Goal: Task Accomplishment & Management: Use online tool/utility

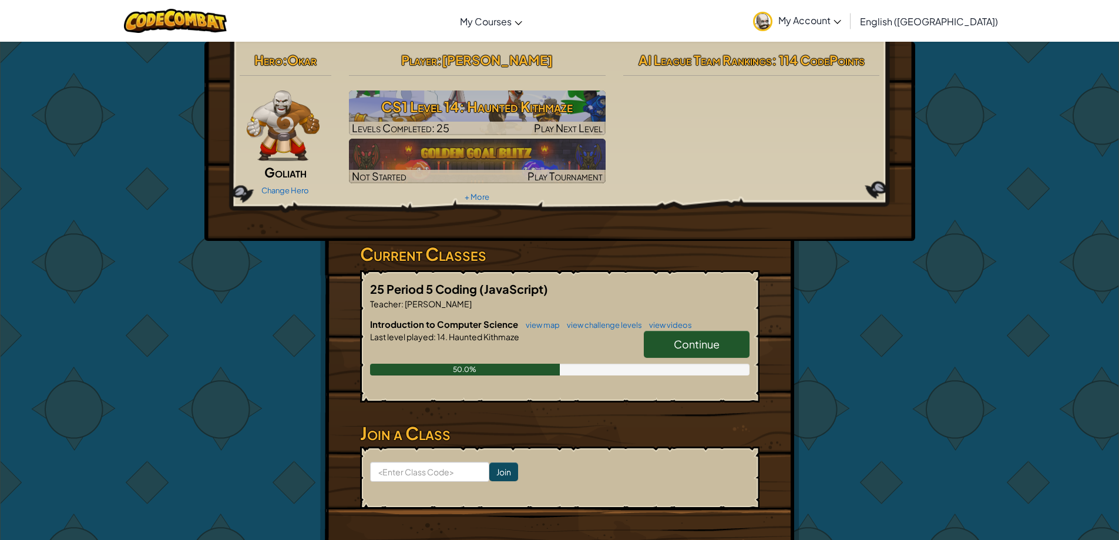
click at [145, 276] on div "Hero : Okar Goliath Change Hero Player : [PERSON_NAME] CS1 Level 14: Haunted Ki…" at bounding box center [559, 307] width 1119 height 533
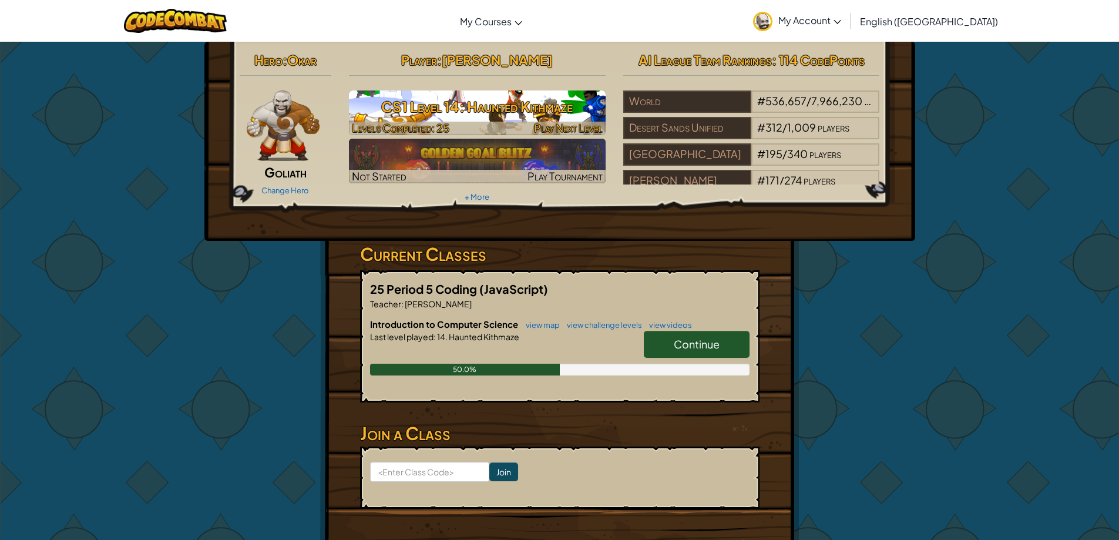
click at [489, 118] on h3 "CS1 Level 14: Haunted Kithmaze" at bounding box center [477, 106] width 257 height 26
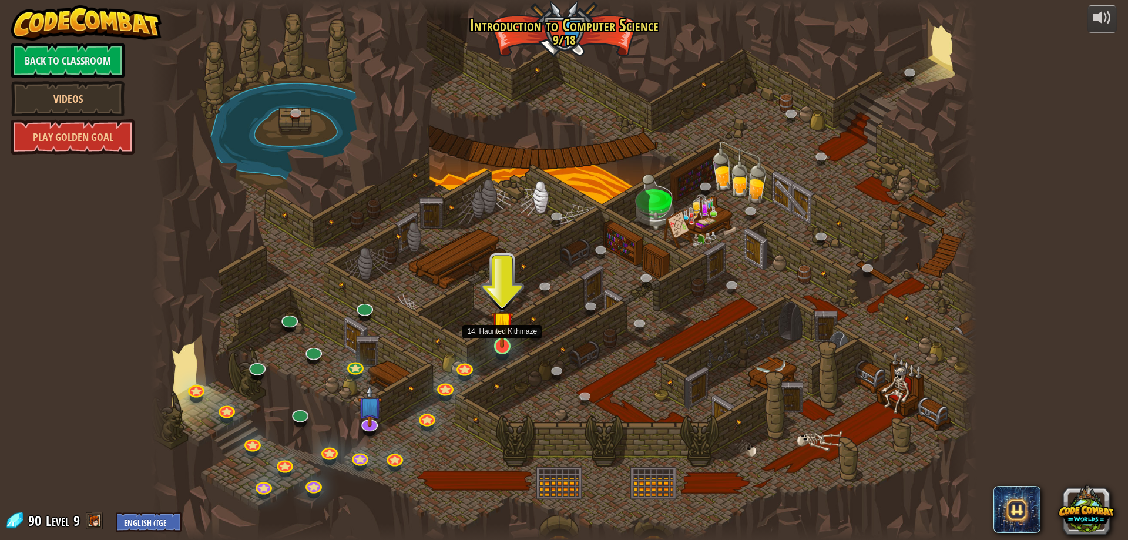
click at [497, 341] on img at bounding box center [502, 322] width 22 height 51
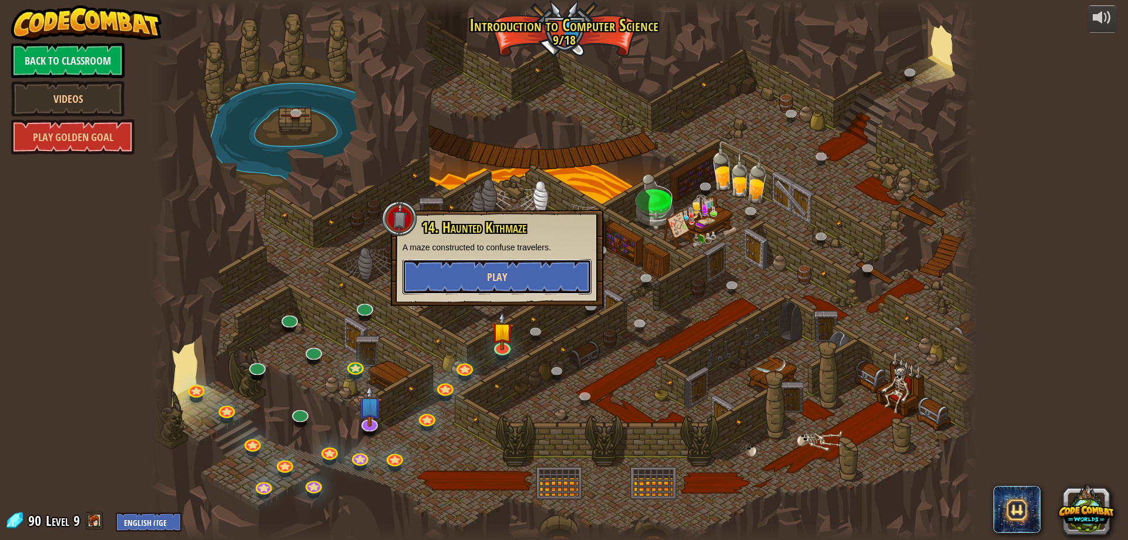
click at [511, 282] on button "Play" at bounding box center [496, 276] width 189 height 35
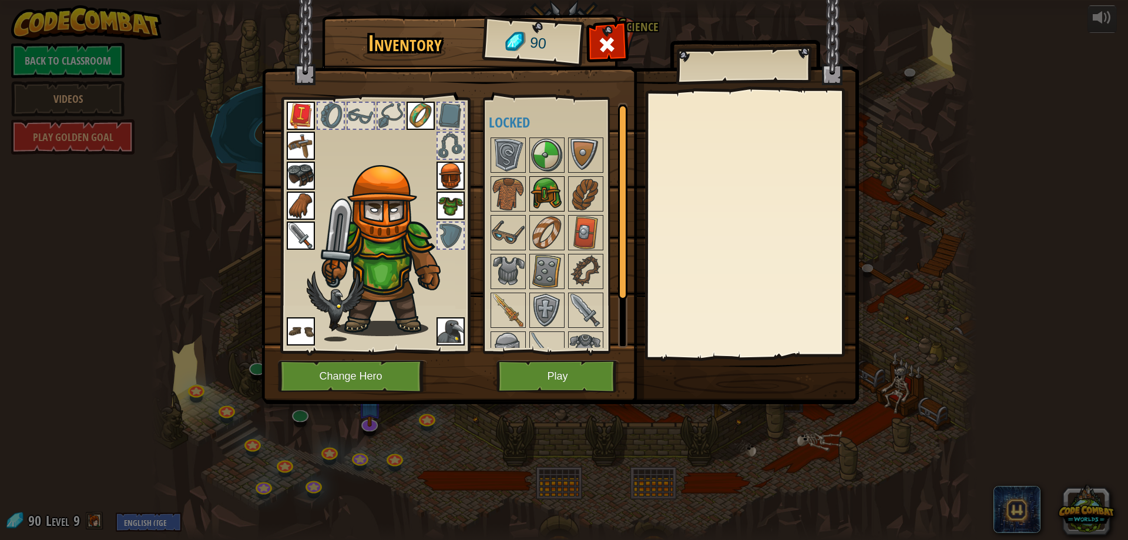
click at [560, 203] on img at bounding box center [546, 193] width 33 height 33
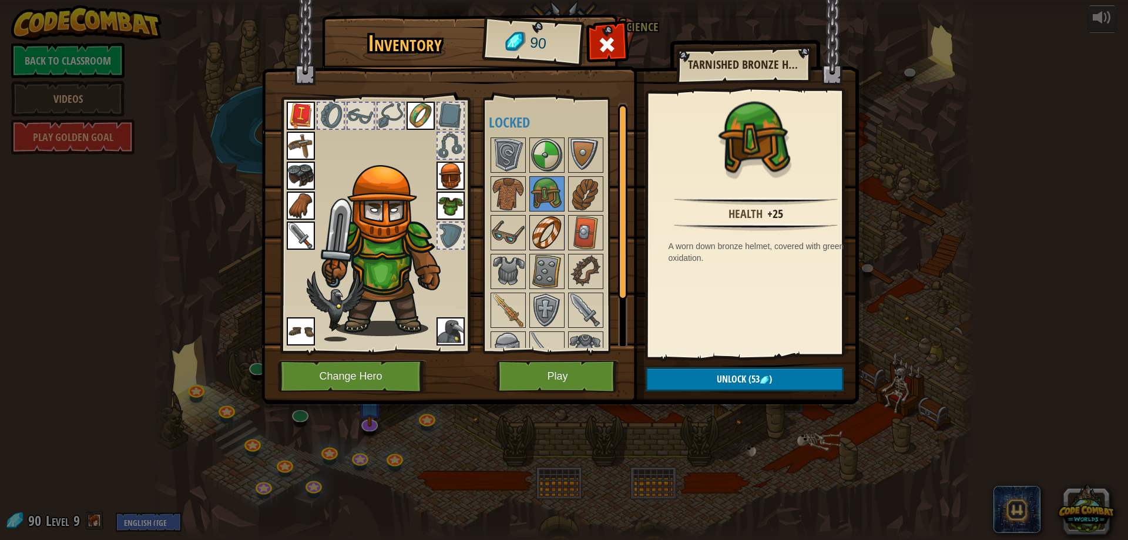
click at [553, 226] on img at bounding box center [546, 232] width 33 height 33
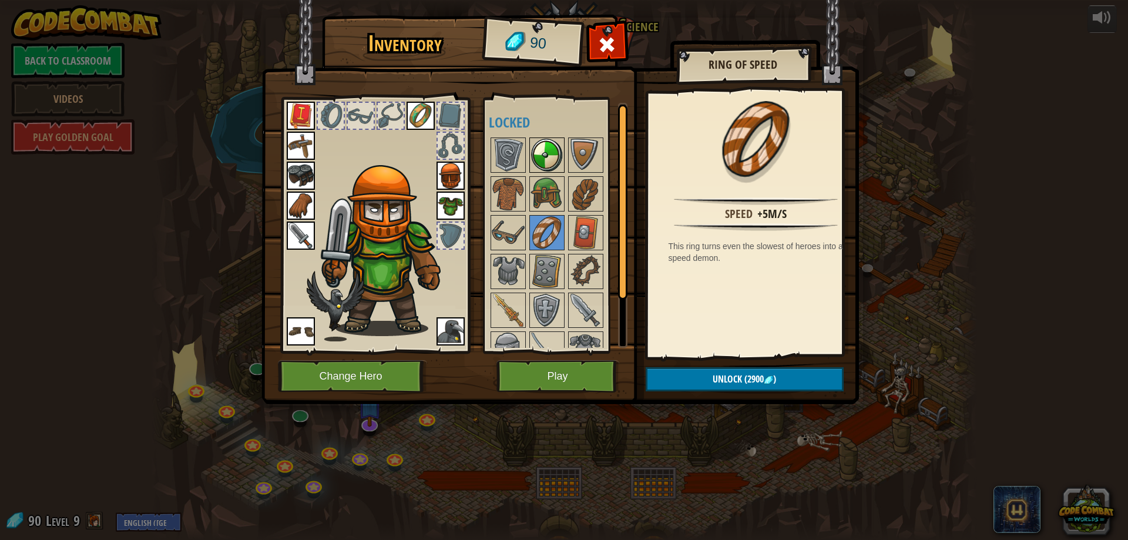
drag, startPoint x: 544, startPoint y: 158, endPoint x: 541, endPoint y: 166, distance: 8.9
click at [544, 160] on img at bounding box center [546, 155] width 33 height 33
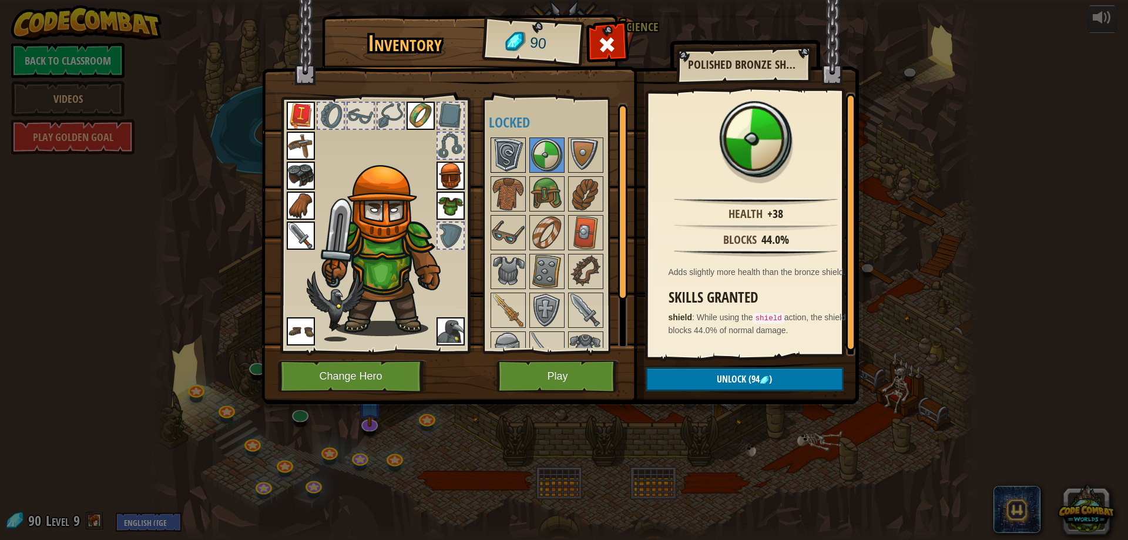
click at [511, 166] on img at bounding box center [508, 155] width 33 height 33
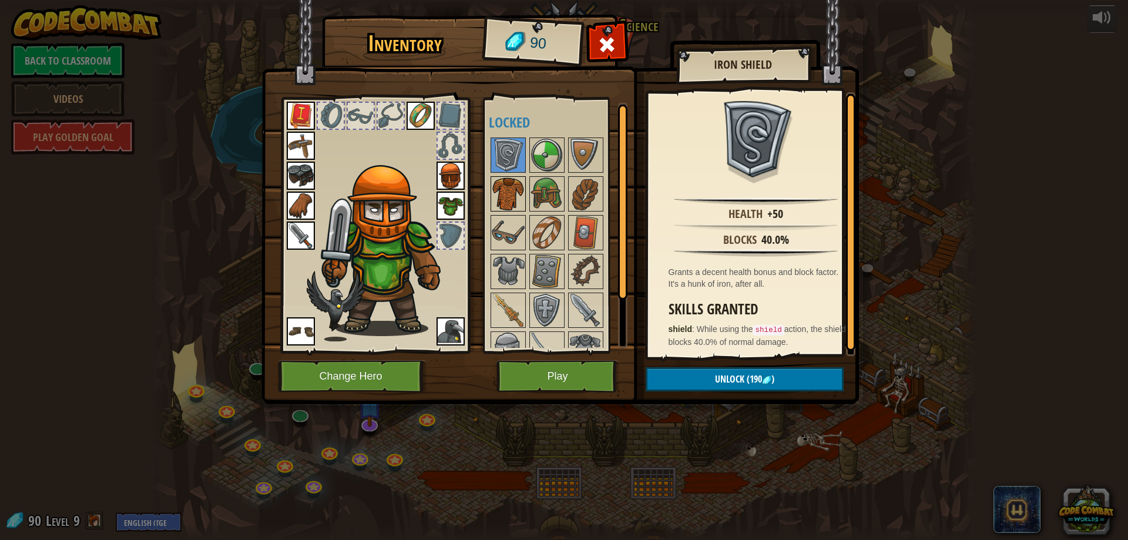
click at [507, 200] on img at bounding box center [508, 193] width 33 height 33
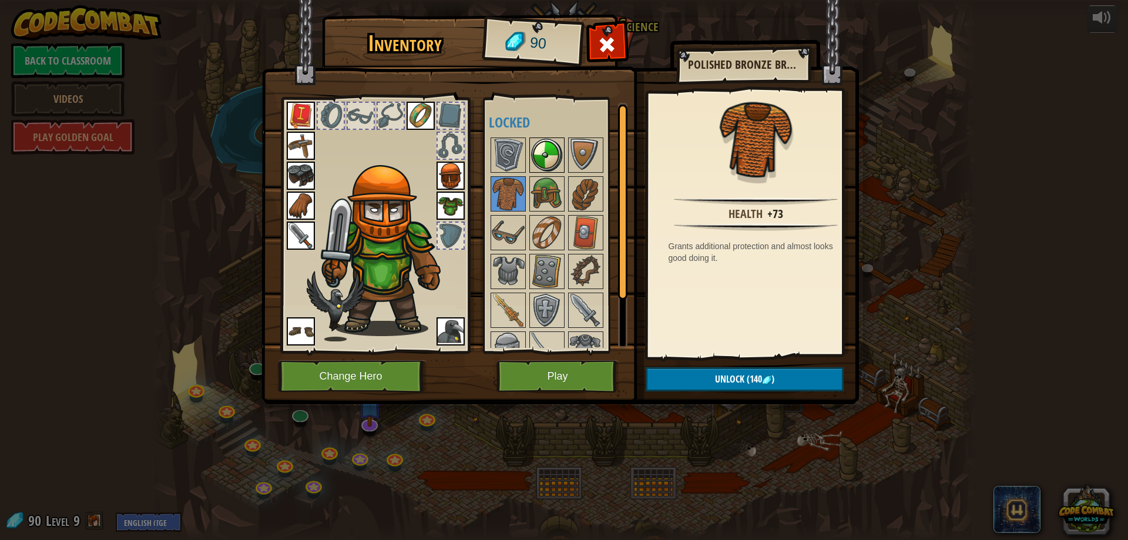
click at [551, 149] on img at bounding box center [546, 155] width 33 height 33
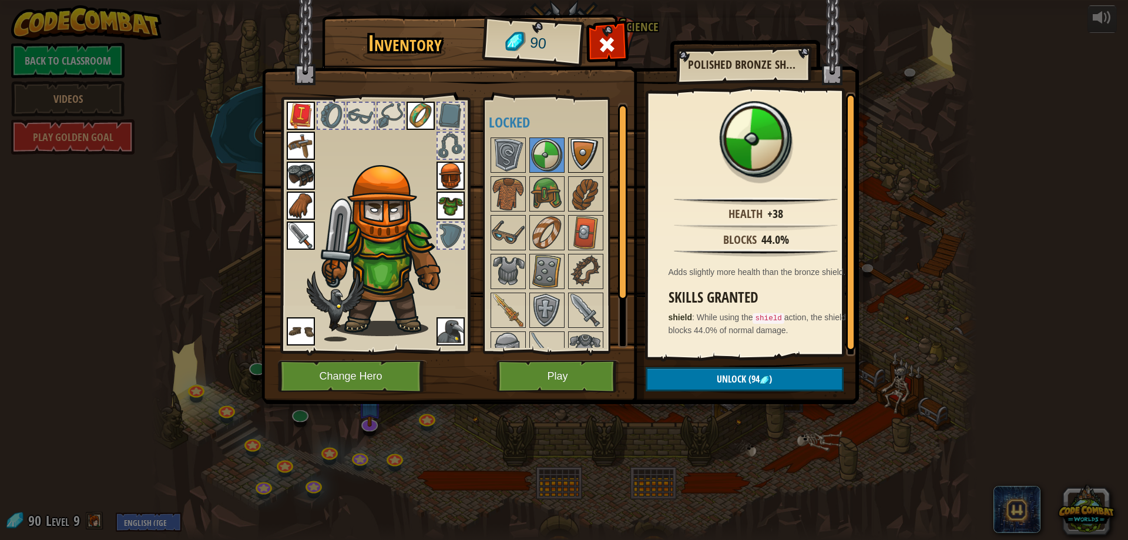
click at [577, 145] on img at bounding box center [585, 155] width 33 height 33
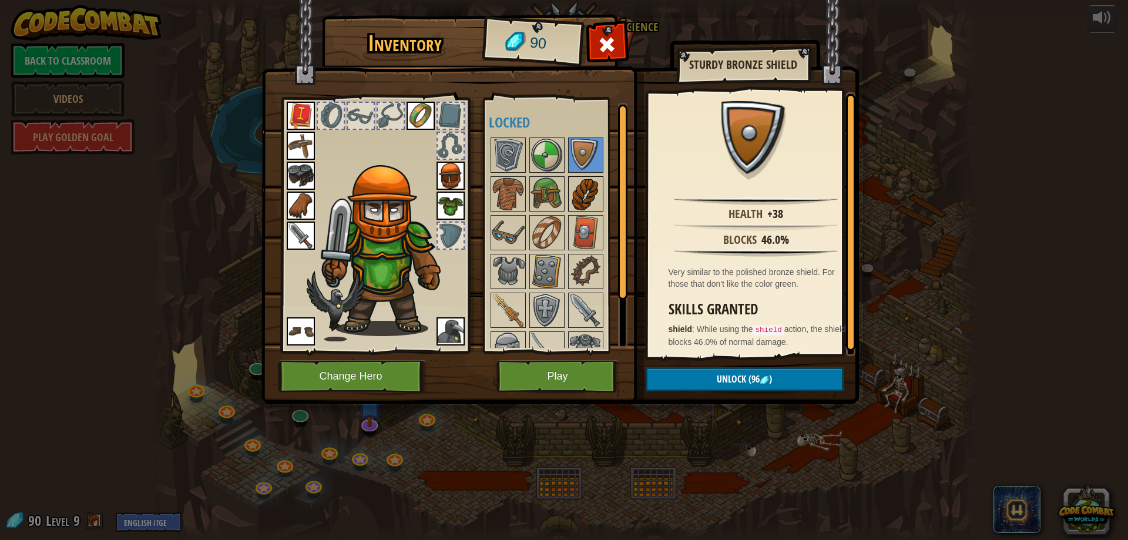
click at [574, 187] on img at bounding box center [585, 193] width 33 height 33
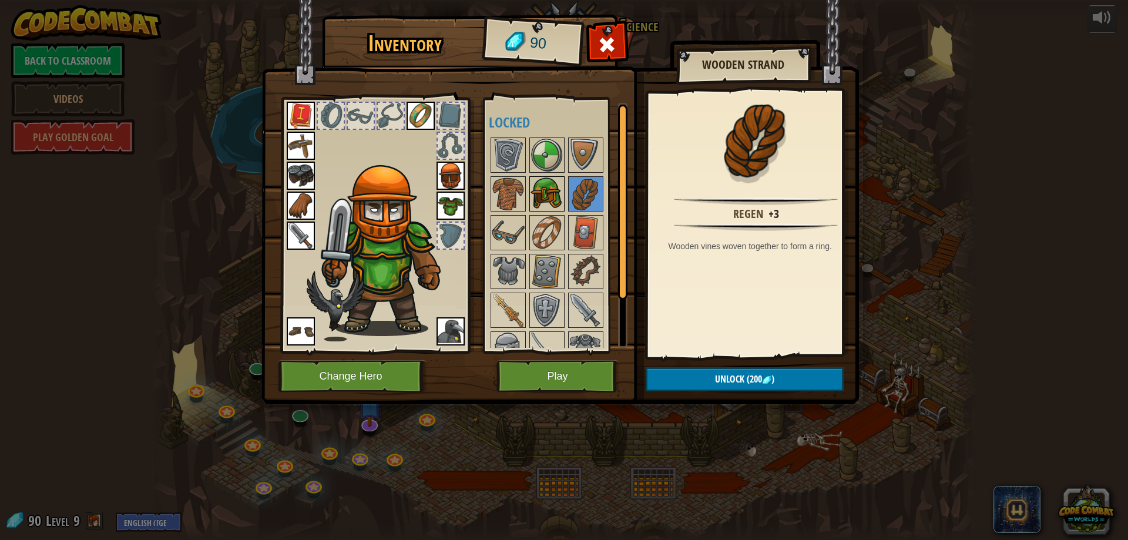
click at [556, 190] on img at bounding box center [546, 193] width 33 height 33
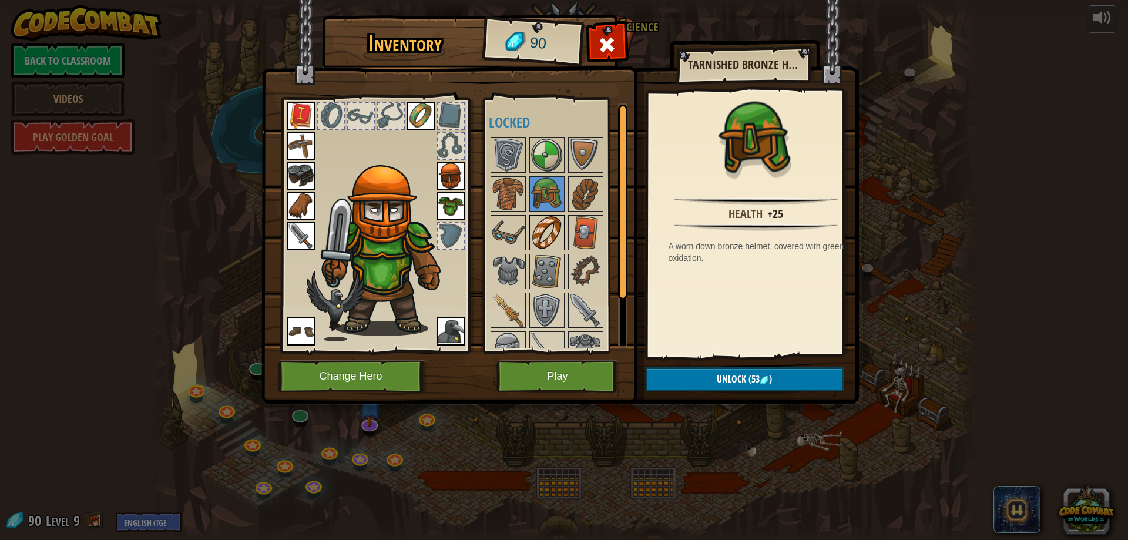
click at [550, 246] on img at bounding box center [546, 232] width 33 height 33
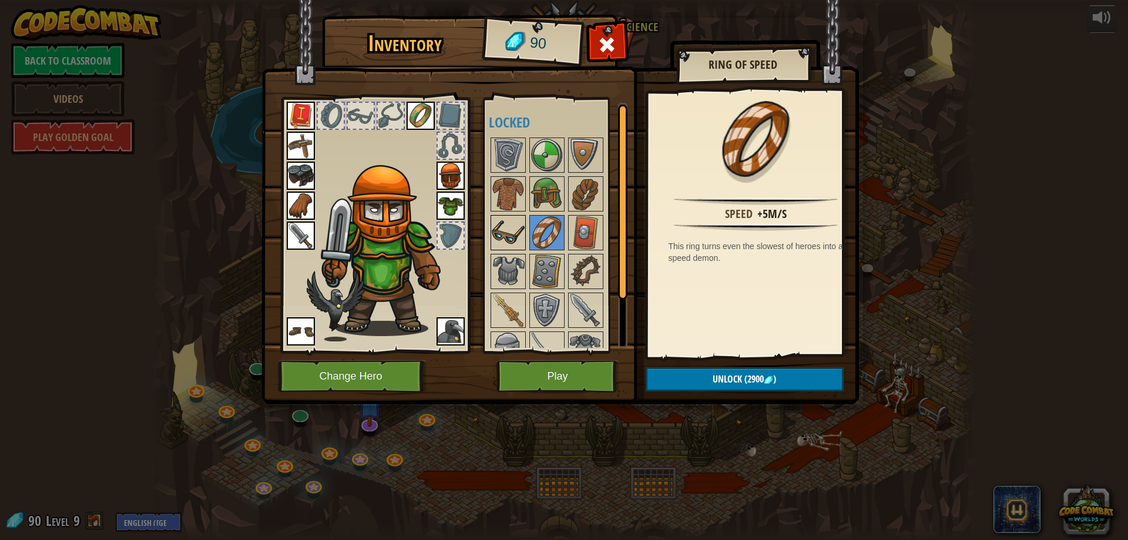
click at [514, 234] on img at bounding box center [508, 232] width 33 height 33
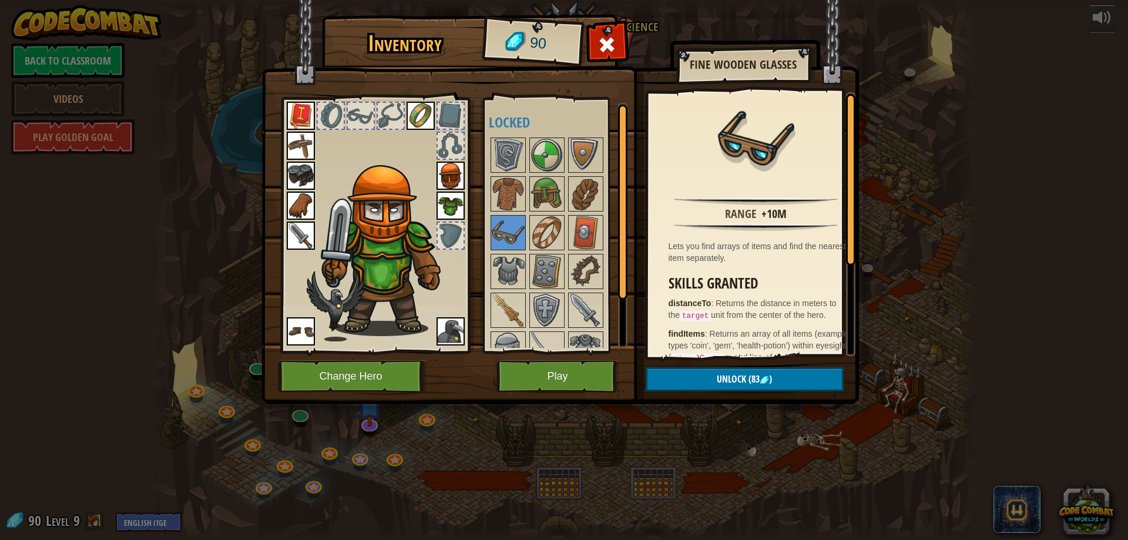
click at [615, 233] on div at bounding box center [562, 271] width 147 height 271
click at [770, 367] on button "Unlock (83 )" at bounding box center [744, 379] width 198 height 24
click at [771, 375] on button "Confirm" at bounding box center [744, 379] width 198 height 24
click at [771, 375] on img at bounding box center [559, 191] width 597 height 426
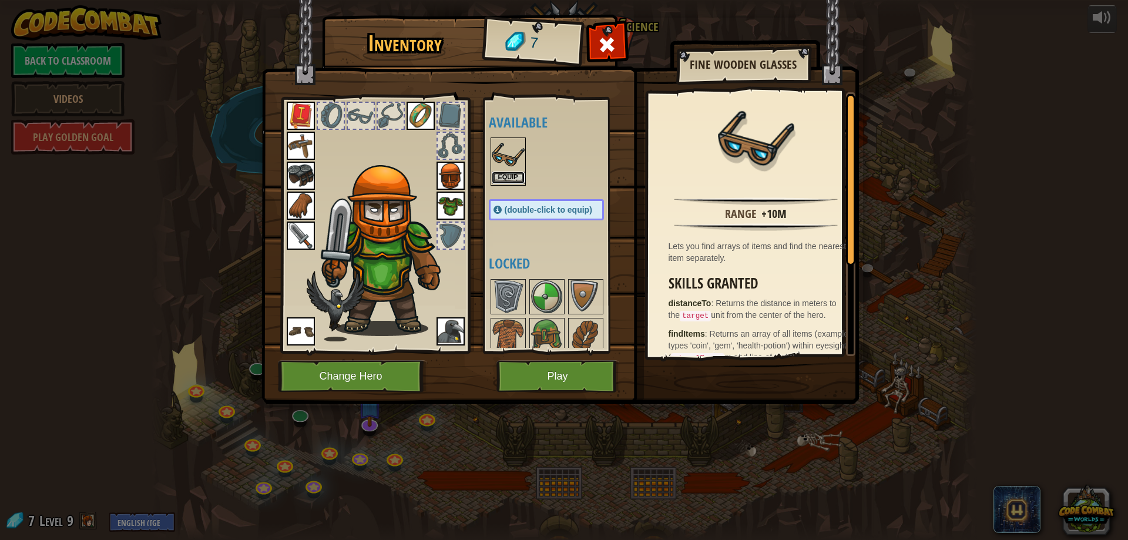
click at [494, 173] on button "Equip" at bounding box center [508, 177] width 33 height 12
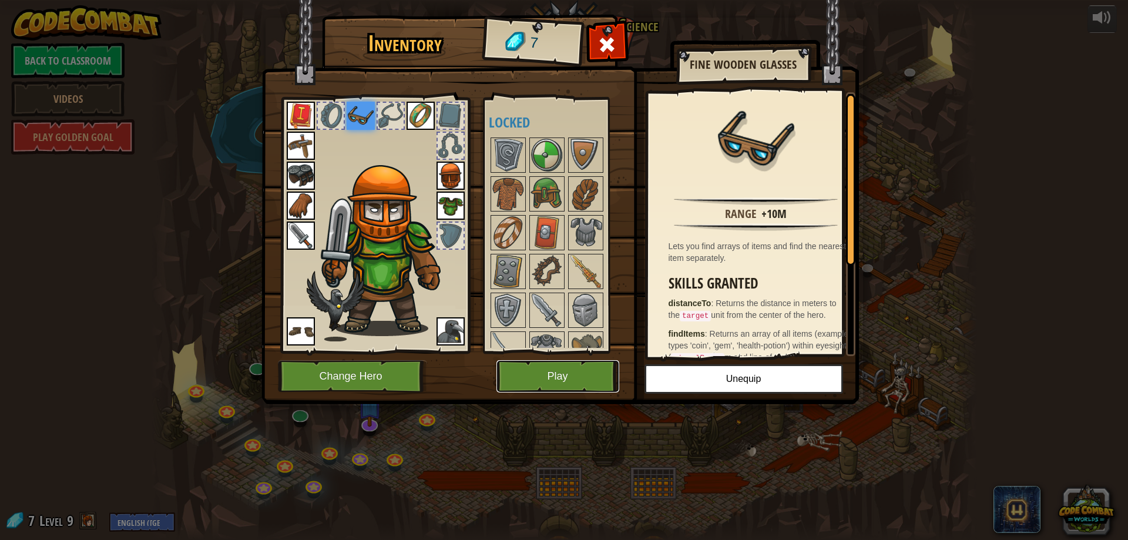
click at [581, 369] on button "Play" at bounding box center [557, 376] width 123 height 32
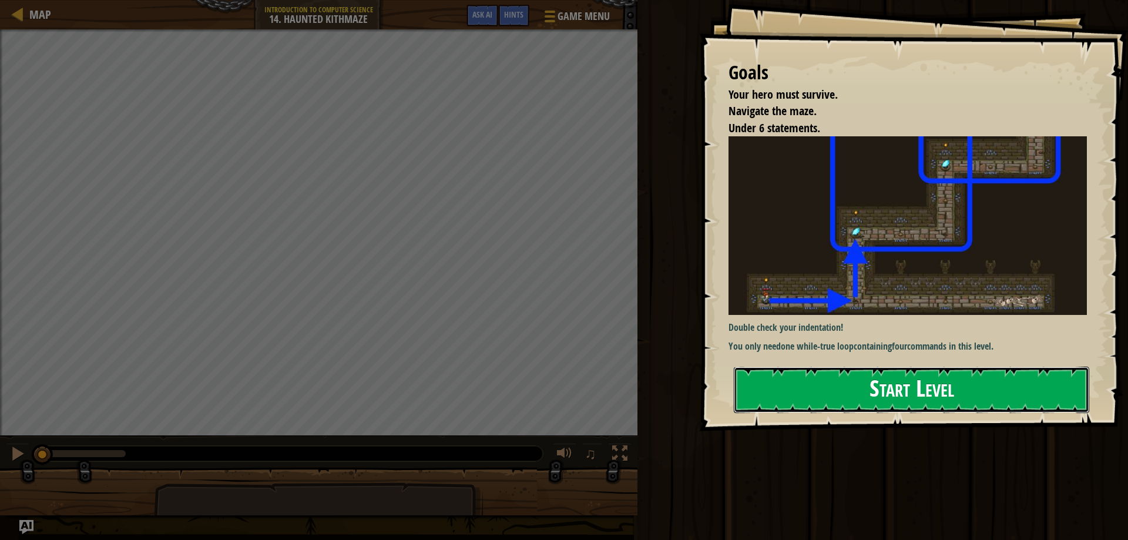
click at [986, 380] on button "Start Level" at bounding box center [910, 389] width 355 height 46
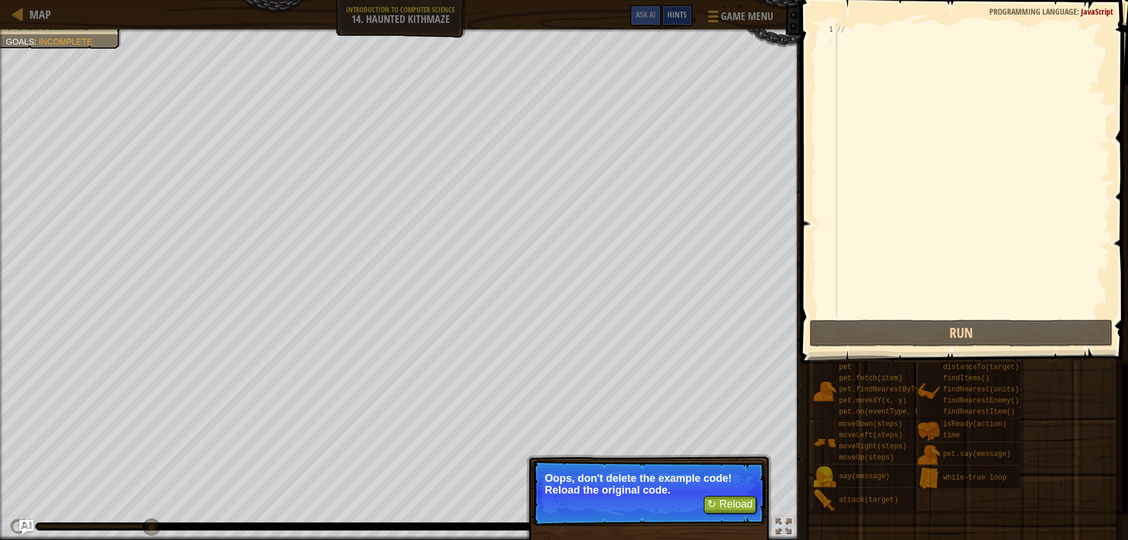
drag, startPoint x: 696, startPoint y: 16, endPoint x: 676, endPoint y: 19, distance: 20.3
click at [694, 16] on div "Game Menu Done Hints Ask AI" at bounding box center [702, 19] width 156 height 28
click at [635, 21] on button "Ask AI" at bounding box center [646, 16] width 32 height 22
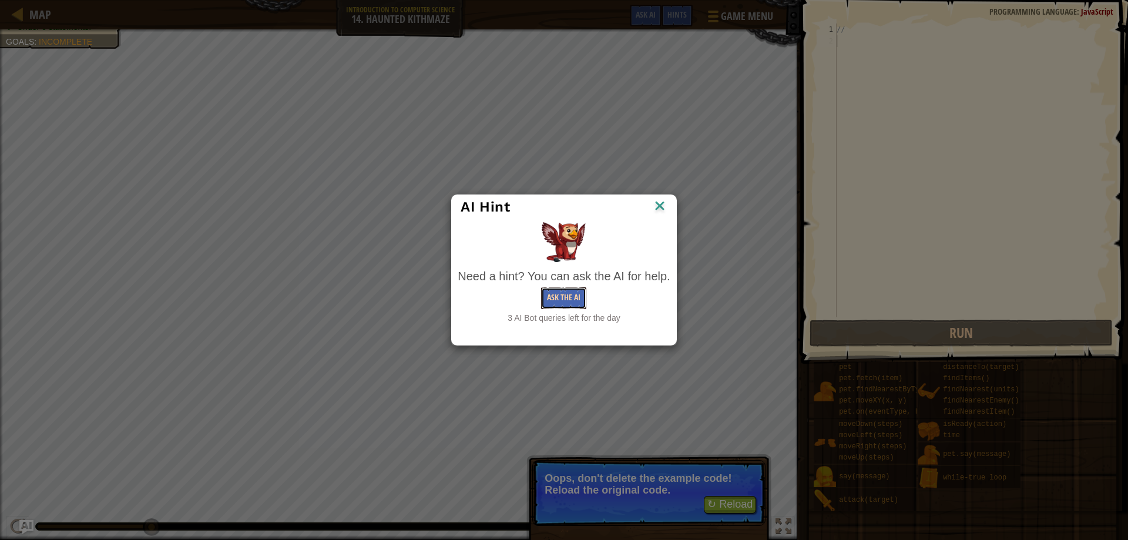
click at [553, 292] on button "Ask the AI" at bounding box center [563, 298] width 45 height 22
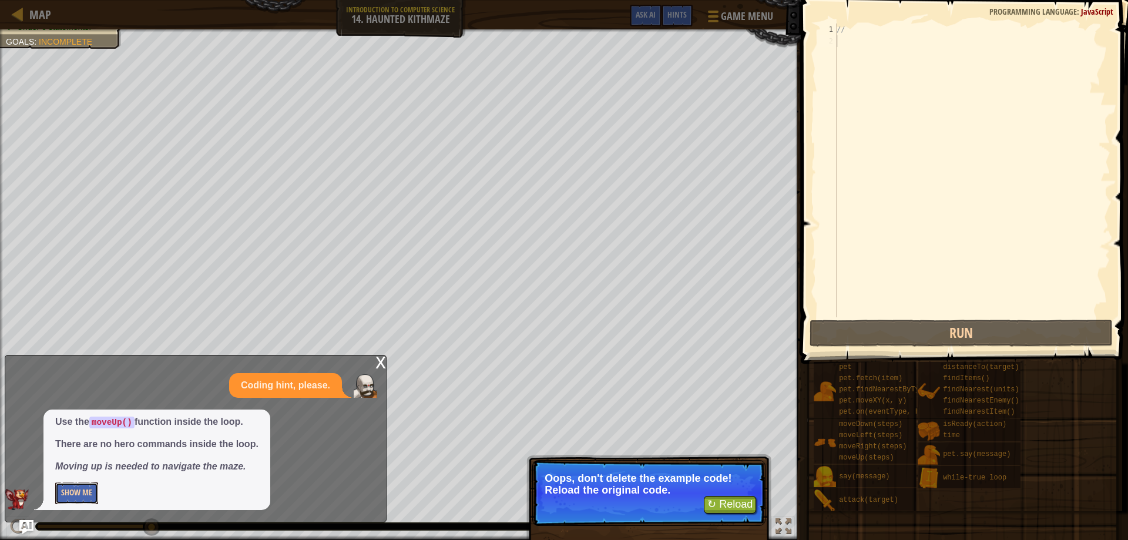
click at [85, 498] on button "Show Me" at bounding box center [76, 493] width 43 height 22
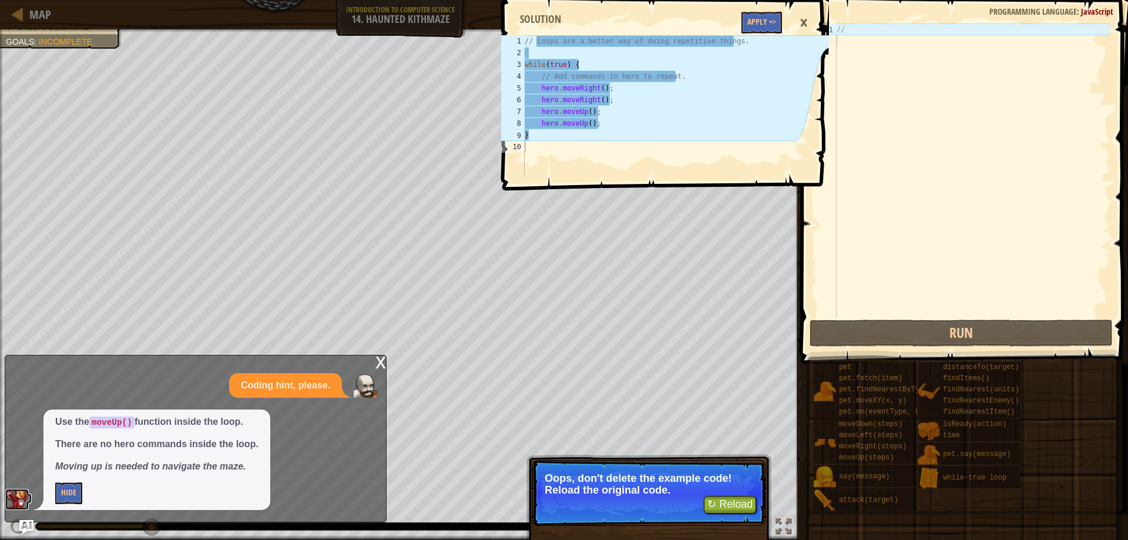
click at [18, 506] on img at bounding box center [16, 499] width 23 height 21
click at [961, 282] on div "//" at bounding box center [972, 181] width 276 height 317
drag, startPoint x: 879, startPoint y: 47, endPoint x: 827, endPoint y: 38, distance: 52.4
click at [874, 42] on div "//" at bounding box center [972, 181] width 276 height 317
click at [800, 24] on div "×" at bounding box center [803, 22] width 20 height 27
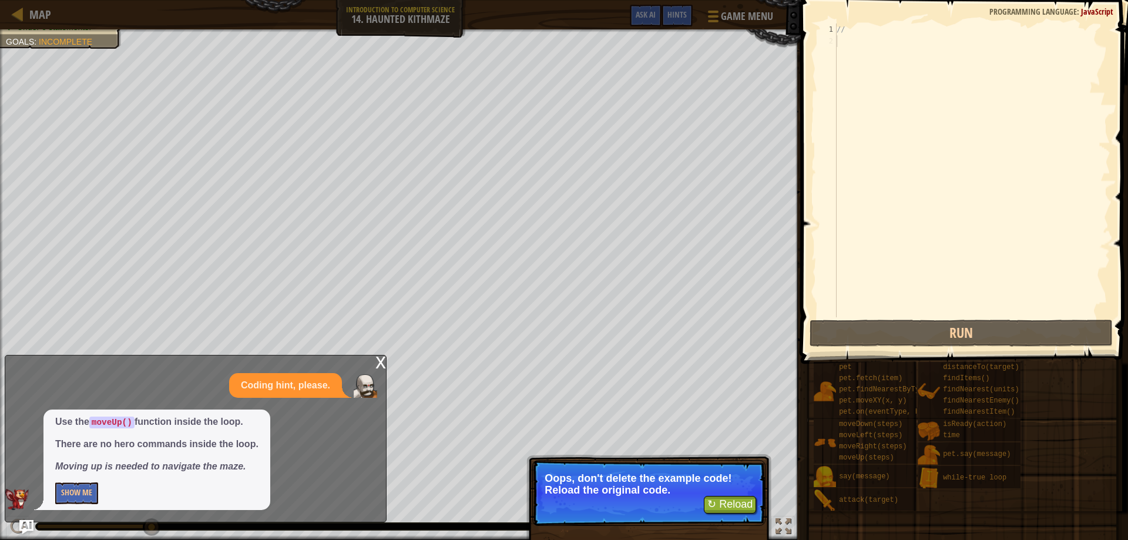
drag, startPoint x: 884, startPoint y: 55, endPoint x: 877, endPoint y: 40, distance: 16.3
click at [882, 50] on div "//" at bounding box center [972, 181] width 276 height 317
click at [877, 40] on div "//" at bounding box center [972, 181] width 276 height 317
drag, startPoint x: 809, startPoint y: 46, endPoint x: 857, endPoint y: 11, distance: 59.7
click at [809, 45] on span at bounding box center [965, 165] width 336 height 398
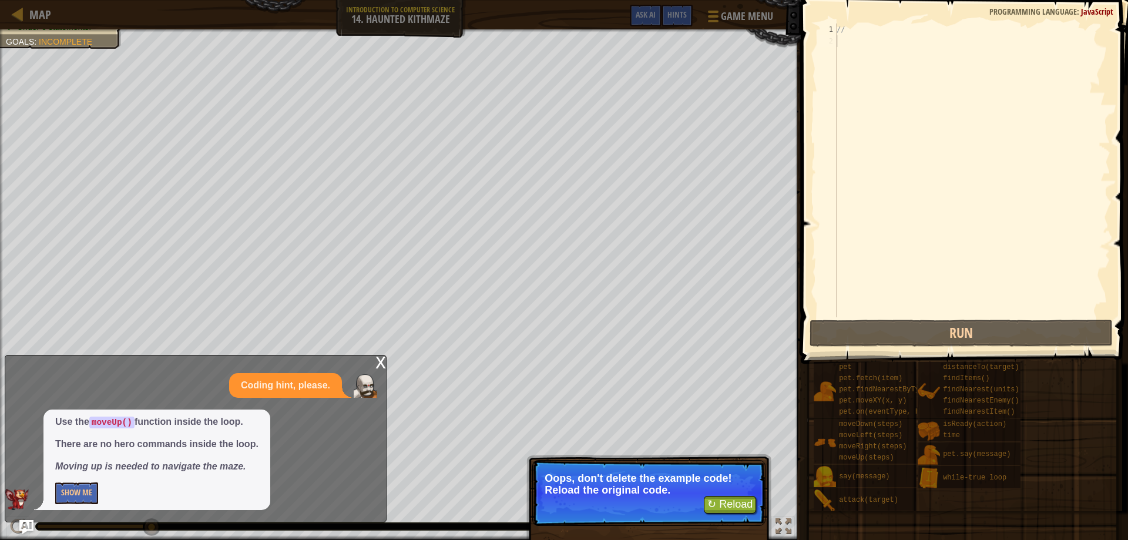
drag, startPoint x: 858, startPoint y: 11, endPoint x: 840, endPoint y: 36, distance: 30.3
click at [857, 11] on span at bounding box center [965, 165] width 336 height 398
click at [840, 36] on div "//" at bounding box center [972, 181] width 276 height 317
click at [841, 35] on div "//" at bounding box center [972, 181] width 276 height 317
click at [805, 49] on div "1 2 // הההההההההההההההההההההההההההההההההההההההההההההההההההההההההההההההההההההההה…" at bounding box center [962, 205] width 331 height 398
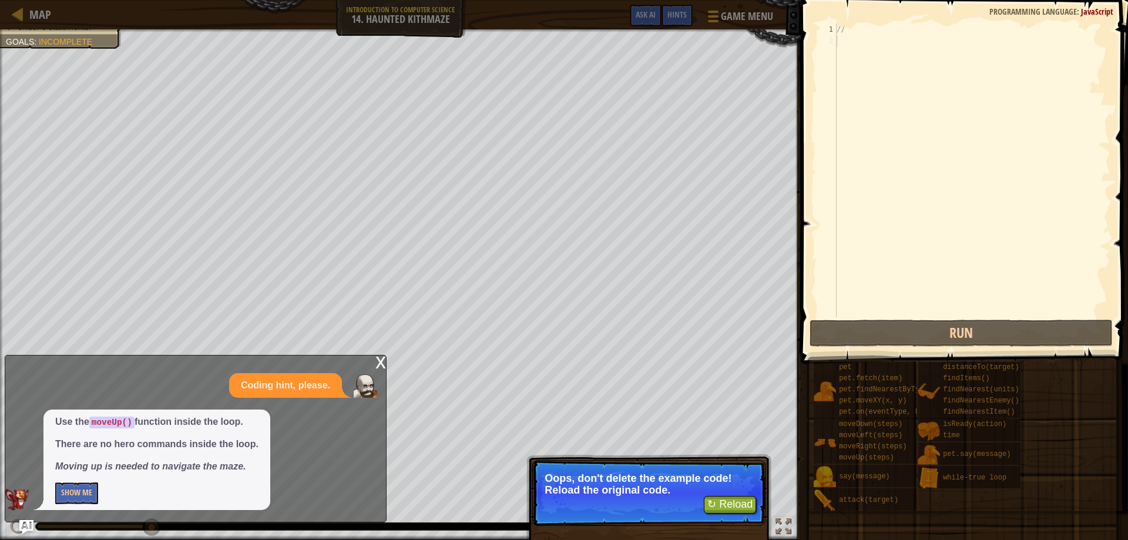
click at [374, 361] on div "x Coding hint, please. Use the moveUp() function inside the loop. There are no …" at bounding box center [196, 438] width 382 height 167
click at [739, 503] on button "↻ Reload" at bounding box center [730, 505] width 52 height 18
type textarea "}"
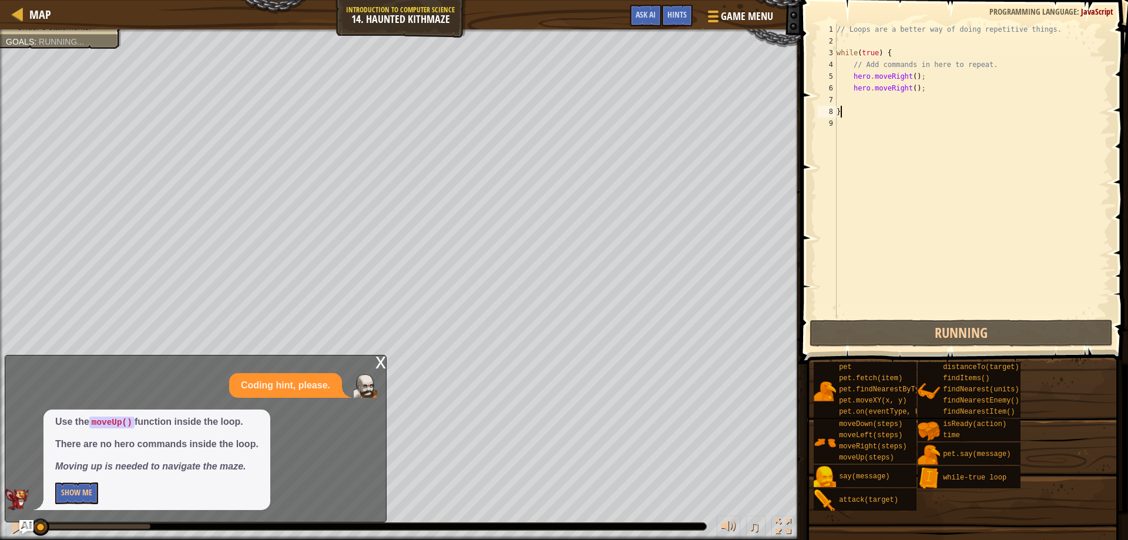
scroll to position [5, 0]
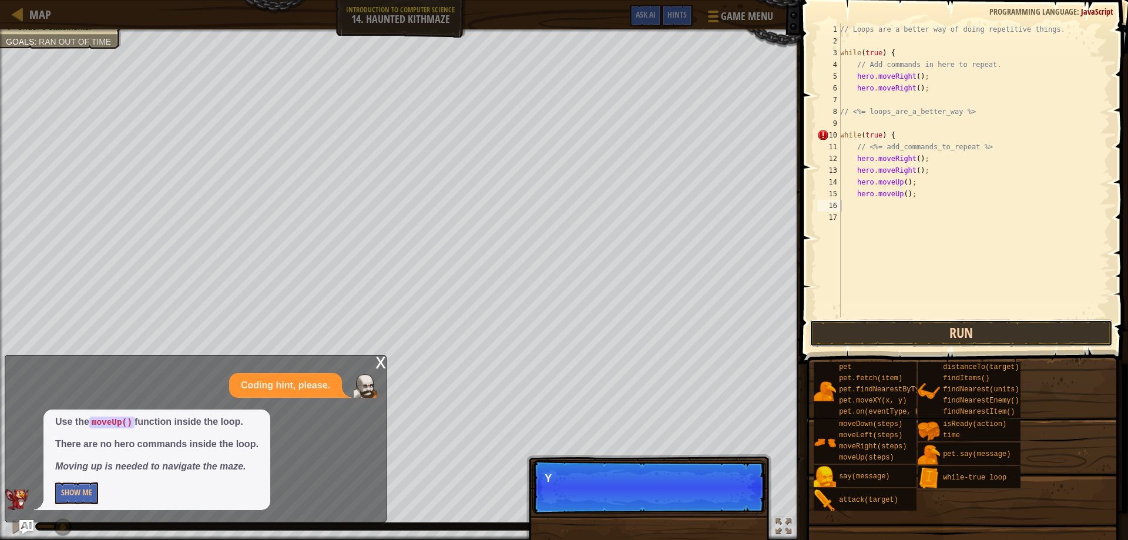
click at [970, 328] on button "Run" at bounding box center [961, 332] width 304 height 27
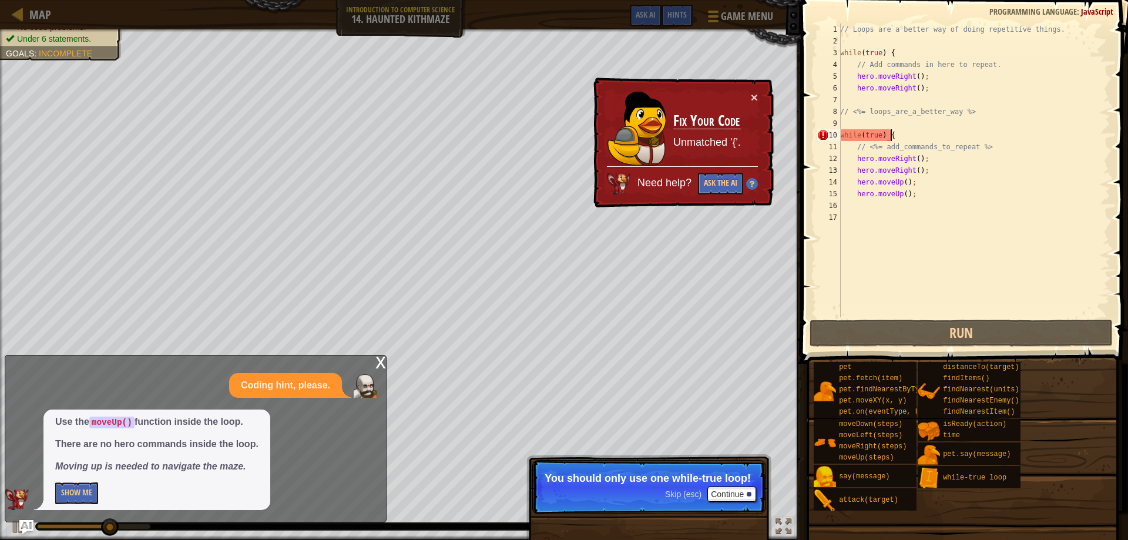
click at [916, 133] on div "// Loops are a better way of doing repetitive things. while ( true ) { // Add c…" at bounding box center [973, 181] width 272 height 317
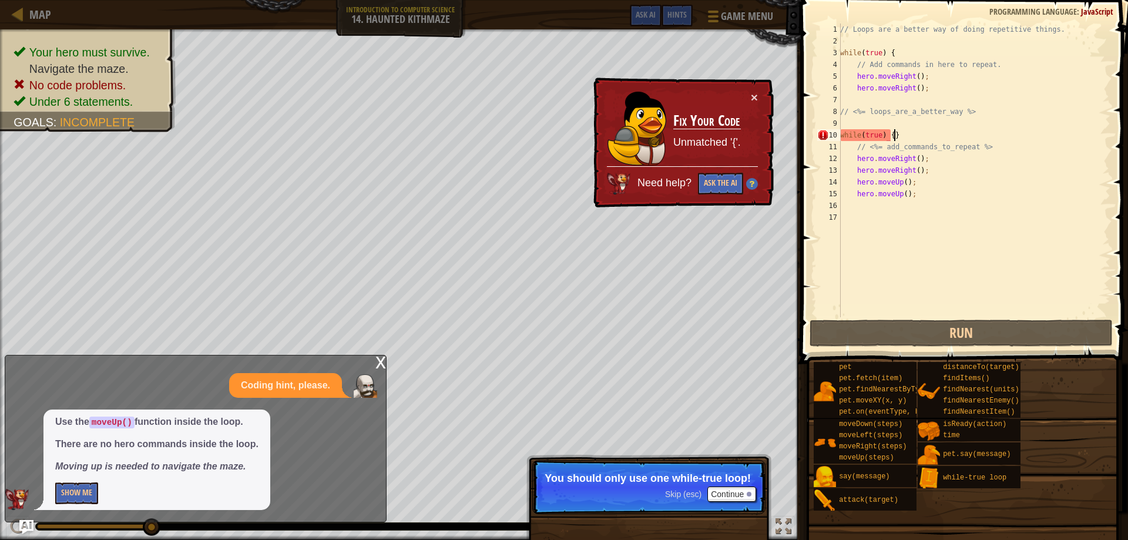
scroll to position [5, 4]
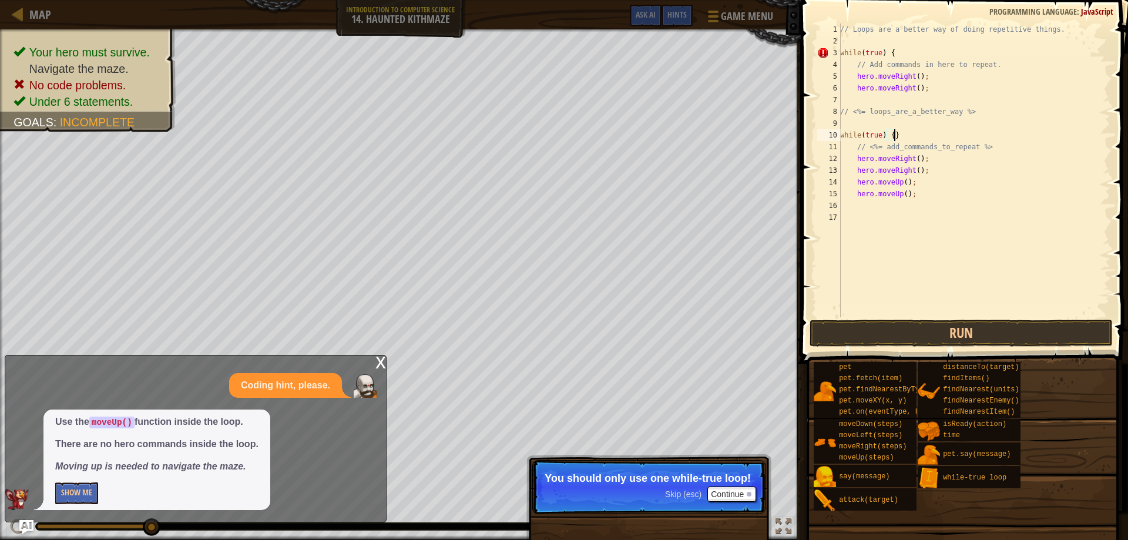
click at [900, 56] on div "// Loops are a better way of doing repetitive things. while ( true ) { // Add c…" at bounding box center [973, 181] width 272 height 317
type textarea "while(true) {}"
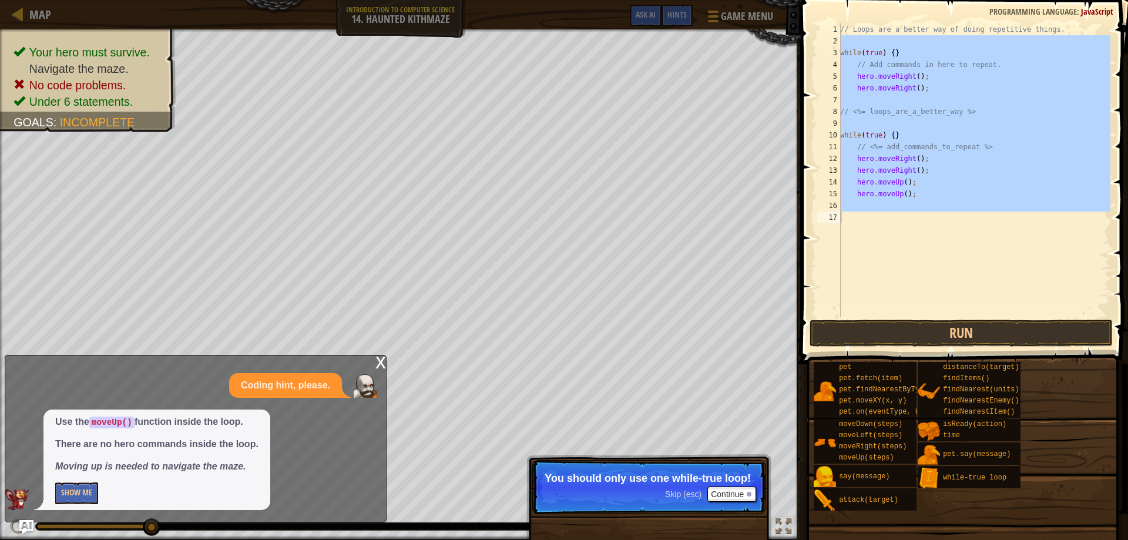
drag, startPoint x: 844, startPoint y: 41, endPoint x: 1089, endPoint y: 261, distance: 328.9
click at [1089, 261] on div "// Loops are a better way of doing repetitive things. while ( true ) { } // Add…" at bounding box center [973, 181] width 272 height 317
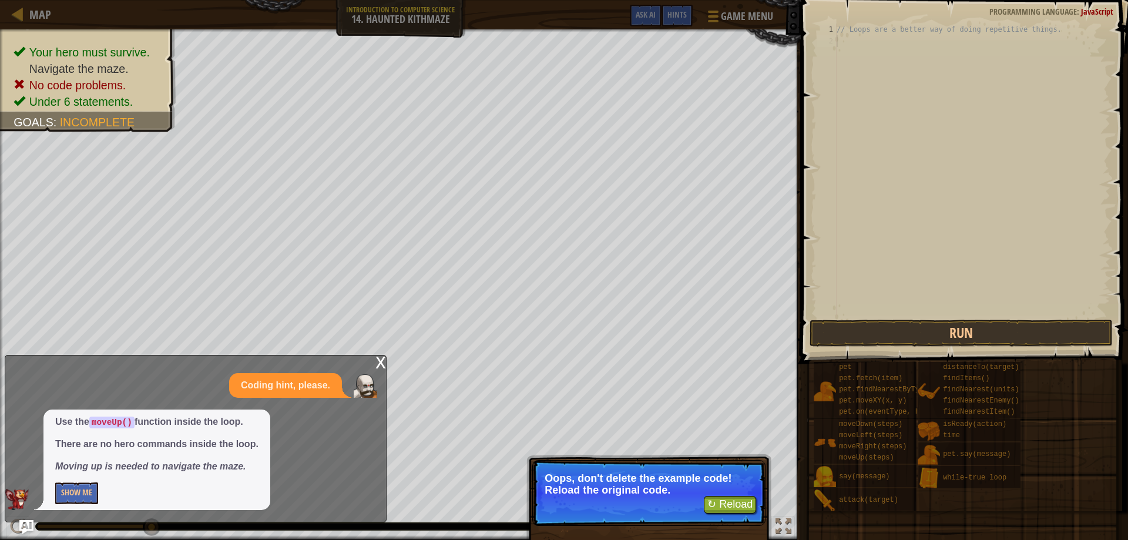
click at [711, 485] on p "Oops, don't delete the example code! Reload the original code." at bounding box center [648, 483] width 208 height 23
click at [715, 472] on p "↻ Reload Oops, don't delete the example code! Reload the original code." at bounding box center [648, 493] width 233 height 66
click at [712, 432] on div "Your hero must survive. Navigate the maze. No code problems. Under 6 statements…" at bounding box center [564, 284] width 1128 height 510
click at [864, 110] on div "// Loops are a better way of doing repetitive things." at bounding box center [972, 181] width 276 height 317
click at [864, 102] on div "// Loops are a better way of doing repetitive things." at bounding box center [972, 181] width 276 height 317
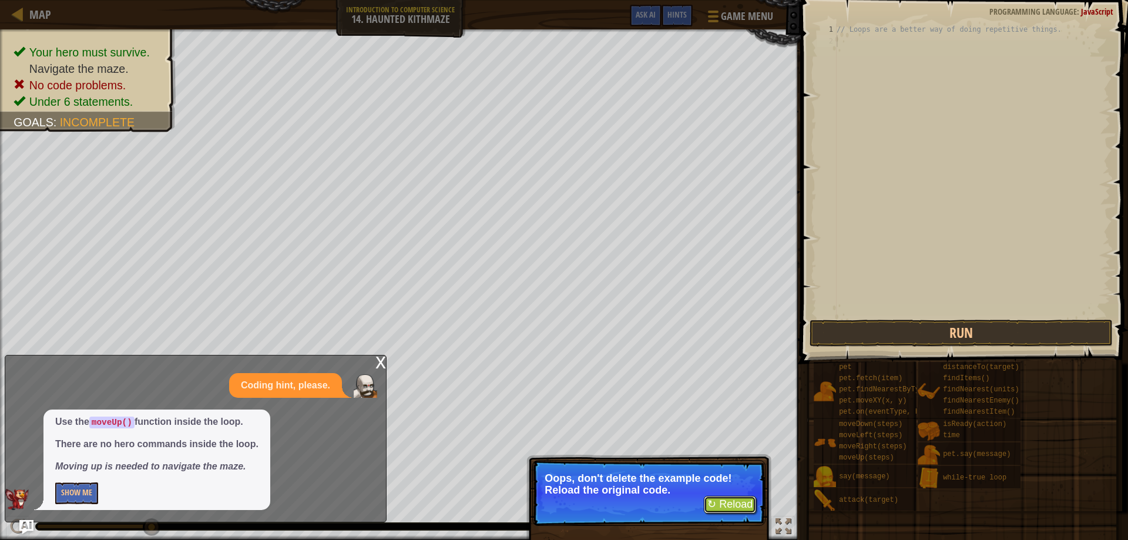
click at [727, 509] on button "↻ Reload" at bounding box center [730, 505] width 52 height 18
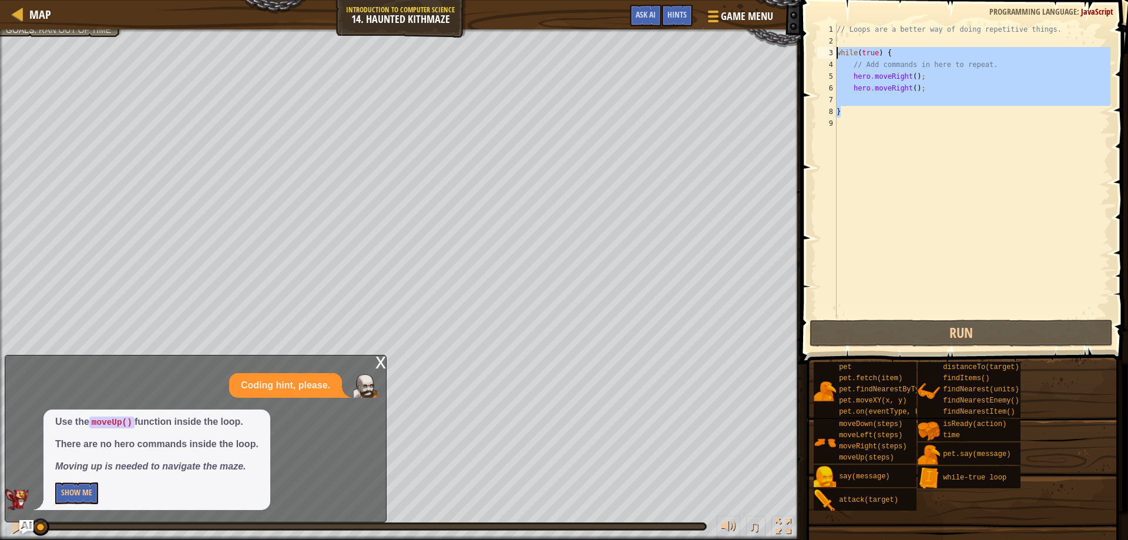
drag, startPoint x: 887, startPoint y: 112, endPoint x: 810, endPoint y: 52, distance: 97.1
click at [810, 52] on div "} 1 2 3 4 5 6 7 8 9 // Loops are a better way of doing repetitive things. while…" at bounding box center [962, 205] width 331 height 398
type textarea "while(true) { // Add commands in here to repeat."
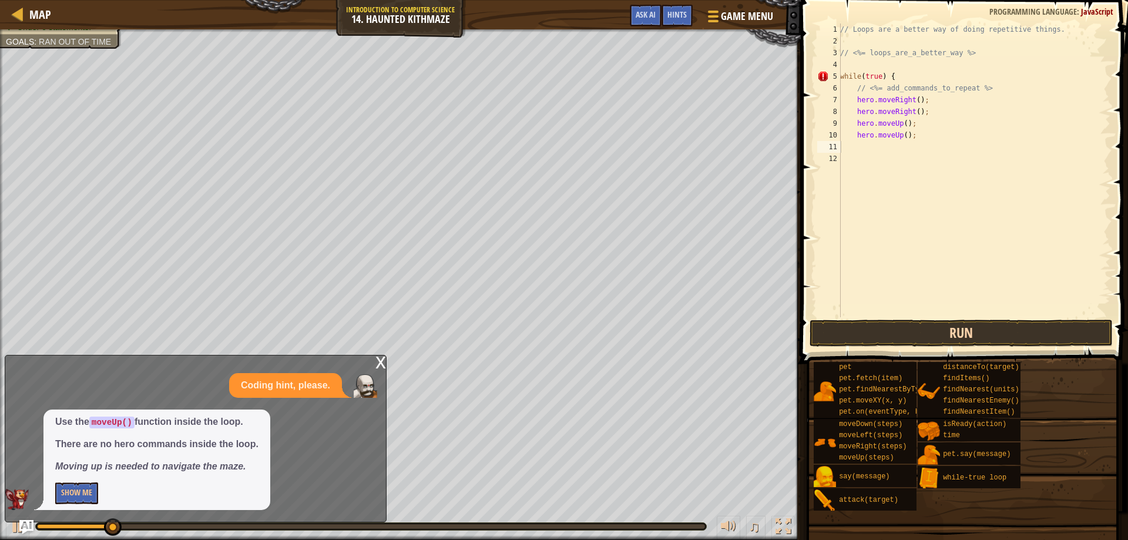
click at [925, 345] on div "1 2 3 4 5 6 7 8 9 10 11 12 // Loops are a better way of doing repetitive things…" at bounding box center [962, 205] width 331 height 398
click at [925, 338] on button "Run" at bounding box center [961, 332] width 304 height 27
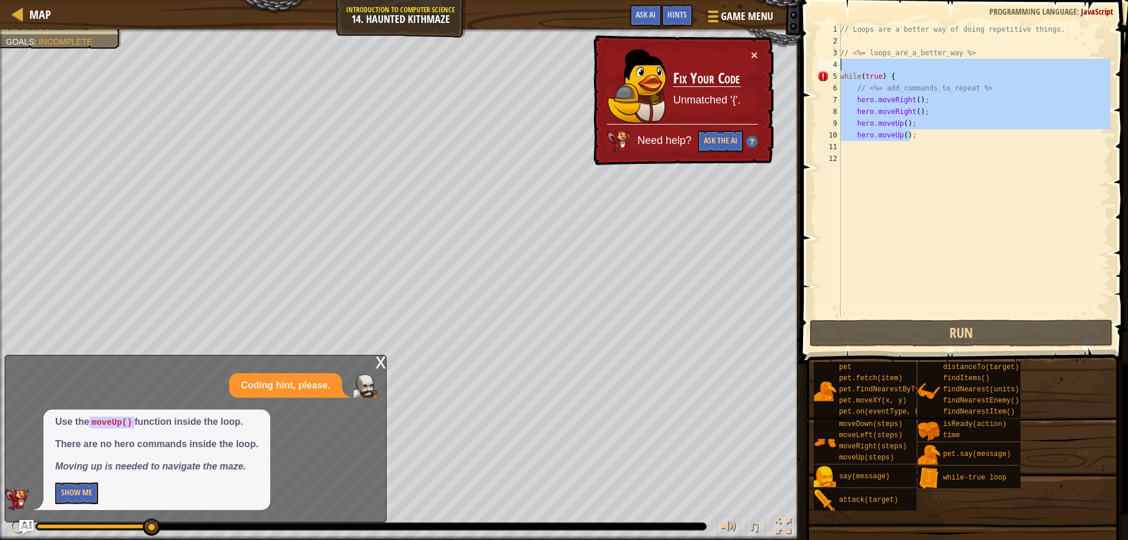
drag, startPoint x: 925, startPoint y: 139, endPoint x: 754, endPoint y: 68, distance: 185.1
click at [754, 68] on div "Map Introduction to Computer Science 14. Haunted Kithmaze Game Menu Done Hints …" at bounding box center [564, 270] width 1128 height 540
type textarea "while(true) {"
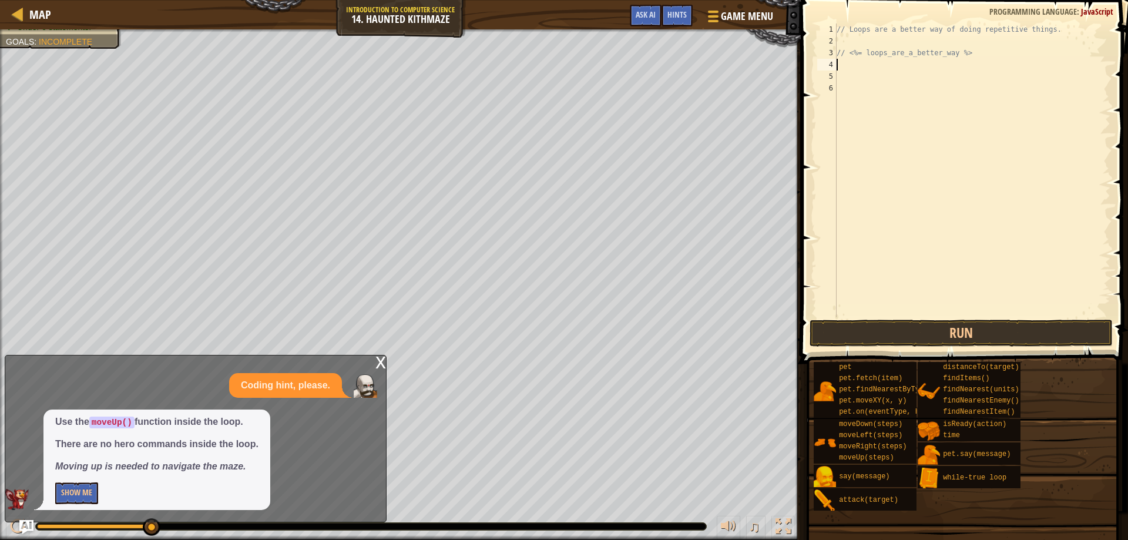
paste textarea "}"
type textarea "}"
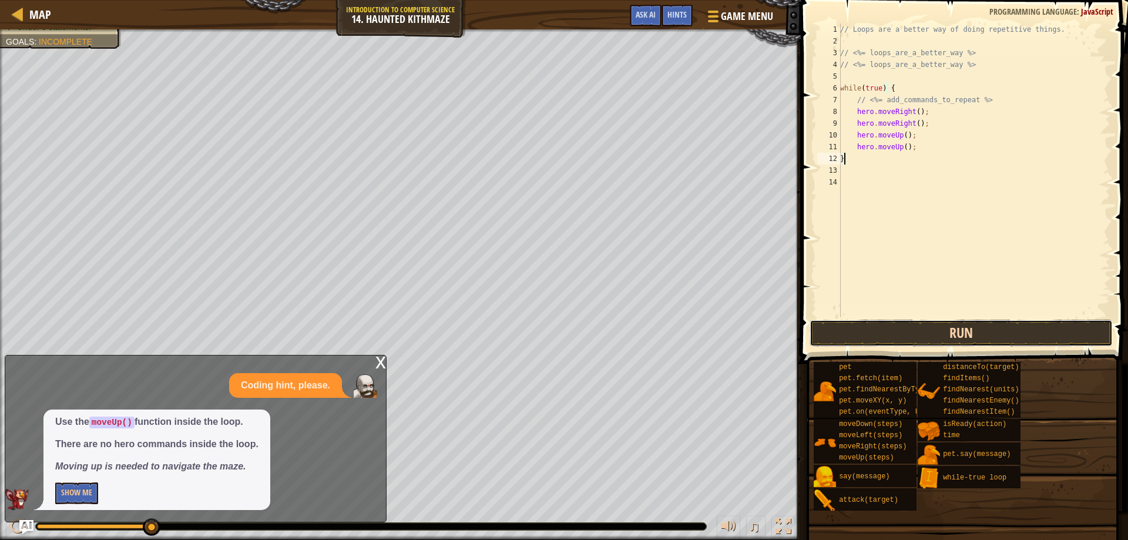
click at [890, 339] on button "Run" at bounding box center [961, 332] width 304 height 27
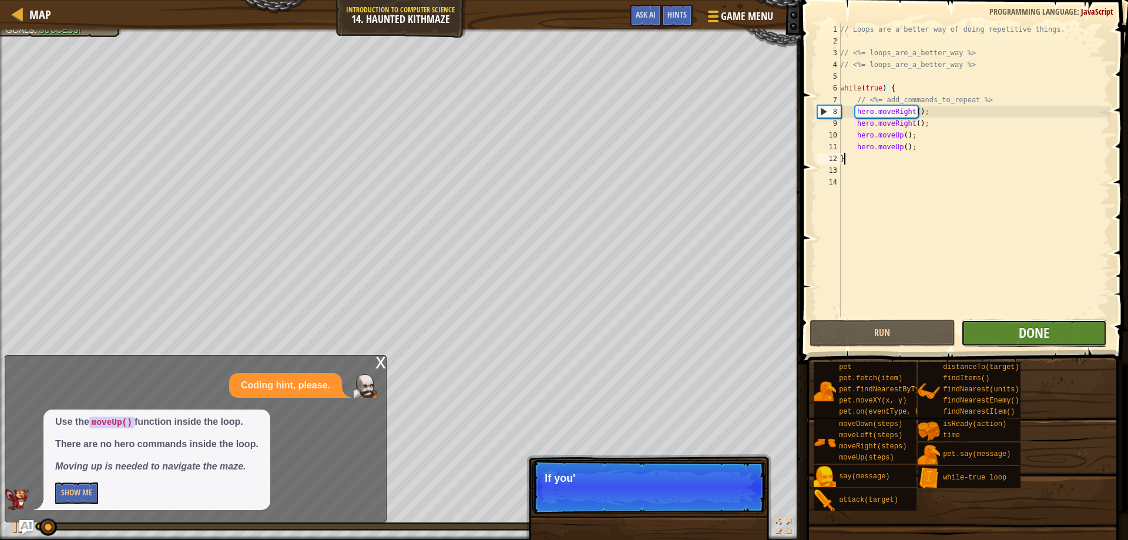
click at [1001, 334] on button "Done" at bounding box center [1034, 332] width 146 height 27
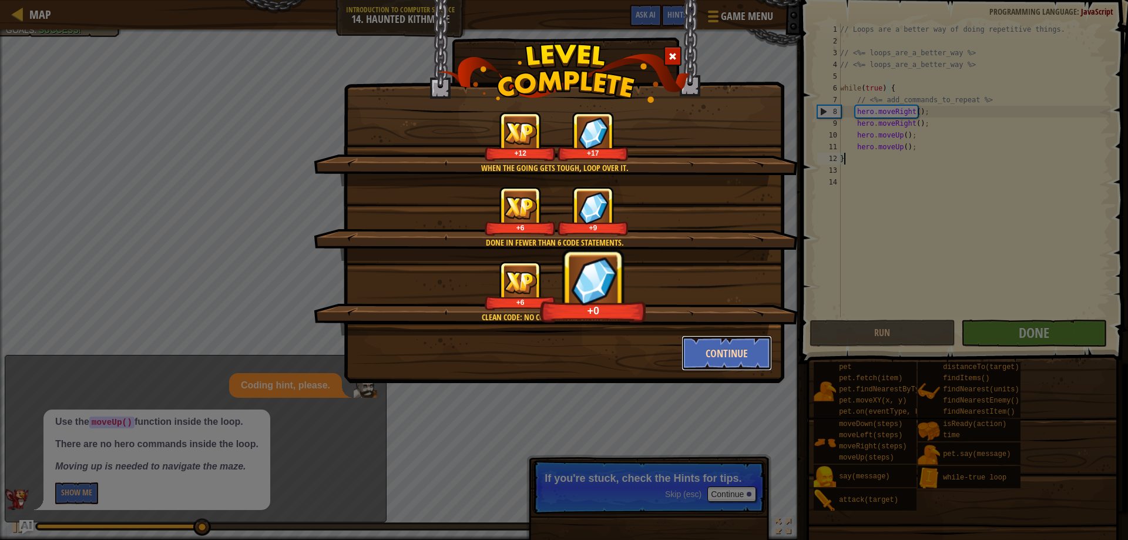
click at [722, 338] on button "Continue" at bounding box center [726, 352] width 91 height 35
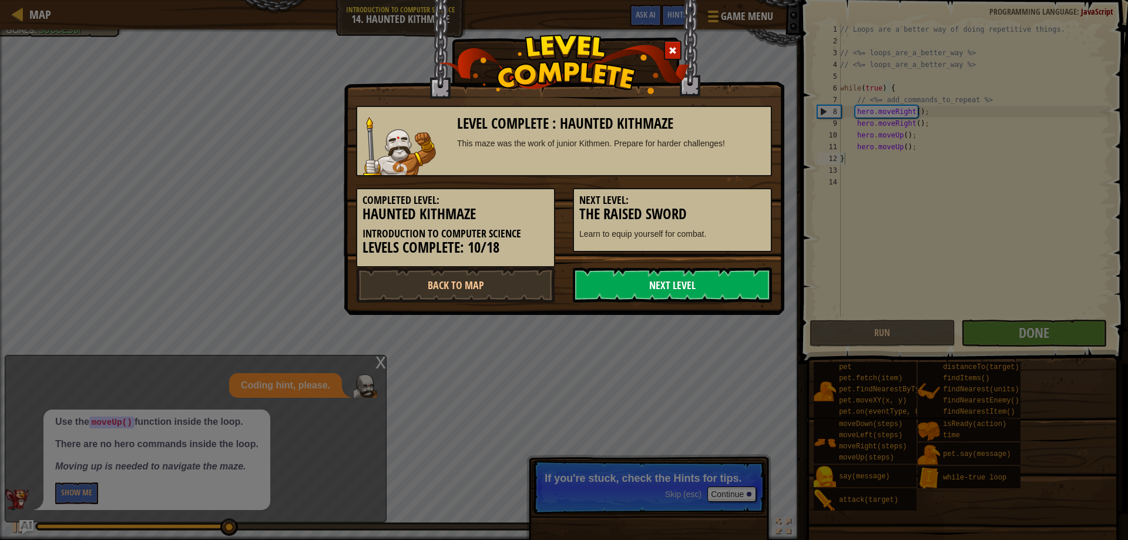
click at [657, 282] on link "Next Level" at bounding box center [672, 284] width 199 height 35
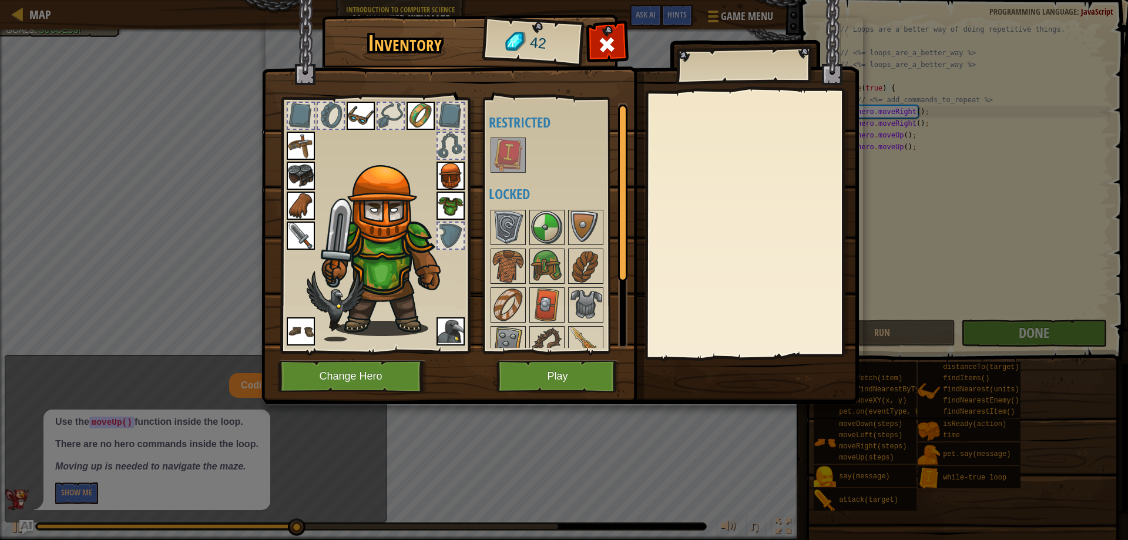
click at [843, 68] on img at bounding box center [559, 191] width 597 height 426
click at [578, 375] on button "Play" at bounding box center [557, 376] width 123 height 32
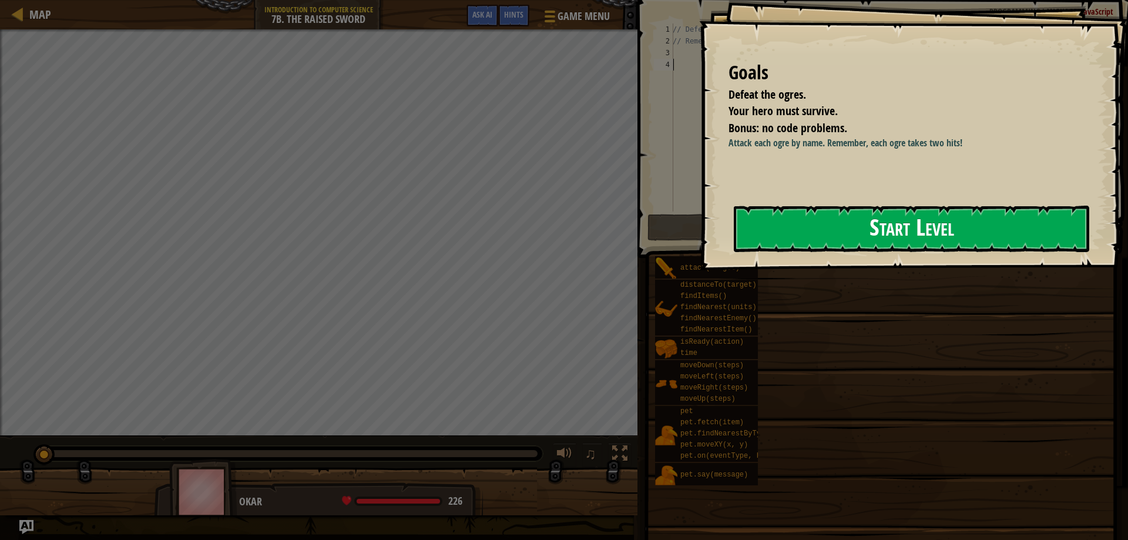
click at [967, 220] on button "Start Level" at bounding box center [910, 229] width 355 height 46
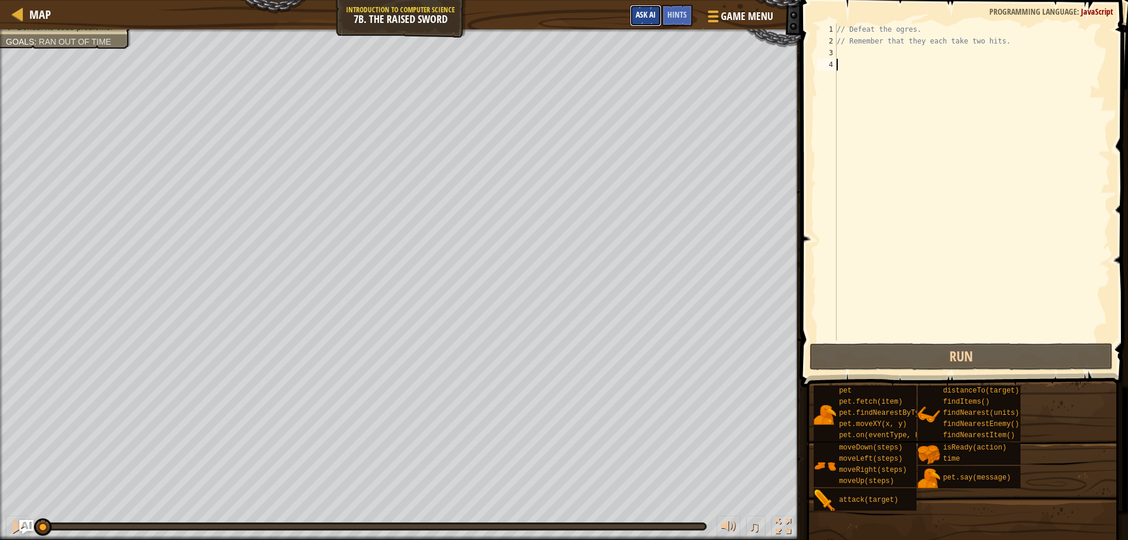
click at [644, 11] on span "Ask AI" at bounding box center [645, 14] width 20 height 11
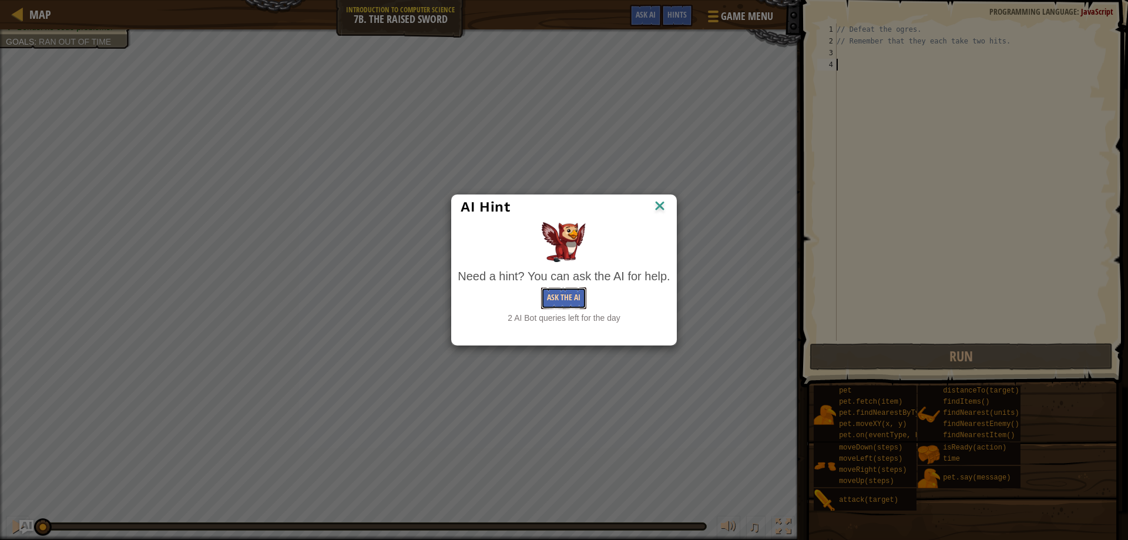
click at [571, 298] on button "Ask the AI" at bounding box center [563, 298] width 45 height 22
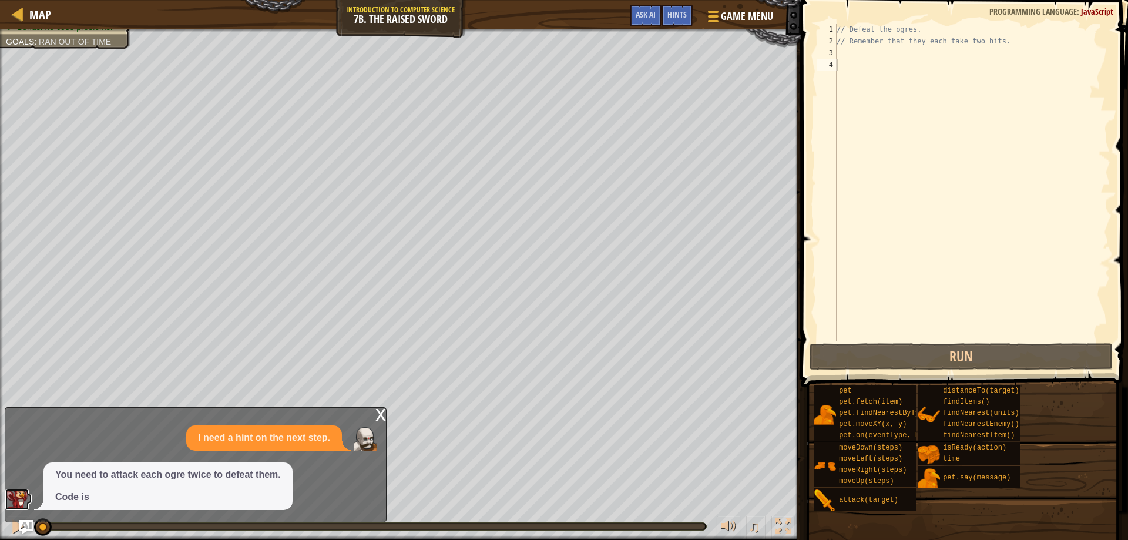
click at [18, 493] on img at bounding box center [16, 499] width 23 height 21
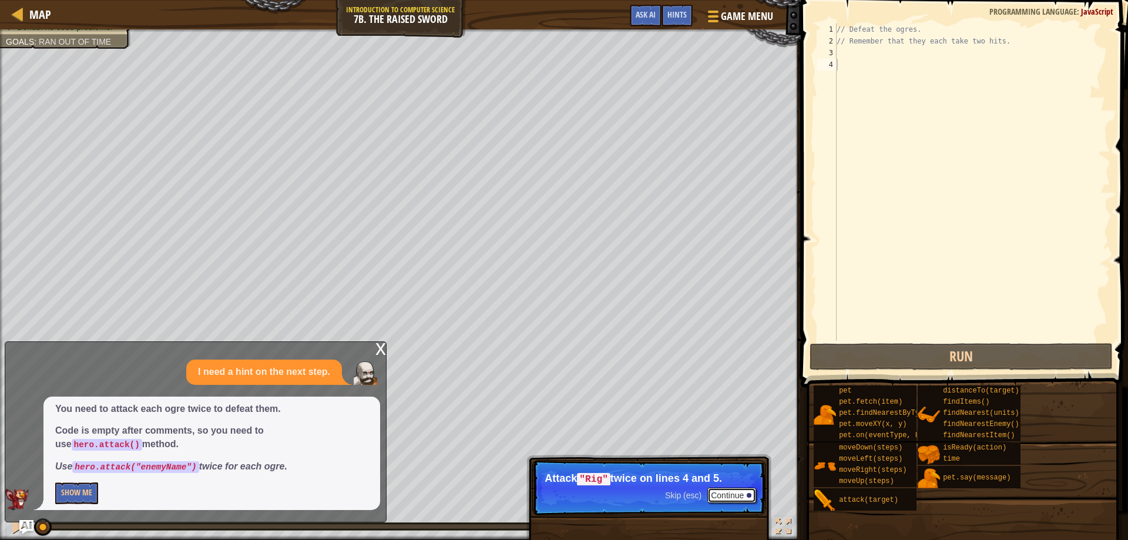
click at [726, 489] on button "Continue" at bounding box center [731, 494] width 49 height 15
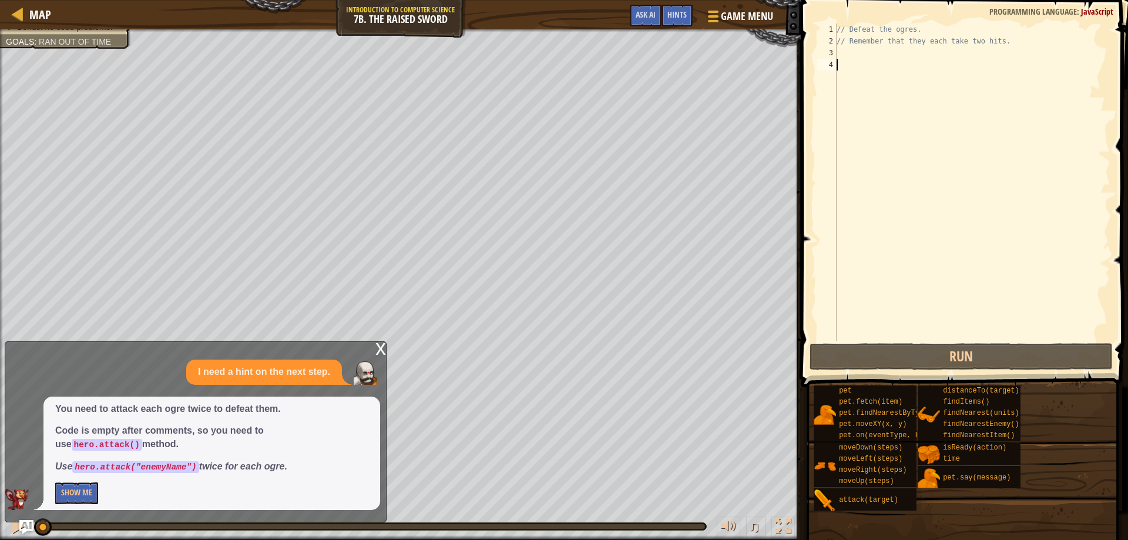
click at [871, 50] on div "// Defeat the ogres. // Remember that they each take two hits." at bounding box center [972, 193] width 276 height 341
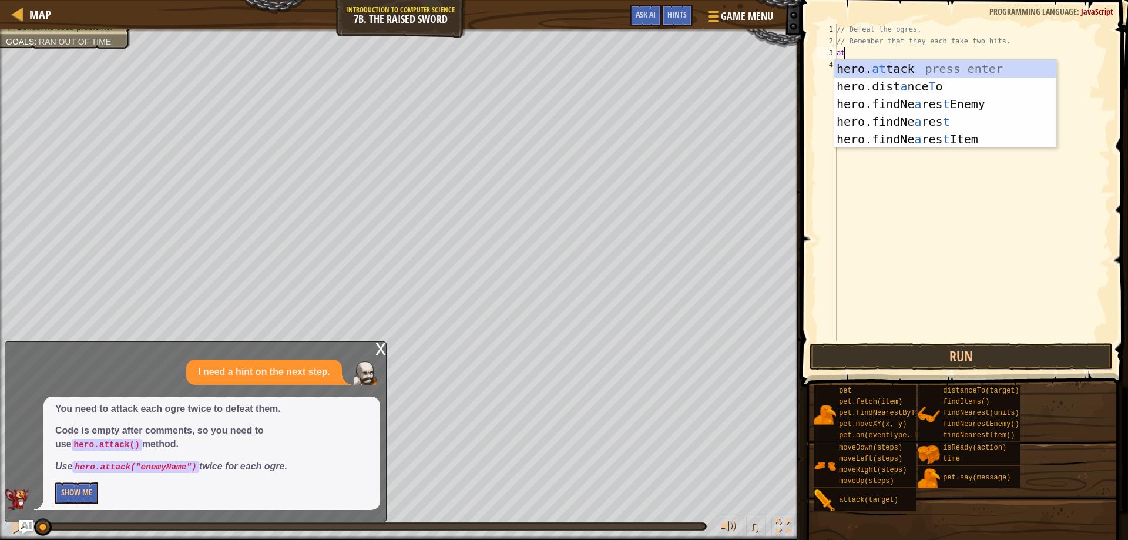
scroll to position [5, 1]
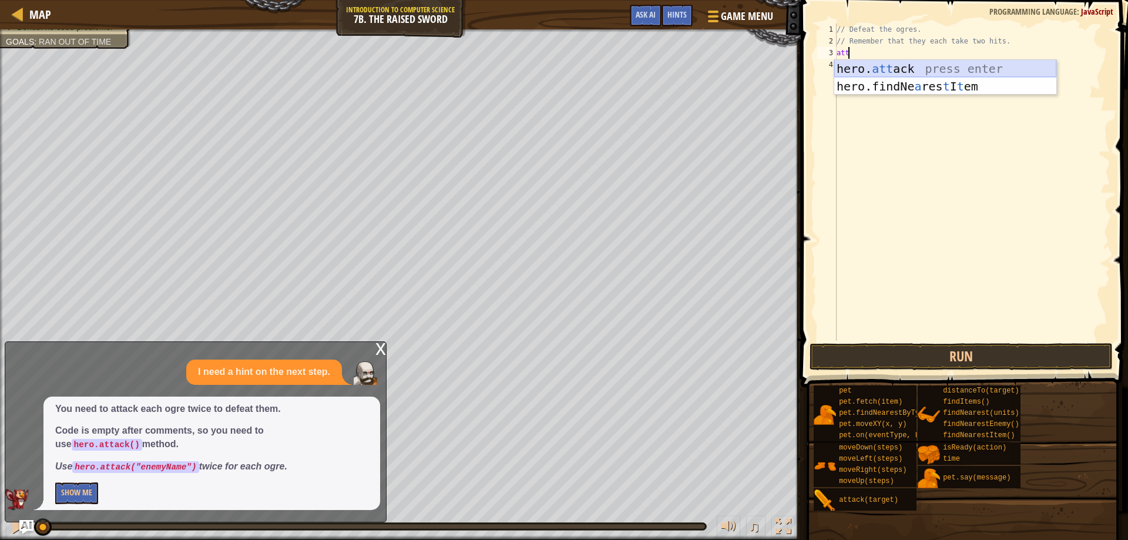
click at [924, 66] on div "hero. att ack press enter hero.findNe a res t I t em press enter" at bounding box center [945, 95] width 222 height 70
type textarea "hero.attack(enemy);"
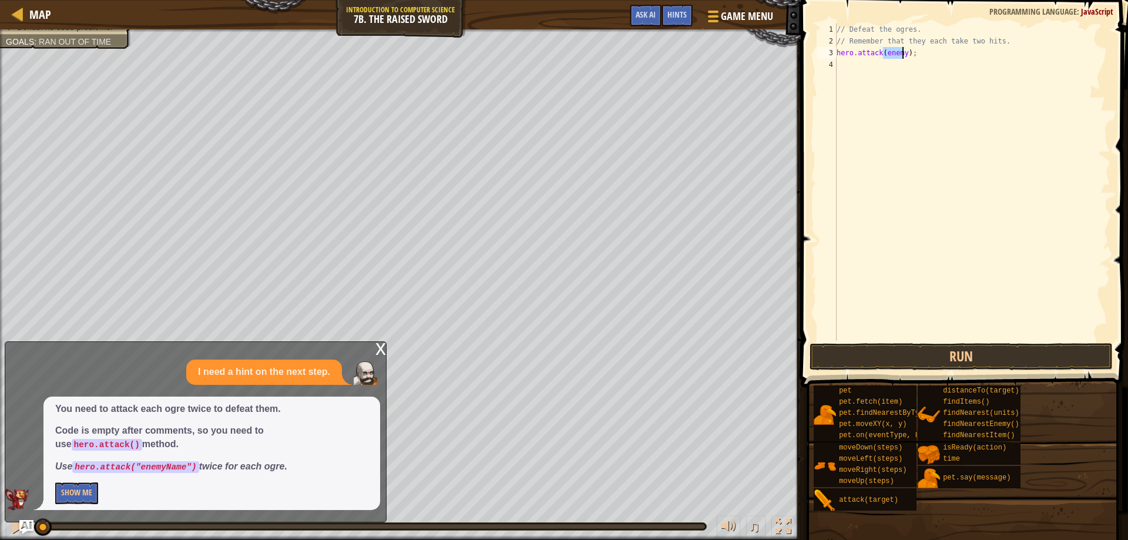
click at [920, 69] on div "// Defeat the ogres. // Remember that they each take two hits. hero . attack ( …" at bounding box center [972, 193] width 276 height 341
click at [895, 51] on div "// Defeat the ogres. // Remember that they each take two hits. hero . attack ( …" at bounding box center [972, 193] width 276 height 341
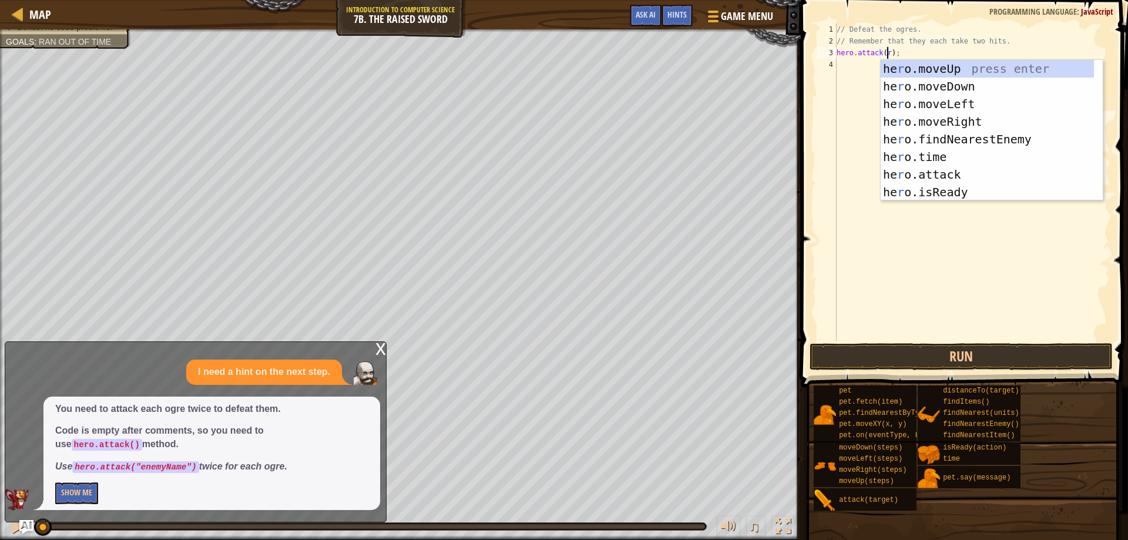
scroll to position [5, 5]
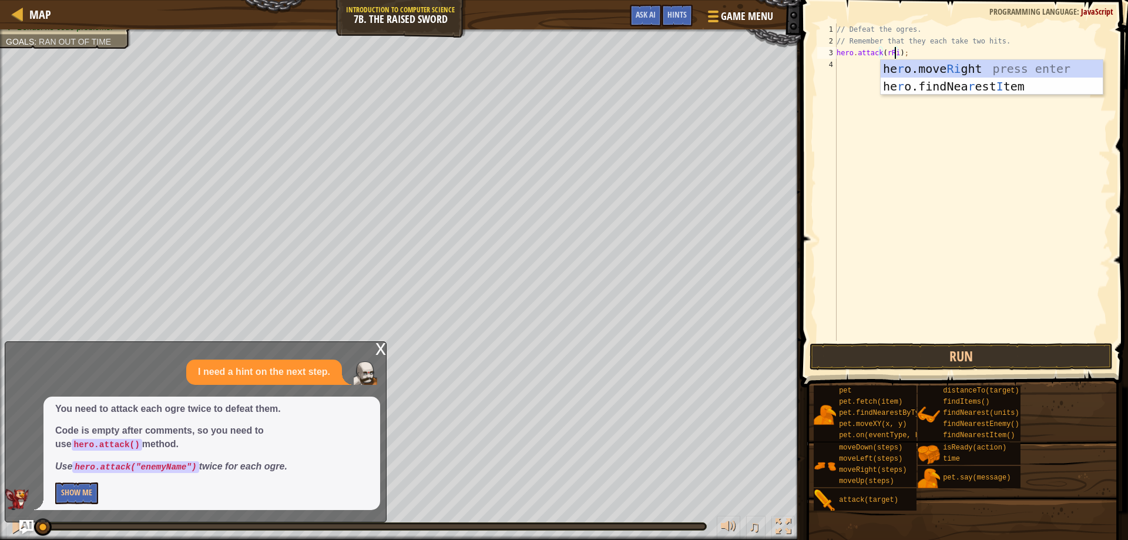
type textarea "hero.attack(rRig);"
click at [1007, 240] on div "// Defeat the ogres. // Remember that they each take two hits. hero . attack ( …" at bounding box center [972, 193] width 276 height 341
click at [887, 53] on div "// Defeat the ogres. // Remember that they each take two hits. hero . attack ( …" at bounding box center [972, 193] width 276 height 341
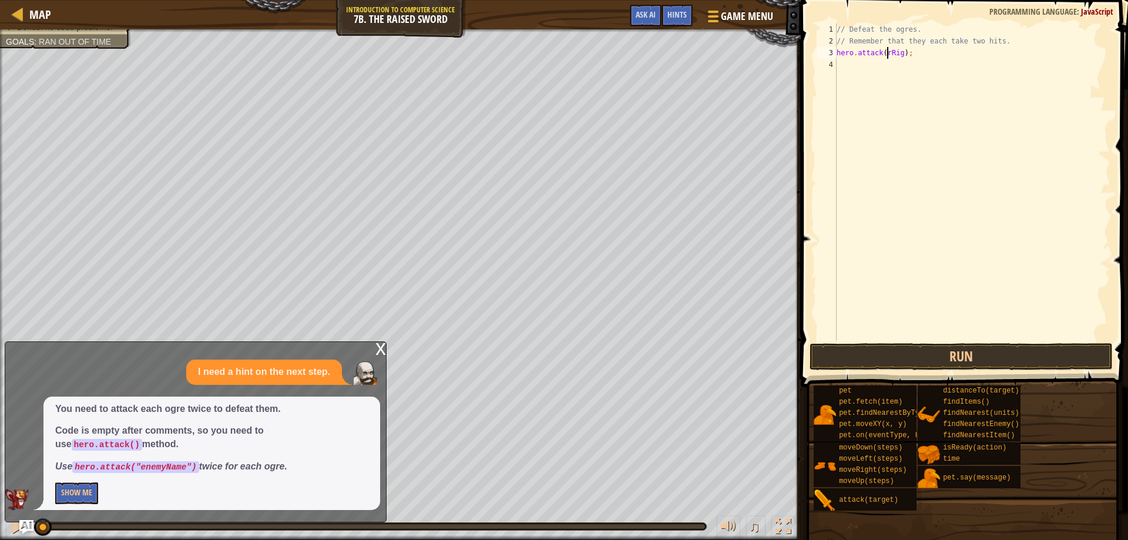
type textarea "hero.attack(Rig);"
click at [885, 103] on div "// Defeat the ogres. // Remember that they each take two hits. hero . attack ( …" at bounding box center [972, 193] width 276 height 341
click at [881, 60] on div "// Defeat the ogres. // Remember that they each take two hits. hero . attack ( …" at bounding box center [972, 193] width 276 height 341
click at [878, 51] on div "// Defeat the ogres. // Remember that they each take two hits. hero . attack ( …" at bounding box center [972, 193] width 276 height 341
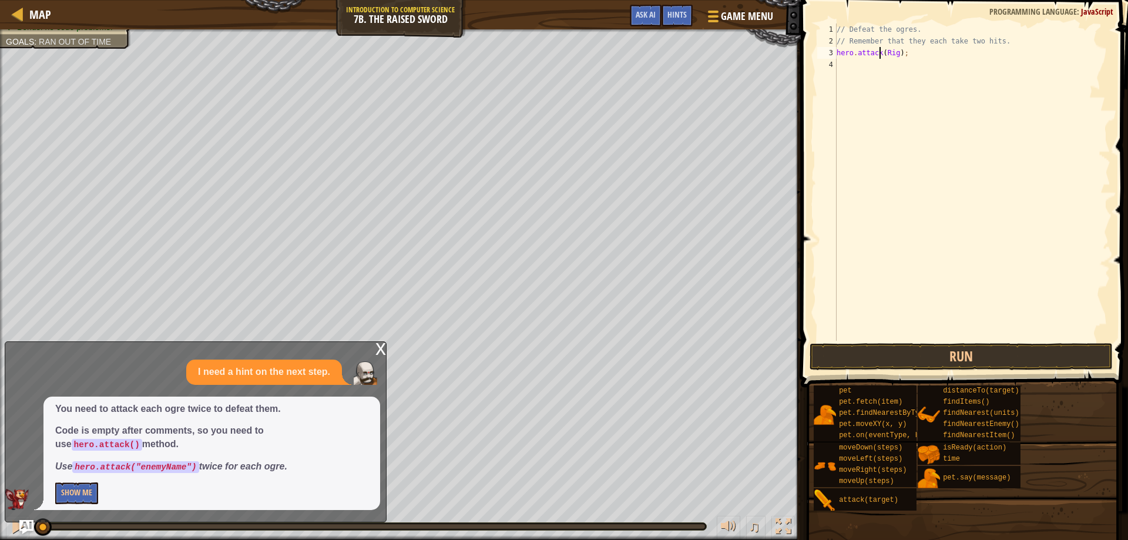
click at [878, 51] on div "// Defeat the ogres. // Remember that they each take two hits. hero . attack ( …" at bounding box center [972, 193] width 276 height 341
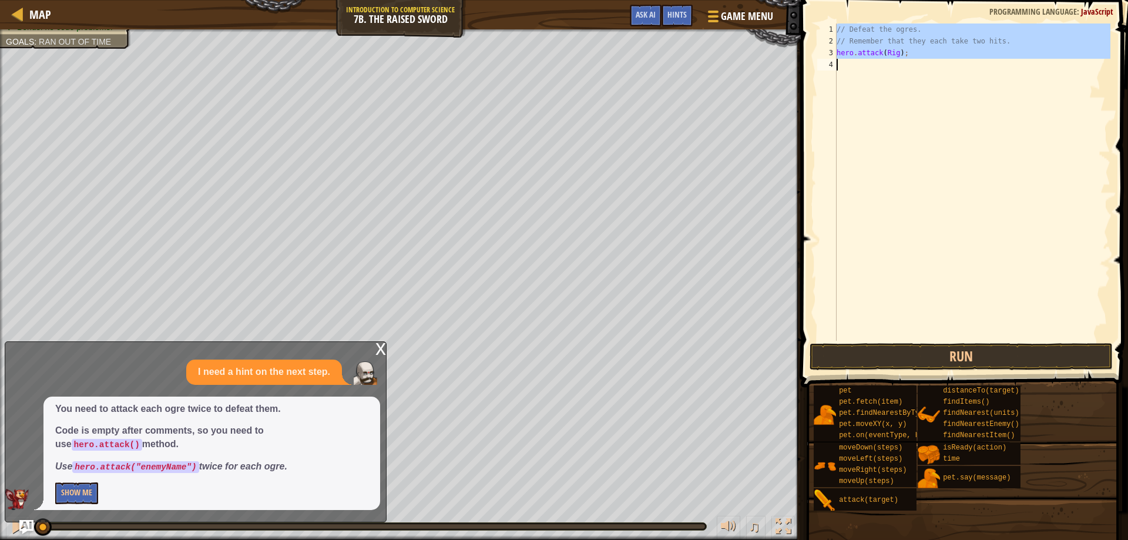
click at [878, 51] on div "// Defeat the ogres. // Remember that they each take two hits. hero . attack ( …" at bounding box center [972, 193] width 276 height 341
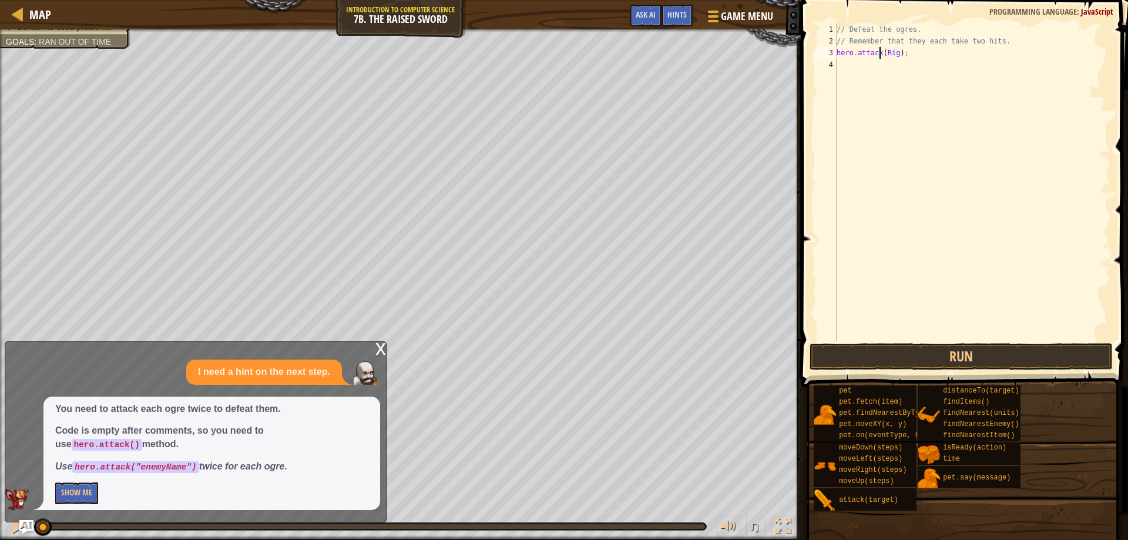
click at [876, 54] on div "// Defeat the ogres. // Remember that they each take two hits. hero . attack ( …" at bounding box center [972, 193] width 276 height 341
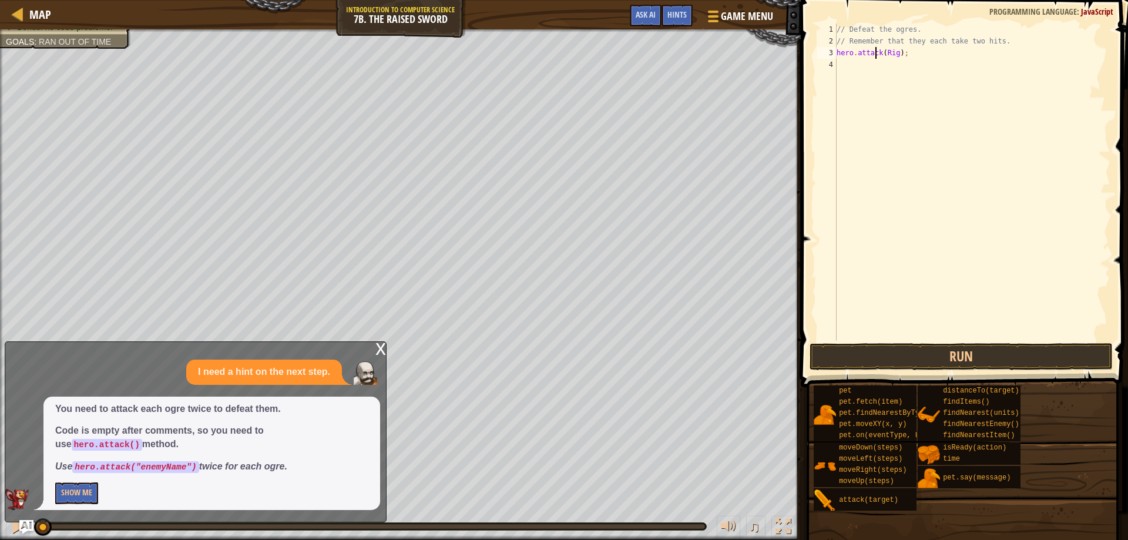
click at [876, 54] on div "// Defeat the ogres. // Remember that they each take two hits. hero . attack ( …" at bounding box center [972, 193] width 276 height 341
type textarea "hero.attack(Rig);"
click at [874, 75] on div "// Defeat the ogres. // Remember that they each take two hits. hero . attack ( …" at bounding box center [972, 181] width 276 height 317
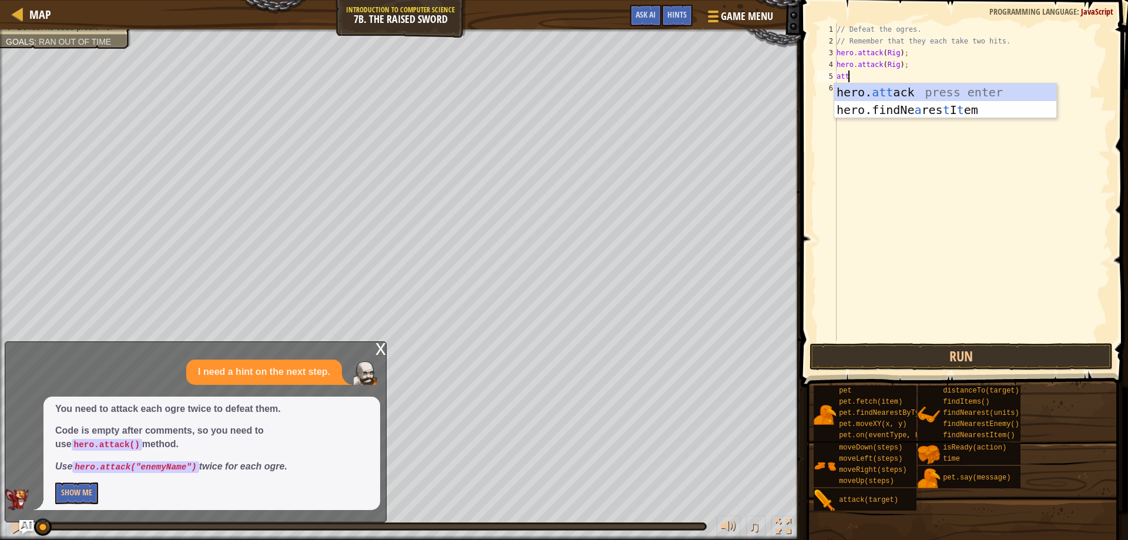
scroll to position [5, 1]
click at [884, 93] on div "hero. [PERSON_NAME] press enter" at bounding box center [945, 109] width 222 height 53
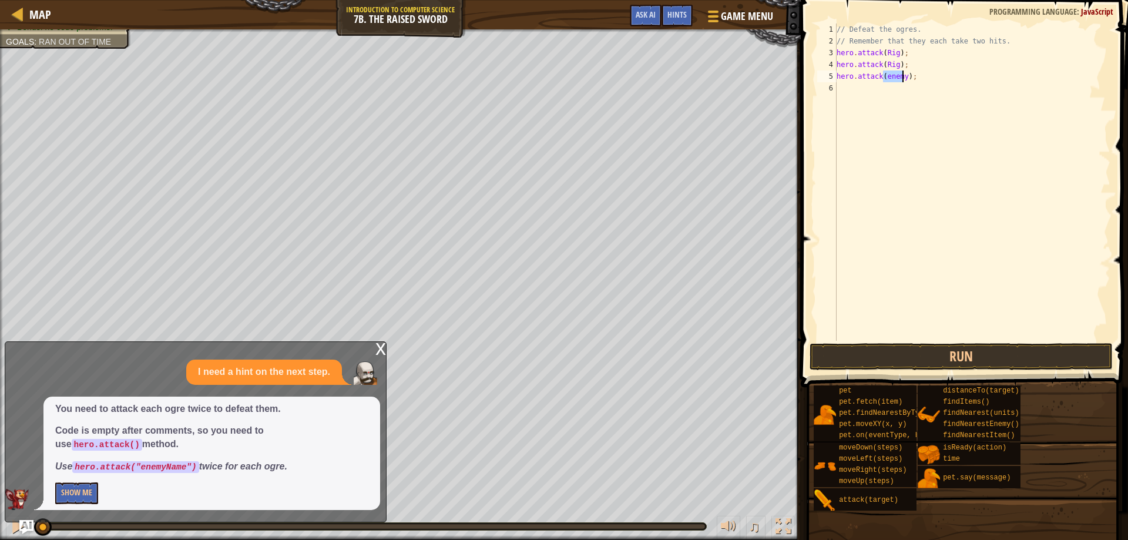
type textarea "hero.attack(enemy);"
click at [875, 111] on div "// Defeat the ogres. // Remember that they each take two hits. hero . attack ( …" at bounding box center [972, 193] width 276 height 341
click at [911, 79] on div "// Defeat the ogres. // Remember that they each take two hits. hero . attack ( …" at bounding box center [972, 193] width 276 height 341
click at [898, 79] on div "// Defeat the ogres. // Remember that they each take two hits. hero . attack ( …" at bounding box center [972, 193] width 276 height 341
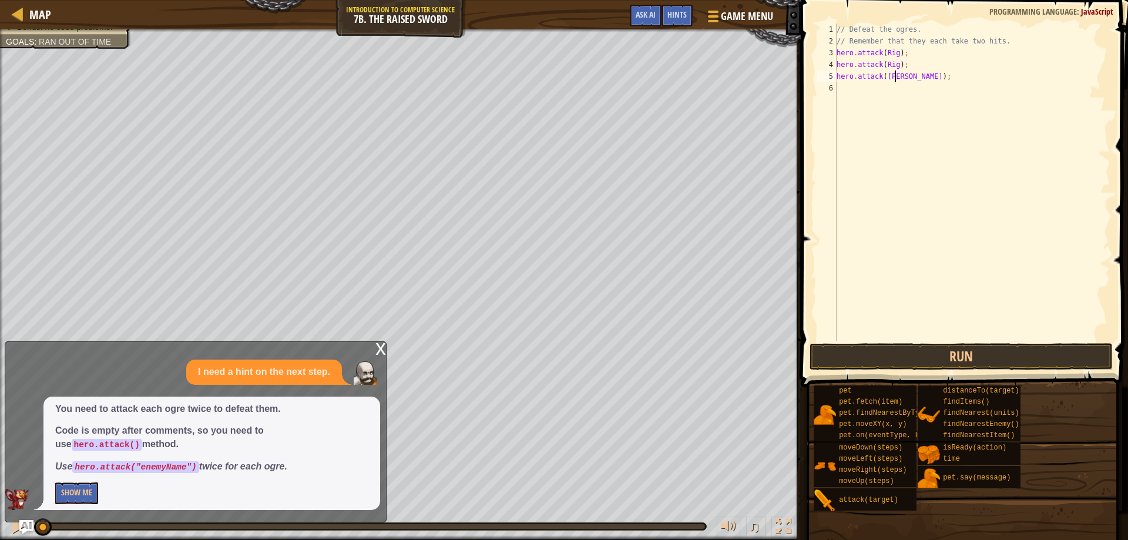
click at [898, 79] on div "// Defeat the ogres. // Remember that they each take two hits. hero . attack ( …" at bounding box center [972, 193] width 276 height 341
type textarea "hero.attack(Gurt);"
click at [860, 93] on div "// Defeat the ogres. // Remember that they each take two hits. hero . attack ( …" at bounding box center [972, 193] width 276 height 341
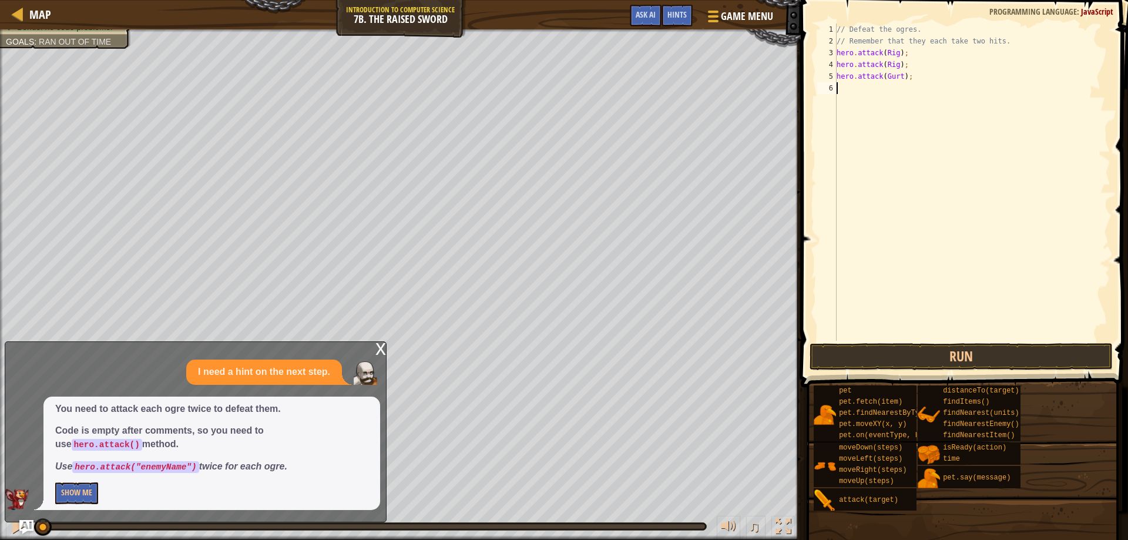
click at [873, 80] on div "// Defeat the ogres. // Remember that they each take two hits. hero . attack ( …" at bounding box center [972, 193] width 276 height 341
click at [875, 75] on div "// Defeat the ogres. // Remember that they each take two hits. hero . attack ( …" at bounding box center [972, 181] width 276 height 317
click at [876, 73] on div "// Defeat the ogres. // Remember that they each take two hits. hero . attack ( …" at bounding box center [972, 193] width 276 height 341
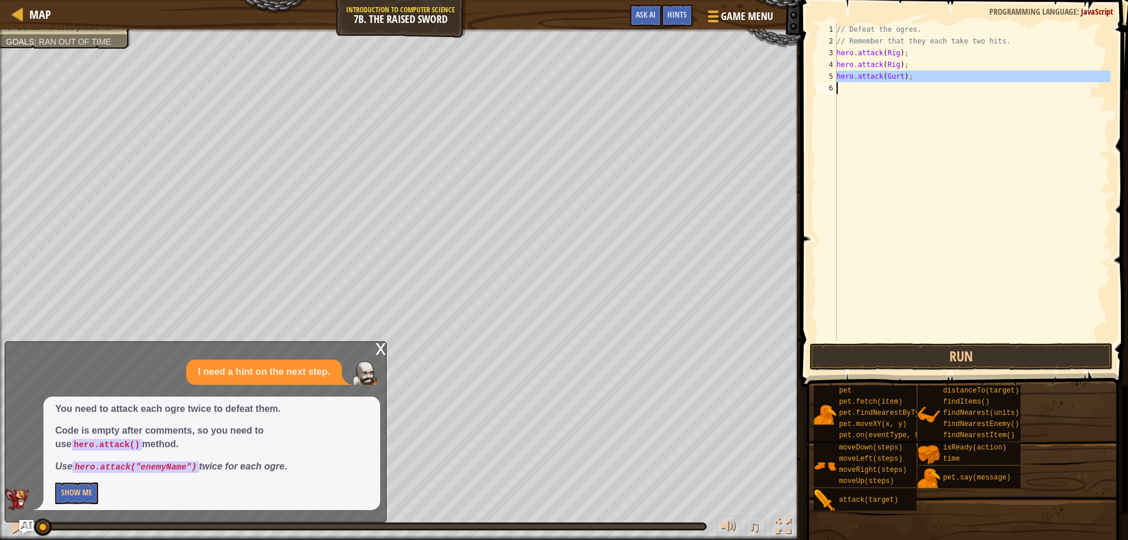
click at [876, 73] on div "// Defeat the ogres. // Remember that they each take two hits. hero . attack ( …" at bounding box center [972, 181] width 276 height 317
click at [876, 73] on div "// Defeat the ogres. // Remember that they each take two hits. hero . attack ( …" at bounding box center [972, 193] width 276 height 341
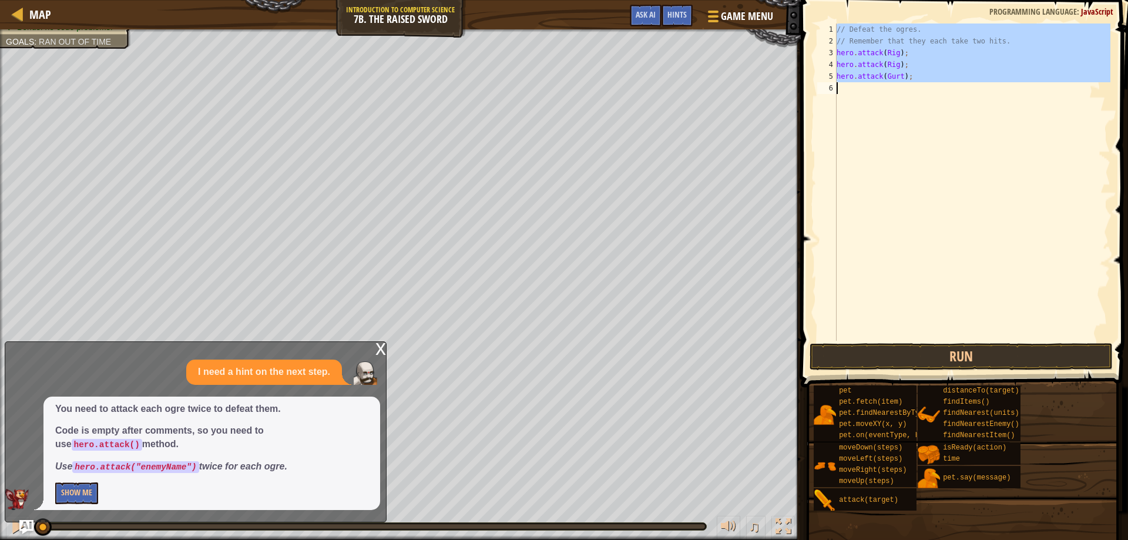
click at [876, 73] on div "// Defeat the ogres. // Remember that they each take two hits. hero . attack ( …" at bounding box center [972, 193] width 276 height 341
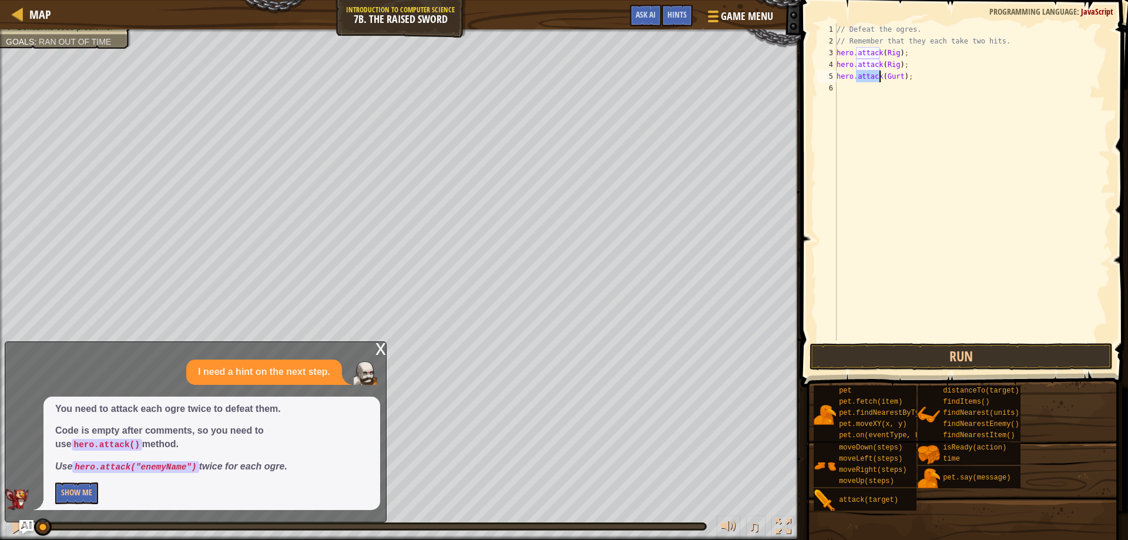
click at [876, 73] on div "// Defeat the ogres. // Remember that they each take two hits. hero . attack ( …" at bounding box center [972, 193] width 276 height 341
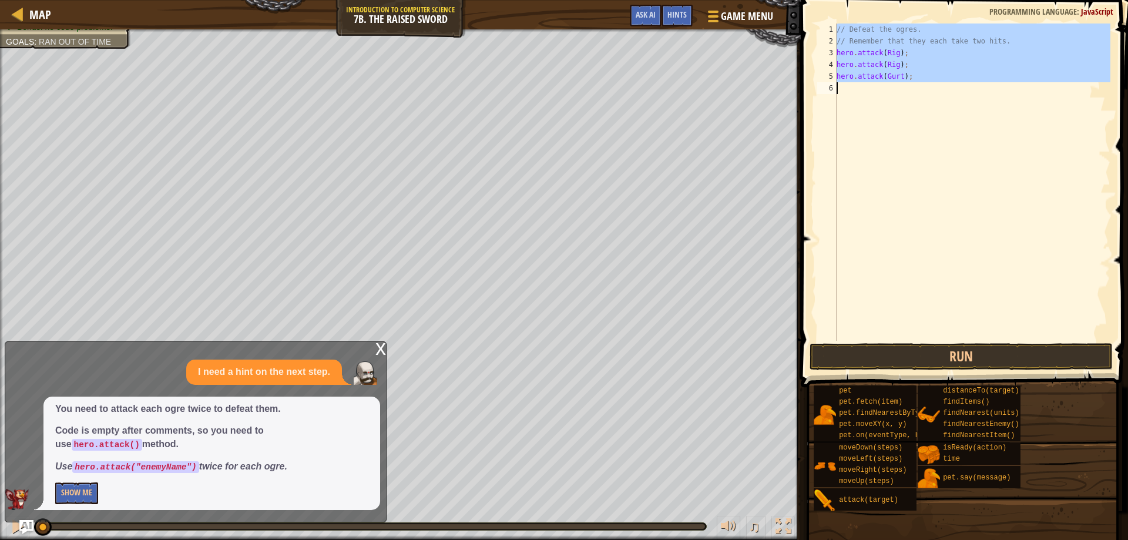
click at [876, 73] on div "// Defeat the ogres. // Remember that they each take two hits. hero . attack ( …" at bounding box center [972, 193] width 276 height 341
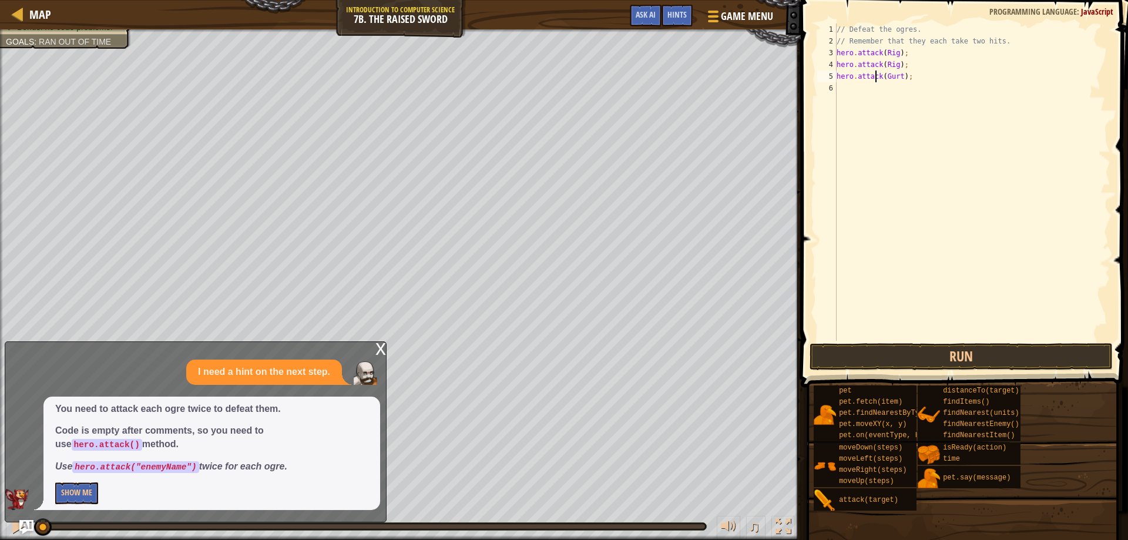
click at [876, 73] on div "// Defeat the ogres. // Remember that they each take two hits. hero . attack ( …" at bounding box center [972, 193] width 276 height 341
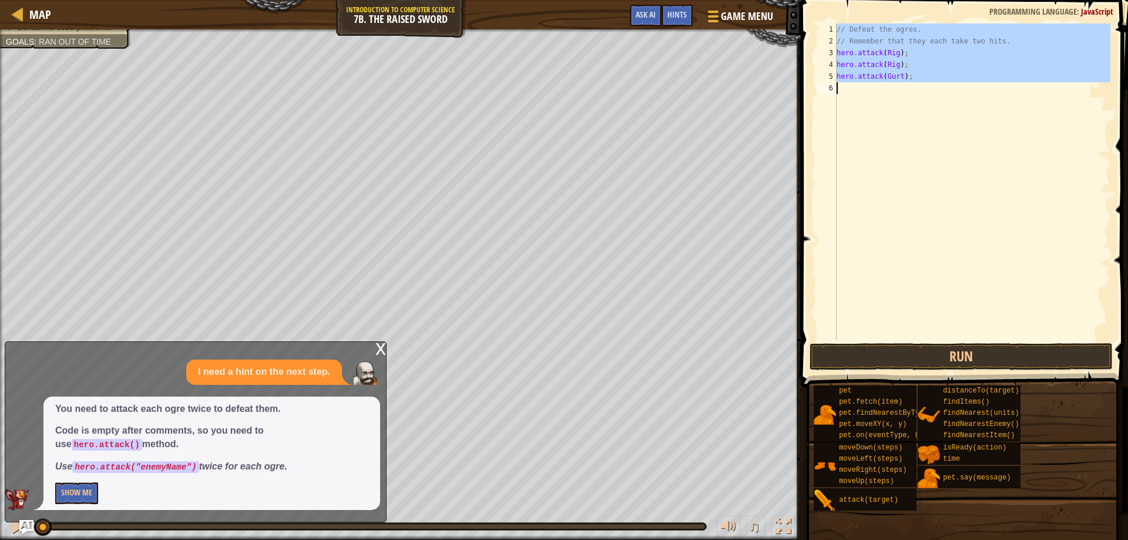
click at [876, 73] on div "// Defeat the ogres. // Remember that they each take two hits. hero . attack ( …" at bounding box center [972, 193] width 276 height 341
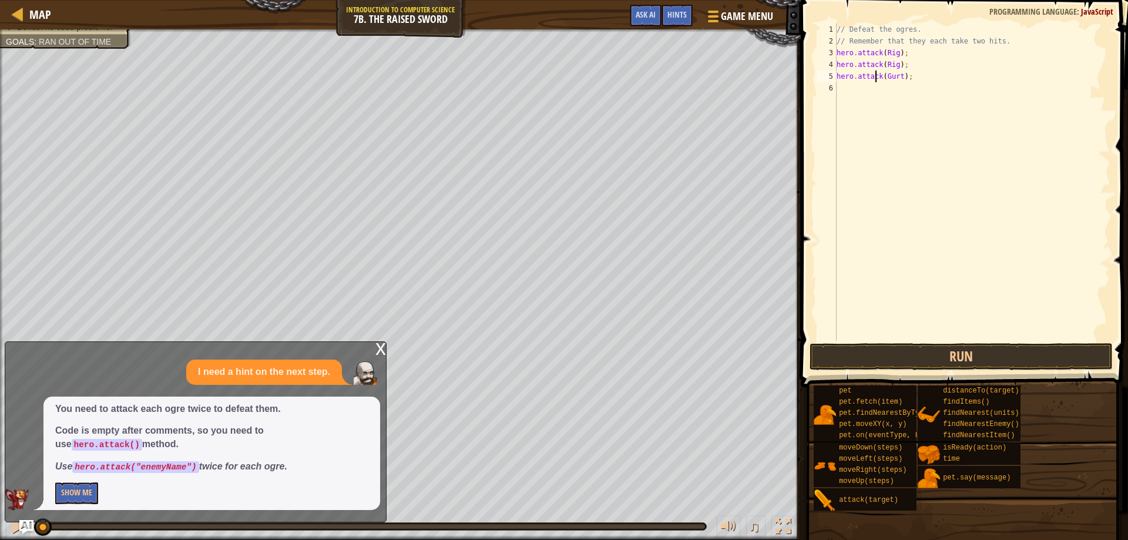
click at [876, 73] on div "// Defeat the ogres. // Remember that they each take two hits. hero . attack ( …" at bounding box center [972, 193] width 276 height 341
type textarea "hero.attack(Gurt);"
click at [863, 95] on div "// Defeat the ogres. // Remember that they each take two hits. hero . attack ( …" at bounding box center [972, 181] width 276 height 317
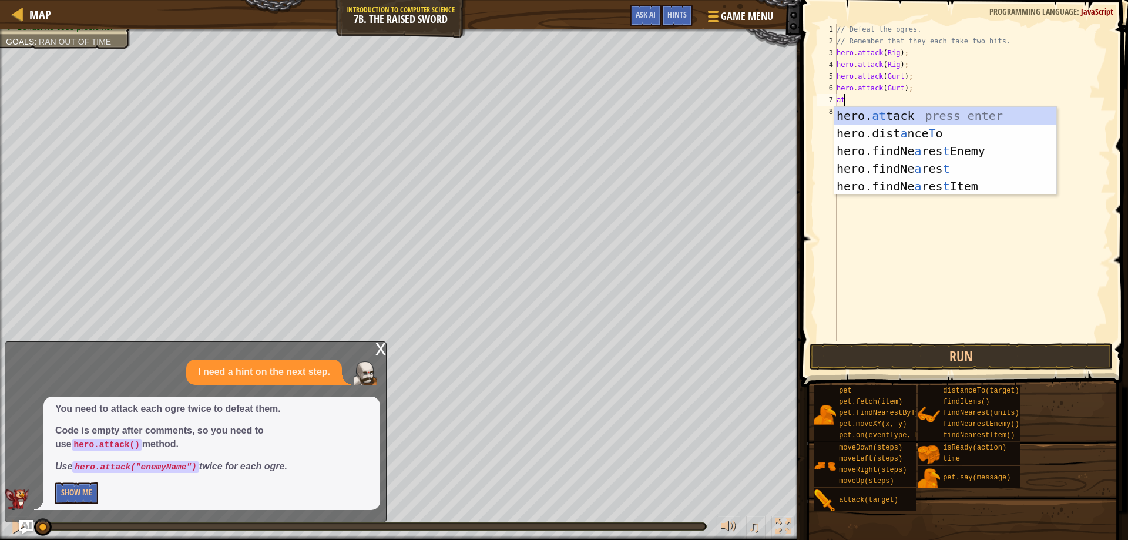
scroll to position [5, 1]
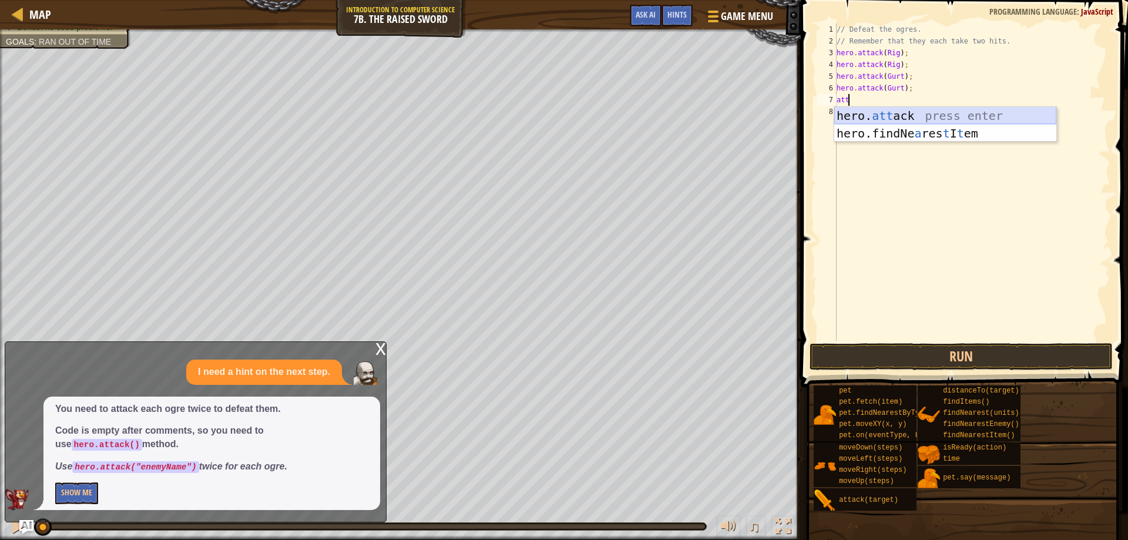
click at [898, 114] on div "hero. att ack press enter hero.findNe a res t I t em press enter" at bounding box center [945, 142] width 222 height 70
type textarea "hero.attack(enemy);"
click at [891, 116] on div "// Defeat the ogres. // Remember that they each take two hits. hero . attack ( …" at bounding box center [972, 193] width 276 height 341
click at [856, 103] on div "// Defeat the ogres. // Remember that they each take two hits. hero . attack ( …" at bounding box center [972, 193] width 276 height 341
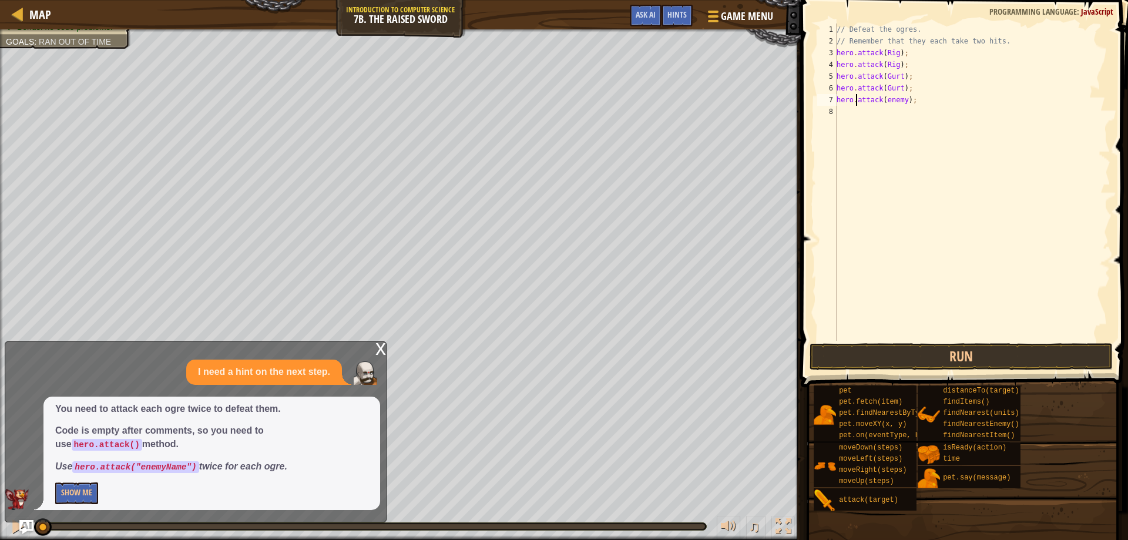
click at [856, 103] on div "// Defeat the ogres. // Remember that they each take two hits. hero . attack ( …" at bounding box center [972, 193] width 276 height 341
click at [901, 102] on div "// Defeat the ogres. // Remember that they each take two hits. hero . attack ( …" at bounding box center [972, 193] width 276 height 341
type textarea "hero.attack(Ack);"
click at [894, 161] on div "// Defeat the ogres. // Remember that they each take two hits. hero . attack ( …" at bounding box center [972, 193] width 276 height 341
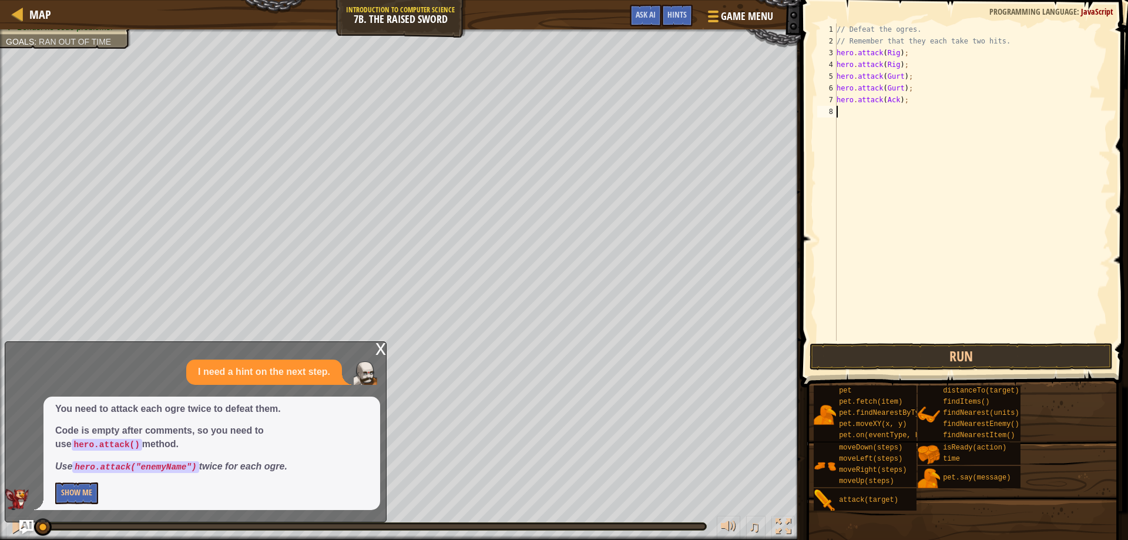
scroll to position [5, 0]
click at [877, 102] on div "// Defeat the ogres. // Remember that they each take two hits. hero . attack ( …" at bounding box center [972, 193] width 276 height 341
type textarea "hero.attack(Ack);"
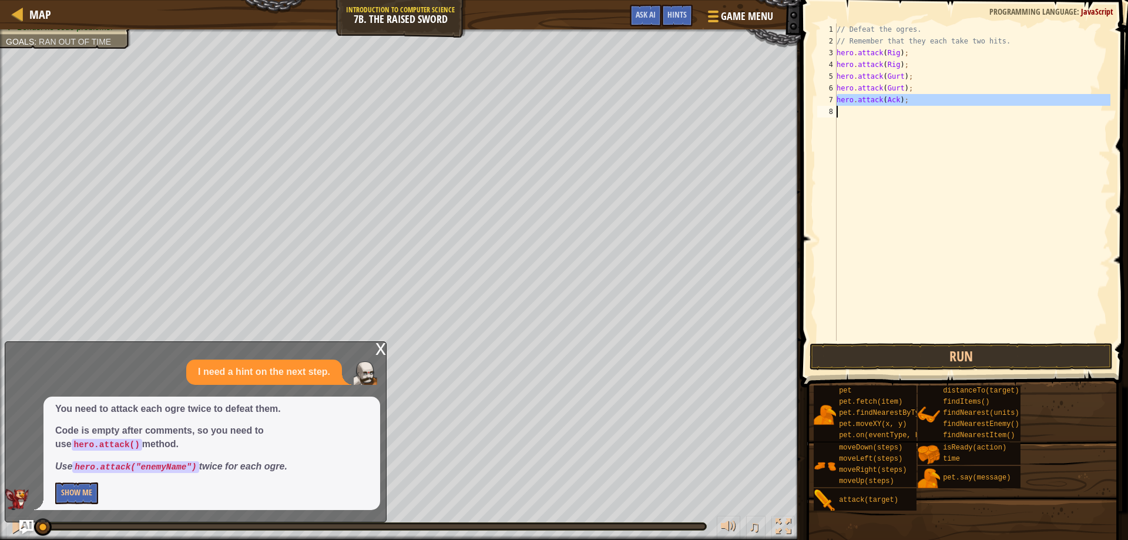
click at [870, 112] on div "// Defeat the ogres. // Remember that they each take two hits. hero . attack ( …" at bounding box center [972, 181] width 276 height 317
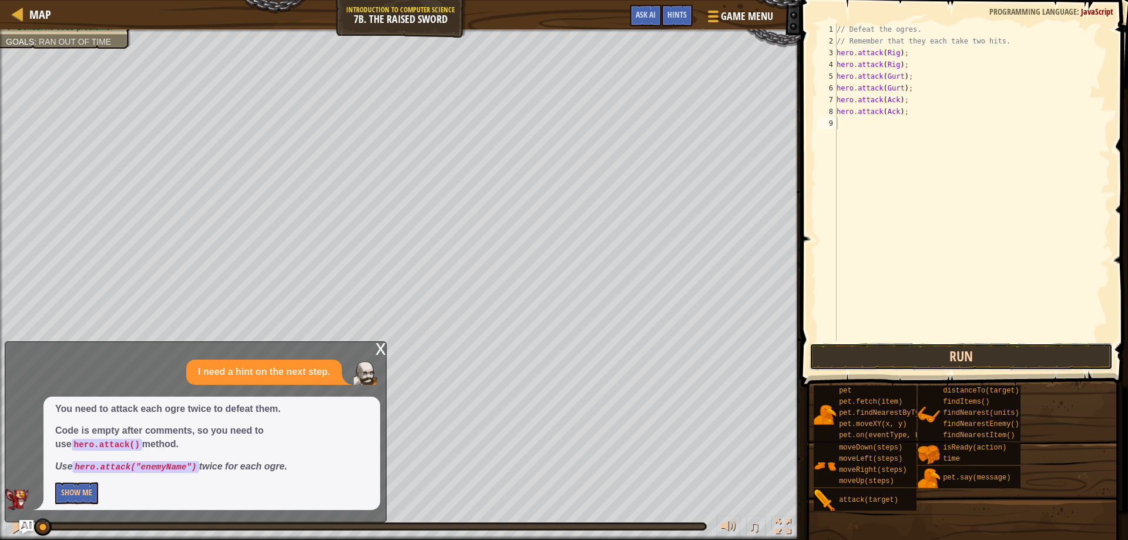
click at [934, 359] on button "Run" at bounding box center [961, 356] width 304 height 27
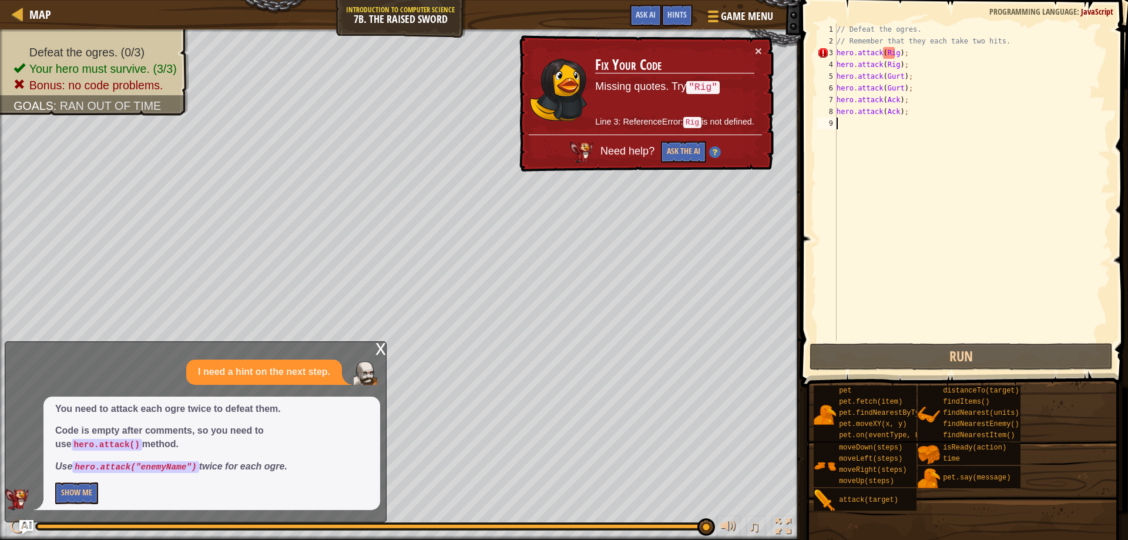
click at [378, 348] on div "x" at bounding box center [380, 348] width 11 height 12
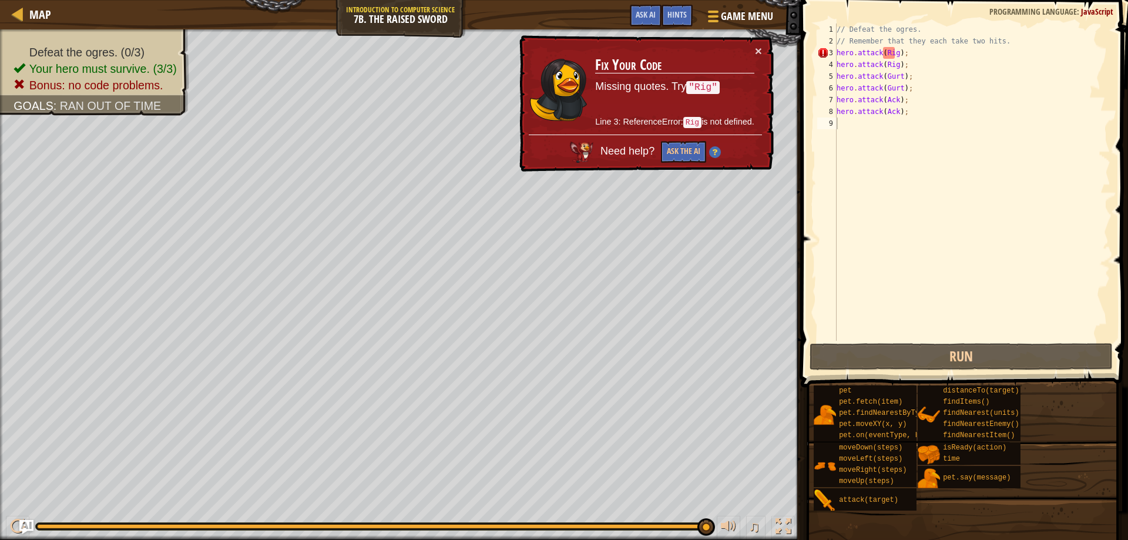
click at [746, 51] on td "Fix Your Code Missing quotes. Try "Rig" Line 3: ReferenceError: Rig is not defi…" at bounding box center [674, 90] width 160 height 90
click at [741, 53] on td "Fix Your Code Missing quotes. Try "Rig" Line 3: ReferenceError: Rig is not defi…" at bounding box center [674, 90] width 160 height 90
click at [760, 55] on button "×" at bounding box center [758, 51] width 7 height 12
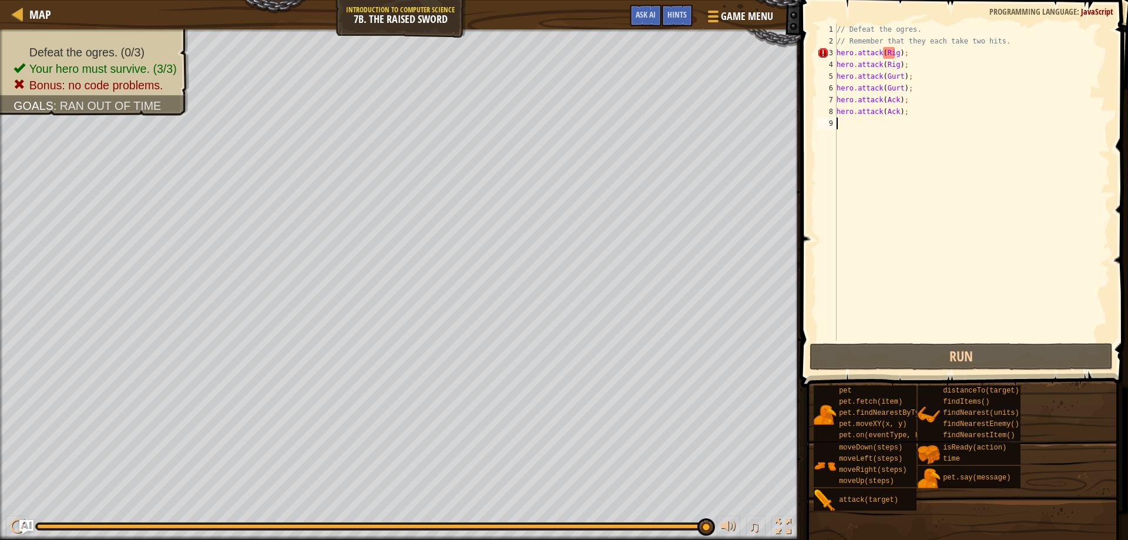
click at [853, 90] on div "1 2 3 4 5 6 7 8 9 // Defeat the ogres. // Remember that they each take two hits…" at bounding box center [962, 217] width 331 height 422
click at [918, 66] on div "// Defeat the ogres. // Remember that they each take two hits. hero . attack ( …" at bounding box center [972, 193] width 276 height 341
click at [915, 66] on div "// Defeat the ogres. // Remember that they each take two hits. hero . attack ( …" at bounding box center [972, 193] width 276 height 341
click at [913, 65] on div "// Defeat the ogres. // Remember that they each take two hits. hero . attack ( …" at bounding box center [972, 193] width 276 height 341
click at [913, 65] on div "// Defeat the ogres. // Remember that they each take two hits. hero . attack ( …" at bounding box center [972, 181] width 276 height 317
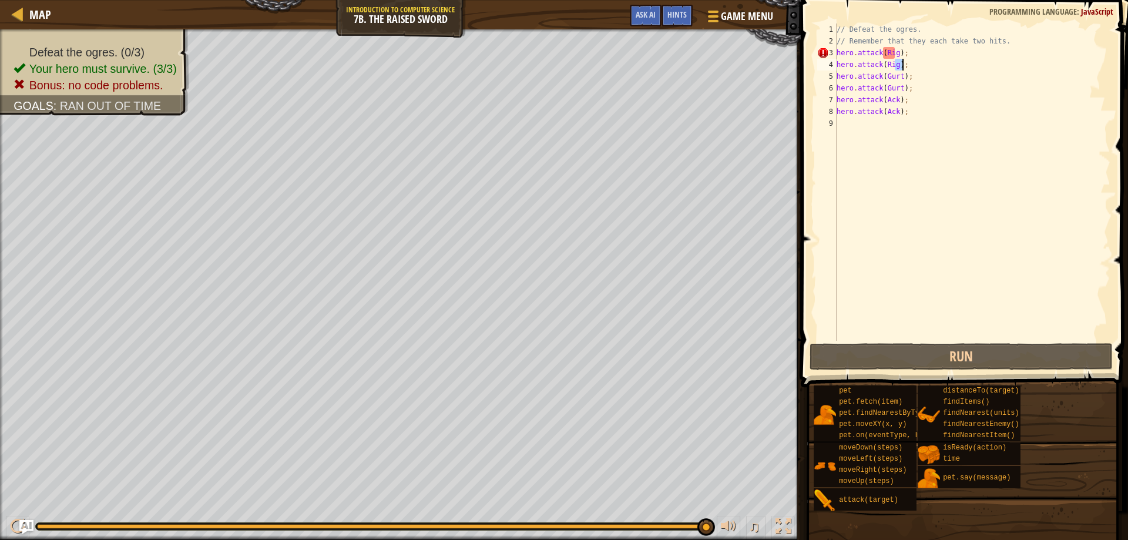
drag, startPoint x: 913, startPoint y: 65, endPoint x: 906, endPoint y: 65, distance: 7.7
click at [907, 65] on div "// Defeat the ogres. // Remember that they each take two hits. hero . attack ( …" at bounding box center [972, 193] width 276 height 341
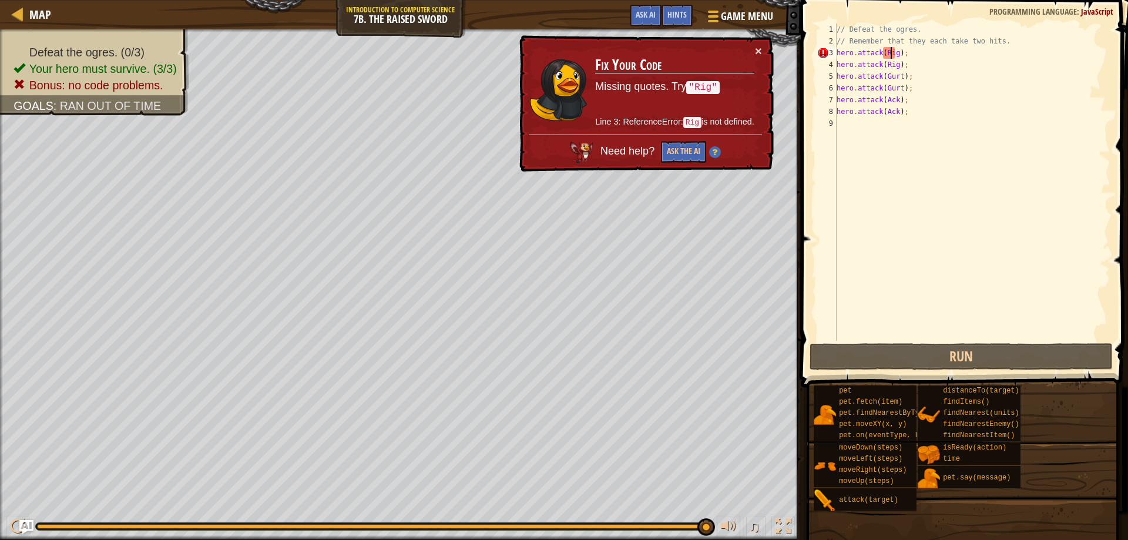
click at [889, 55] on div "// Defeat the ogres. // Remember that they each take two hits. hero . attack ( …" at bounding box center [972, 193] width 276 height 341
click at [758, 51] on button "×" at bounding box center [758, 51] width 7 height 12
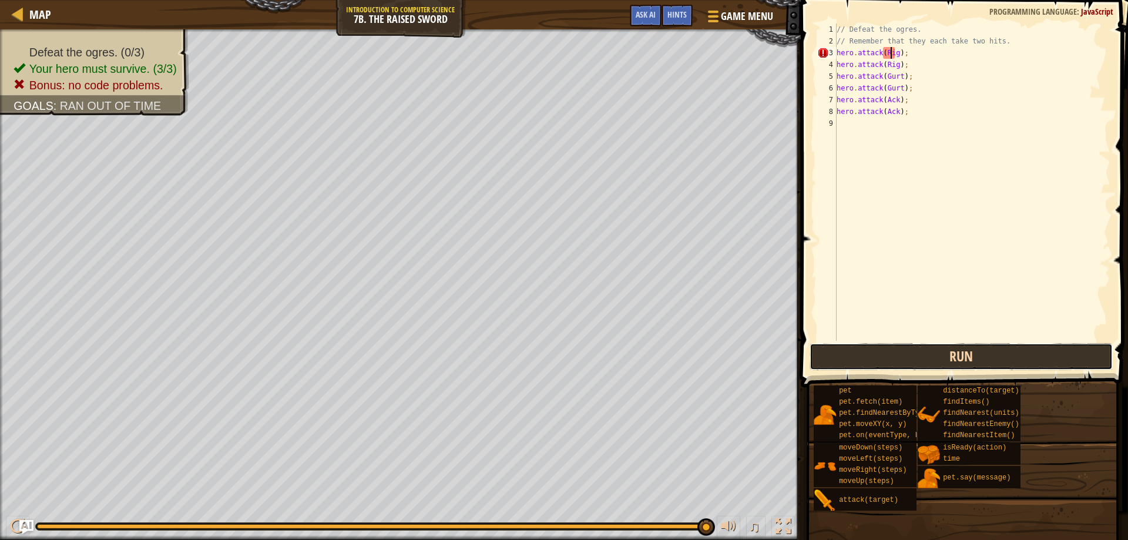
click at [997, 346] on button "Run" at bounding box center [961, 356] width 304 height 27
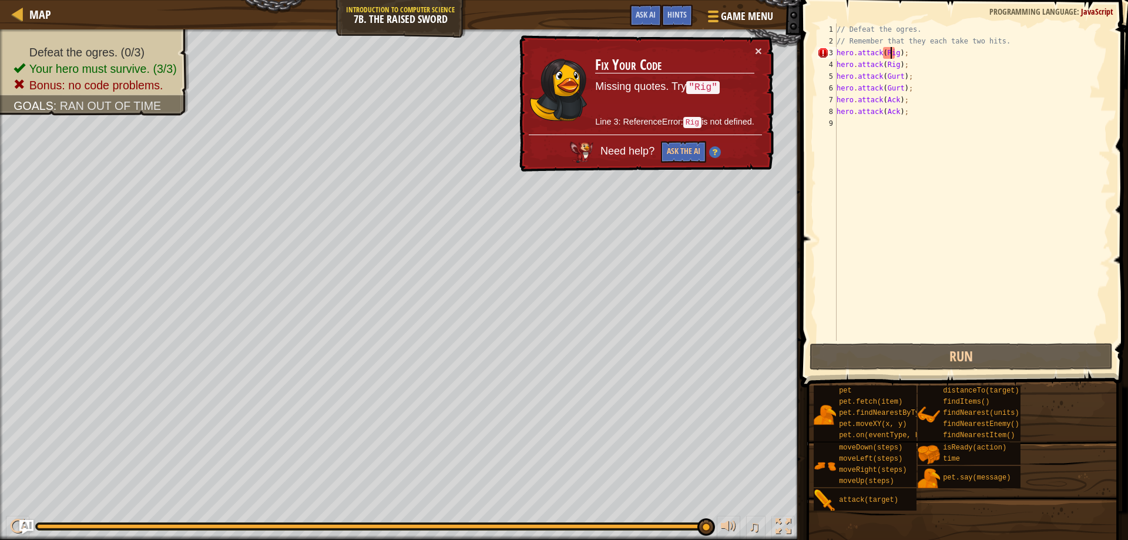
click at [371, 22] on div "Map Introduction to Computer Science 7b. The Raised Sword Game Menu Done Hints …" at bounding box center [400, 14] width 800 height 29
click at [356, 25] on div "Map Introduction to Computer Science 7b. The Raised Sword Game Menu Done Hints …" at bounding box center [400, 14] width 800 height 29
click at [911, 53] on div "// Defeat the ogres. // Remember that they each take two hits. hero . attack ( …" at bounding box center [972, 193] width 276 height 341
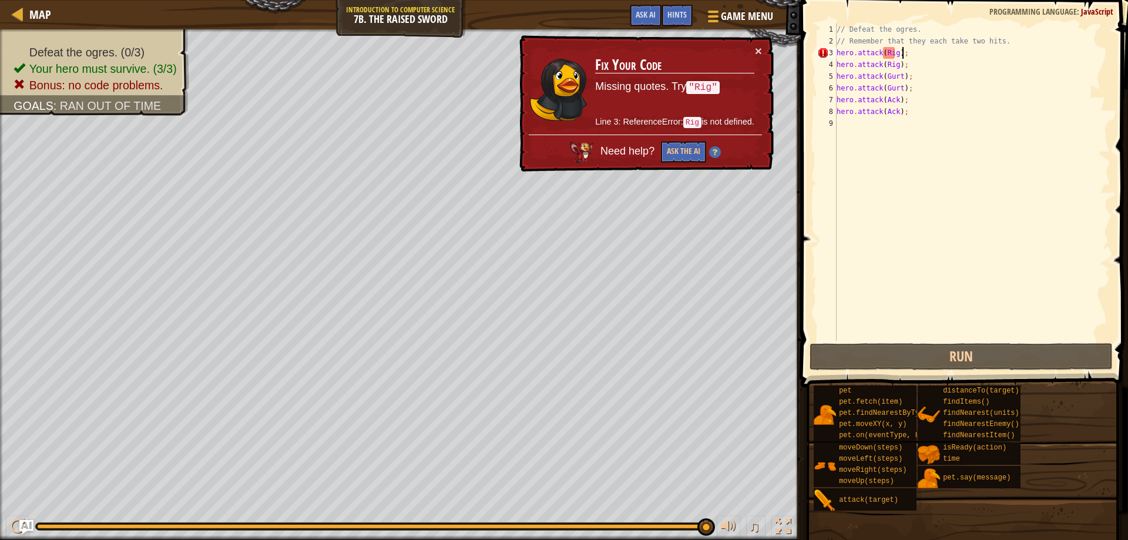
click at [883, 57] on div "// Defeat the ogres. // Remember that they each take two hits. hero . attack ( …" at bounding box center [972, 193] width 276 height 341
click at [902, 71] on div "// Defeat the ogres. // Remember that they each take two hits. hero . attack ( …" at bounding box center [972, 193] width 276 height 341
click at [857, 59] on div "// Defeat the ogres. // Remember that they each take two hits. hero . attack ( …" at bounding box center [972, 193] width 276 height 341
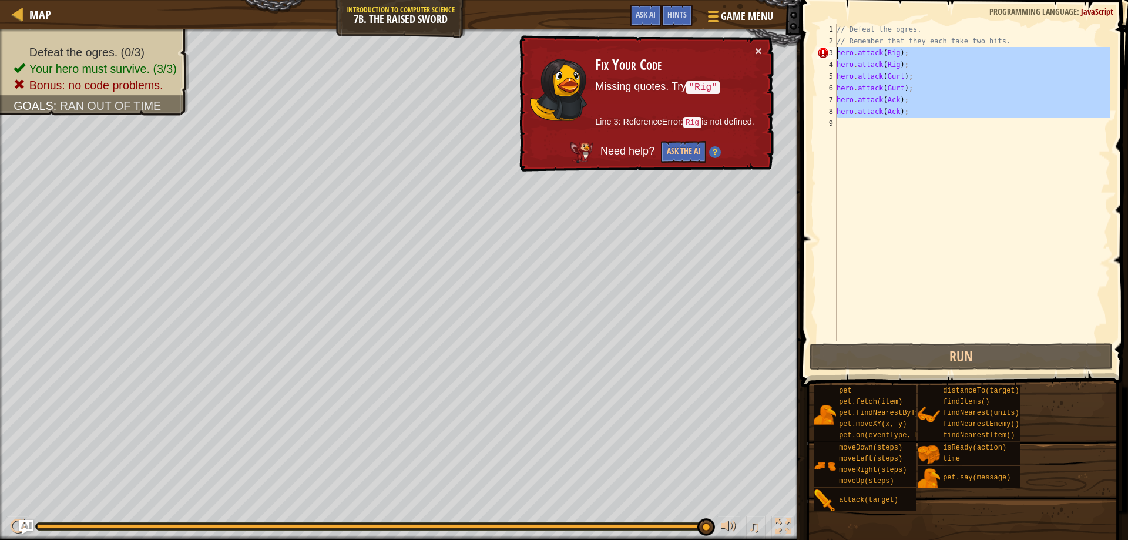
drag, startPoint x: 972, startPoint y: 129, endPoint x: 833, endPoint y: 52, distance: 159.3
click at [833, 52] on div "hero.attack(Rig); 1 2 3 4 5 6 7 8 9 // Defeat the ogres. // Remember that they …" at bounding box center [962, 181] width 295 height 317
type textarea "hero.attack(Rig); hero.attack(Rig);"
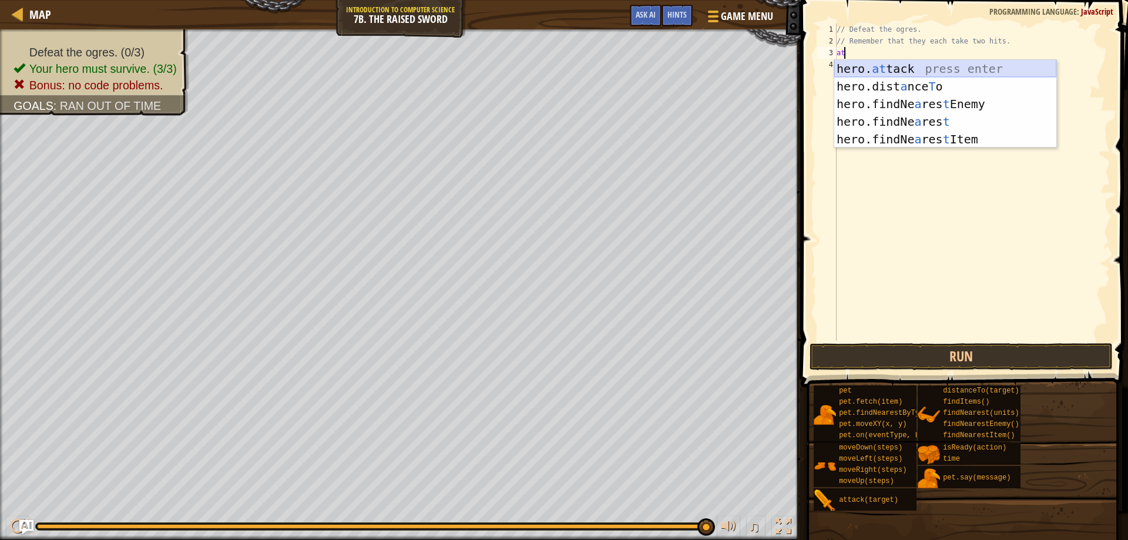
click at [970, 68] on div "hero. at tack press enter hero.dist a nce T o press enter hero.findNe a res t E…" at bounding box center [945, 121] width 222 height 123
type textarea "hero.attack(enemy);"
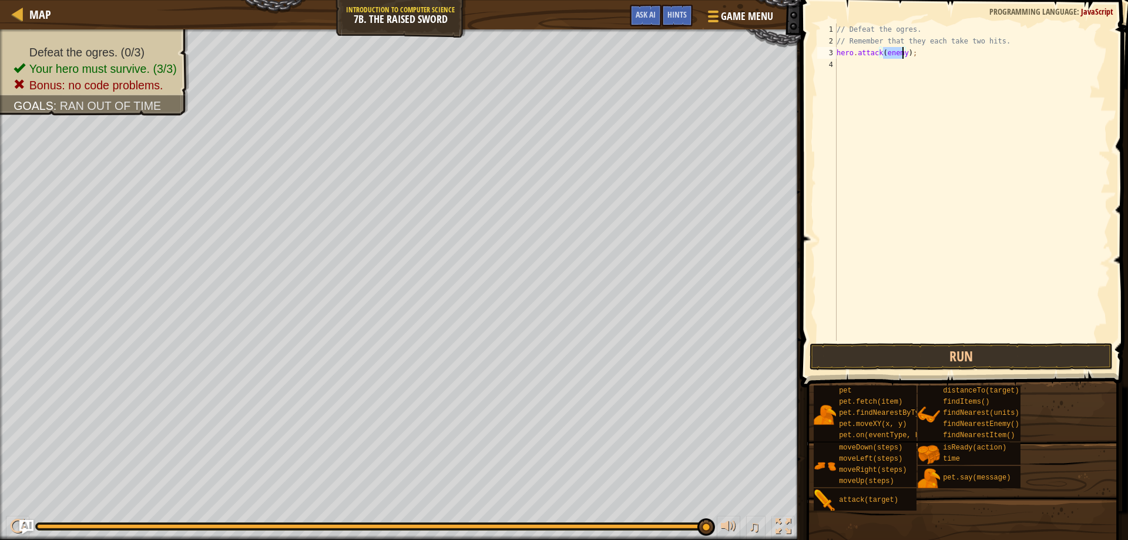
click at [899, 79] on div "// Defeat the ogres. // Remember that they each take two hits. hero . attack ( …" at bounding box center [972, 193] width 276 height 341
click at [890, 56] on div "// Defeat the ogres. // Remember that they each take two hits. hero . attack ( …" at bounding box center [972, 193] width 276 height 341
click at [898, 55] on div "// Defeat the ogres. // Remember that they each take two hits. hero . attack ( …" at bounding box center [972, 193] width 276 height 341
drag, startPoint x: 901, startPoint y: 51, endPoint x: 901, endPoint y: 58, distance: 7.0
click at [901, 52] on div "// Defeat the ogres. // Remember that they each take two hits. hero . attack ( …" at bounding box center [972, 193] width 276 height 341
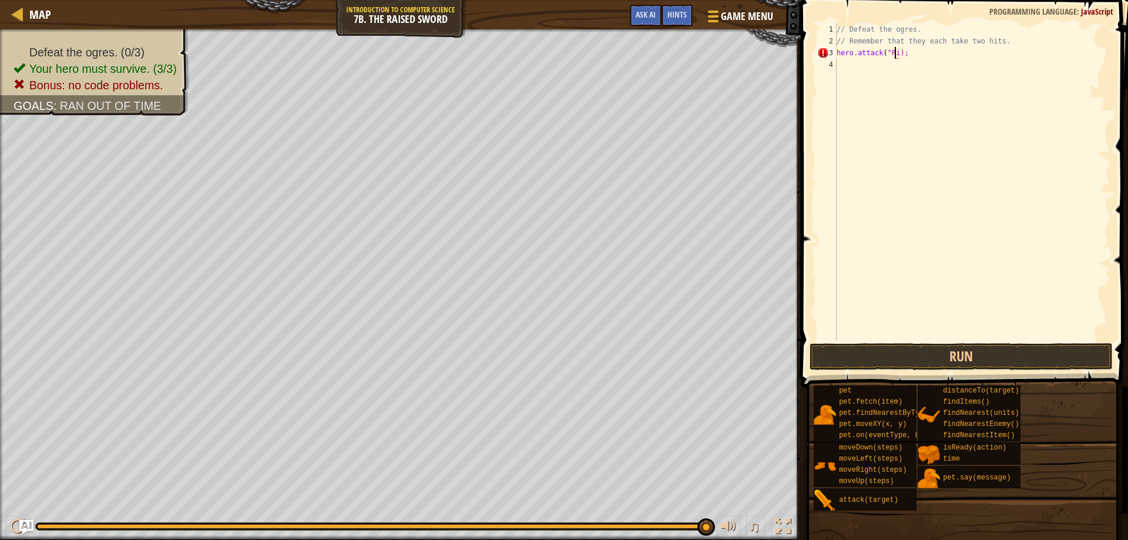
scroll to position [5, 5]
click at [874, 52] on div "// Defeat the ogres. // Remember that they each take two hits. hero . attack ( …" at bounding box center [972, 193] width 276 height 341
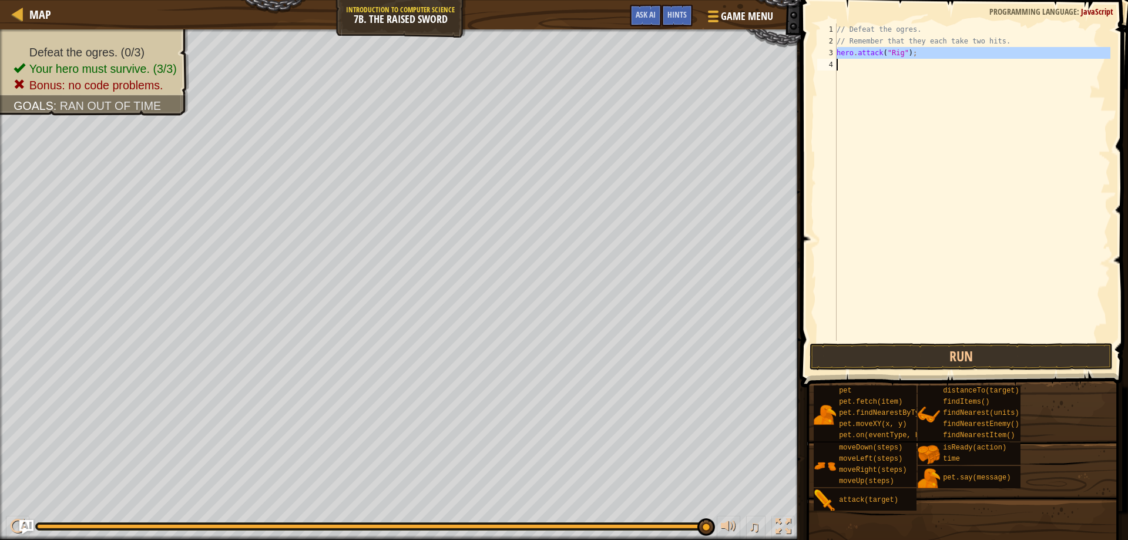
click at [873, 52] on div "// Defeat the ogres. // Remember that they each take two hits. hero . attack ( …" at bounding box center [972, 181] width 276 height 317
click at [873, 52] on div "// Defeat the ogres. // Remember that they each take two hits. hero . attack ( …" at bounding box center [972, 193] width 276 height 341
click at [873, 52] on div "// Defeat the ogres. // Remember that they each take two hits. hero . attack ( …" at bounding box center [972, 181] width 276 height 317
click at [873, 52] on div "// Defeat the ogres. // Remember that they each take two hits. hero . attack ( …" at bounding box center [972, 193] width 276 height 341
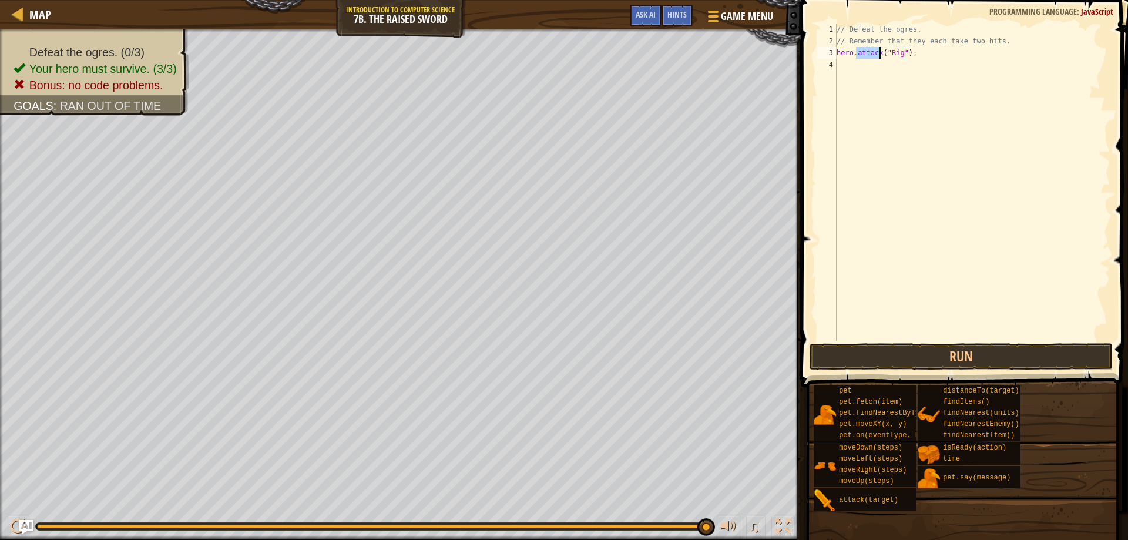
type textarea "hero.attack("Rig");"
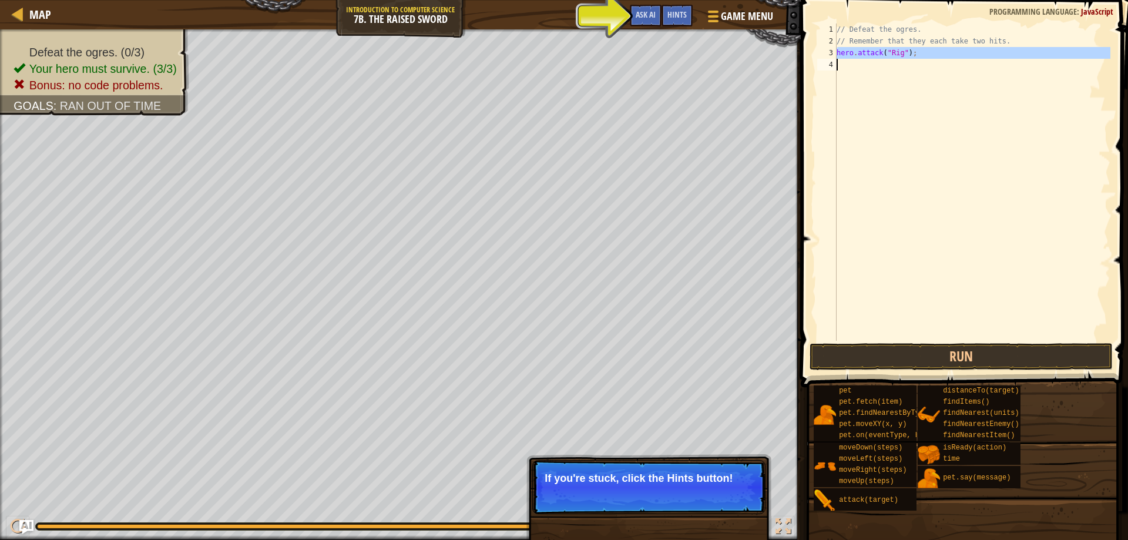
click at [862, 65] on div "// Defeat the ogres. // Remember that they each take two hits. hero . attack ( …" at bounding box center [972, 181] width 276 height 317
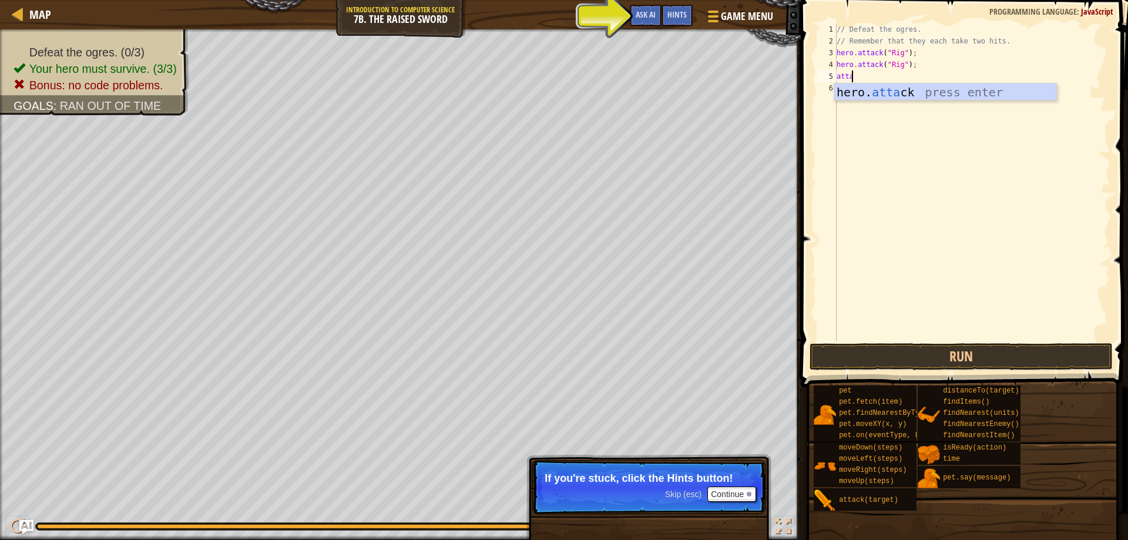
scroll to position [5, 1]
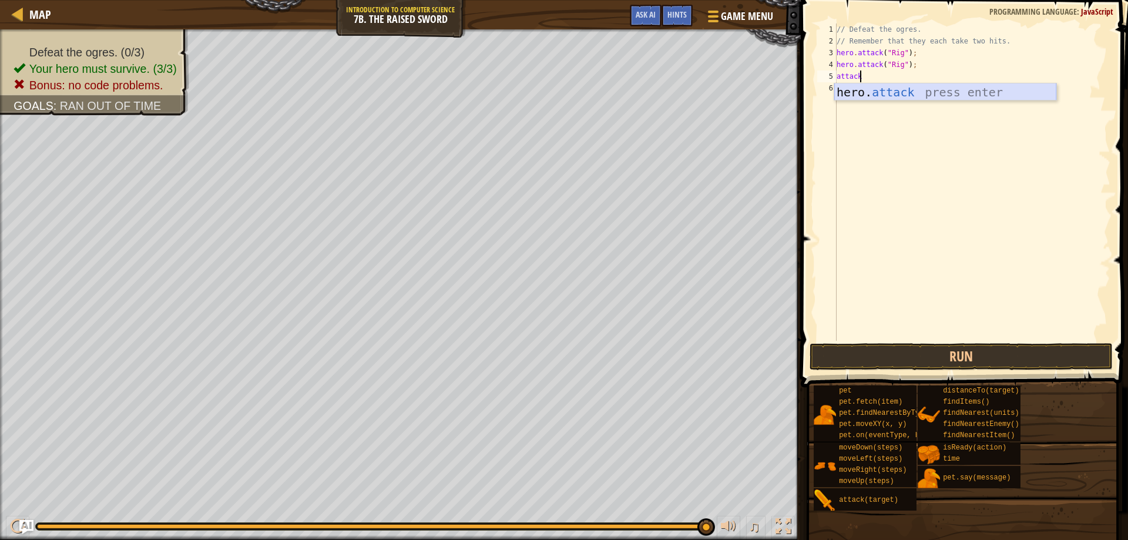
click at [924, 95] on div "hero. attack press enter" at bounding box center [945, 109] width 222 height 53
type textarea "hero.attack(enemy);"
click at [907, 94] on div "// Defeat the ogres. // Remember that they each take two hits. hero . attack ( …" at bounding box center [972, 193] width 276 height 341
click at [904, 81] on div "// Defeat the ogres. // Remember that they each take two hits. hero . attack ( …" at bounding box center [972, 193] width 276 height 341
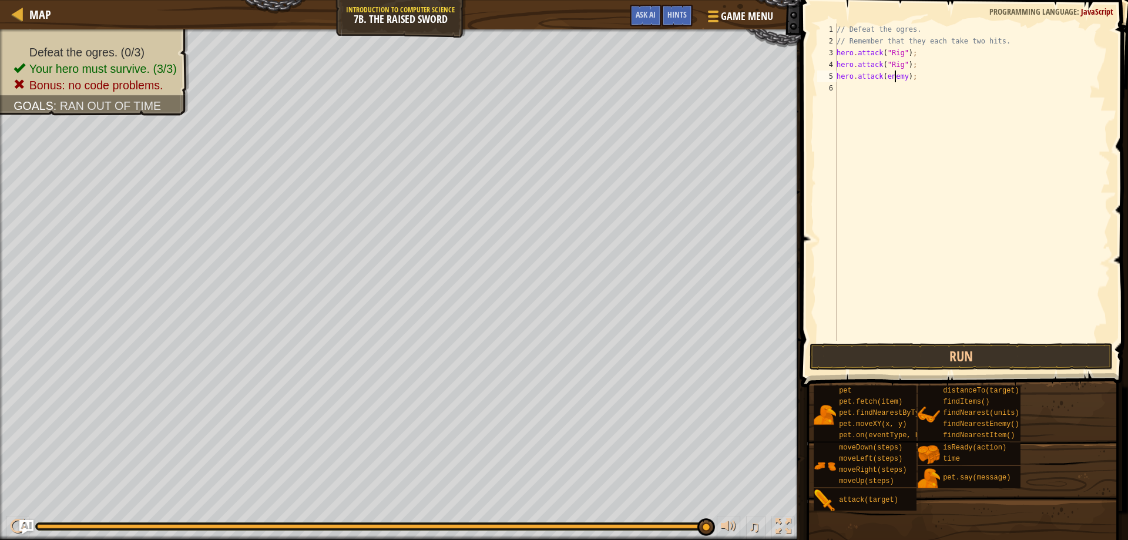
click at [893, 77] on div "// Defeat the ogres. // Remember that they each take two hits. hero . attack ( …" at bounding box center [972, 193] width 276 height 341
type textarea "hero.attack("Gurt");"
click at [894, 93] on div "// Defeat the ogres. // Remember that they each take two hits. hero . attack ( …" at bounding box center [972, 193] width 276 height 341
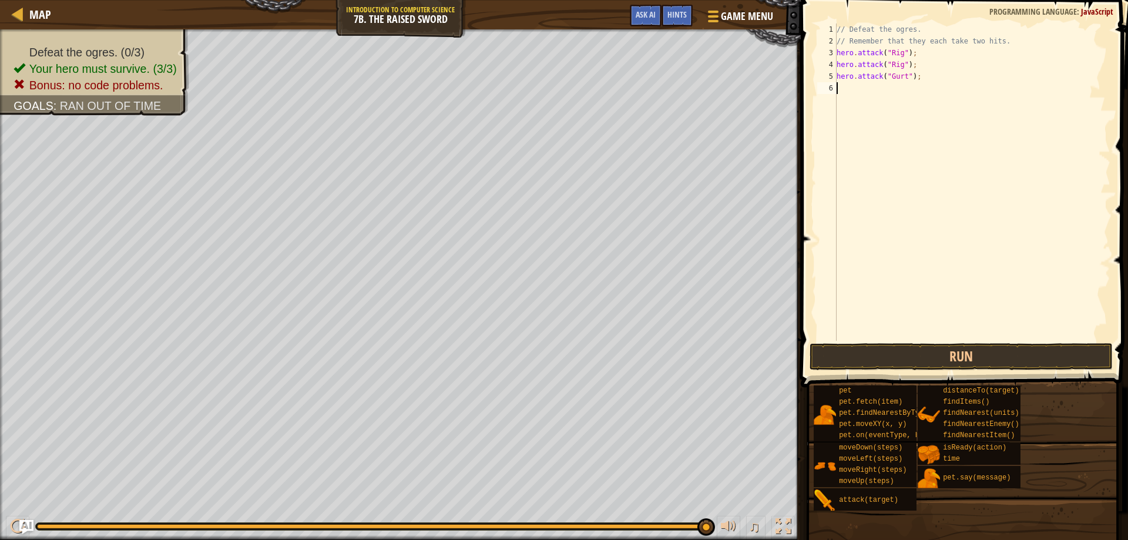
scroll to position [5, 0]
click at [895, 76] on div "// Defeat the ogres. // Remember that they each take two hits. hero . attack ( …" at bounding box center [972, 193] width 276 height 341
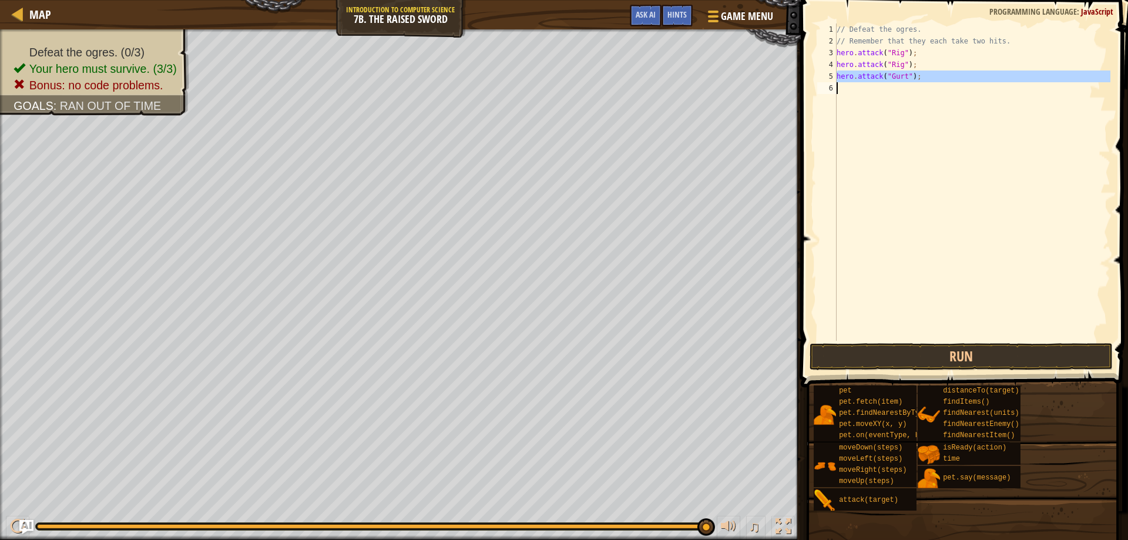
click at [895, 76] on div "// Defeat the ogres. // Remember that they each take two hits. hero . attack ( …" at bounding box center [972, 193] width 276 height 341
type textarea "hero.attack("Gurt");"
click at [889, 92] on div "// Defeat the ogres. // Remember that they each take two hits. hero . attack ( …" at bounding box center [972, 181] width 276 height 317
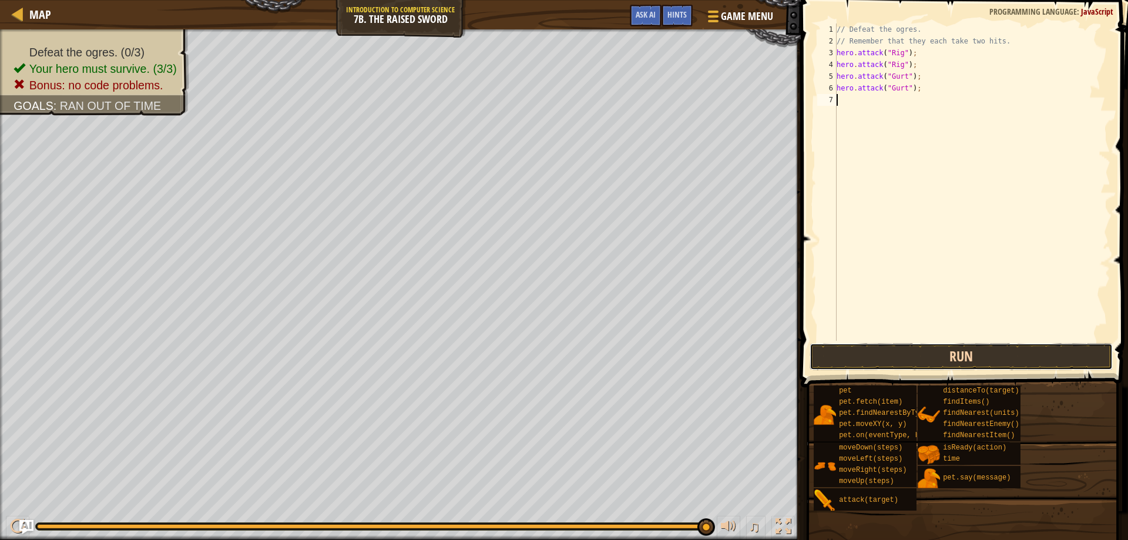
click at [960, 356] on button "Run" at bounding box center [961, 356] width 304 height 27
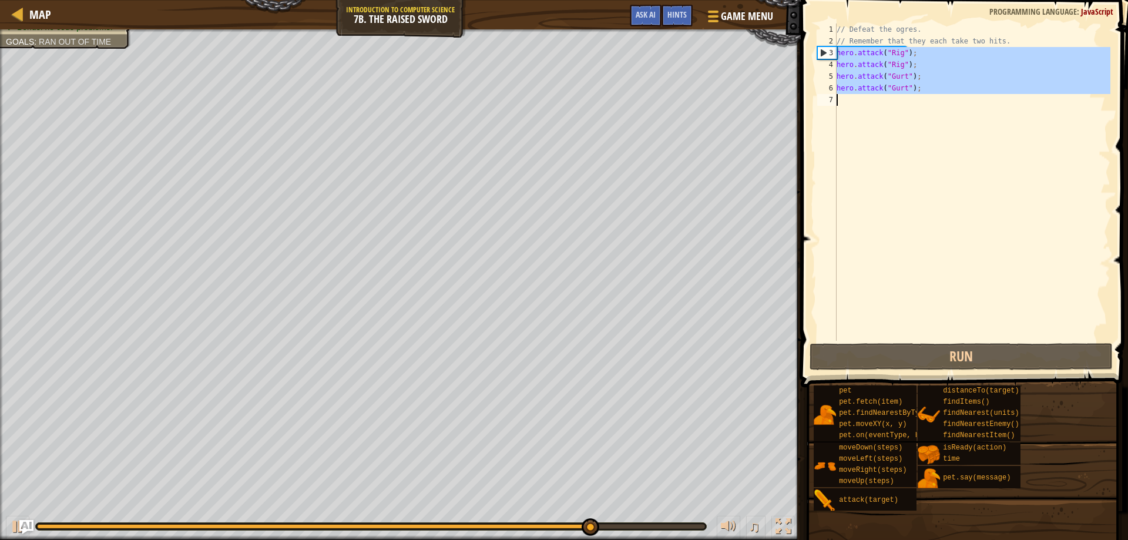
drag, startPoint x: 837, startPoint y: 52, endPoint x: 937, endPoint y: 201, distance: 179.2
click at [937, 201] on div "// Defeat the ogres. // Remember that they each take two hits. hero . attack ( …" at bounding box center [972, 193] width 276 height 341
type textarea "hero.attack("Gurt");"
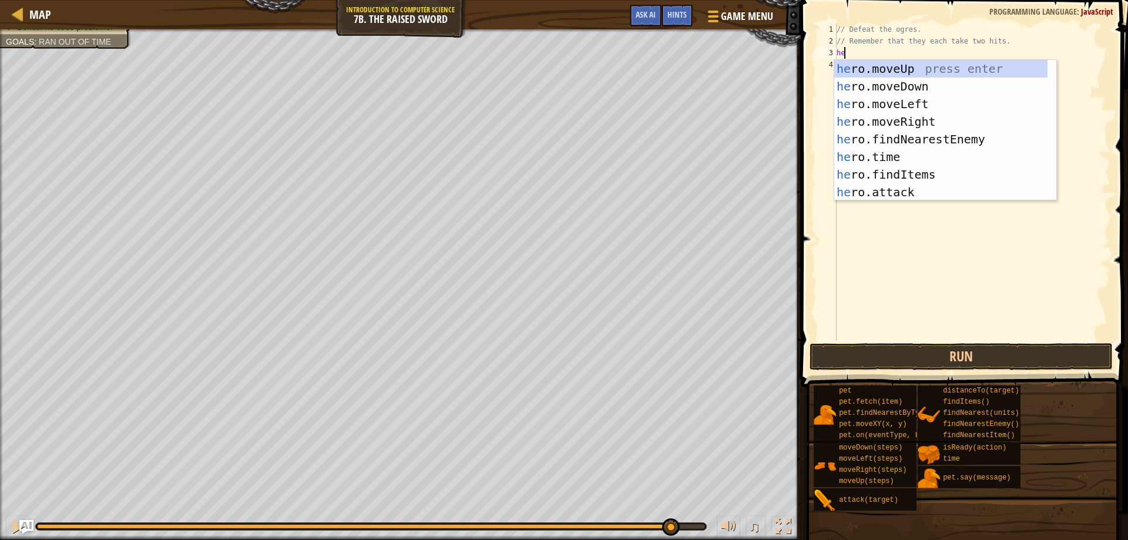
scroll to position [5, 1]
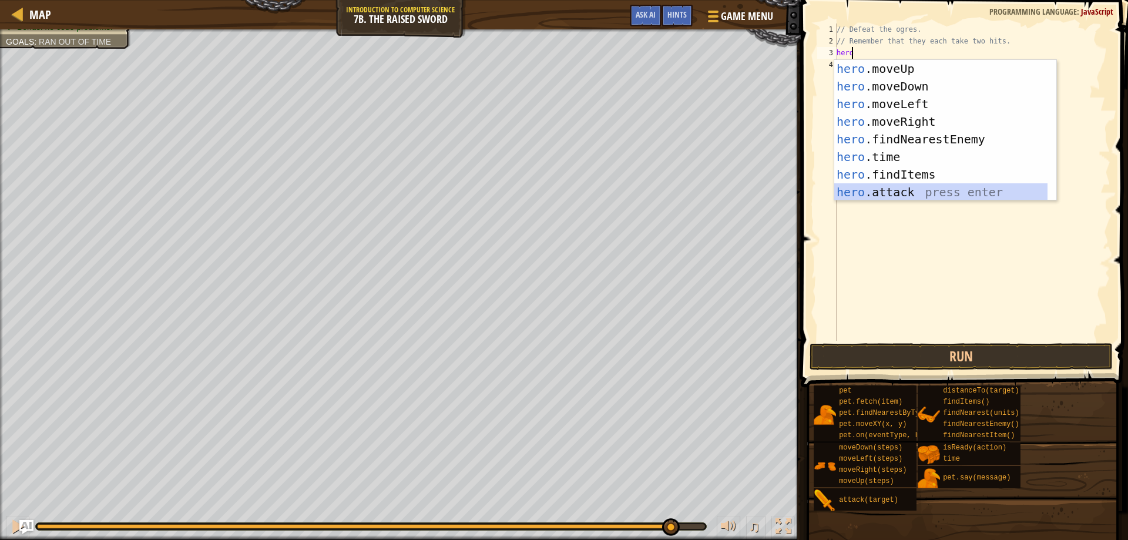
click at [931, 190] on div "hero .moveUp press enter hero .moveDown press enter hero .moveLeft press enter …" at bounding box center [940, 148] width 213 height 176
type textarea "hero.attack(enemy);"
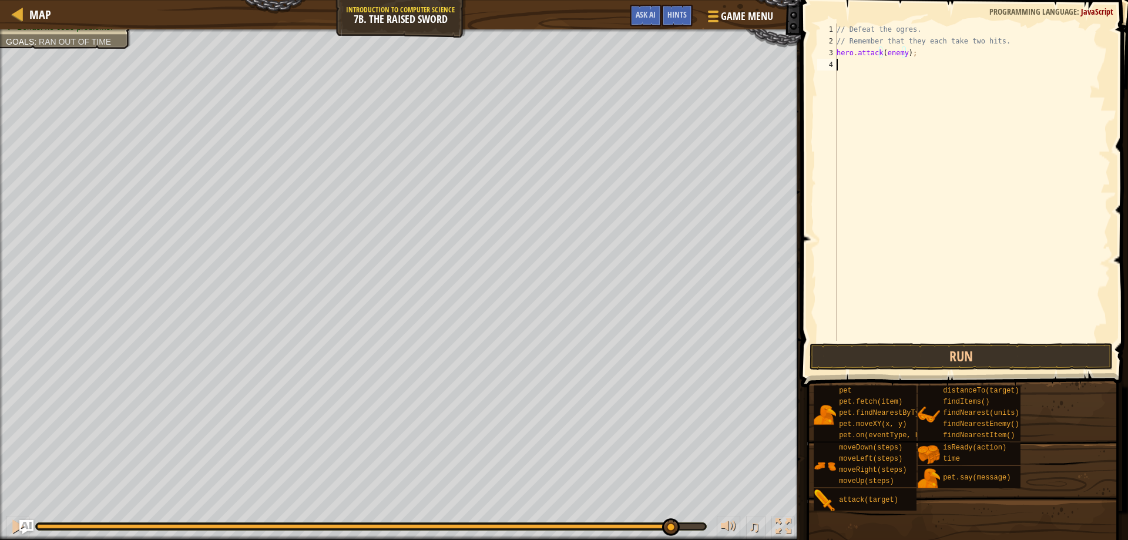
click at [924, 183] on div "// Defeat the ogres. // Remember that they each take two hits. hero . attack ( …" at bounding box center [972, 193] width 276 height 341
click at [902, 56] on div "// Defeat the ogres. // Remember that they each take two hits. hero . attack ( …" at bounding box center [972, 193] width 276 height 341
type textarea "hero.attack("Rig");"
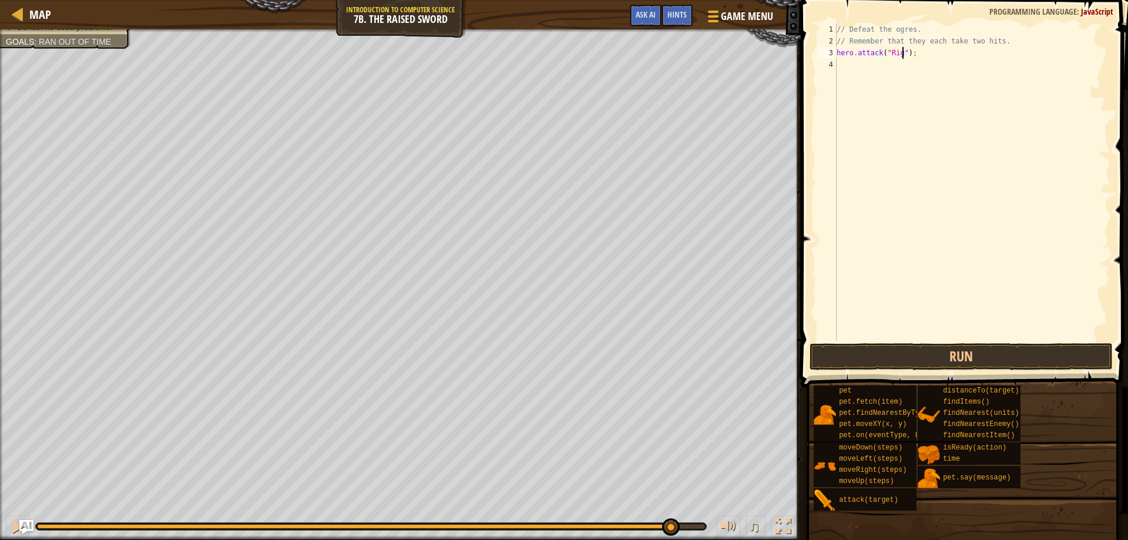
click at [890, 66] on div "// Defeat the ogres. // Remember that they each take two hits. hero . attack ( …" at bounding box center [972, 193] width 276 height 341
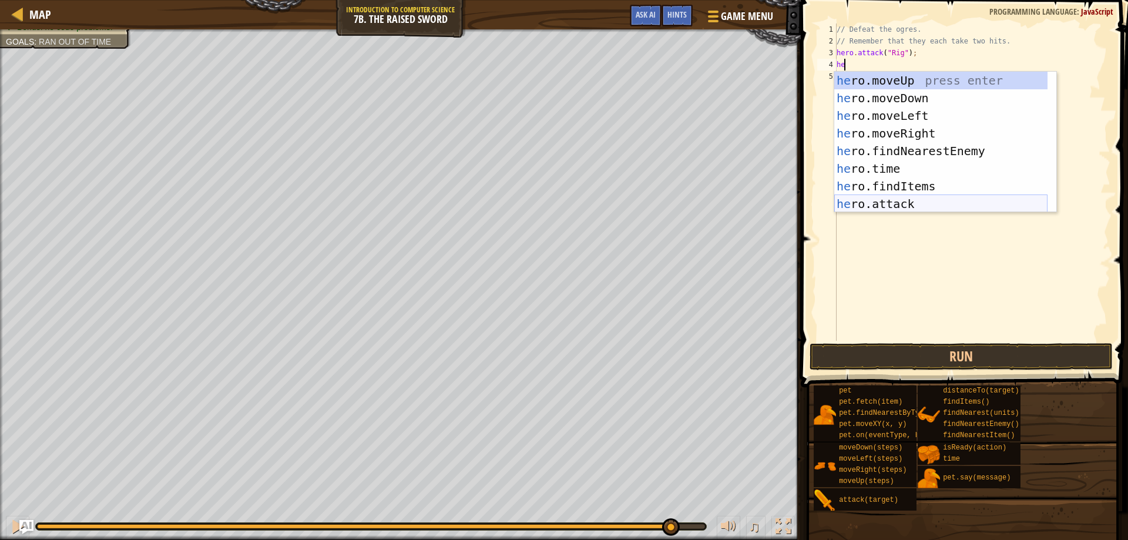
click at [916, 202] on div "he ro.moveUp press enter he ro.moveDown press enter he ro.moveLeft press enter …" at bounding box center [940, 160] width 213 height 176
type textarea "hero.attack(enemy);"
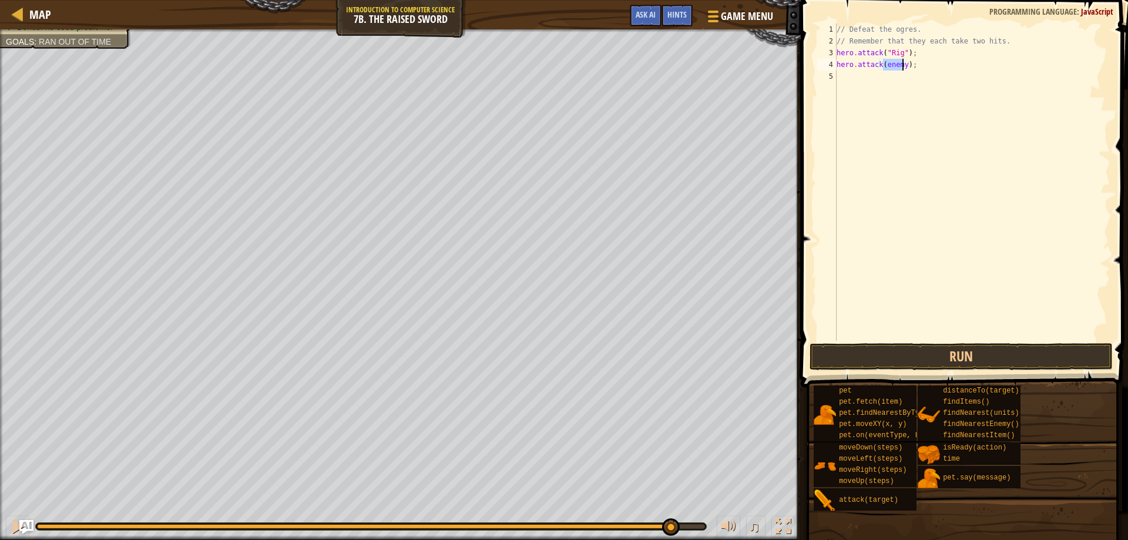
click at [936, 141] on div "// Defeat the ogres. // Remember that they each take two hits. hero . attack ( …" at bounding box center [972, 193] width 276 height 341
click at [886, 63] on div "// Defeat the ogres. // Remember that they each take two hits. hero . attack ( …" at bounding box center [972, 193] width 276 height 341
click at [890, 65] on div "// Defeat the ogres. // Remember that they each take two hits. hero . attack ( …" at bounding box center [972, 193] width 276 height 341
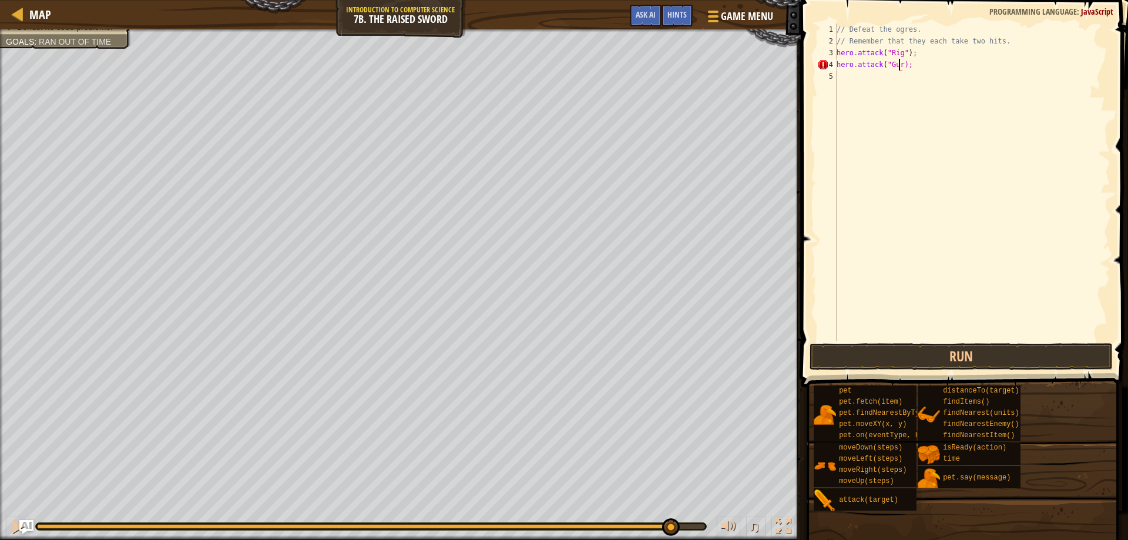
type textarea "hero.attack("Gurt);"
click at [901, 77] on div "// Defeat the ogres. // Remember that they each take two hits. hero . attack ( …" at bounding box center [972, 193] width 276 height 341
click at [903, 66] on div "// Defeat the ogres. // Remember that they each take two hits. hero . attack ( …" at bounding box center [972, 193] width 276 height 341
type textarea "hero.attack("Gurt");"
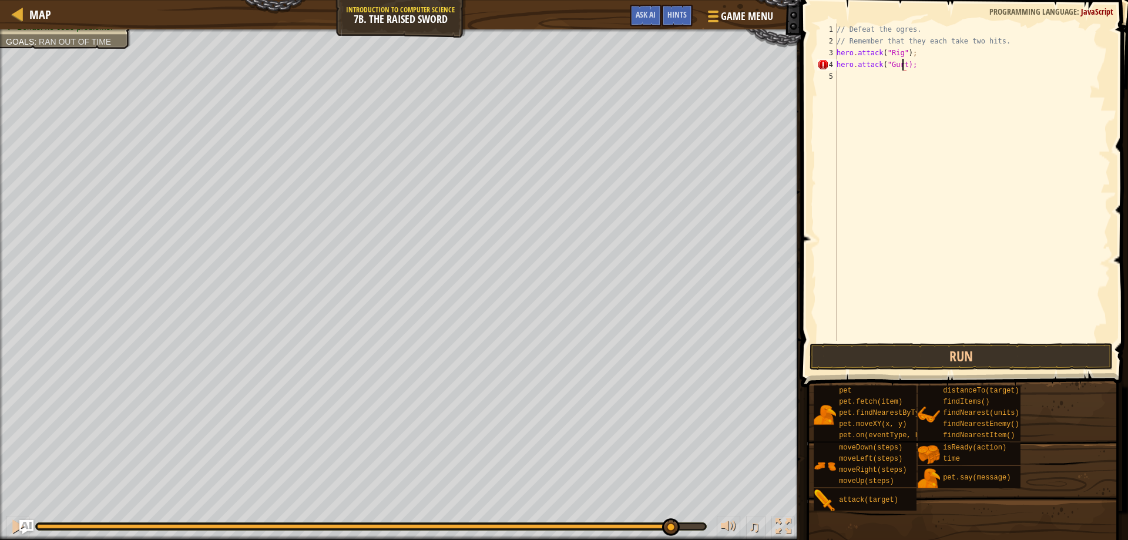
scroll to position [5, 6]
click at [889, 79] on div "// Defeat the ogres. // Remember that they each take two hits. hero . attack ( …" at bounding box center [972, 193] width 276 height 341
type textarea "j"
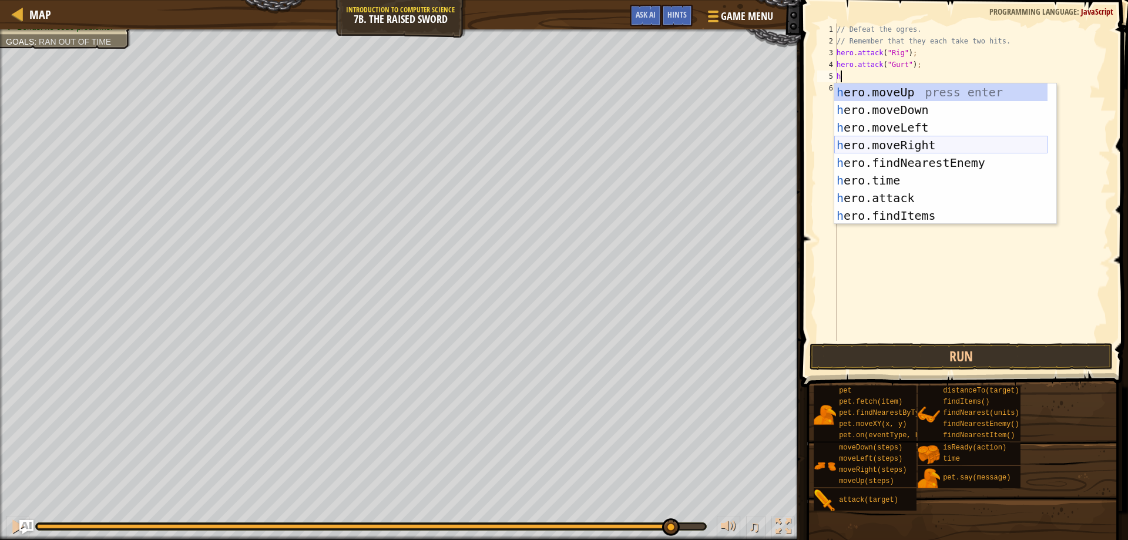
type textarea "he"
click at [941, 290] on div "// Defeat the ogres. // Remember that they each take two hits. hero . attack ( …" at bounding box center [972, 193] width 276 height 341
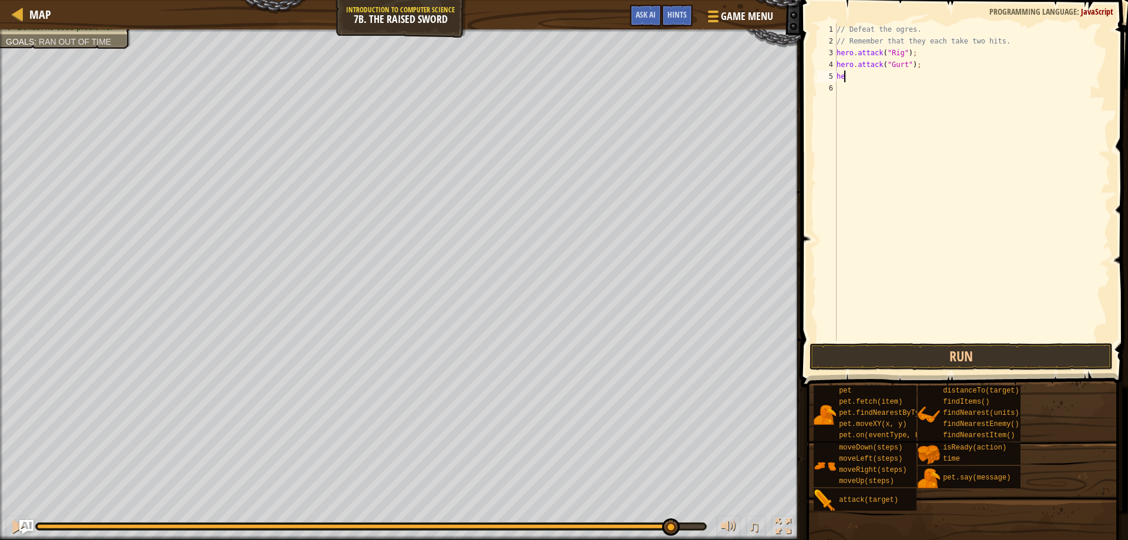
click at [865, 76] on div "// Defeat the ogres. // Remember that they each take two hits. hero . attack ( …" at bounding box center [972, 193] width 276 height 341
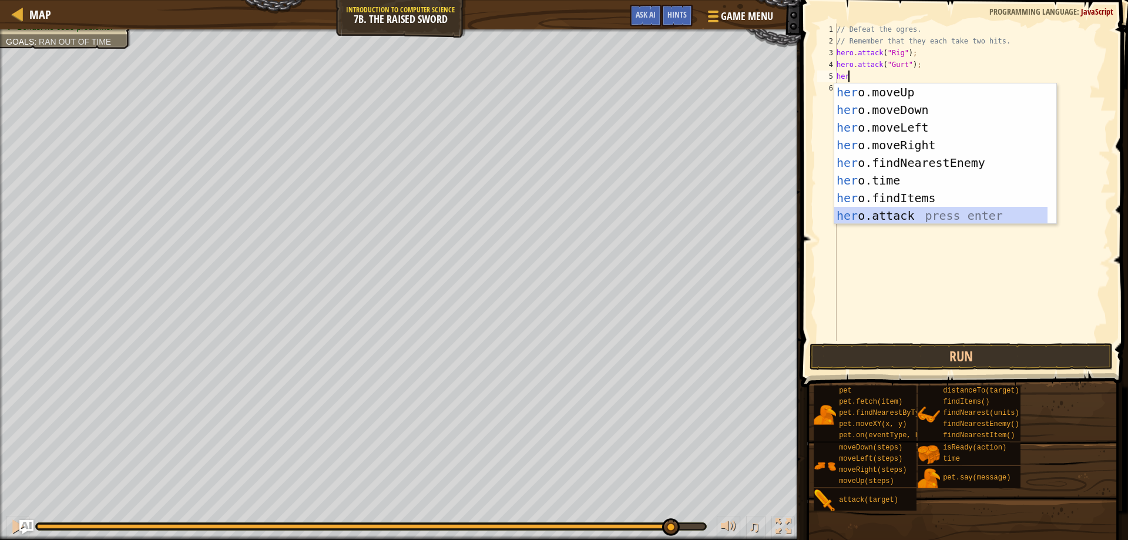
click at [905, 210] on div "her o.moveUp press enter her o.moveDown press enter her o.moveLeft press enter …" at bounding box center [940, 171] width 213 height 176
type textarea "hero.attack(enemy);"
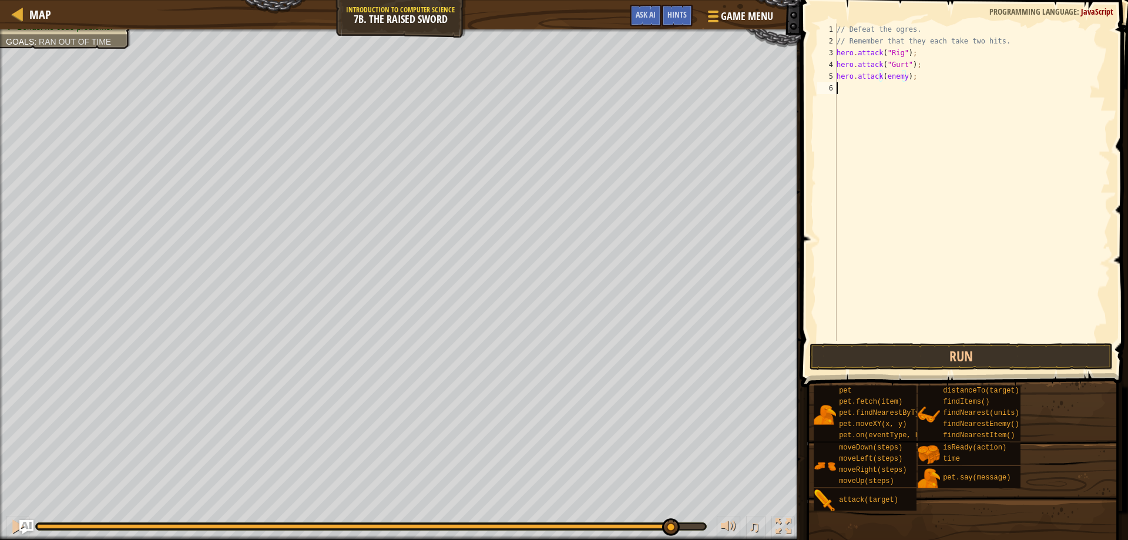
click at [897, 132] on div "// Defeat the ogres. // Remember that they each take two hits. hero . attack ( …" at bounding box center [972, 193] width 276 height 341
click at [899, 80] on div "// Defeat the ogres. // Remember that they each take two hits. hero . attack ( …" at bounding box center [972, 193] width 276 height 341
click at [898, 78] on div "// Defeat the ogres. // Remember that they each take two hits. hero . attack ( …" at bounding box center [972, 193] width 276 height 341
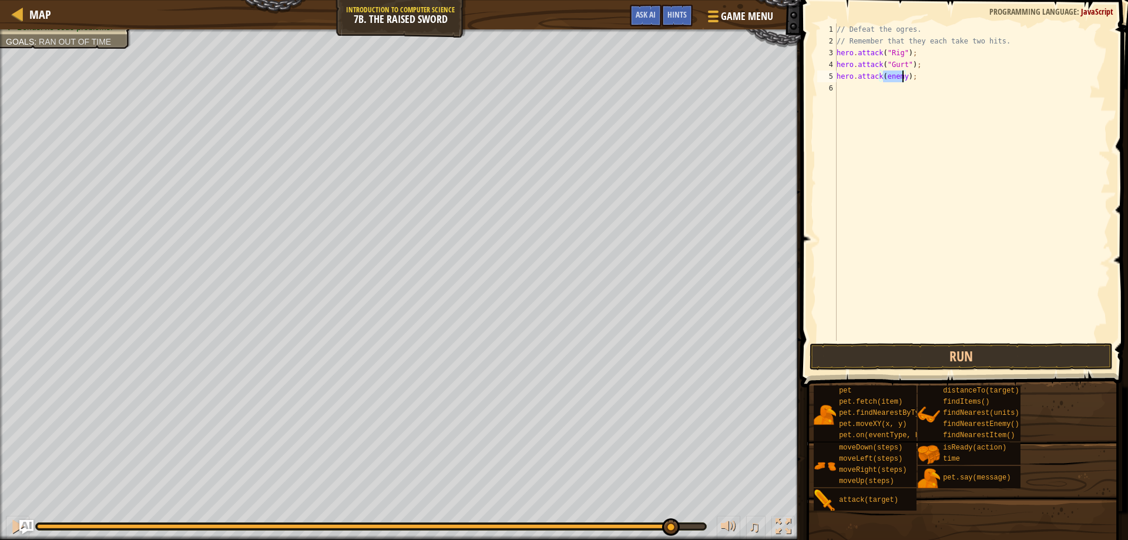
click at [898, 78] on div "// Defeat the ogres. // Remember that they each take two hits. hero . attack ( …" at bounding box center [972, 193] width 276 height 341
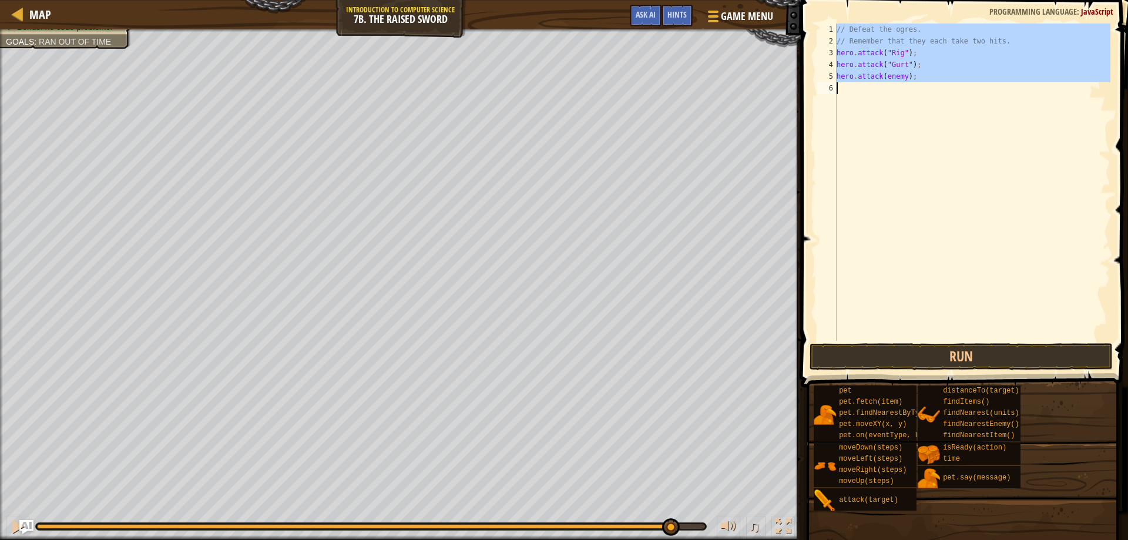
click at [898, 79] on div "// Defeat the ogres. // Remember that they each take two hits. hero . attack ( …" at bounding box center [972, 193] width 276 height 341
click at [894, 74] on div "// Defeat the ogres. // Remember that they each take two hits. hero . attack ( …" at bounding box center [972, 181] width 276 height 317
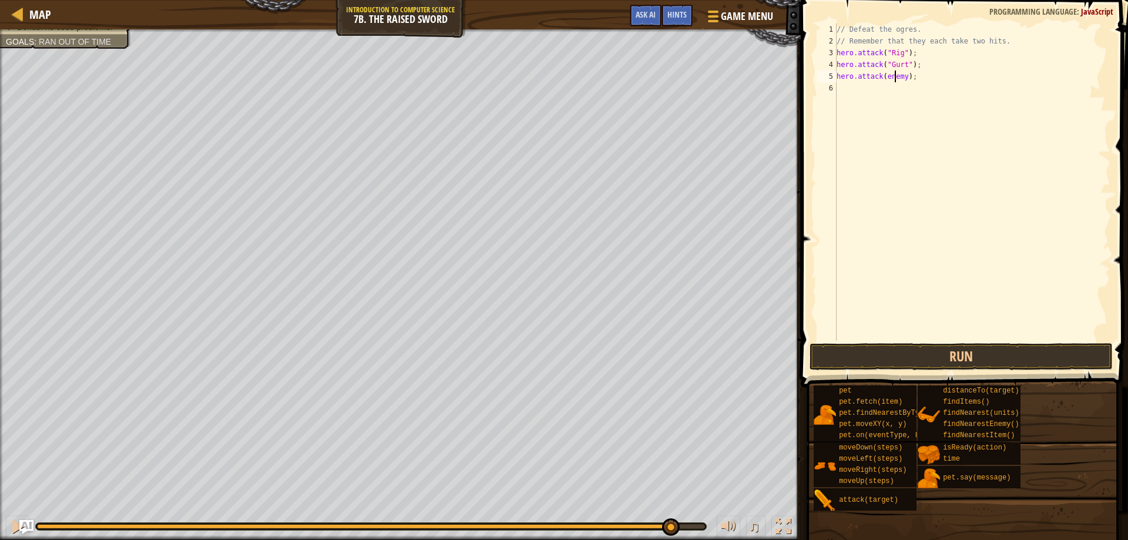
click at [891, 77] on div "// Defeat the ogres. // Remember that they each take two hits. hero . attack ( …" at bounding box center [972, 193] width 276 height 341
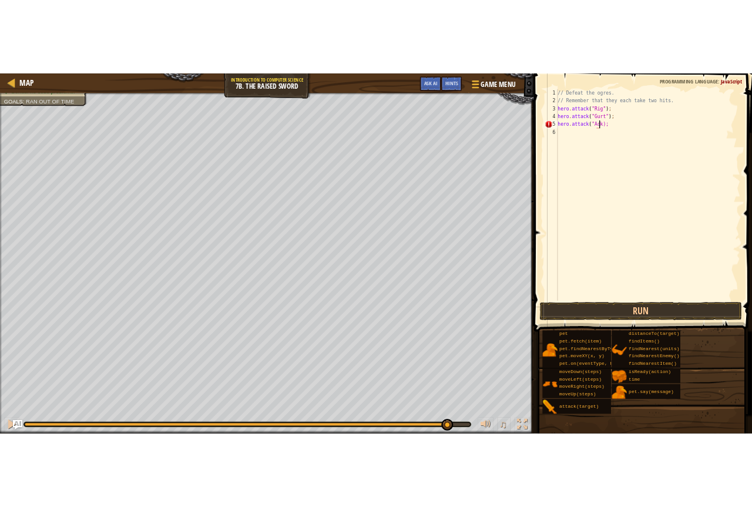
scroll to position [5, 5]
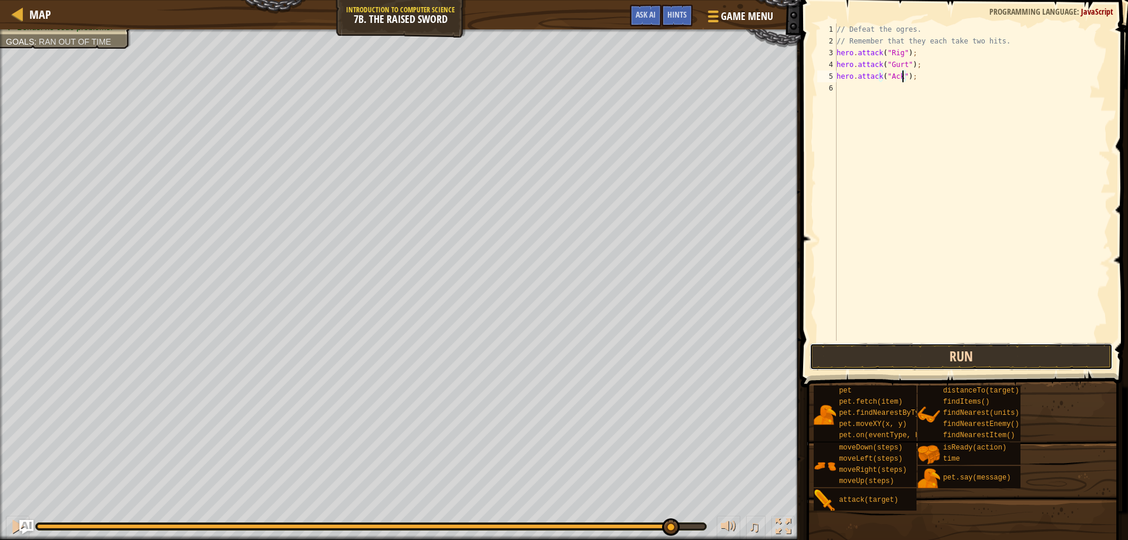
click at [951, 359] on button "Run" at bounding box center [961, 356] width 304 height 27
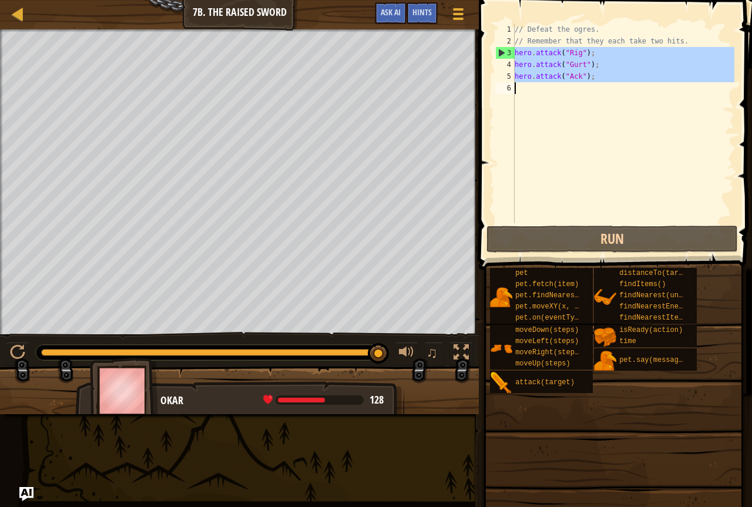
drag, startPoint x: 513, startPoint y: 53, endPoint x: 583, endPoint y: 89, distance: 77.7
click at [583, 89] on div "hero.attack("Ack"); 1 2 3 4 5 6 // Defeat the ogres. // Remember that they each…" at bounding box center [613, 123] width 241 height 200
click at [591, 74] on div "// Defeat the ogres. // Remember that they each take two hits. hero . attack ( …" at bounding box center [623, 123] width 222 height 200
type textarea "hero.attack("Ack");"
drag, startPoint x: 514, startPoint y: 53, endPoint x: 622, endPoint y: 78, distance: 111.4
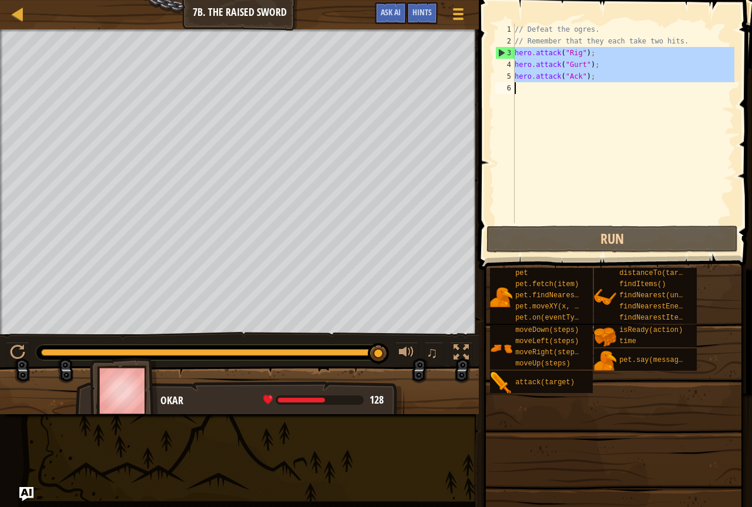
click at [622, 78] on div "hero.attack("Ack"); 1 2 3 4 5 6 // Defeat the ogres. // Remember that they each…" at bounding box center [613, 123] width 241 height 200
click at [612, 92] on div "// Defeat the ogres. // Remember that they each take two hits. hero . attack ( …" at bounding box center [623, 123] width 222 height 200
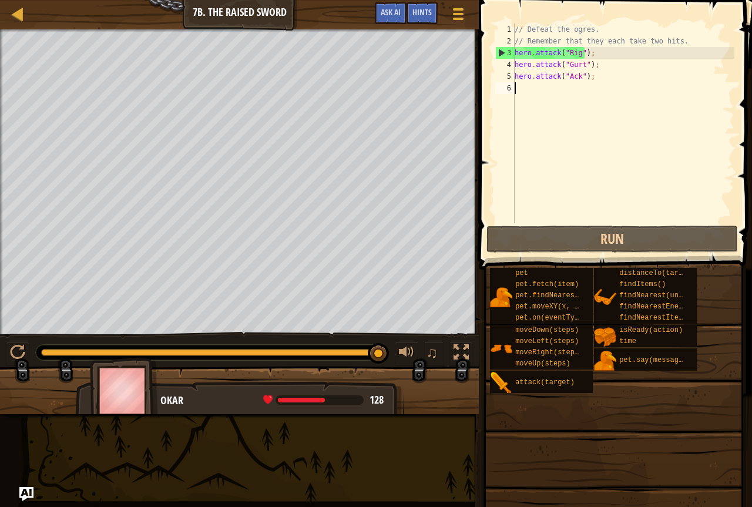
scroll to position [5, 0]
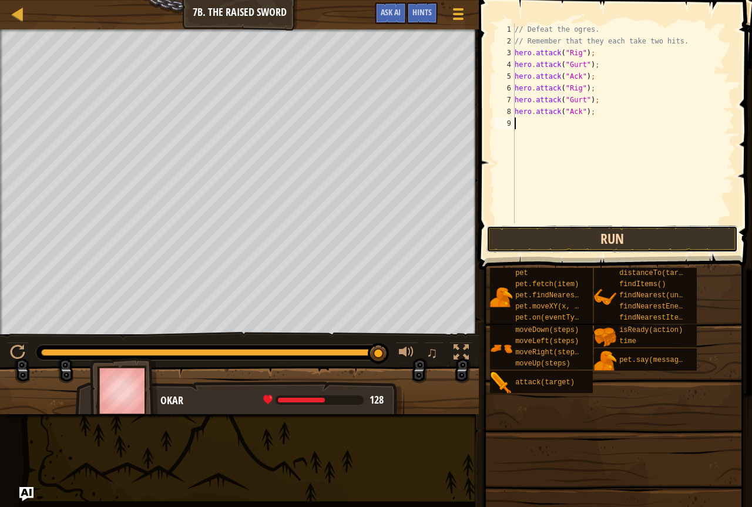
click at [586, 230] on button "Run" at bounding box center [611, 239] width 251 height 27
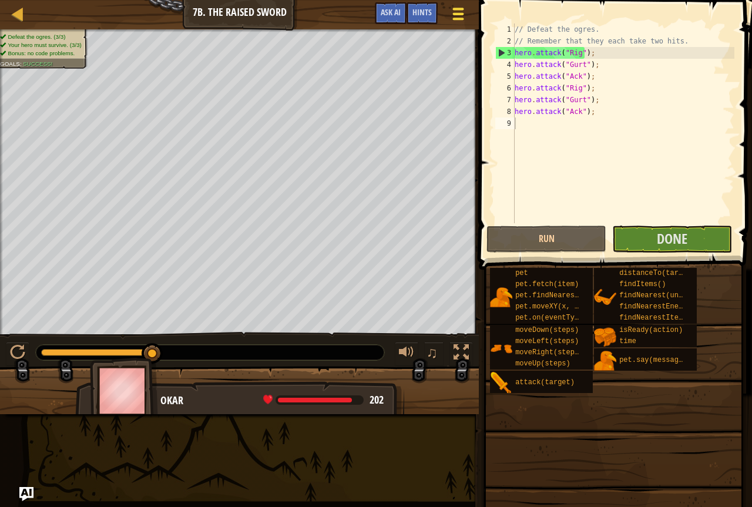
click at [459, 19] on span at bounding box center [458, 19] width 11 height 2
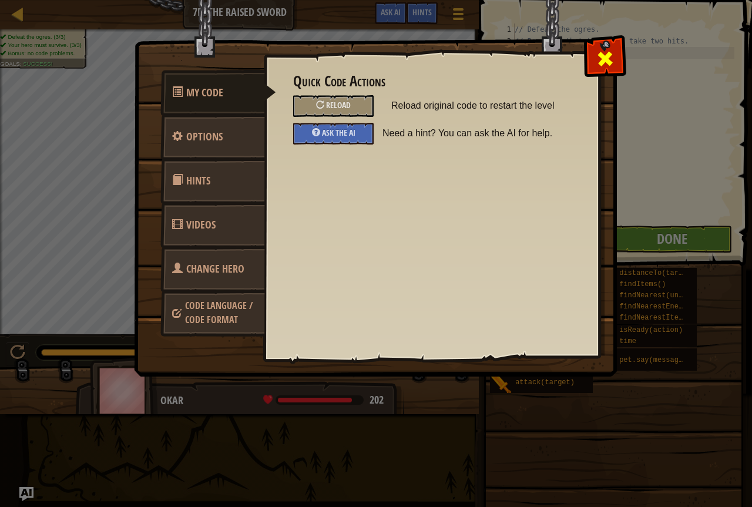
click at [617, 57] on div at bounding box center [604, 56] width 37 height 37
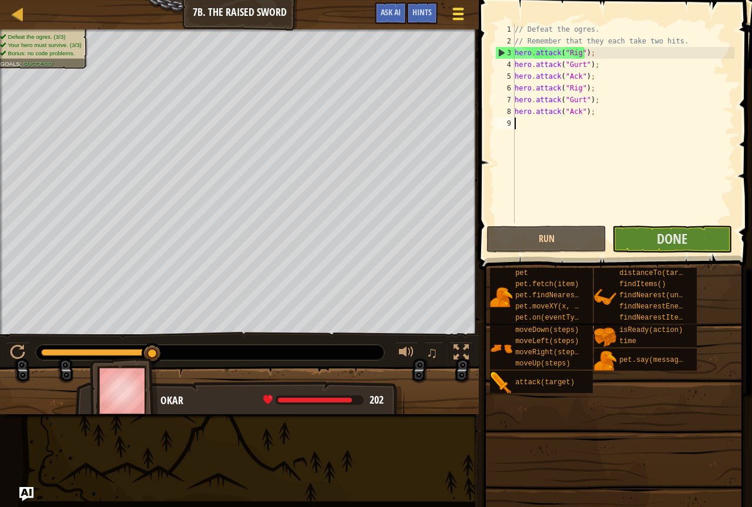
click at [469, 19] on button "Game Menu" at bounding box center [458, 16] width 31 height 29
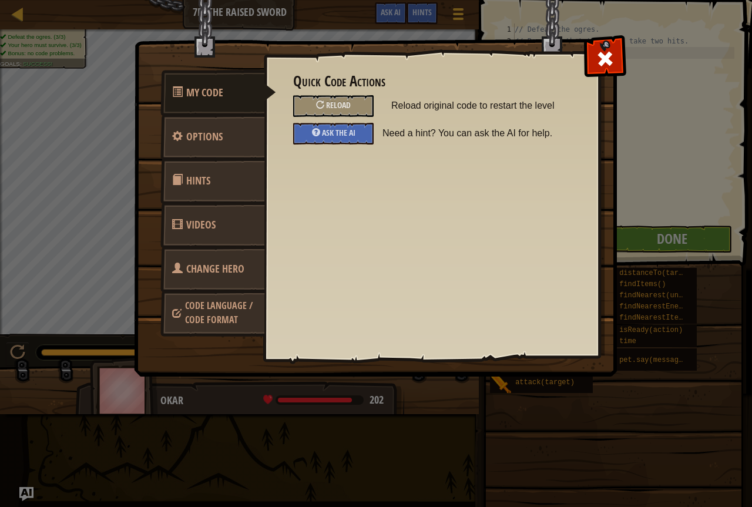
click at [224, 271] on span "Change Hero" at bounding box center [215, 268] width 58 height 15
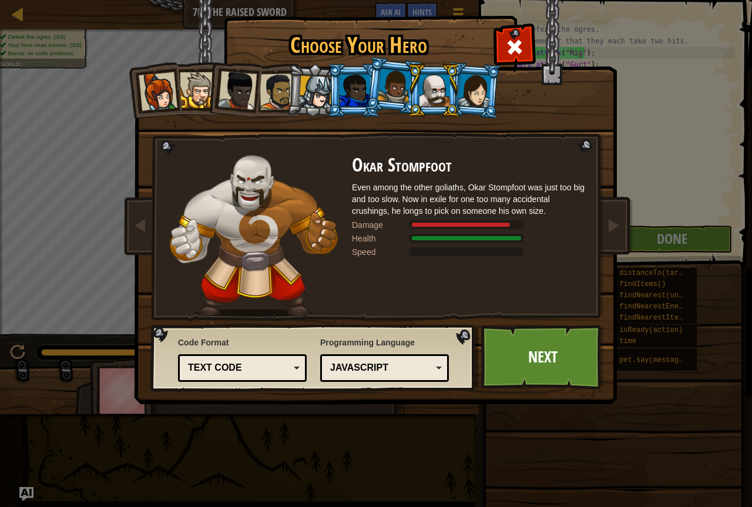
click at [313, 94] on div at bounding box center [315, 92] width 33 height 33
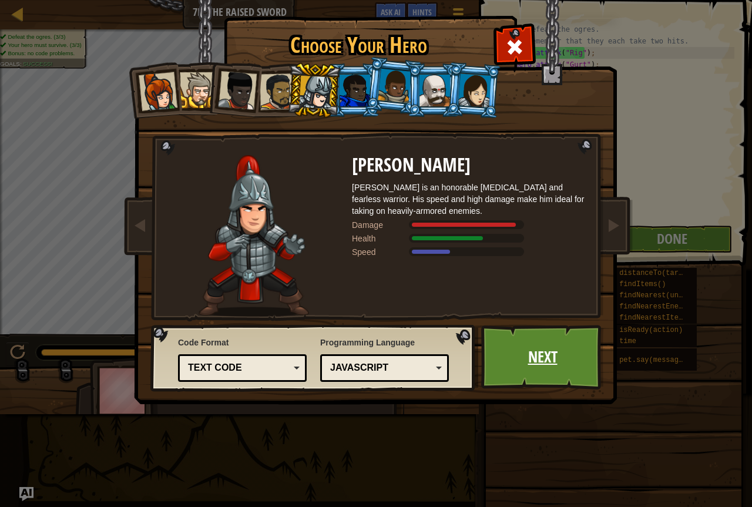
click at [509, 351] on link "Next" at bounding box center [542, 357] width 123 height 65
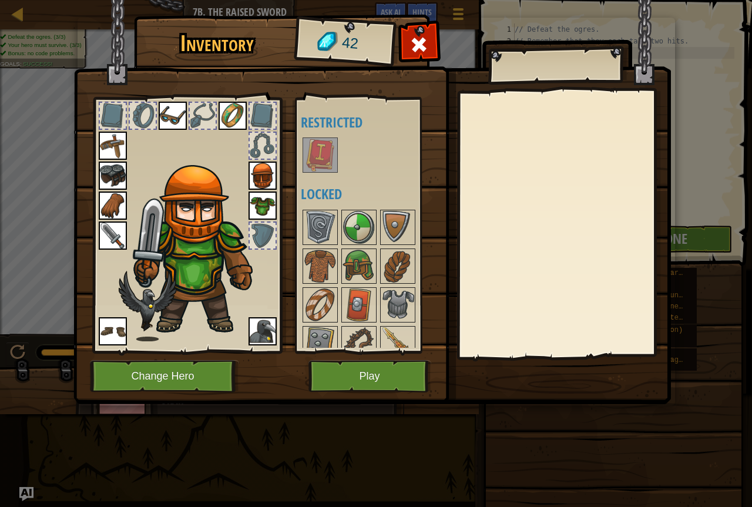
scroll to position [93, 0]
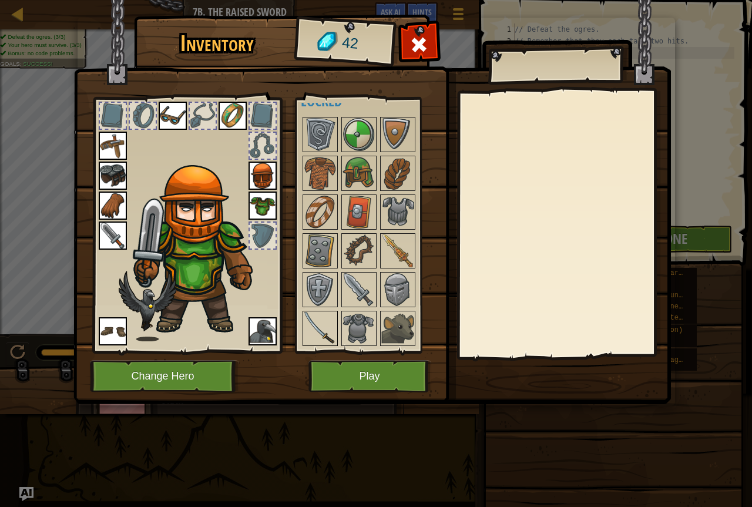
click at [322, 319] on img at bounding box center [320, 328] width 33 height 33
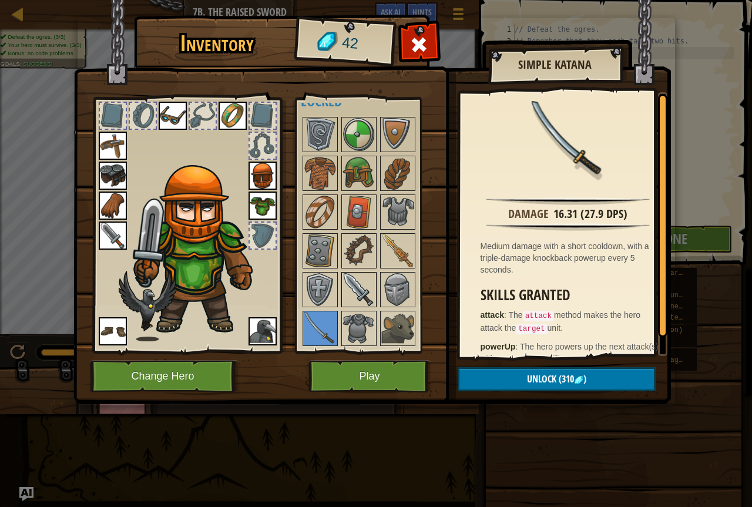
click at [371, 288] on img at bounding box center [358, 289] width 33 height 33
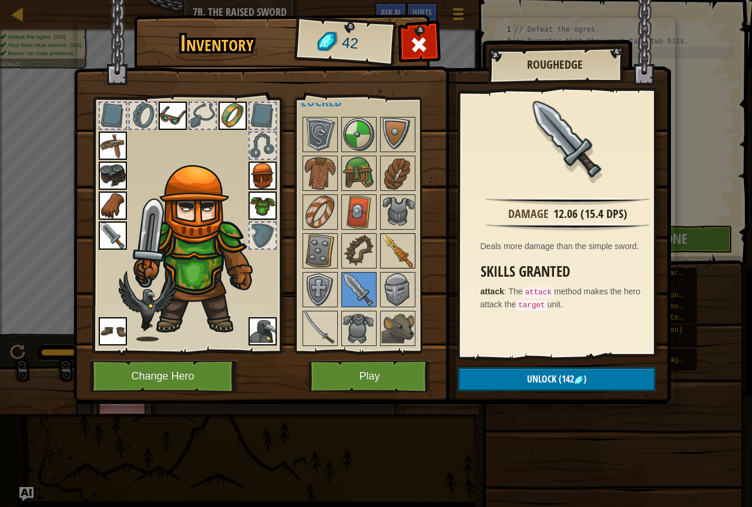
click at [400, 250] on img at bounding box center [397, 250] width 33 height 33
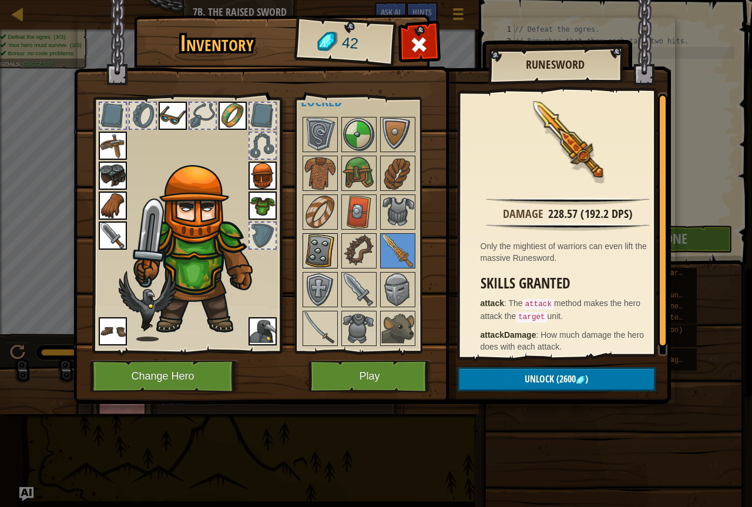
scroll to position [0, 0]
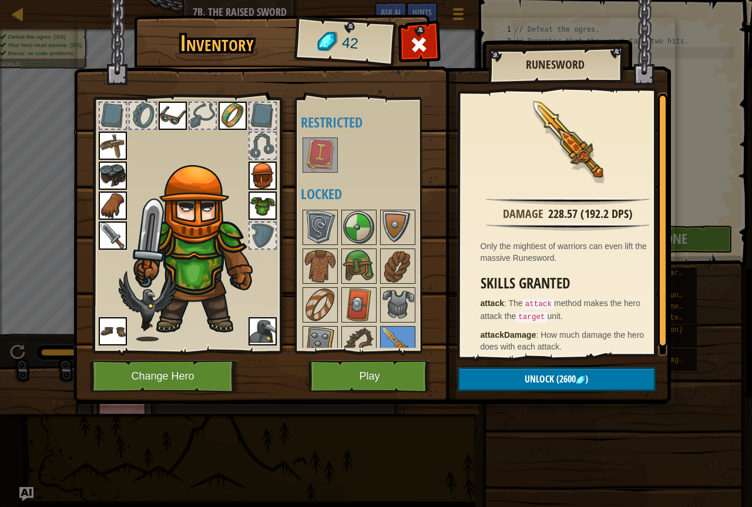
click at [311, 163] on img at bounding box center [320, 155] width 33 height 33
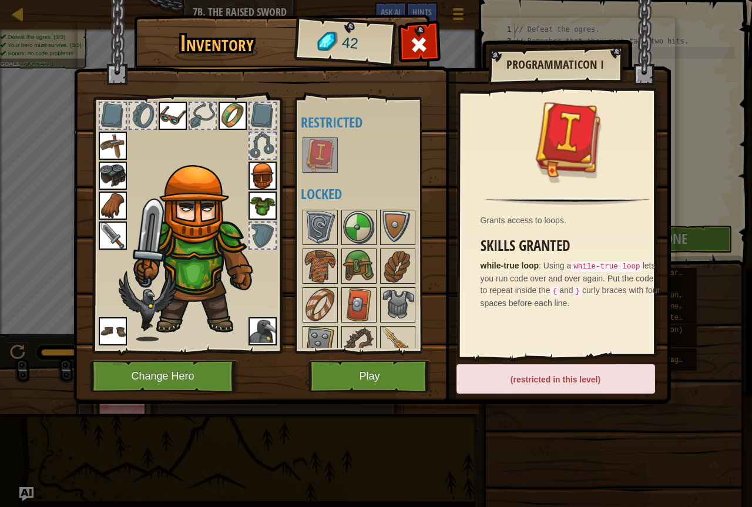
click at [109, 235] on img at bounding box center [113, 235] width 28 height 28
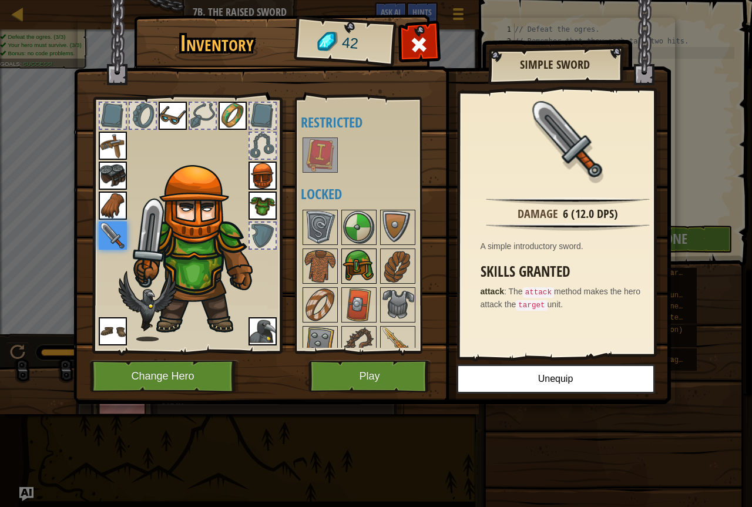
scroll to position [93, 0]
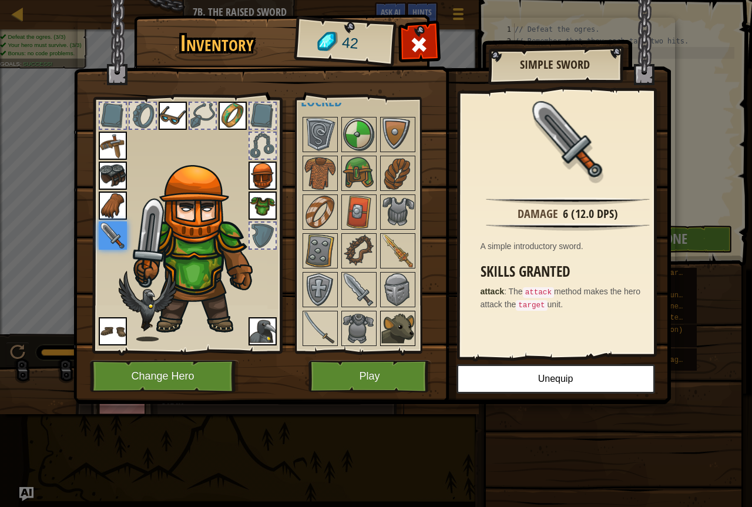
click at [393, 331] on img at bounding box center [397, 328] width 33 height 33
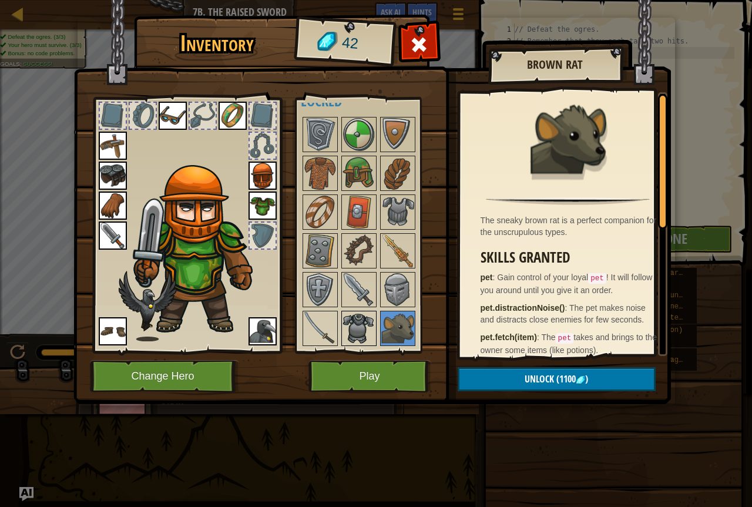
click at [366, 327] on img at bounding box center [358, 328] width 33 height 33
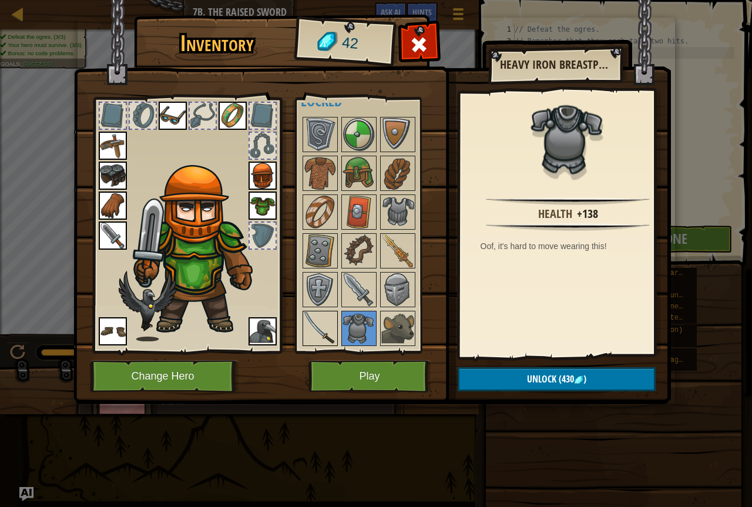
click at [336, 326] on img at bounding box center [320, 328] width 33 height 33
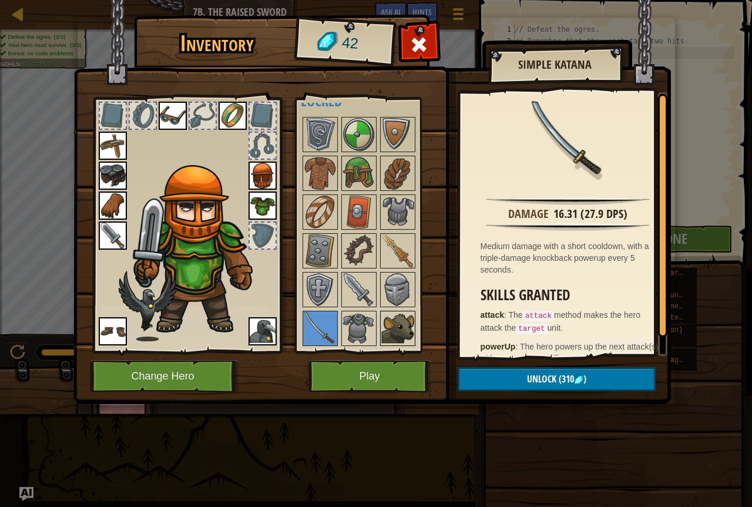
click at [408, 311] on div at bounding box center [397, 328] width 35 height 35
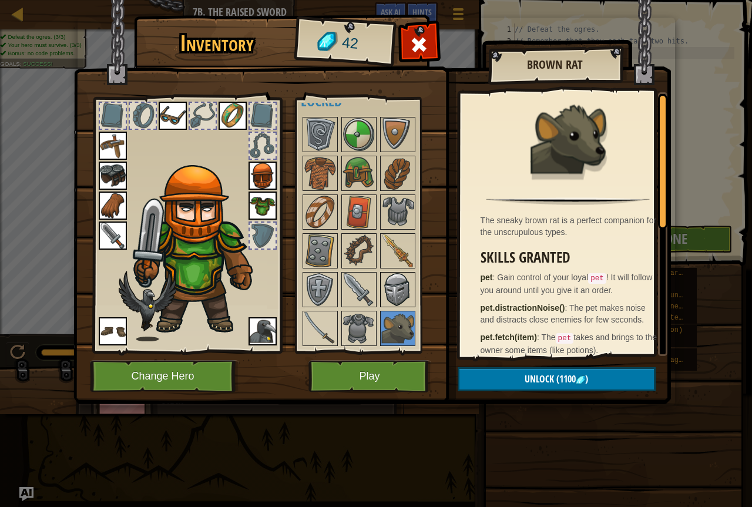
click at [388, 286] on img at bounding box center [397, 289] width 33 height 33
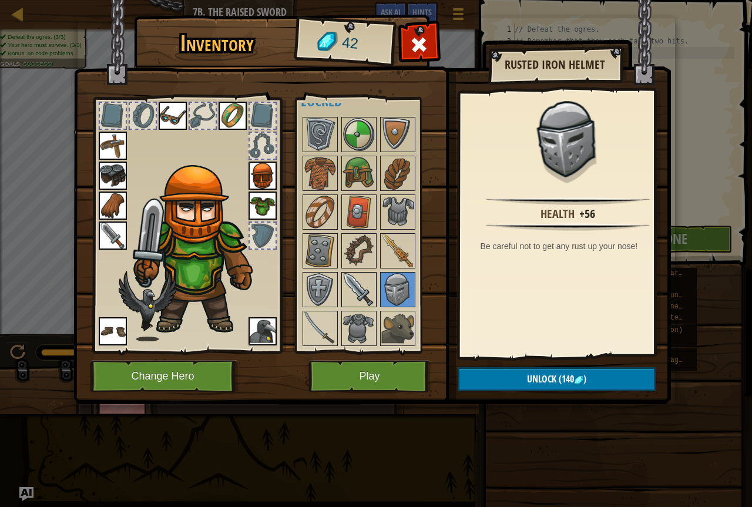
click at [371, 294] on img at bounding box center [358, 289] width 33 height 33
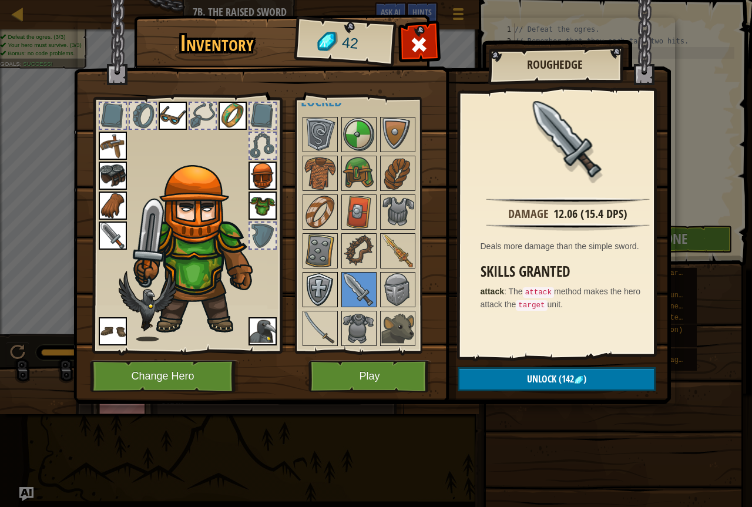
click at [337, 295] on div "Available Equip Equip Equip Equip Equip Equip Equip Equip Equip Equip (double-c…" at bounding box center [374, 225] width 147 height 245
click at [315, 297] on img at bounding box center [320, 289] width 33 height 33
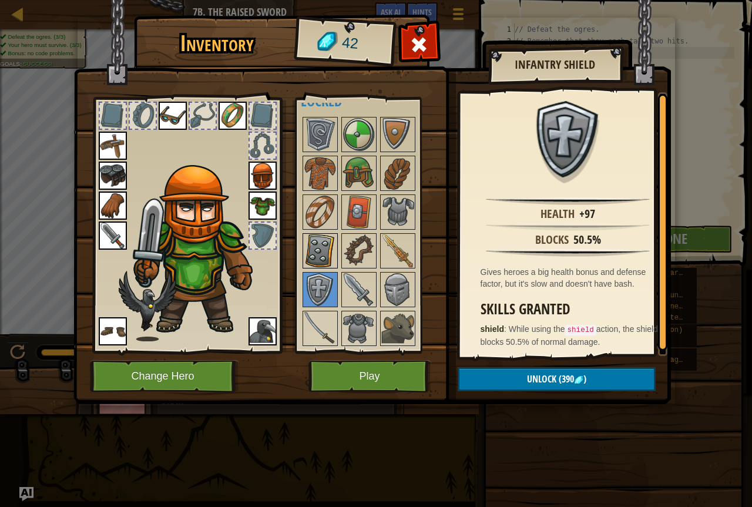
click at [324, 260] on img at bounding box center [320, 250] width 33 height 33
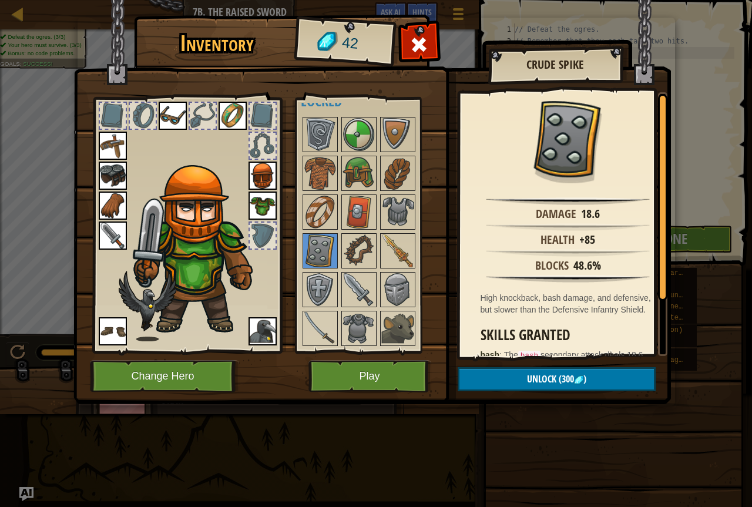
click at [410, 30] on img at bounding box center [371, 191] width 597 height 426
click at [416, 35] on span at bounding box center [418, 44] width 19 height 19
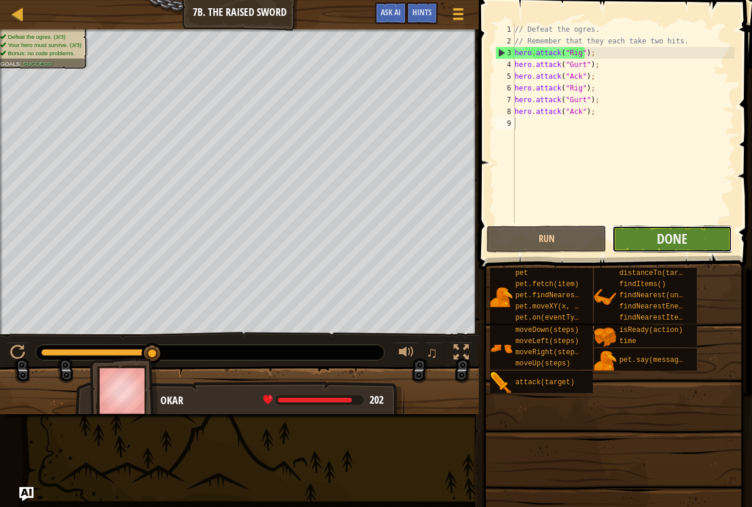
click at [689, 234] on button "Done" at bounding box center [672, 239] width 120 height 27
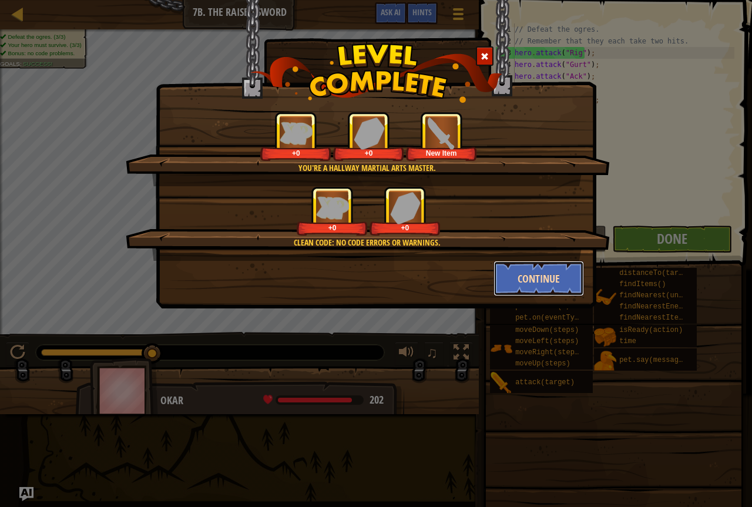
click at [519, 272] on button "Continue" at bounding box center [538, 278] width 91 height 35
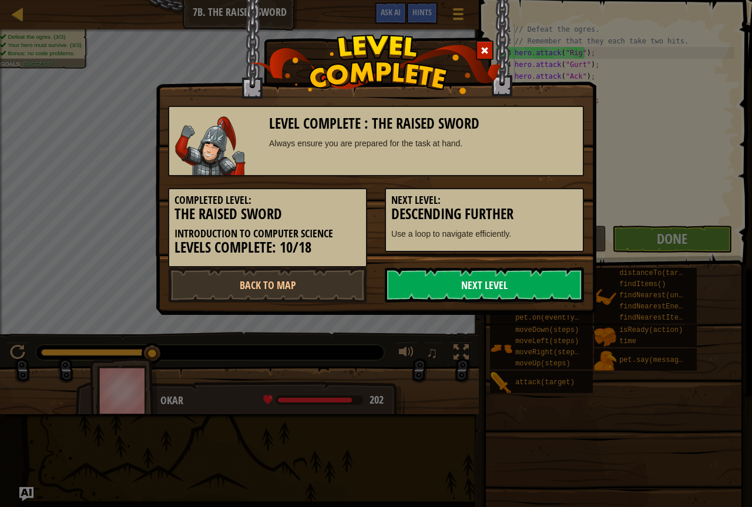
click at [506, 268] on link "Next Level" at bounding box center [484, 284] width 199 height 35
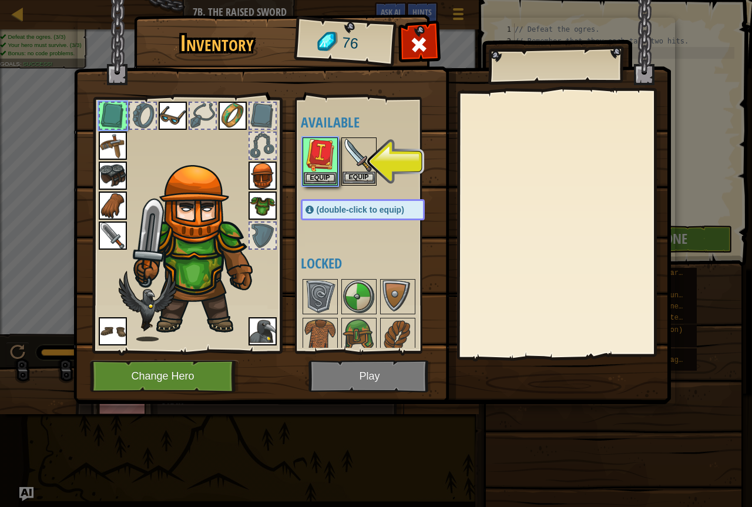
click at [365, 156] on img at bounding box center [358, 155] width 33 height 33
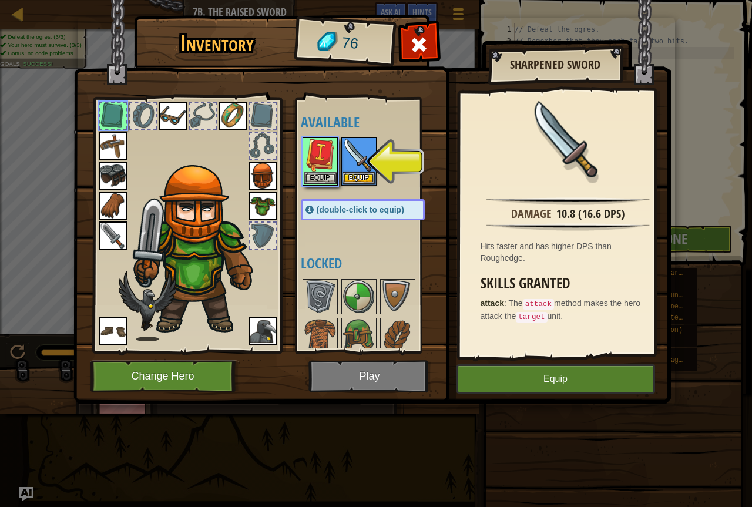
click at [112, 238] on img at bounding box center [113, 235] width 28 height 28
click at [121, 232] on img at bounding box center [113, 235] width 28 height 28
click at [126, 230] on img at bounding box center [113, 235] width 28 height 28
click at [119, 231] on img at bounding box center [113, 235] width 28 height 28
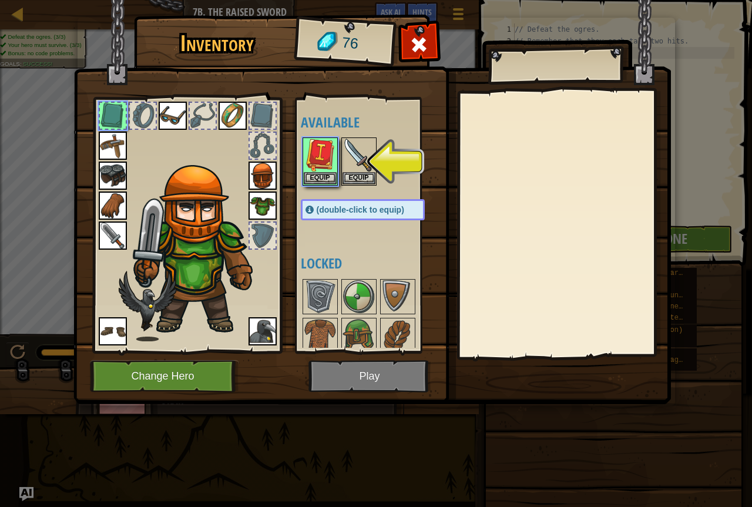
click at [119, 231] on img at bounding box center [113, 235] width 28 height 28
drag, startPoint x: 338, startPoint y: 176, endPoint x: 320, endPoint y: 178, distance: 18.3
click at [337, 176] on div "Available Equip Equip Equip Equip Equip Equip Equip Equip Equip Equip Equip Equ…" at bounding box center [374, 225] width 147 height 245
click at [314, 178] on button "Equip" at bounding box center [320, 177] width 33 height 12
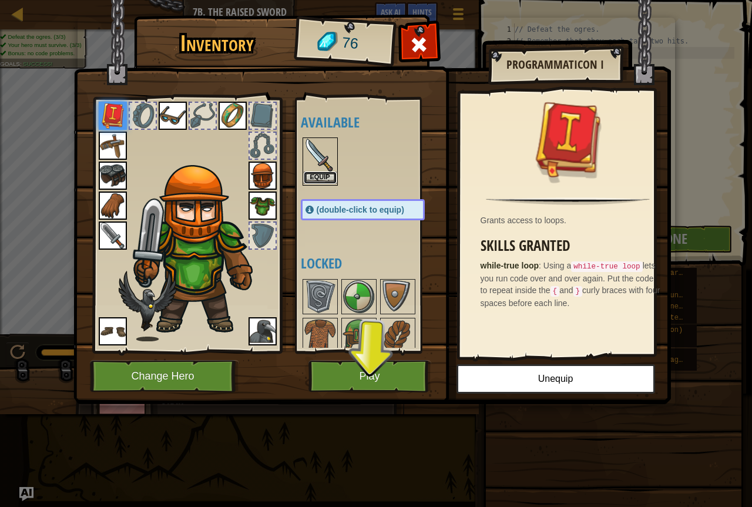
click at [322, 179] on button "Equip" at bounding box center [320, 177] width 33 height 12
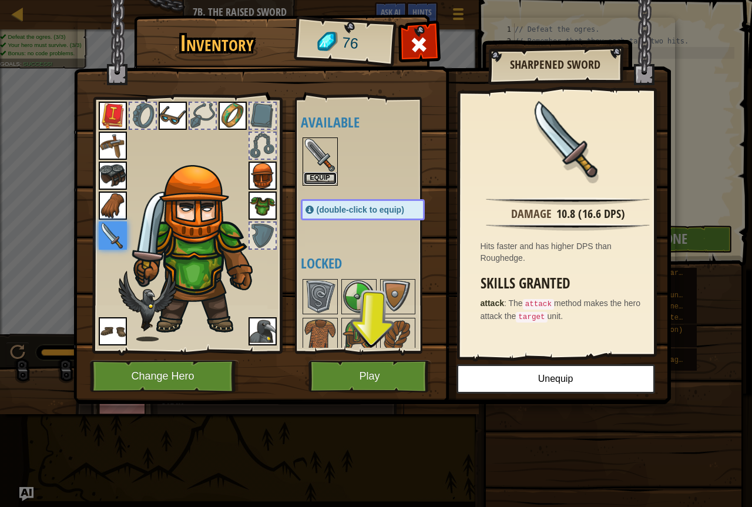
click at [317, 183] on button "Equip" at bounding box center [320, 178] width 33 height 12
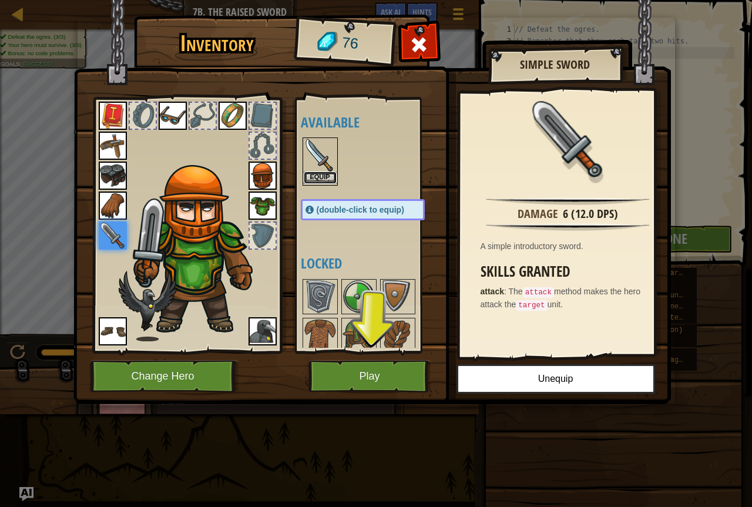
click at [315, 180] on button "Equip" at bounding box center [320, 177] width 33 height 12
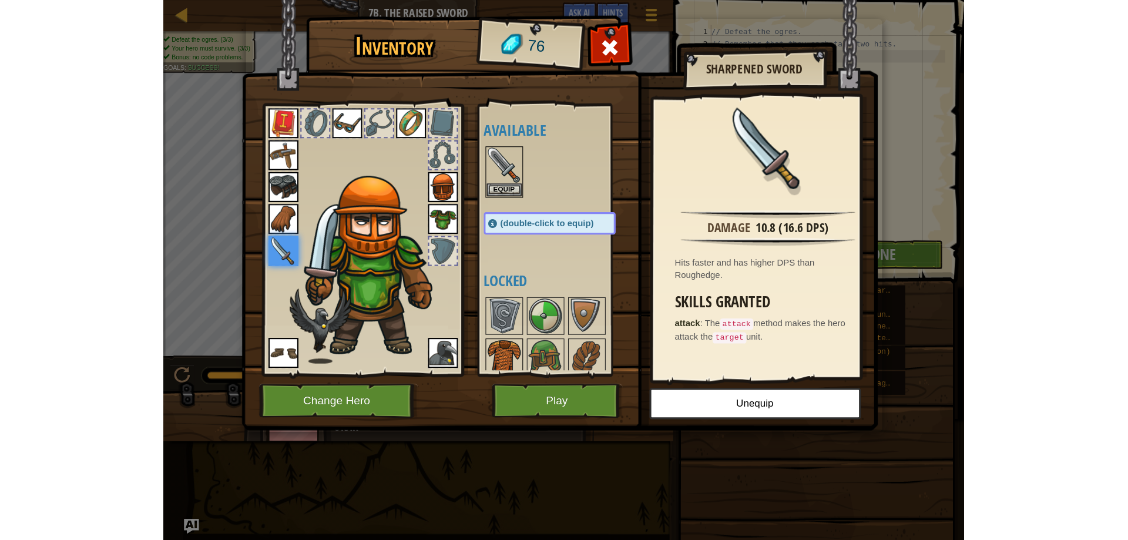
scroll to position [162, 0]
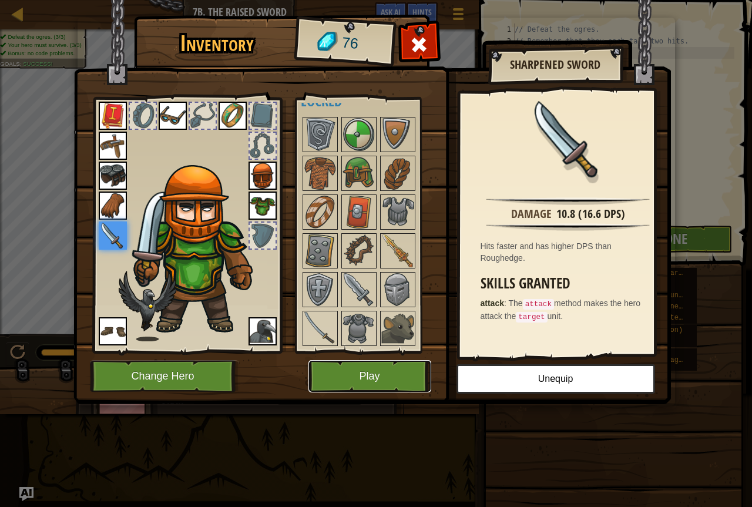
click at [347, 375] on button "Play" at bounding box center [369, 376] width 123 height 32
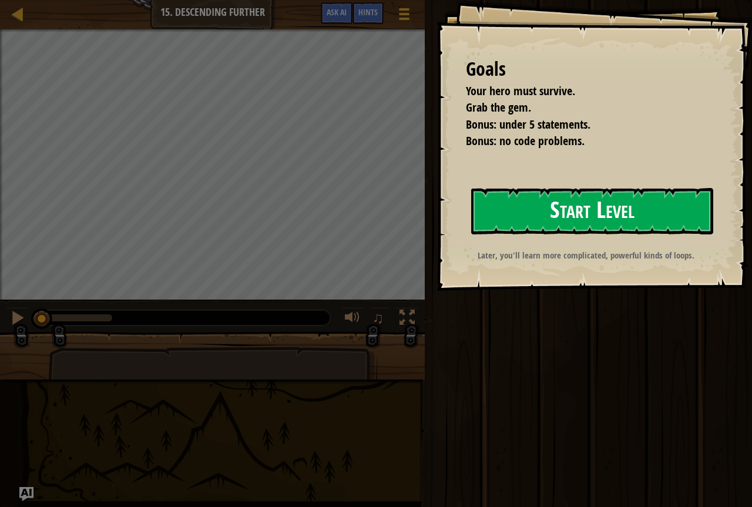
drag, startPoint x: 507, startPoint y: 183, endPoint x: 507, endPoint y: 201, distance: 18.2
click at [507, 188] on div "Goals Your hero must survive. Grab the gem. Bonus: under 5 statements. Bonus: n…" at bounding box center [593, 145] width 315 height 291
click at [504, 214] on button "Start Level" at bounding box center [592, 211] width 242 height 46
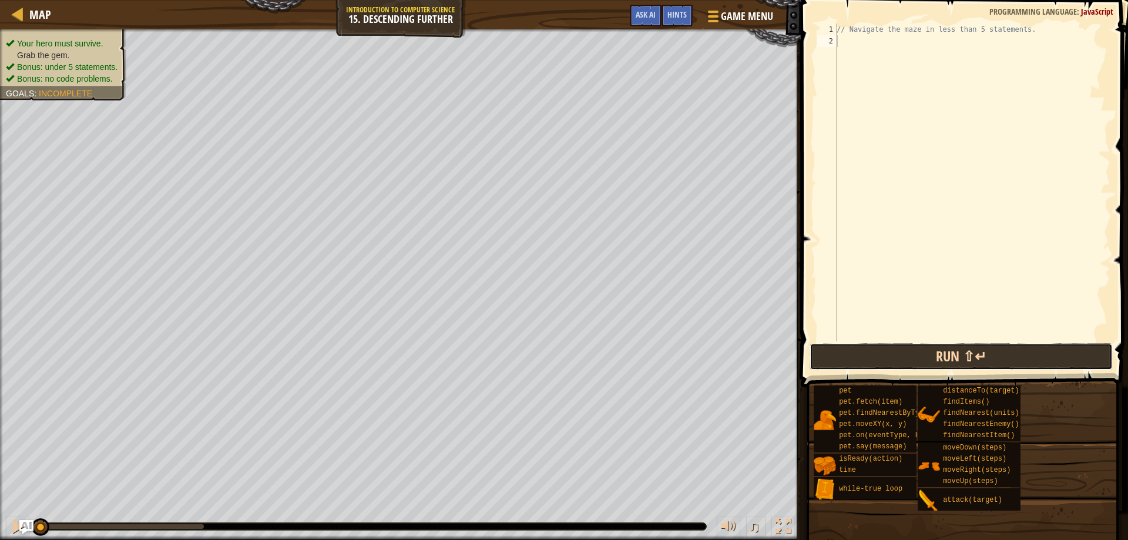
click at [943, 354] on button "Run ⇧↵" at bounding box center [961, 356] width 304 height 27
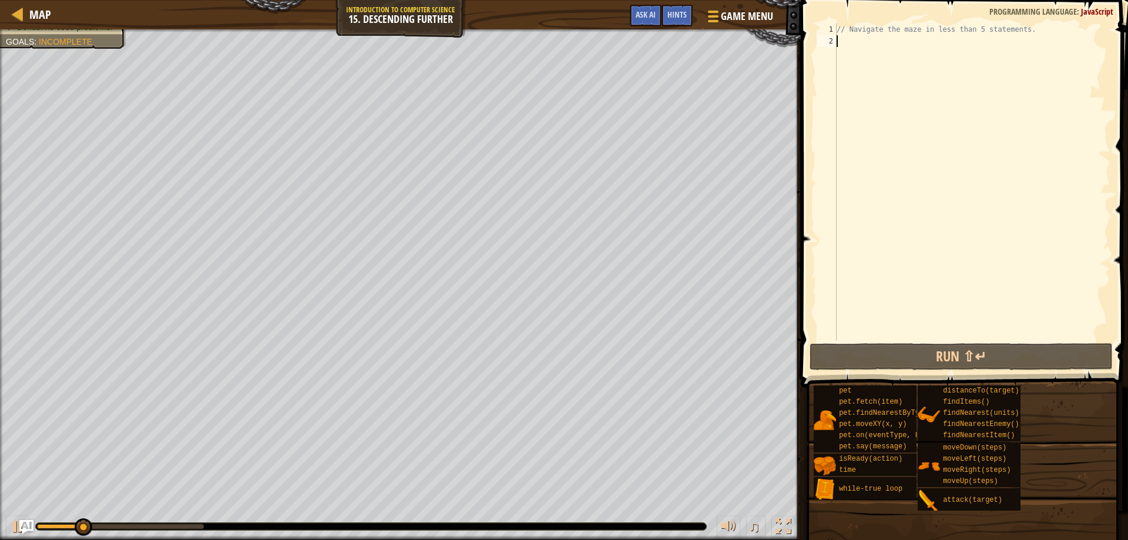
click at [877, 179] on div "// Navigate the maze in less than 5 statements." at bounding box center [972, 193] width 276 height 341
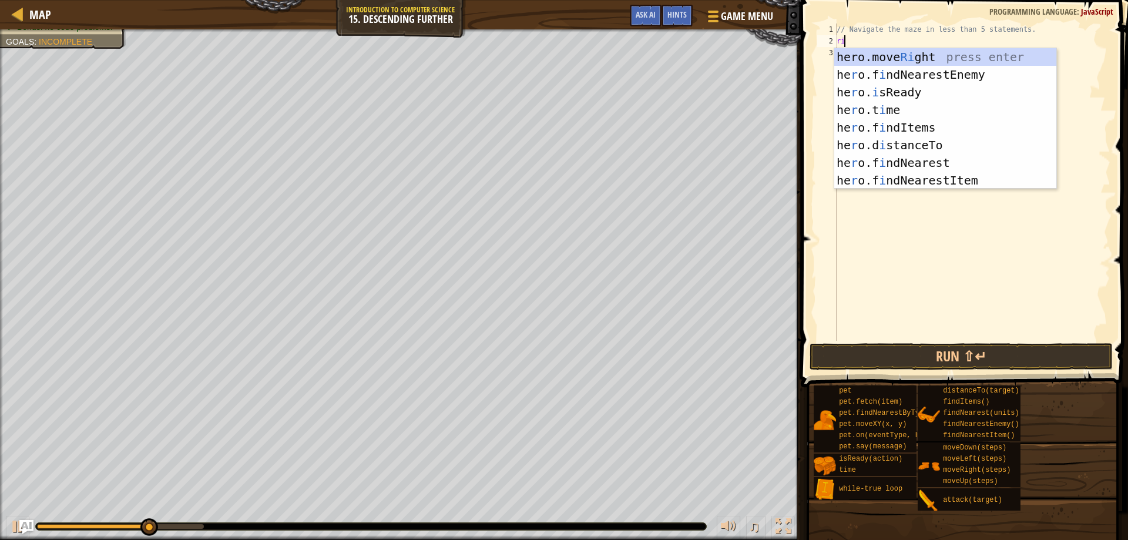
type textarea "right"
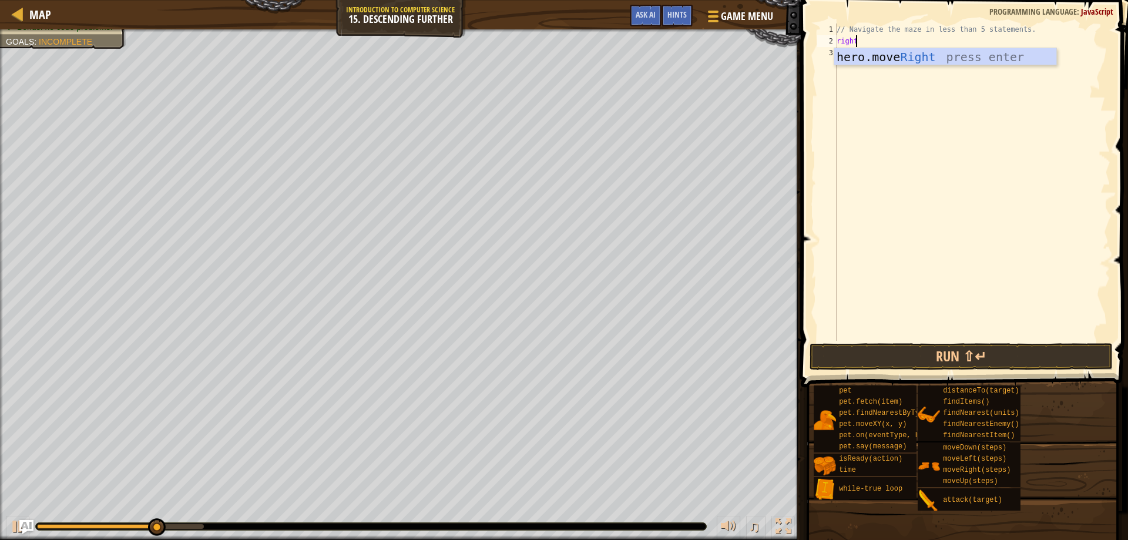
scroll to position [5, 1]
click at [875, 55] on div "hero.move Right press enter" at bounding box center [945, 74] width 222 height 53
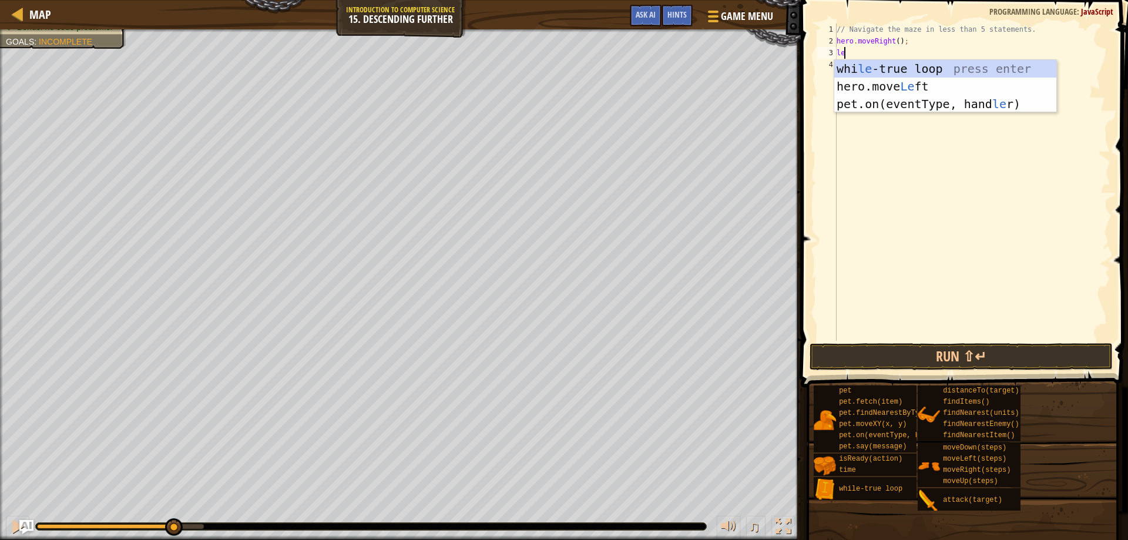
type textarea "l"
type textarea "down"
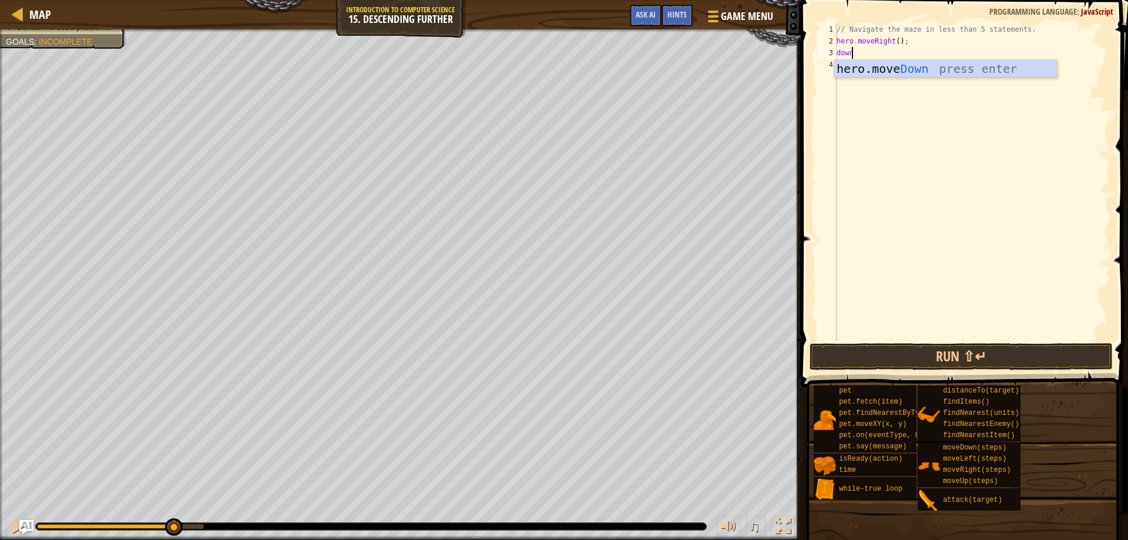
click at [941, 77] on div "// Navigate the maze in less than 5 statements. hero . moveRight ( ) ; down" at bounding box center [972, 193] width 276 height 341
type textarea "right'"
type textarea "\"
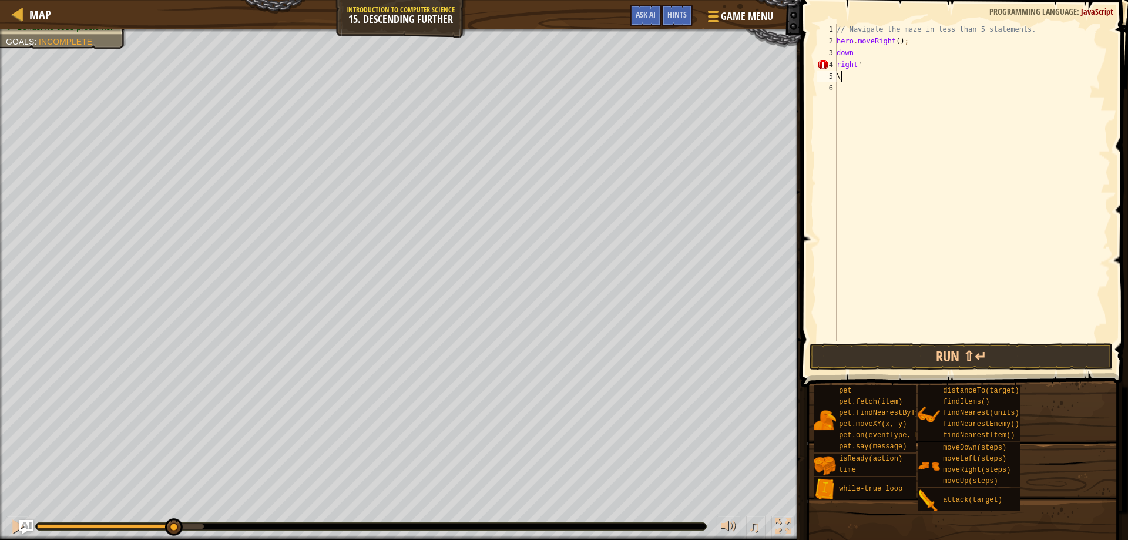
type textarea "\"
type textarea "r"
type textarea "d"
type textarea "down"
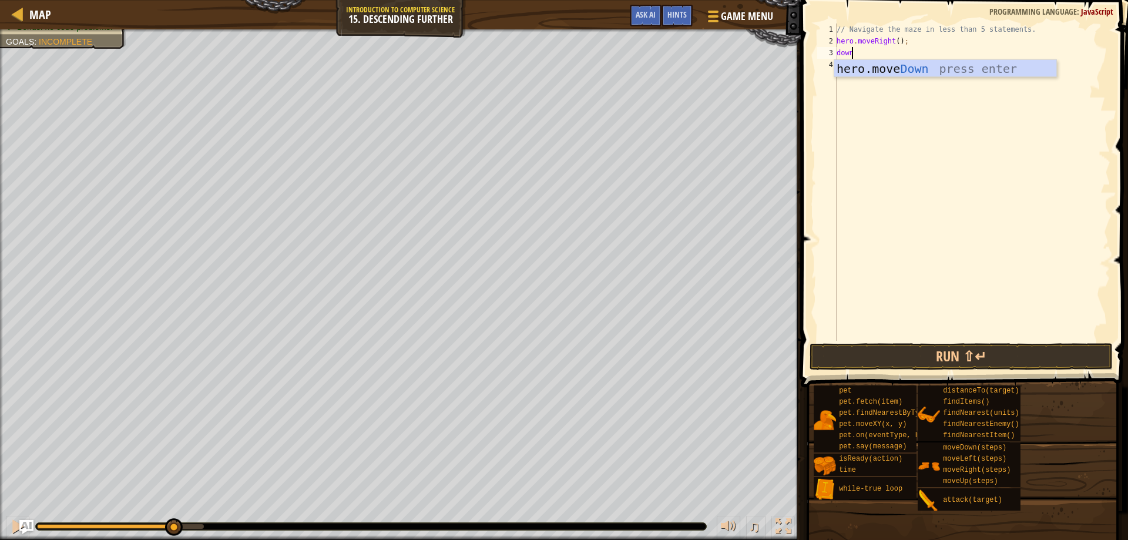
scroll to position [5, 0]
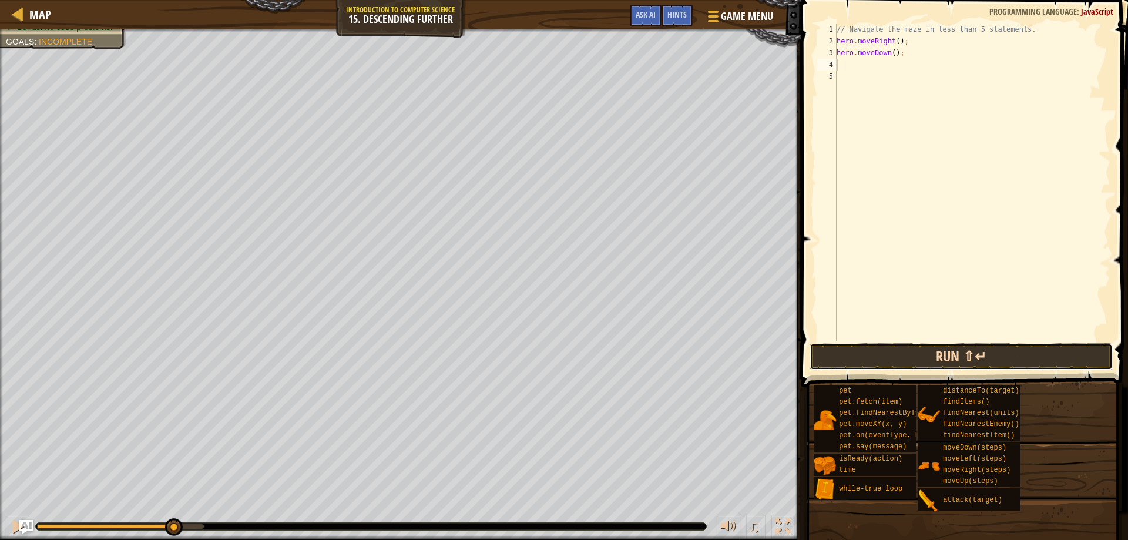
click at [955, 349] on button "Run ⇧↵" at bounding box center [961, 356] width 304 height 27
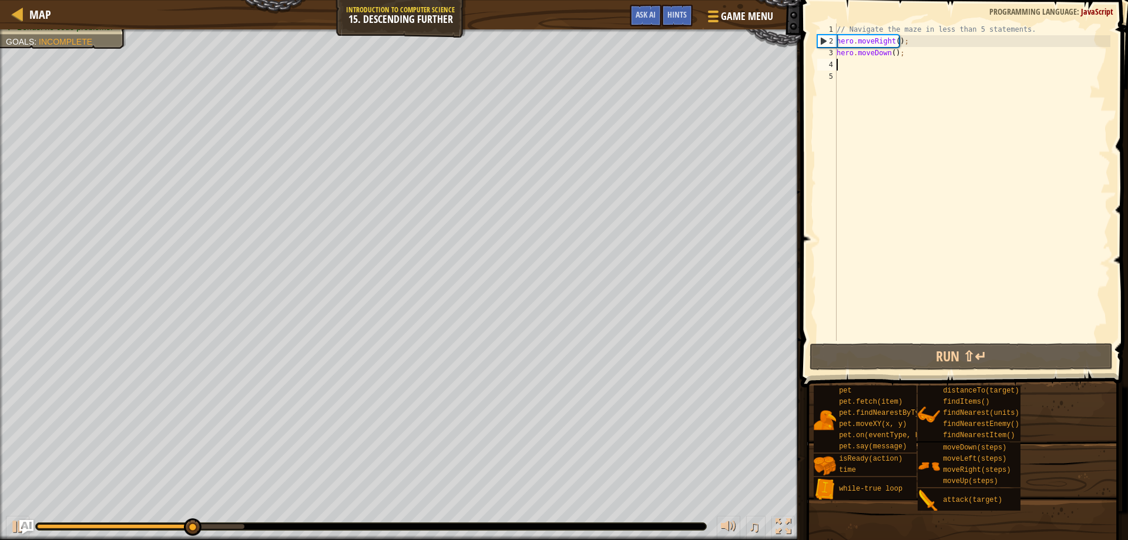
click at [897, 41] on div "// Navigate the maze in less than 5 statements. hero . moveRight ( ) ; hero . m…" at bounding box center [972, 193] width 276 height 341
click at [893, 44] on div "// Navigate the maze in less than 5 statements. hero . moveRight ( ) ; hero . m…" at bounding box center [972, 193] width 276 height 341
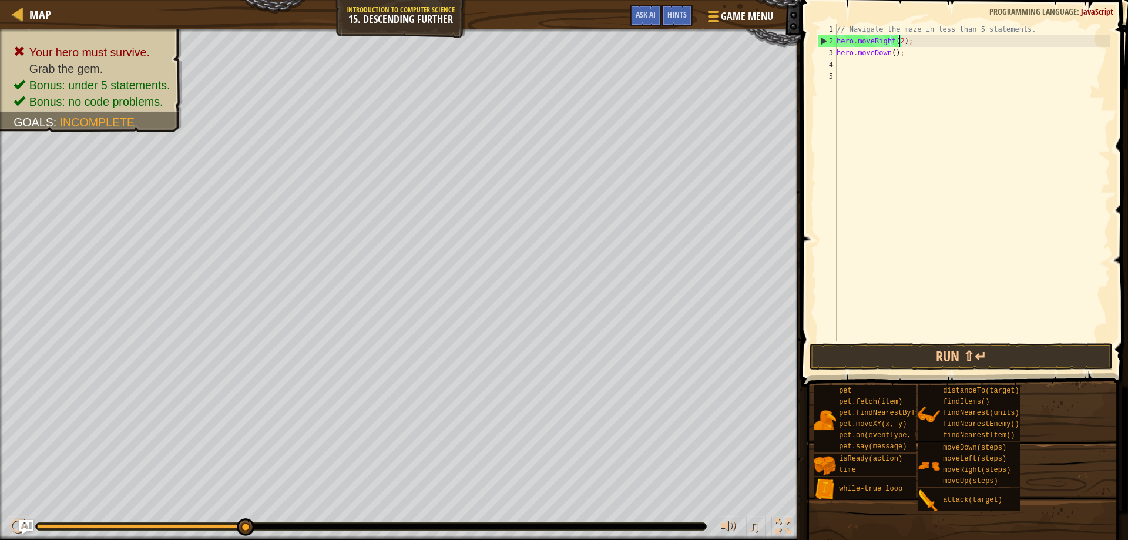
click at [890, 58] on div "// Navigate the maze in less than 5 statements. hero . moveRight ( 2 ) ; hero .…" at bounding box center [972, 193] width 276 height 341
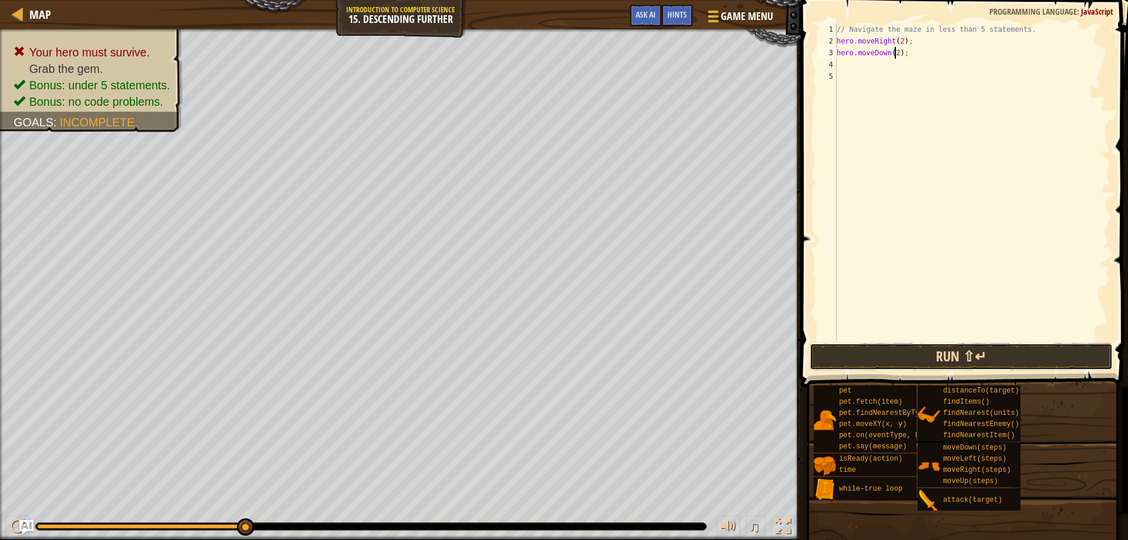
click at [957, 355] on button "Run ⇧↵" at bounding box center [961, 356] width 304 height 27
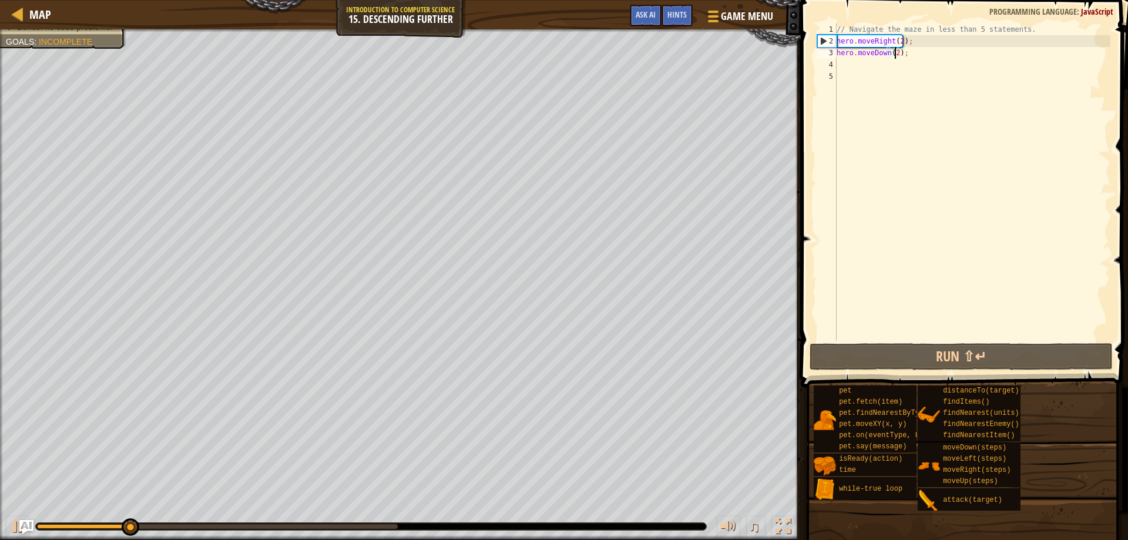
type textarea "hero.moveDown();"
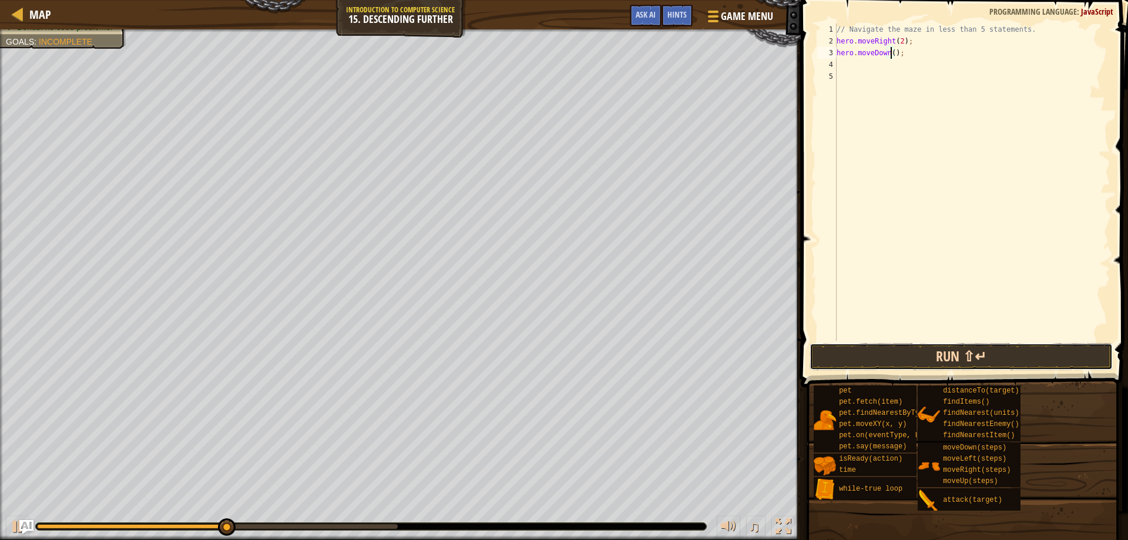
click at [979, 346] on button "Run ⇧↵" at bounding box center [961, 356] width 304 height 27
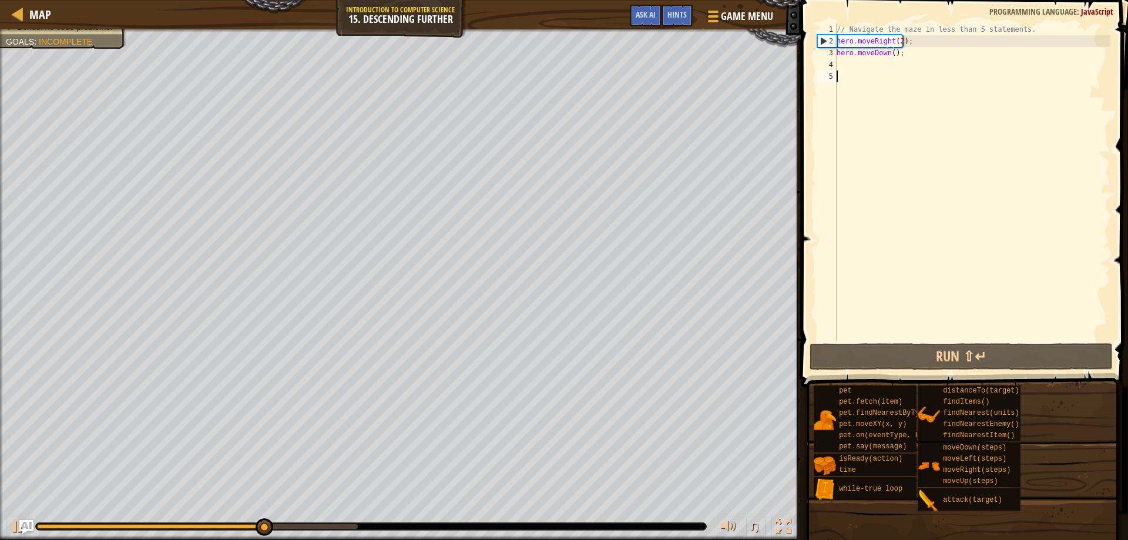
click at [941, 284] on div "// Navigate the maze in less than 5 statements. hero . moveRight ( 2 ) ; hero .…" at bounding box center [972, 193] width 276 height 341
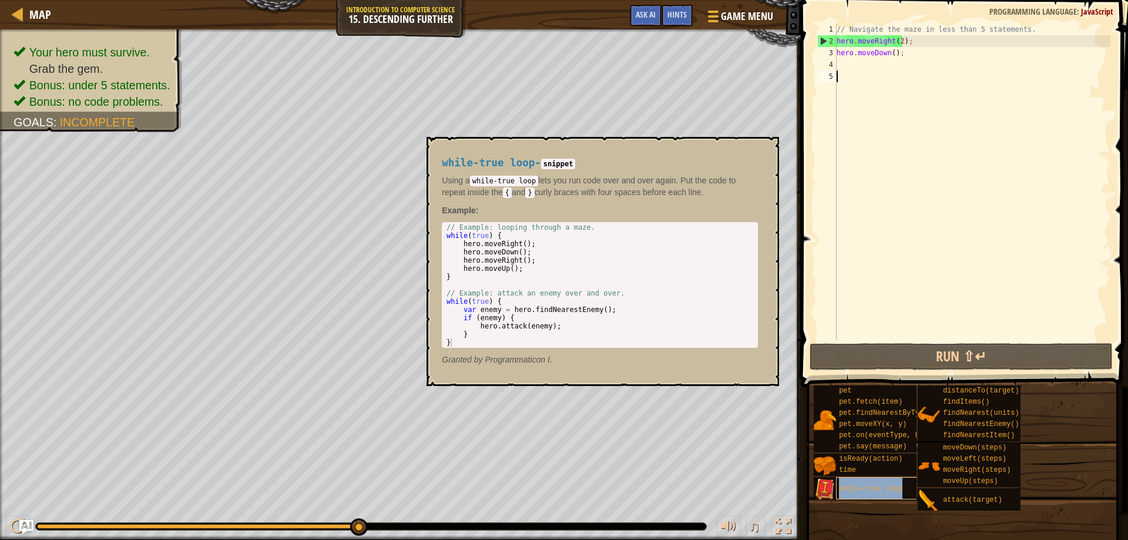
click at [896, 489] on span "while-true loop" at bounding box center [870, 488] width 63 height 8
click at [889, 497] on div "while-true loop" at bounding box center [892, 488] width 113 height 22
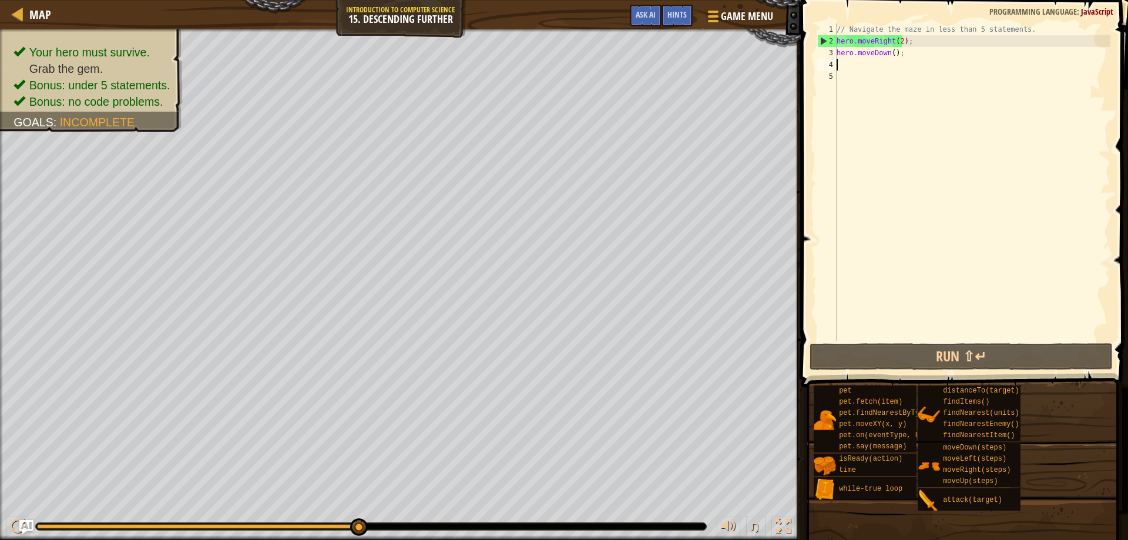
drag, startPoint x: 857, startPoint y: 60, endPoint x: 860, endPoint y: 72, distance: 12.3
click at [857, 64] on div "// Navigate the maze in less than 5 statements. hero . moveRight ( 2 ) ; hero .…" at bounding box center [972, 193] width 276 height 341
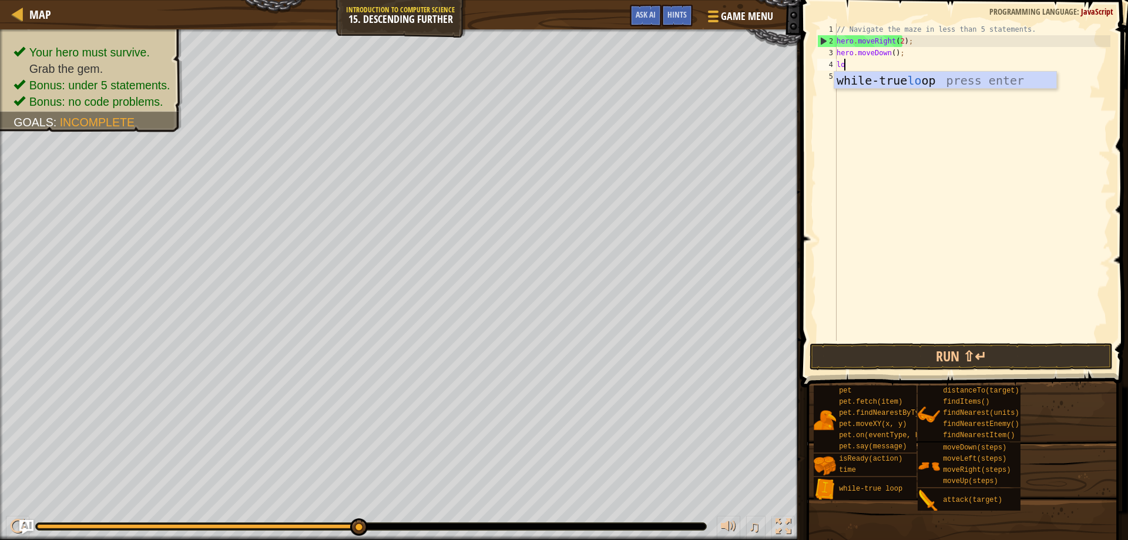
scroll to position [5, 1]
type textarea "loop"
click at [860, 72] on div "while-true loop press enter" at bounding box center [945, 98] width 222 height 53
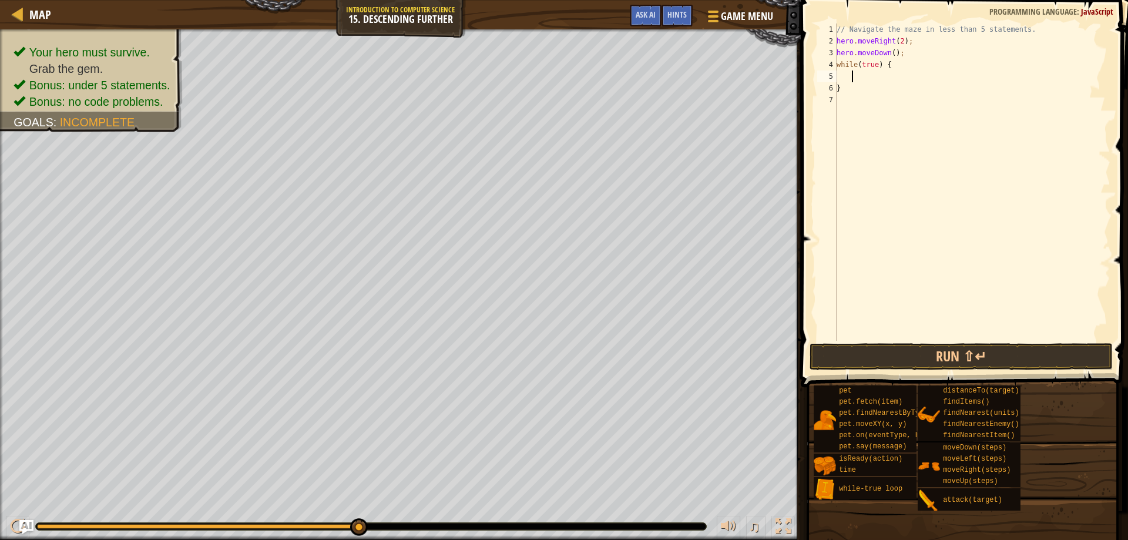
click at [847, 96] on div "// Navigate the maze in less than 5 statements. hero . moveRight ( 2 ) ; hero .…" at bounding box center [972, 193] width 276 height 341
type textarea "}\"
click at [848, 92] on div "// Navigate the maze in less than 5 statements. hero . moveRight ( 2 ) ; hero .…" at bounding box center [972, 193] width 276 height 341
click at [848, 97] on div "// Navigate the maze in less than 5 statements. hero . moveRight ( 2 ) ; hero .…" at bounding box center [972, 193] width 276 height 341
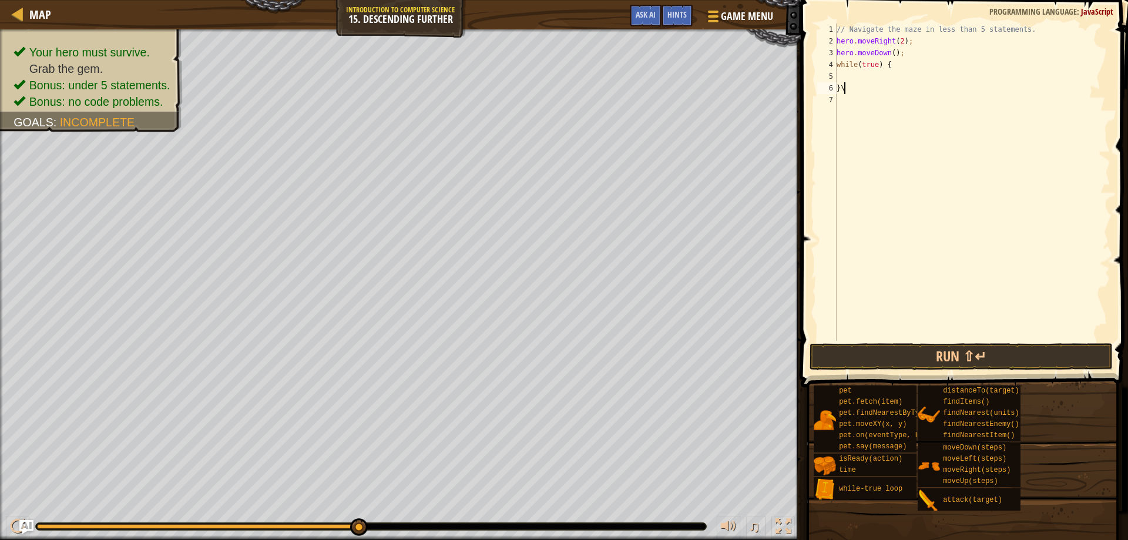
type textarea "}"
type textarea "while(true) {"
click at [865, 77] on div "// Navigate the maze in less than 5 statements. hero . moveRight ( 2 ) ; hero .…" at bounding box center [972, 193] width 276 height 341
type textarea "while(true) {"
click at [996, 347] on button "Run ⇧↵" at bounding box center [961, 356] width 304 height 27
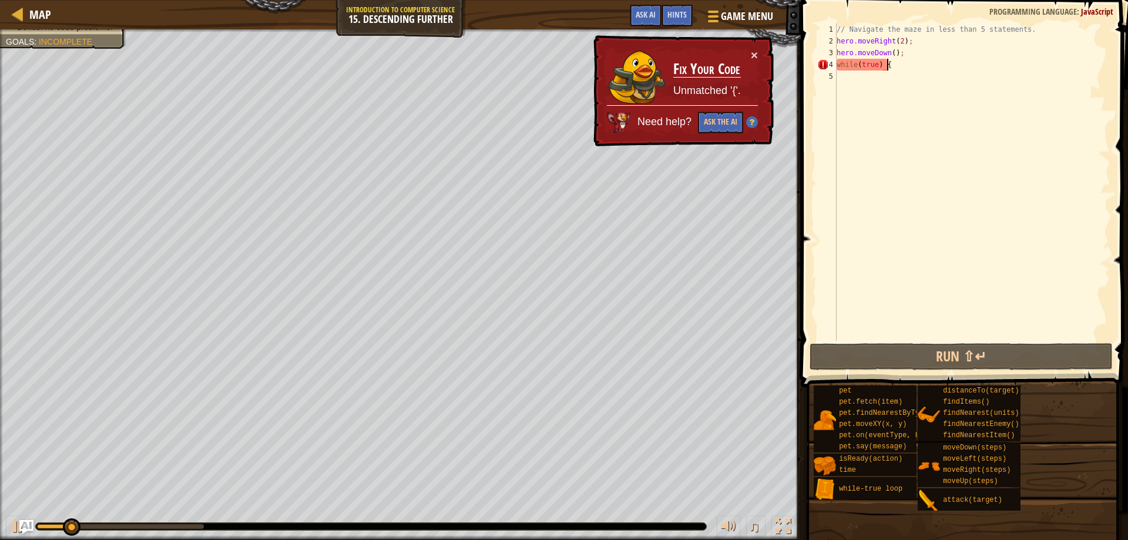
click at [915, 82] on div "// Navigate the maze in less than 5 statements. hero . moveRight ( 2 ) ; hero .…" at bounding box center [972, 193] width 276 height 341
click at [913, 58] on div "// Navigate the maze in less than 5 statements. hero . moveRight ( 2 ) ; hero .…" at bounding box center [972, 193] width 276 height 341
type textarea "hero.moveDown();"
click at [911, 78] on div "// Navigate the maze in less than 5 statements. hero . moveRight ( 2 ) ; hero .…" at bounding box center [972, 193] width 276 height 341
click at [916, 65] on div "// Navigate the maze in less than 5 statements. hero . moveRight ( 2 ) ; hero .…" at bounding box center [972, 193] width 276 height 341
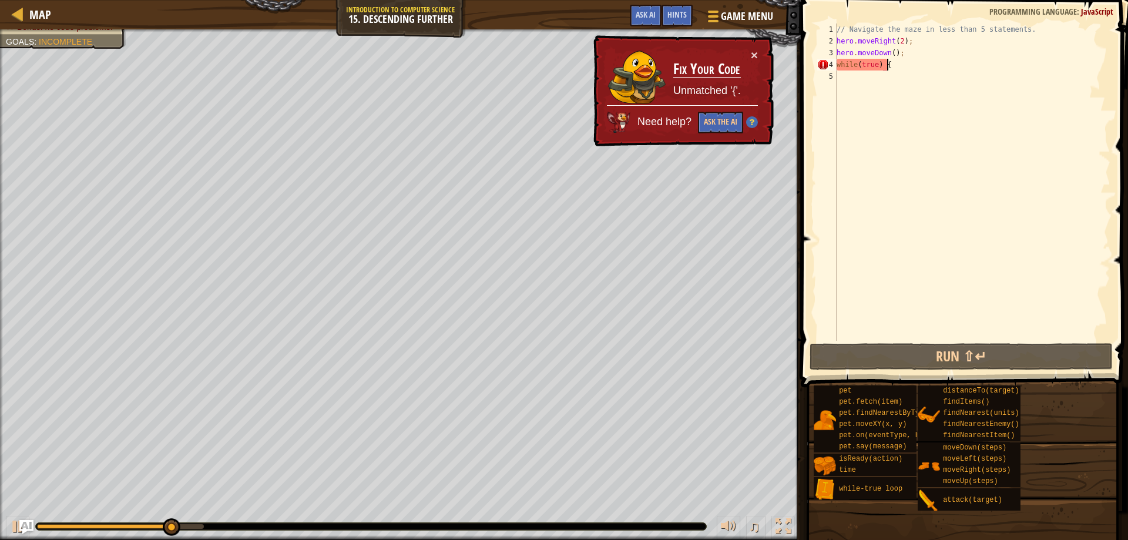
scroll to position [5, 4]
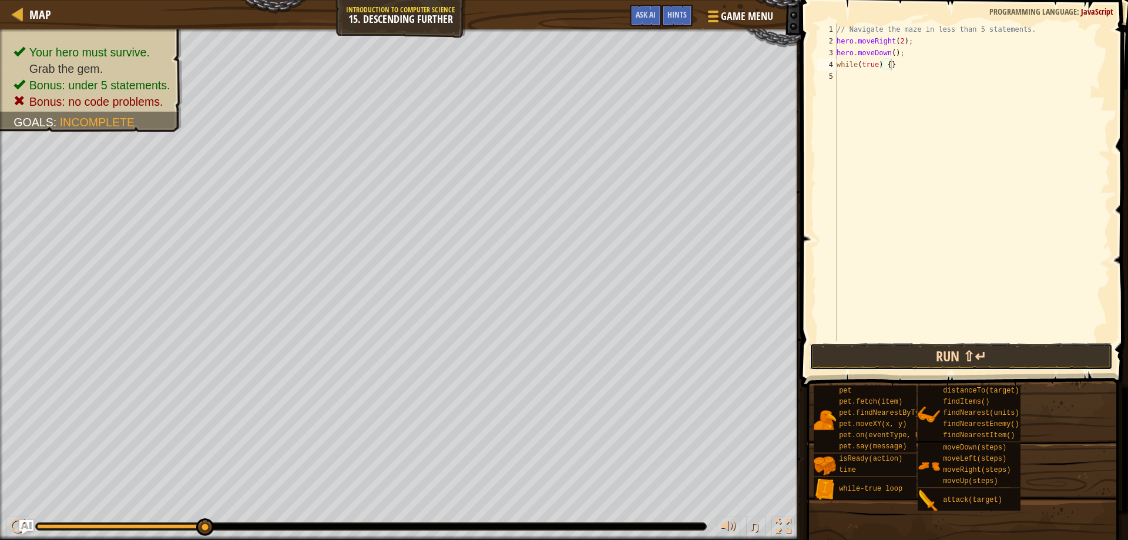
click at [925, 357] on button "Run ⇧↵" at bounding box center [961, 356] width 304 height 27
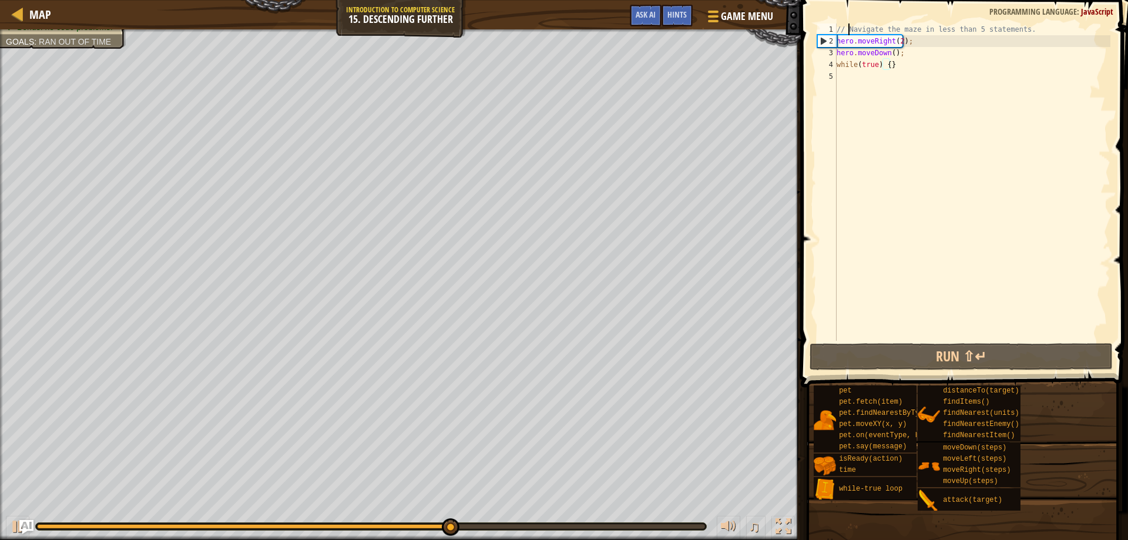
click at [850, 34] on div "// Navigate the maze in less than 5 statements. hero . moveRight ( 2 ) ; hero .…" at bounding box center [972, 193] width 276 height 341
click at [1046, 36] on div "// Navigate the maze in less than 5 statements. hero . moveRight ( 2 ) ; hero .…" at bounding box center [972, 193] width 276 height 341
click at [1035, 26] on div "// Navigate the maze in less than 5 statements. hero . moveRight ( 2 ) ; hero .…" at bounding box center [972, 193] width 276 height 341
type textarea "// Navigate the maze in less than 5 statements."
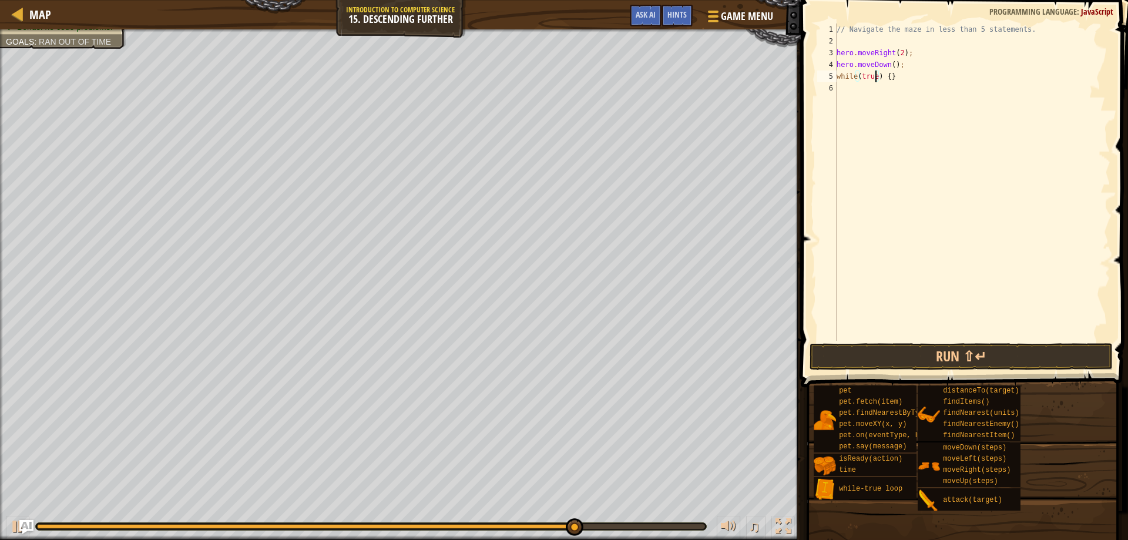
click at [876, 82] on div "// Navigate the maze in less than 5 statements. hero . moveRight ( 2 ) ; hero .…" at bounding box center [972, 193] width 276 height 341
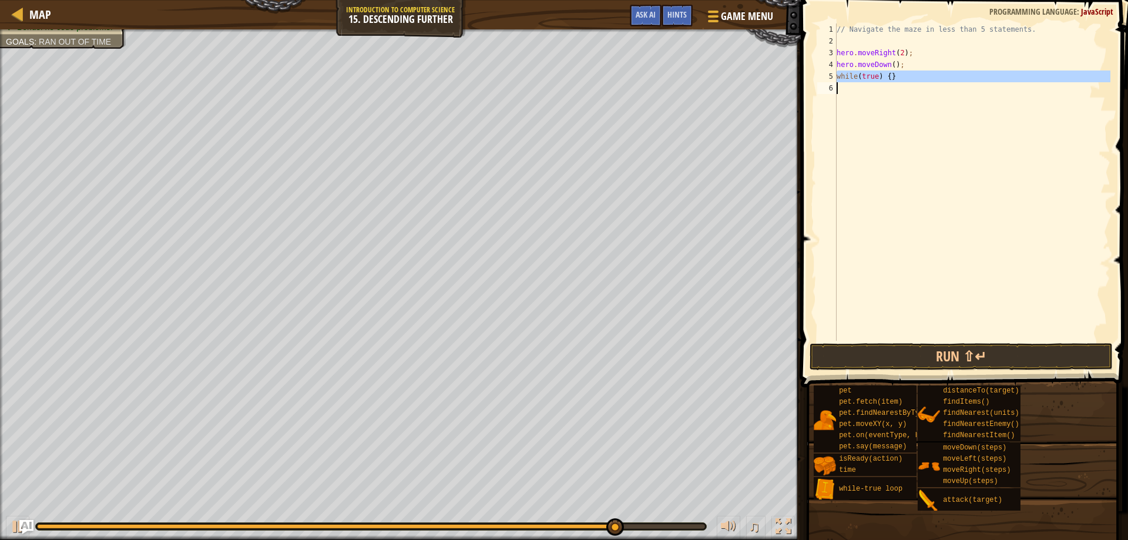
click at [892, 76] on div "// Navigate the maze in less than 5 statements. hero . moveRight ( 2 ) ; hero .…" at bounding box center [972, 181] width 276 height 317
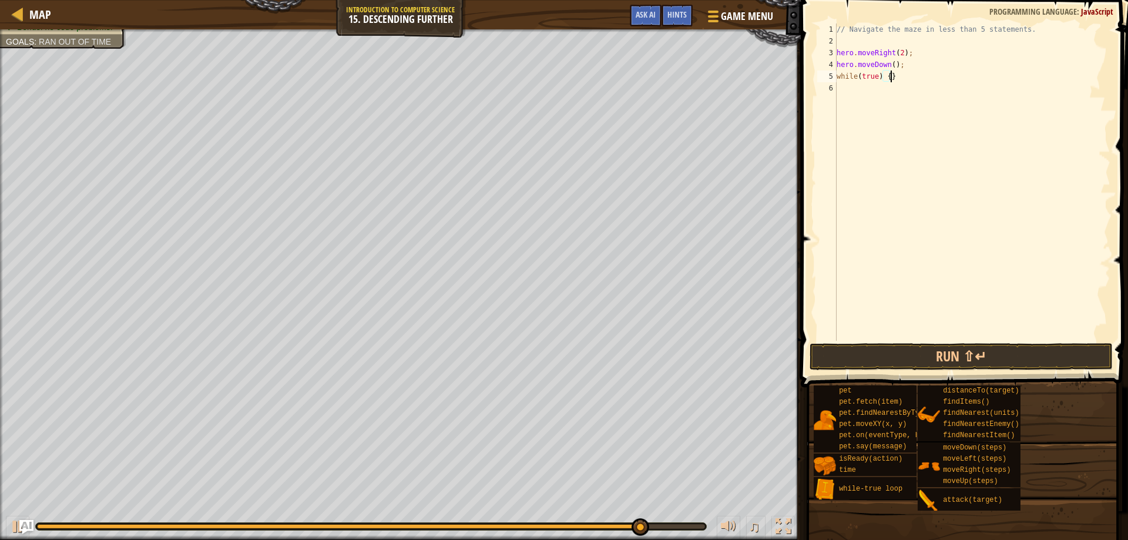
click at [904, 79] on div "// Navigate the maze in less than 5 statements. hero . moveRight ( 2 ) ; hero .…" at bounding box center [972, 193] width 276 height 341
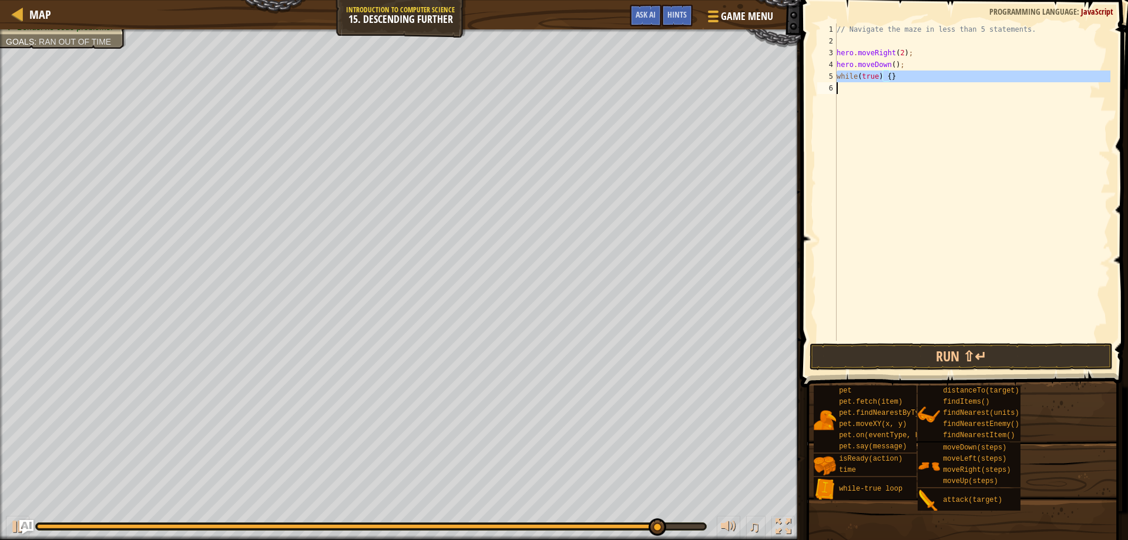
click at [904, 79] on div "// Navigate the maze in less than 5 statements. hero . moveRight ( 2 ) ; hero .…" at bounding box center [972, 193] width 276 height 341
type textarea "while(true) {}"
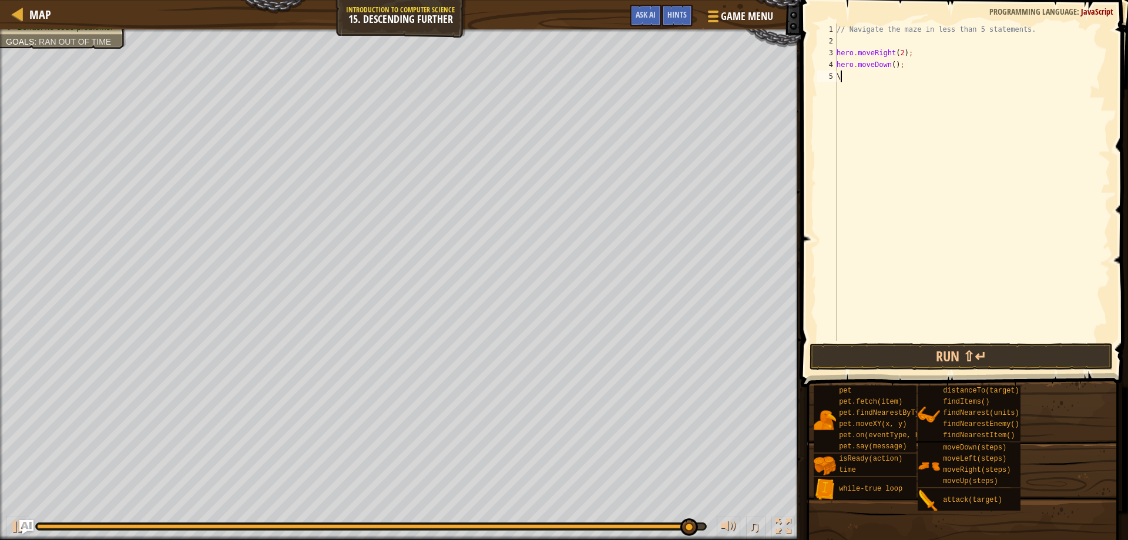
type textarea "\"
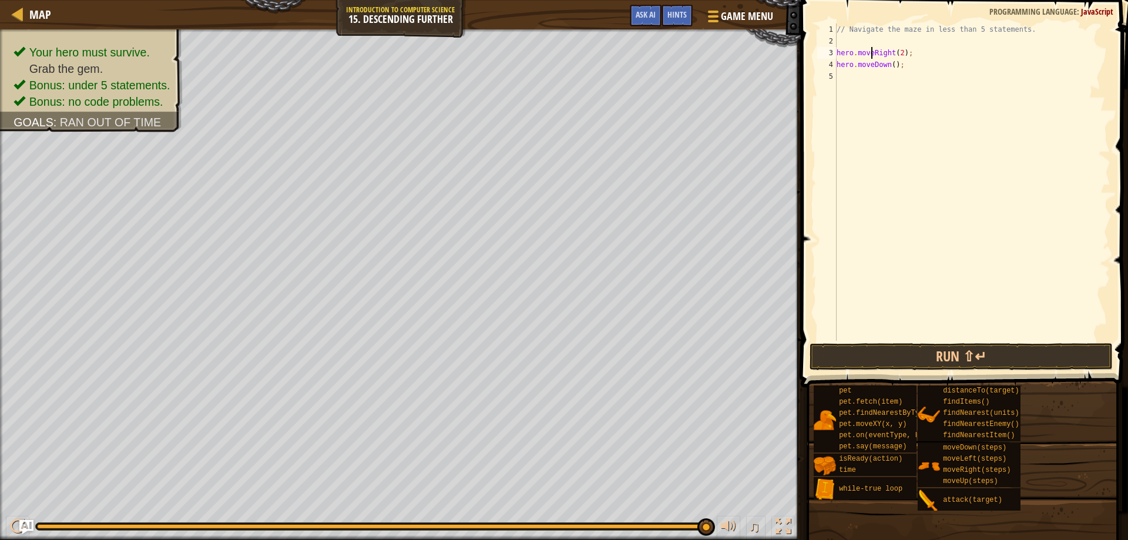
click at [871, 52] on div "// Navigate the maze in less than 5 statements. hero . moveRight ( 2 ) ; hero .…" at bounding box center [972, 193] width 276 height 341
type textarea "hero.moveRight(2);"
click at [873, 44] on div "// Navigate the maze in less than 5 statements. hero . moveRight ( 2 ) ; hero .…" at bounding box center [972, 193] width 276 height 341
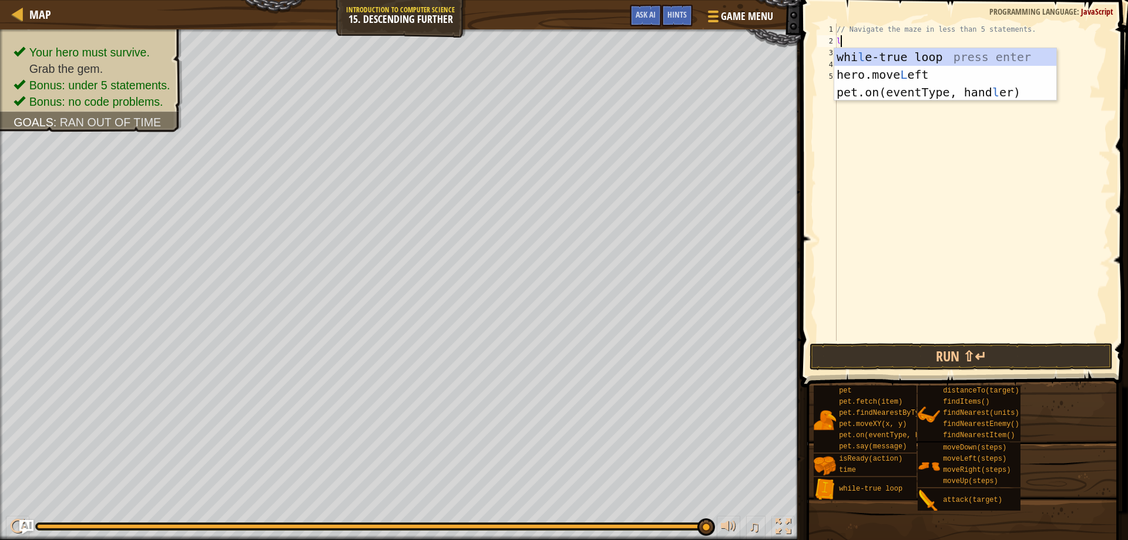
type textarea "loo"
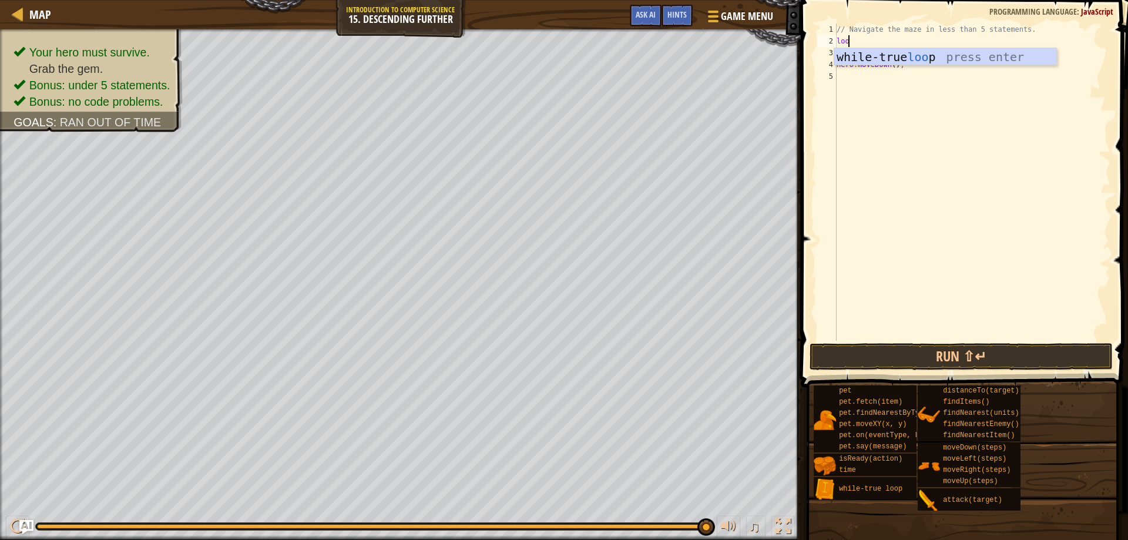
scroll to position [5, 1]
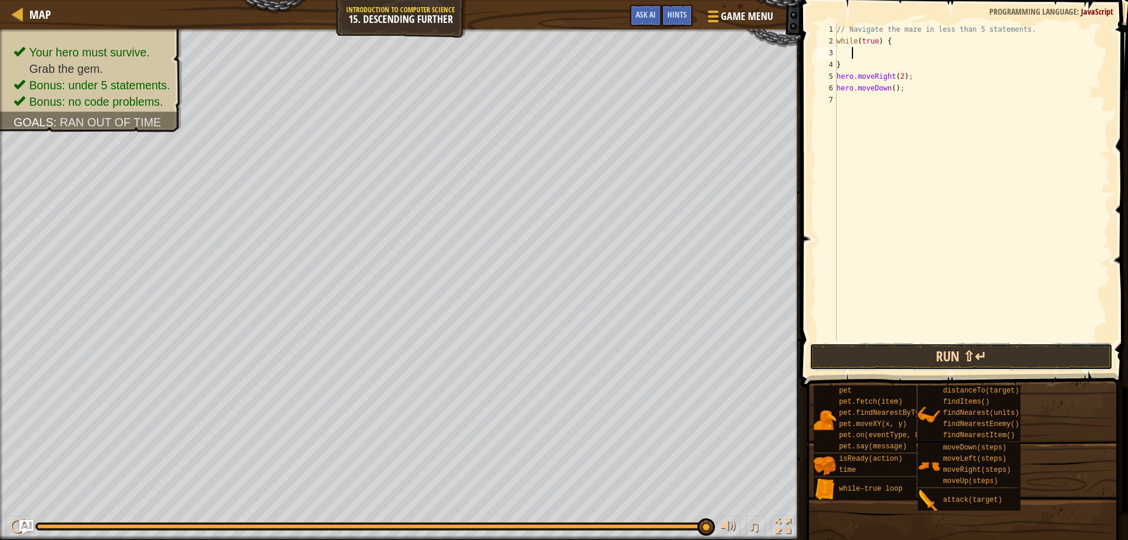
click at [920, 353] on button "Run ⇧↵" at bounding box center [961, 356] width 304 height 27
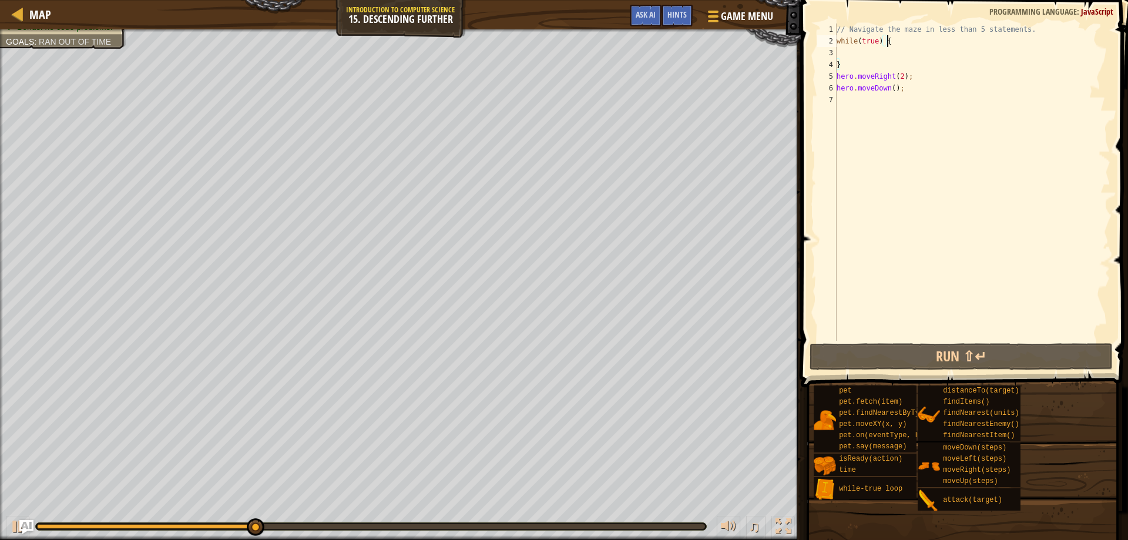
click at [925, 43] on div "// Navigate the maze in less than 5 statements. while ( true ) { } hero . moveR…" at bounding box center [972, 193] width 276 height 341
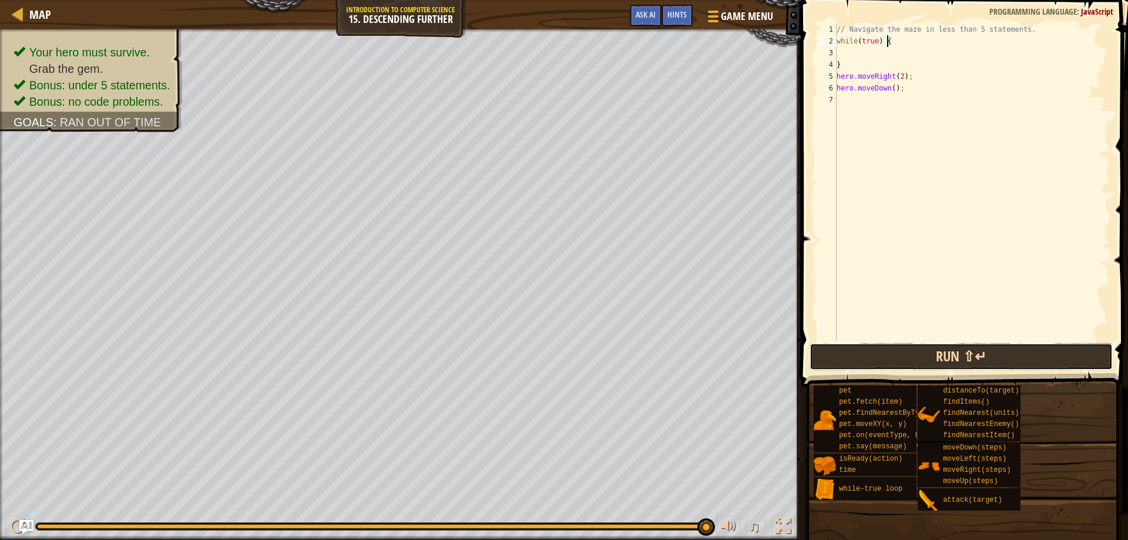
click at [945, 349] on button "Run ⇧↵" at bounding box center [961, 356] width 304 height 27
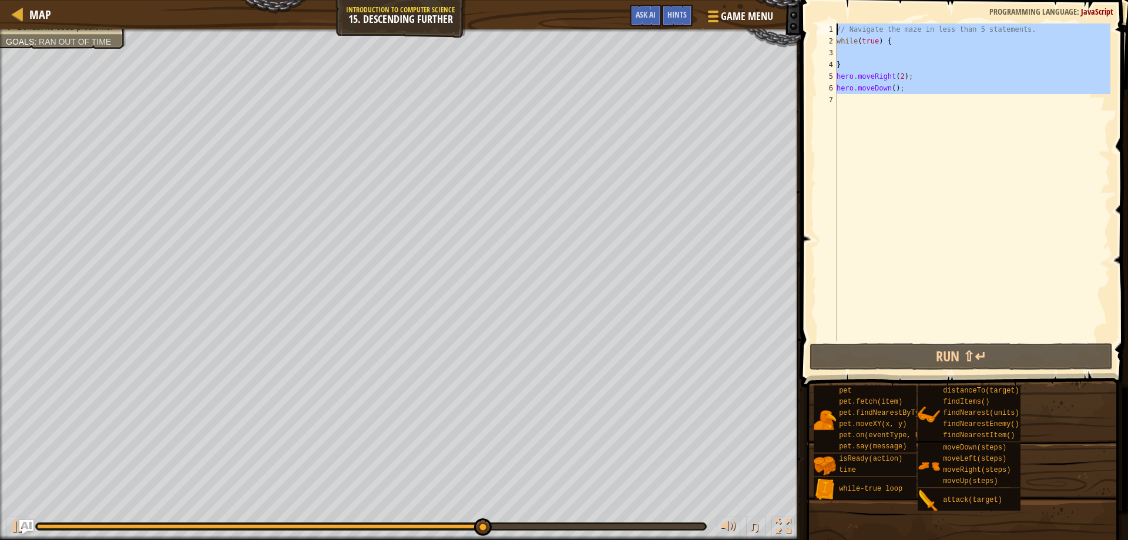
drag, startPoint x: 881, startPoint y: 111, endPoint x: 844, endPoint y: 11, distance: 107.0
click at [844, 11] on div "while(true) { 1 2 3 4 5 6 7 // Navigate the maze in less than 5 statements. whi…" at bounding box center [962, 217] width 331 height 422
click at [883, 67] on div "// Navigate the maze in less than 5 statements. while ( true ) { } hero . moveR…" at bounding box center [972, 181] width 276 height 317
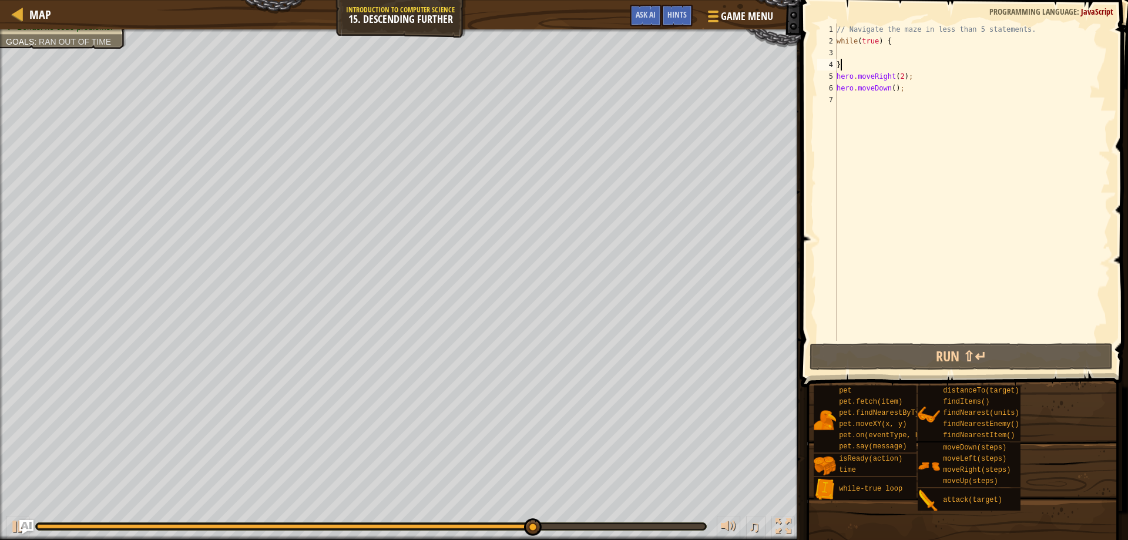
scroll to position [5, 0]
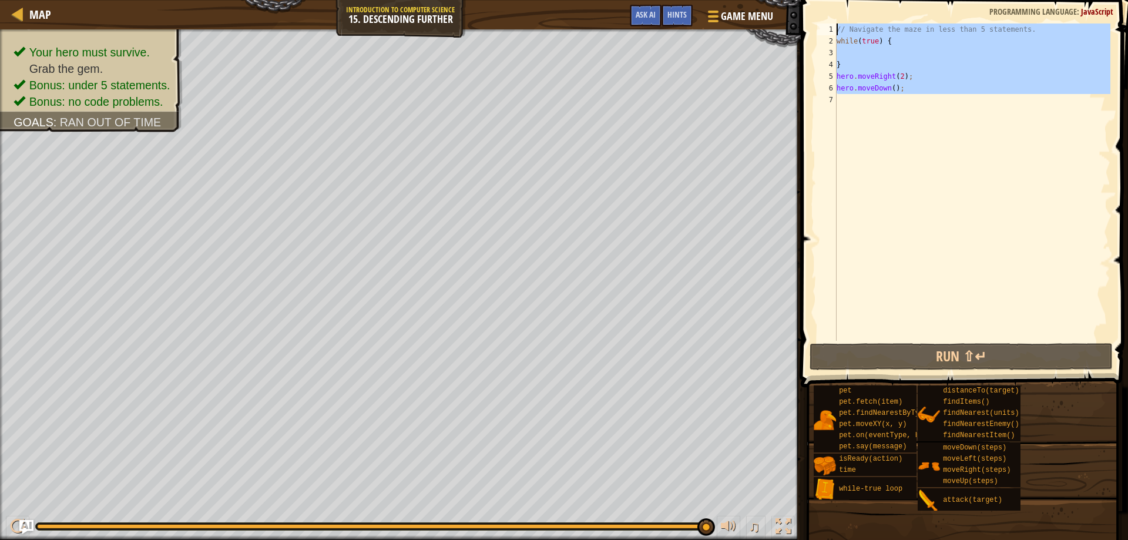
drag, startPoint x: 978, startPoint y: 124, endPoint x: 852, endPoint y: -33, distance: 201.7
click at [852, 0] on html "Map Introduction to Computer Science 15. Descending Further Game Menu Done Hint…" at bounding box center [564, 0] width 1128 height 0
type textarea "// Navigate the maze in less than 5 statements. while(true) {"
type textarea "\"
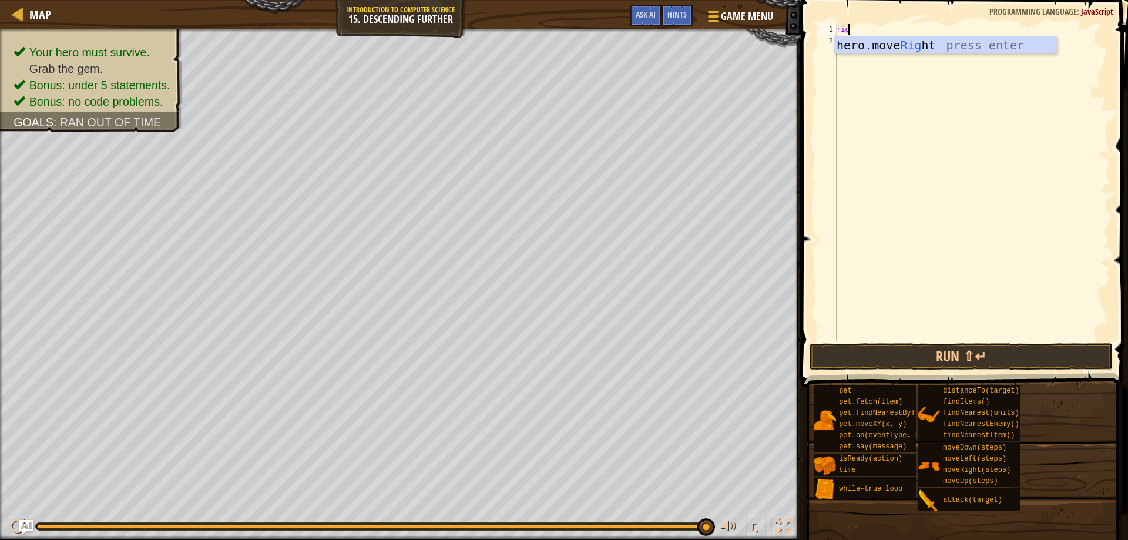
type textarea "right"
click at [964, 46] on div "hero.move Right press enter" at bounding box center [945, 62] width 222 height 53
type textarea "right"
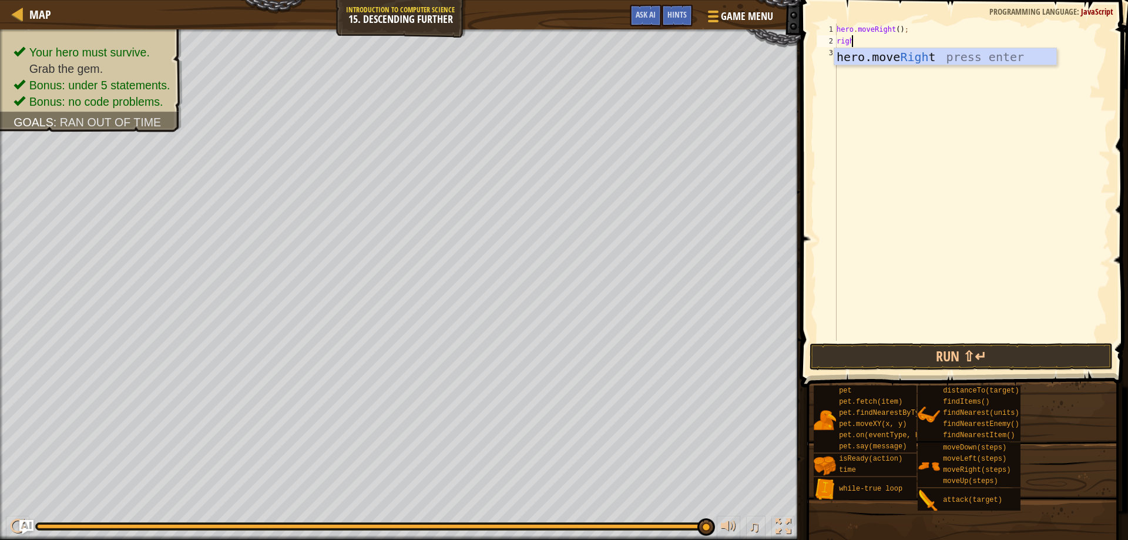
scroll to position [5, 1]
click at [979, 55] on div "hero.move Right press enter" at bounding box center [945, 74] width 222 height 53
type textarea "down"
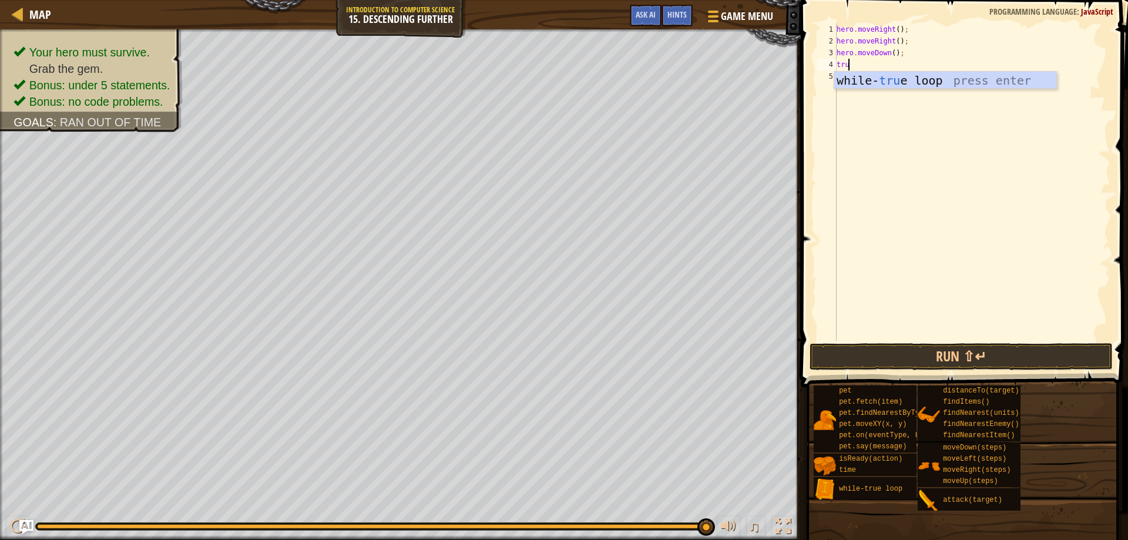
type textarea "true"
click at [913, 78] on div "while- true loop press enter" at bounding box center [945, 98] width 222 height 53
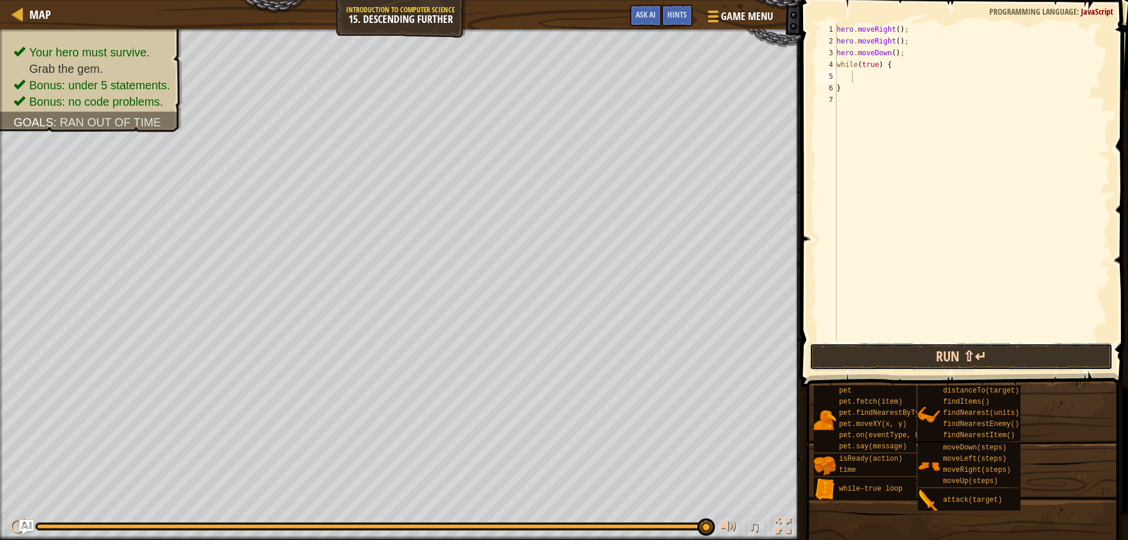
click at [986, 346] on button "Run ⇧↵" at bounding box center [961, 356] width 304 height 27
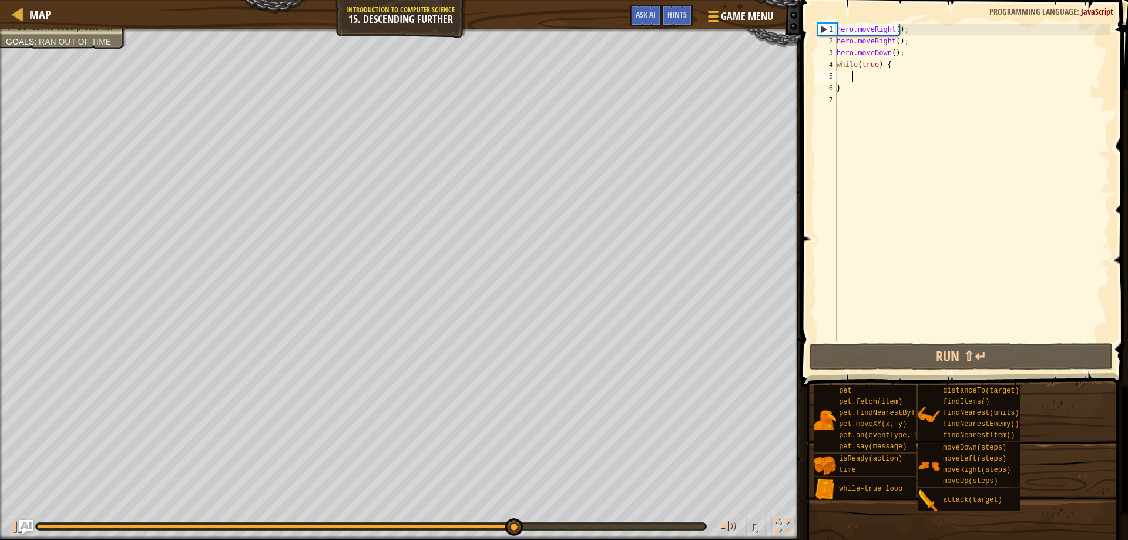
click at [919, 82] on div "hero . moveRight ( ) ; hero . moveRight ( ) ; hero . moveDown ( ) ; while ( tru…" at bounding box center [972, 193] width 276 height 341
click at [917, 106] on div "hero . moveRight ( ) ; hero . moveRight ( ) ; hero . moveDown ( ) ; while ( tru…" at bounding box center [972, 193] width 276 height 341
type textarea "}"
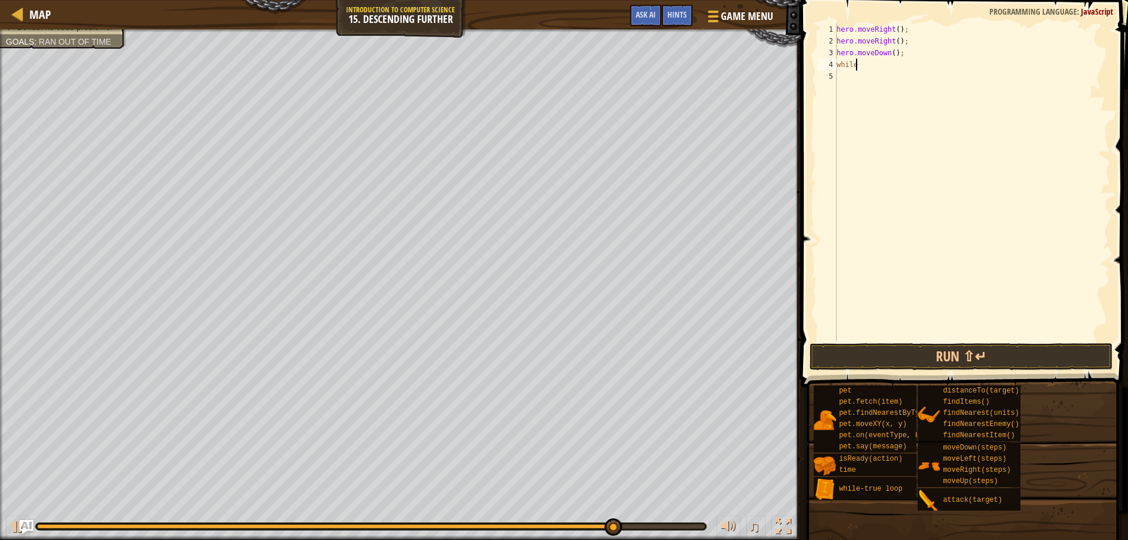
type textarea "w"
type textarea "h"
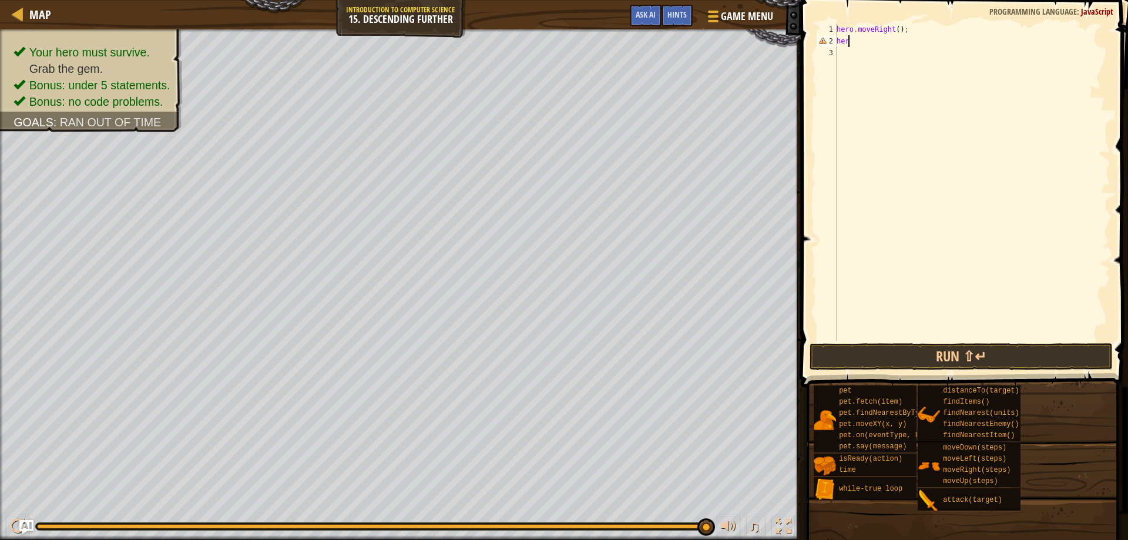
type textarea "h"
click at [856, 41] on div at bounding box center [972, 193] width 276 height 341
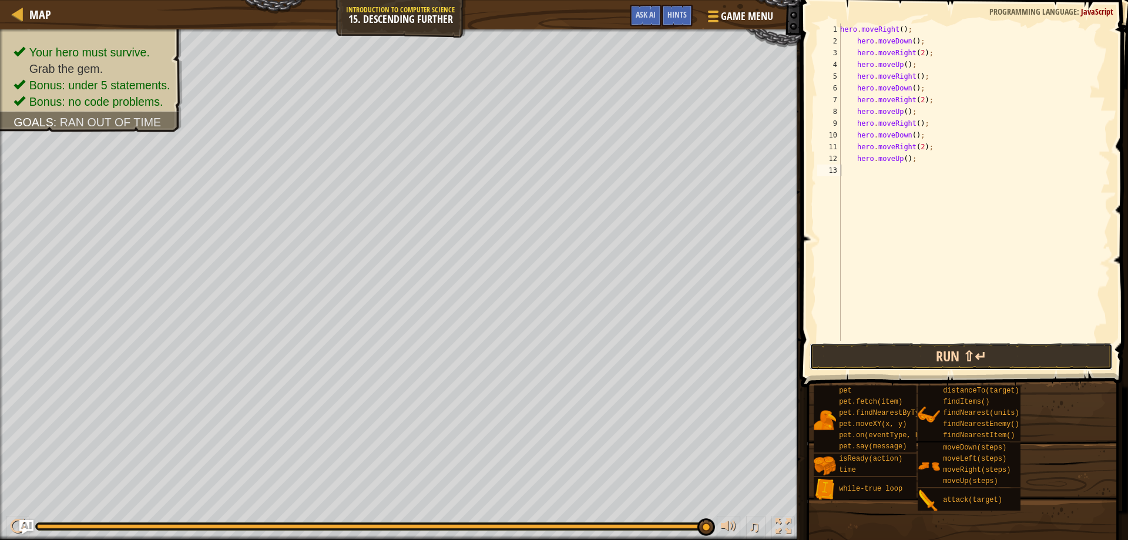
click at [928, 360] on button "Run ⇧↵" at bounding box center [961, 356] width 304 height 27
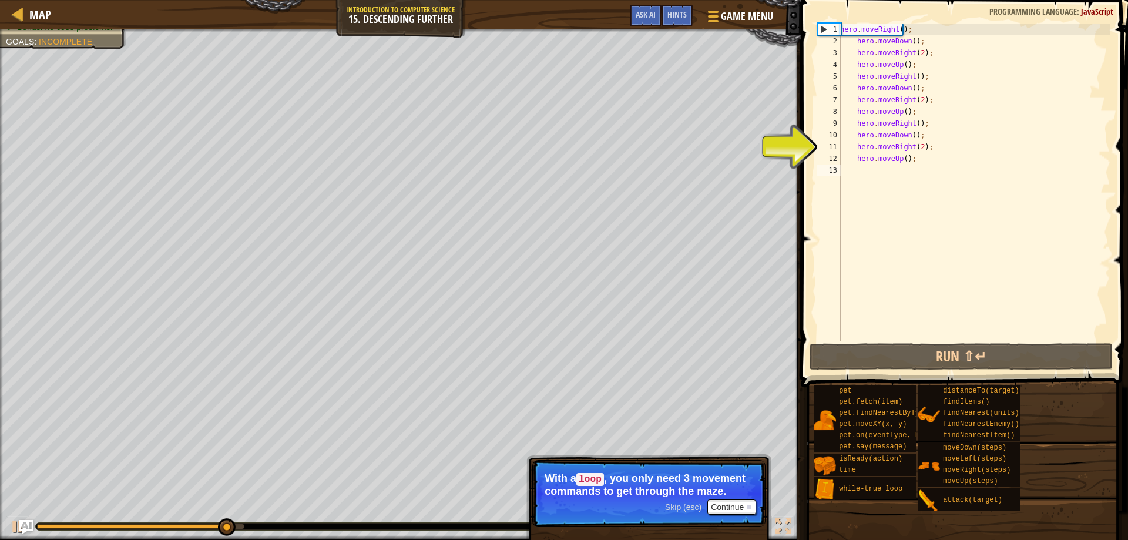
click at [934, 171] on div "hero . moveRight ( ) ; hero . moveDown ( ) ; hero . moveRight ( 2 ) ; hero . mo…" at bounding box center [973, 193] width 272 height 341
click at [934, 173] on div "hero . moveRight ( ) ; hero . moveDown ( ) ; hero . moveRight ( 2 ) ; hero . mo…" at bounding box center [973, 193] width 272 height 341
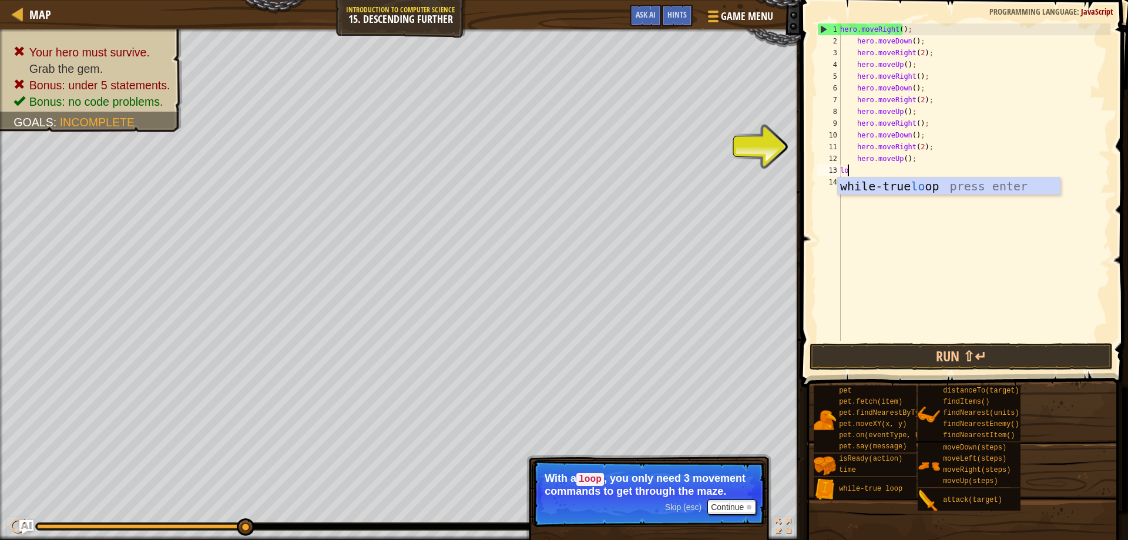
scroll to position [5, 1]
type textarea "loop"
click at [930, 193] on div "while-true loop press enter" at bounding box center [948, 203] width 222 height 53
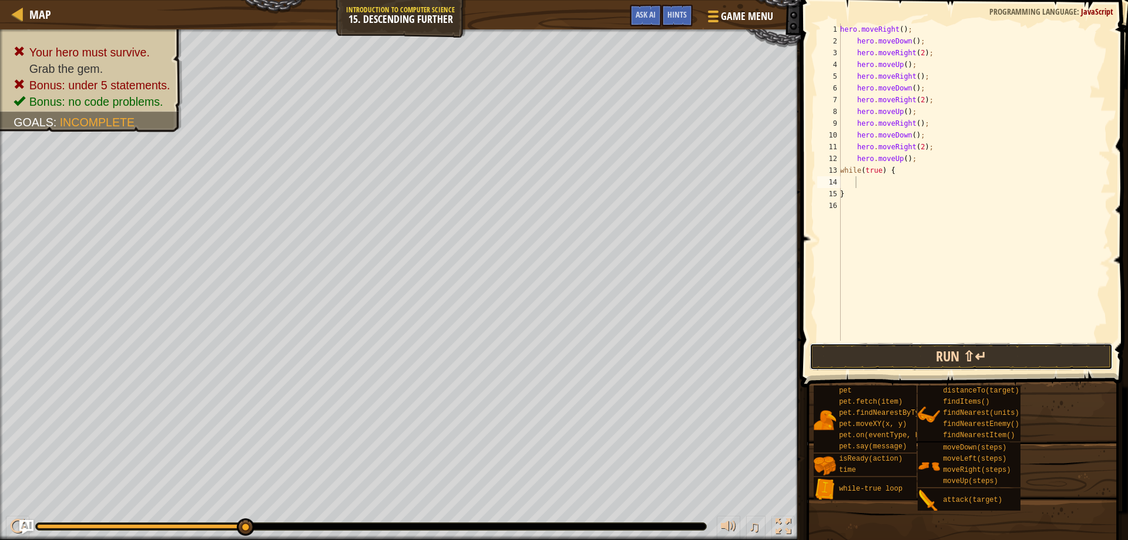
click at [995, 359] on button "Run ⇧↵" at bounding box center [961, 356] width 304 height 27
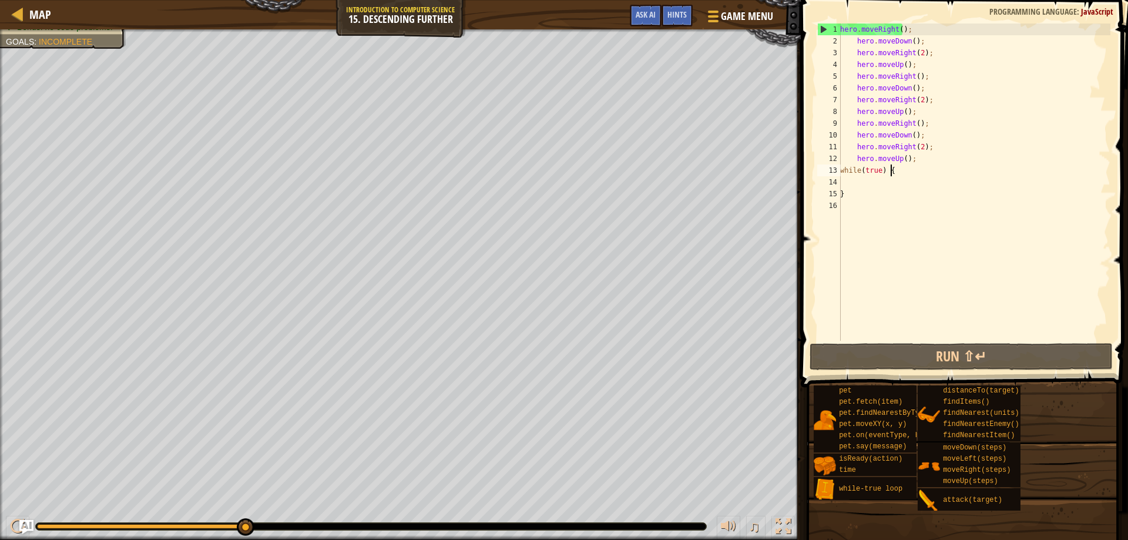
click at [916, 174] on div "hero . moveRight ( ) ; hero . moveDown ( ) ; hero . moveRight ( 2 ) ; hero . mo…" at bounding box center [973, 193] width 272 height 341
click at [907, 197] on div "hero . moveRight ( ) ; hero . moveDown ( ) ; hero . moveRight ( 2 ) ; hero . mo…" at bounding box center [973, 193] width 272 height 341
type textarea "}"
click at [758, 24] on span "Game Menu" at bounding box center [747, 16] width 55 height 16
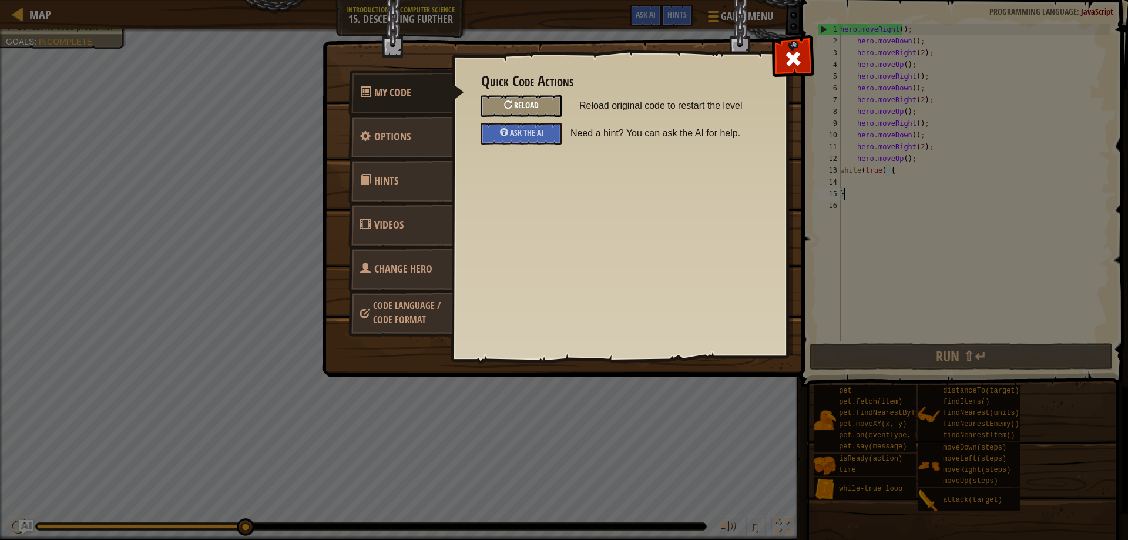
click at [540, 99] on div "Reload" at bounding box center [521, 106] width 80 height 22
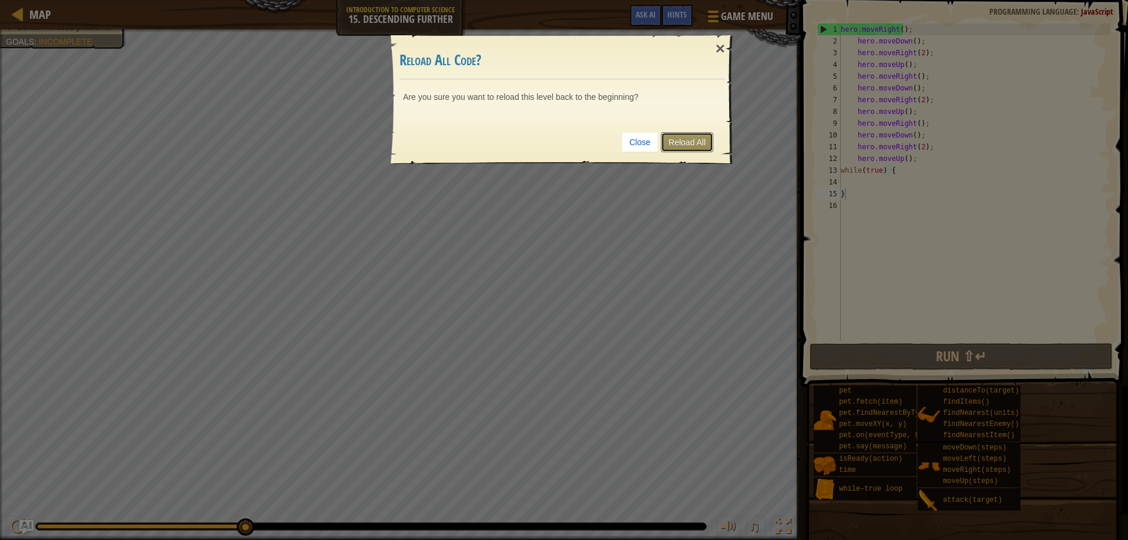
click at [683, 143] on link "Reload All" at bounding box center [687, 142] width 52 height 20
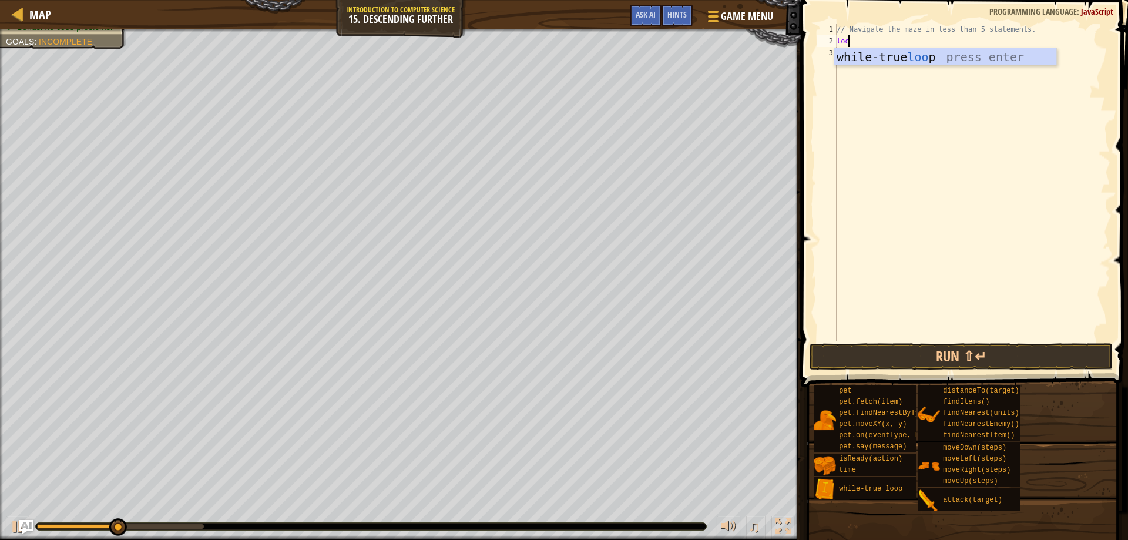
scroll to position [5, 1]
type textarea "loop"
click at [874, 60] on div "while-true loop press enter" at bounding box center [945, 74] width 222 height 53
click at [860, 84] on div "// Navigate the maze in less than 5 statements. while ( true ) { }" at bounding box center [972, 193] width 276 height 341
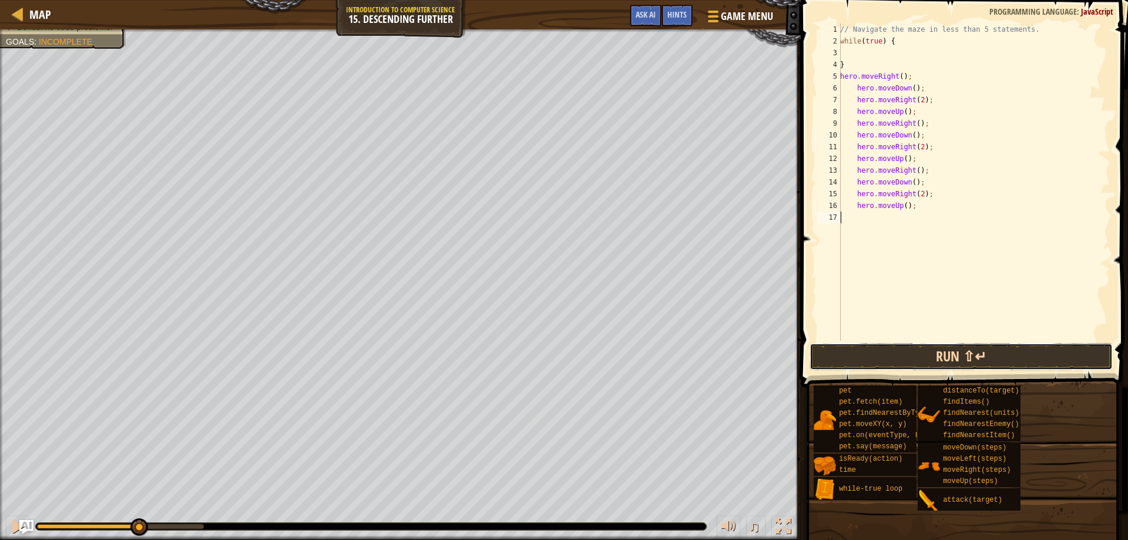
click at [906, 347] on button "Run ⇧↵" at bounding box center [961, 356] width 304 height 27
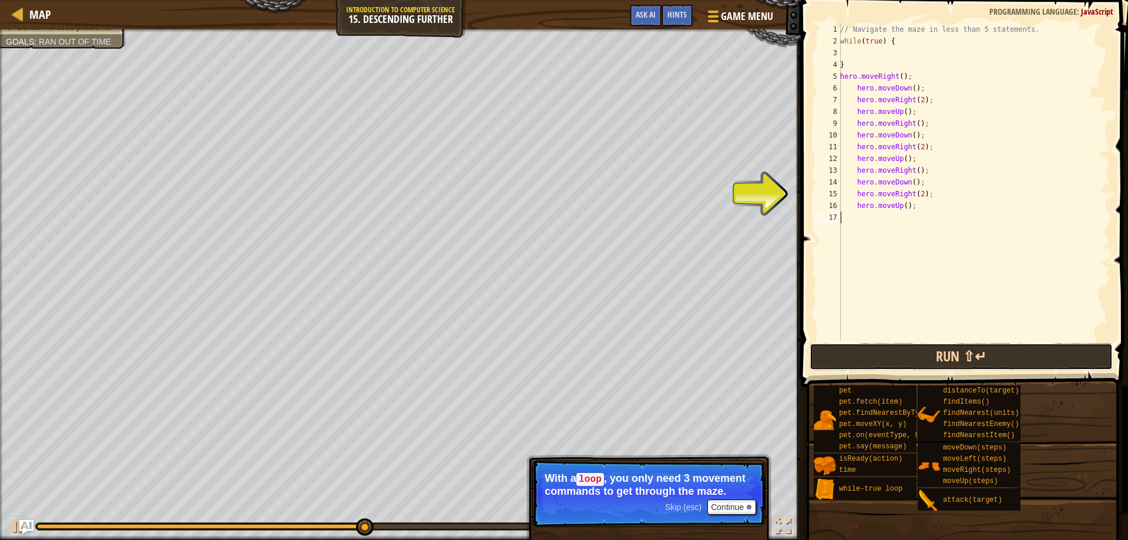
click at [906, 344] on button "Run ⇧↵" at bounding box center [961, 356] width 304 height 27
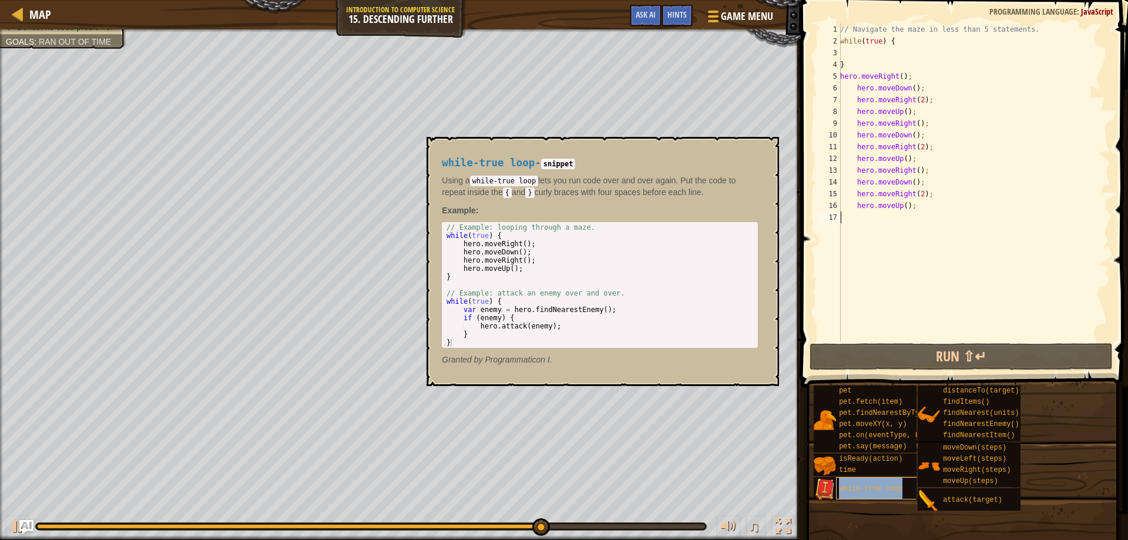
click at [848, 486] on span "while-true loop" at bounding box center [870, 488] width 63 height 8
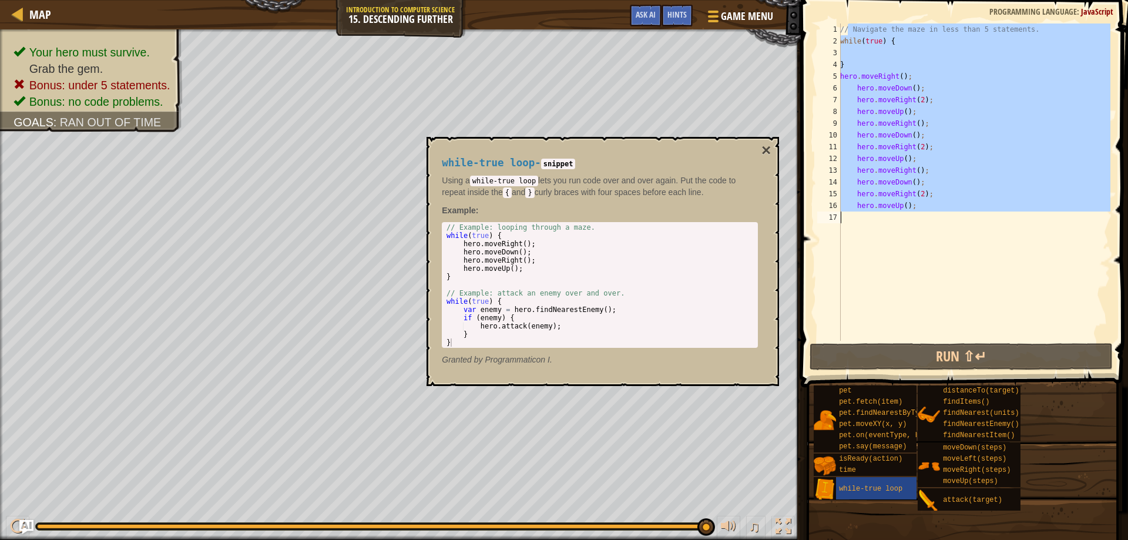
drag, startPoint x: 847, startPoint y: 32, endPoint x: 1019, endPoint y: 335, distance: 348.8
click at [1019, 335] on div "// Navigate the maze in less than 5 statements. while ( true ) { } hero . moveR…" at bounding box center [973, 193] width 272 height 341
type textarea "hero.moveRight(2);"
drag, startPoint x: 840, startPoint y: 42, endPoint x: 1123, endPoint y: 339, distance: 410.8
click at [1123, 339] on div "hero.moveRight(2); 1 2 3 4 5 6 7 8 9 10 11 12 13 14 15 16 17 // Navigate the ma…" at bounding box center [962, 217] width 331 height 422
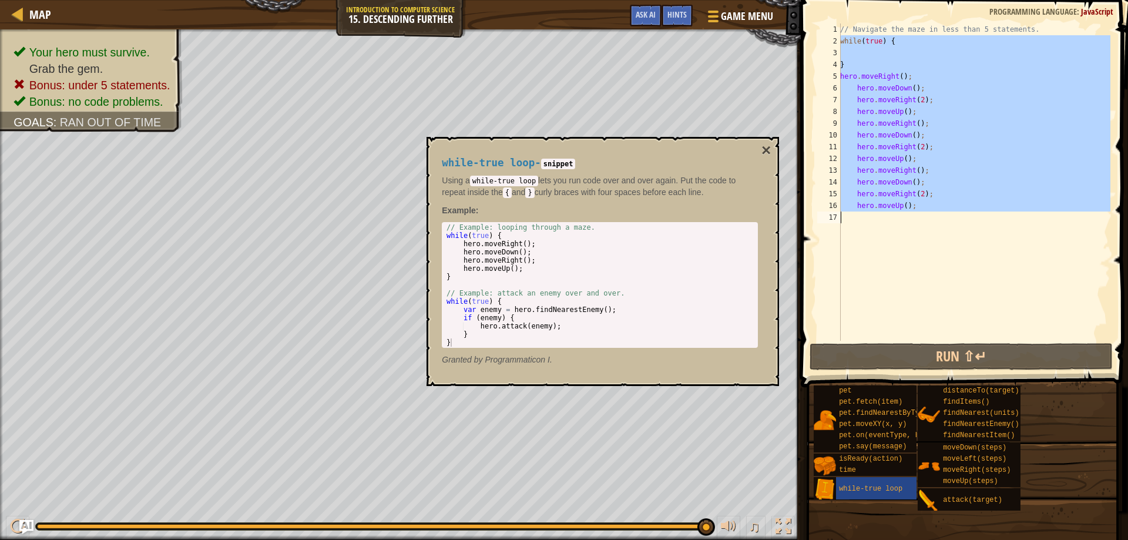
drag, startPoint x: 842, startPoint y: 39, endPoint x: 1076, endPoint y: 272, distance: 330.5
click at [1076, 272] on div "// Navigate the maze in less than 5 statements. while ( true ) { } hero . moveR…" at bounding box center [973, 193] width 272 height 341
type textarea "hero.moveUp();"
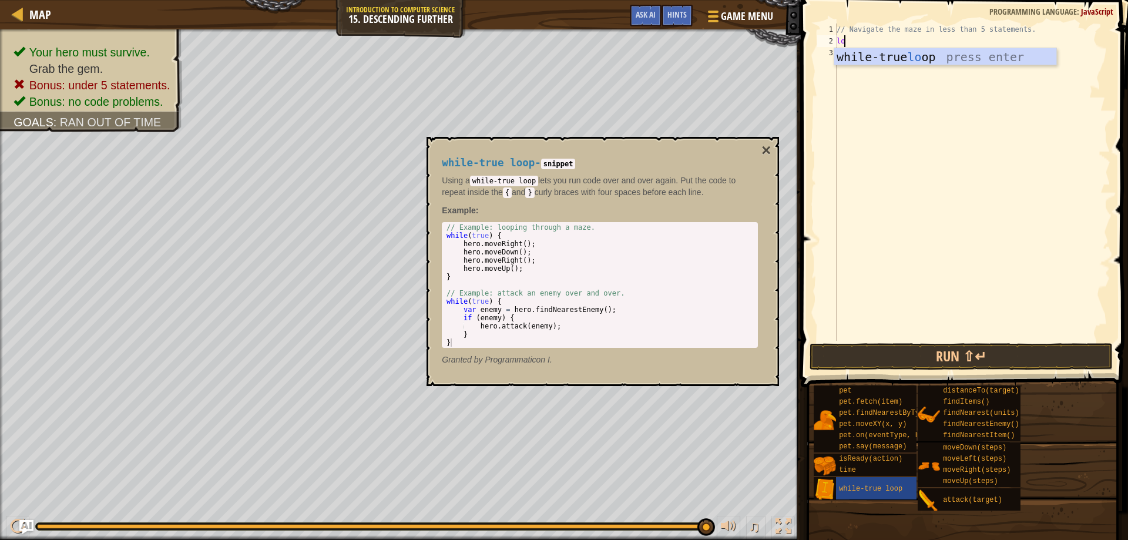
scroll to position [5, 1]
type textarea "loop"
click at [940, 58] on div "while-true loop press enter" at bounding box center [945, 74] width 222 height 53
click at [893, 85] on div "// Navigate the maze in less than 5 statements. while ( true ) { }" at bounding box center [972, 193] width 276 height 341
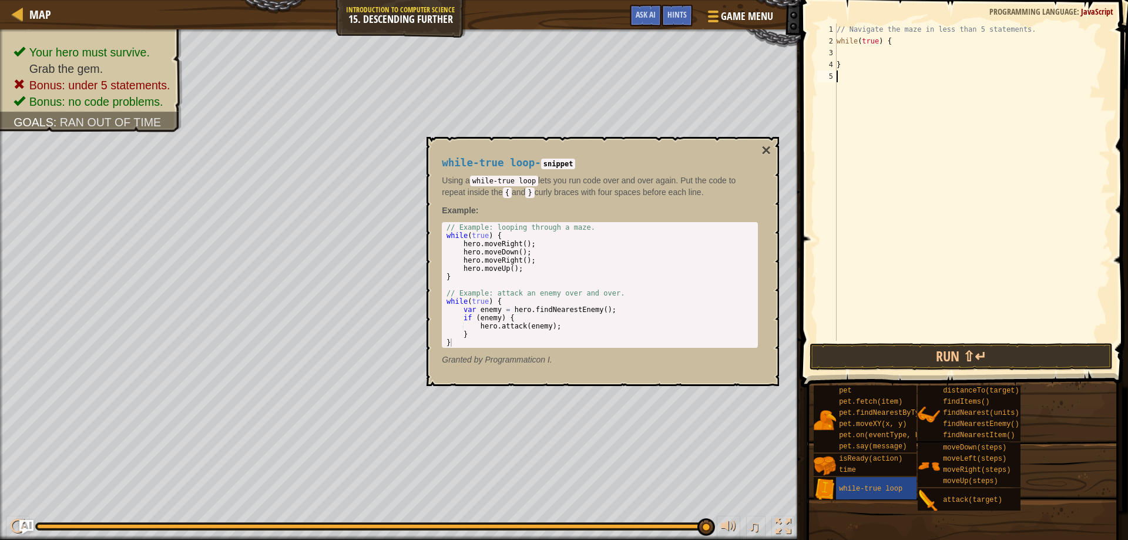
click at [876, 49] on div "// Navigate the maze in less than 5 statements. while ( true ) { }" at bounding box center [972, 193] width 276 height 341
type textarea "l"
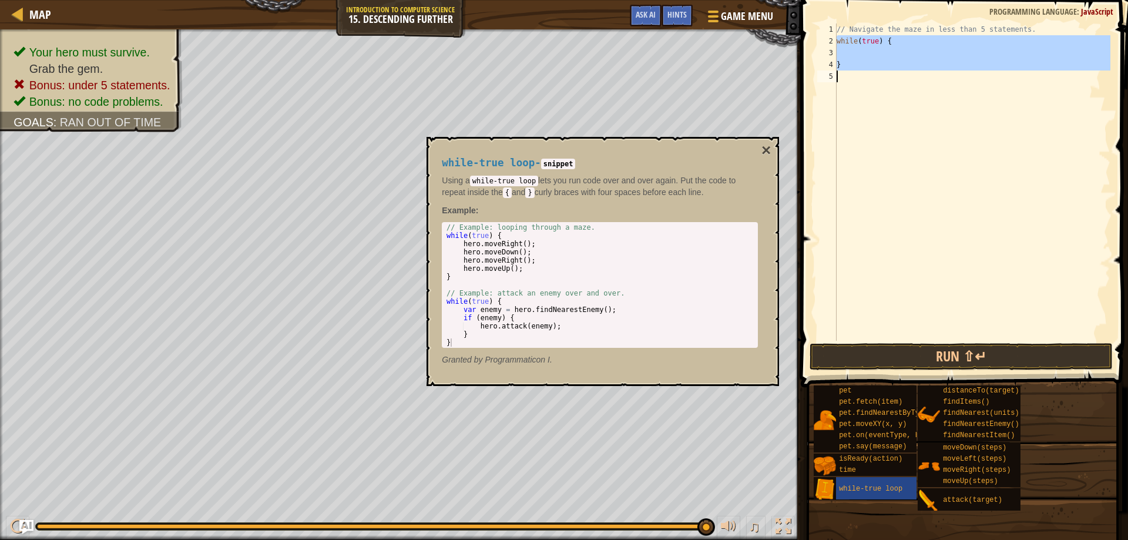
drag, startPoint x: 834, startPoint y: 38, endPoint x: 892, endPoint y: 123, distance: 103.3
click at [892, 123] on div "1 2 3 4 5 // Navigate the maze in less than 5 statements. while ( true ) { } הה…" at bounding box center [962, 181] width 295 height 317
type textarea "}"
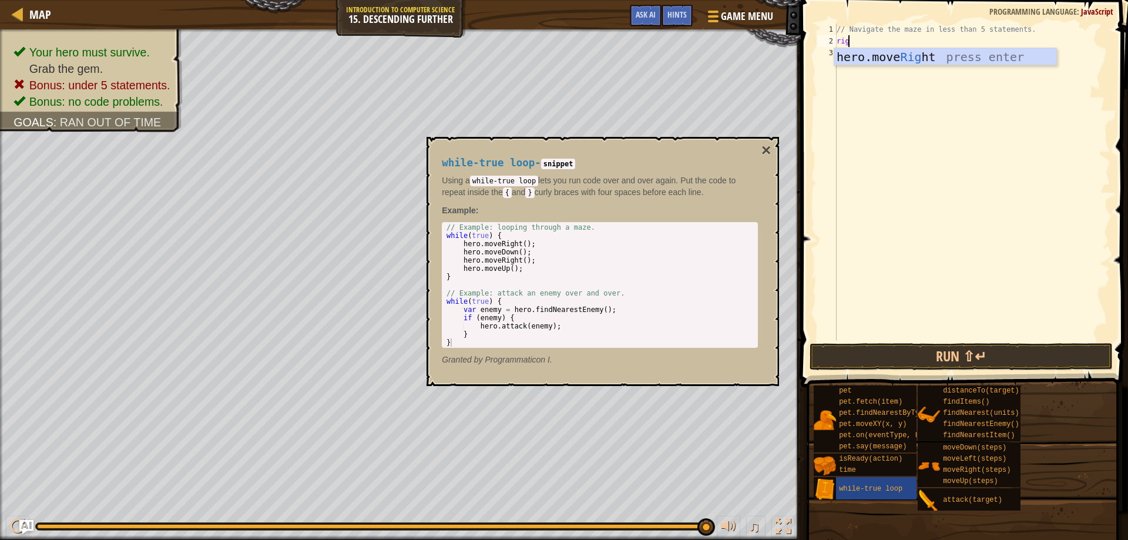
type textarea "right"
click at [947, 66] on div "// Navigate the maze in less than 5 statements. right" at bounding box center [972, 193] width 276 height 341
click at [857, 38] on div "// Navigate the maze in less than 5 statements. right" at bounding box center [972, 193] width 276 height 341
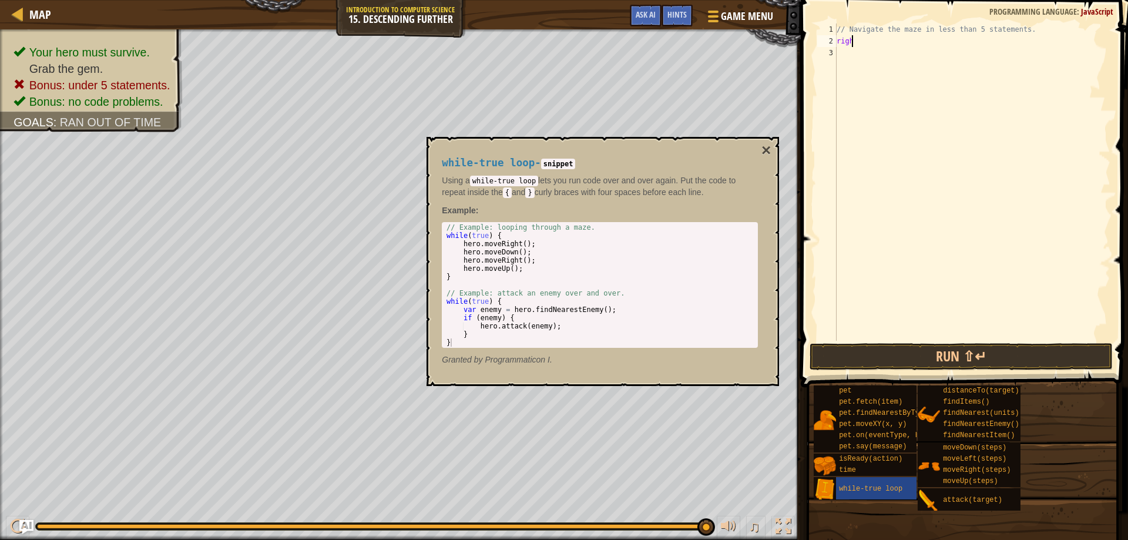
type textarea "right"
click at [885, 60] on div "hero.move Right press enter" at bounding box center [945, 74] width 222 height 53
click at [892, 41] on div "// Navigate the maze in less than 5 statements. hero . moveRight ( ) ;" at bounding box center [972, 193] width 276 height 341
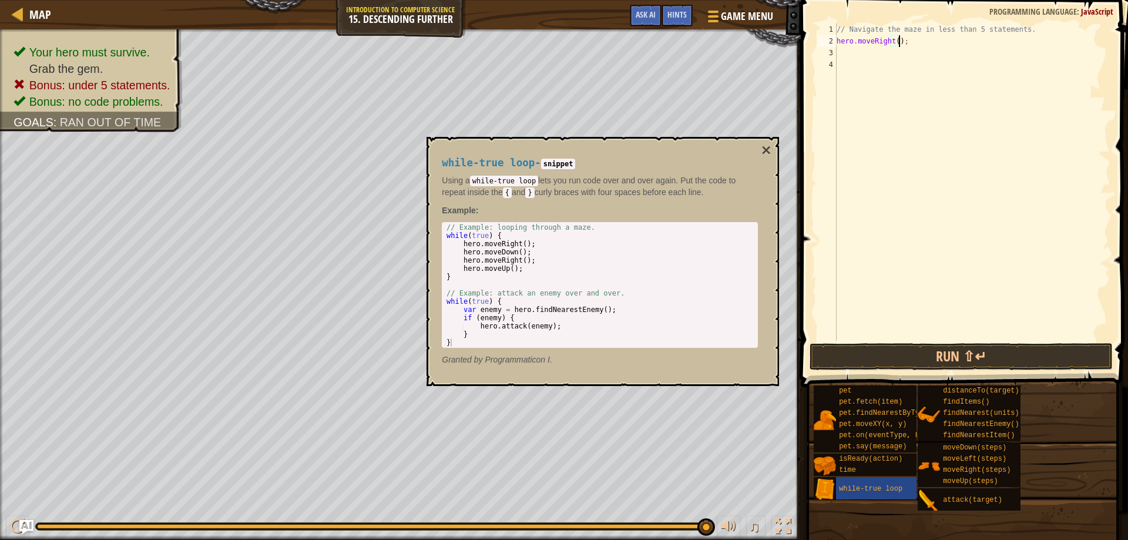
click at [897, 42] on div "// Navigate the maze in less than 5 statements. hero . moveRight ( ) ;" at bounding box center [972, 193] width 276 height 341
click at [894, 42] on div "// Navigate the maze in less than 5 statements. hero . moveRight ( ) ;" at bounding box center [972, 193] width 276 height 341
type textarea "hero.moveRight(2);"
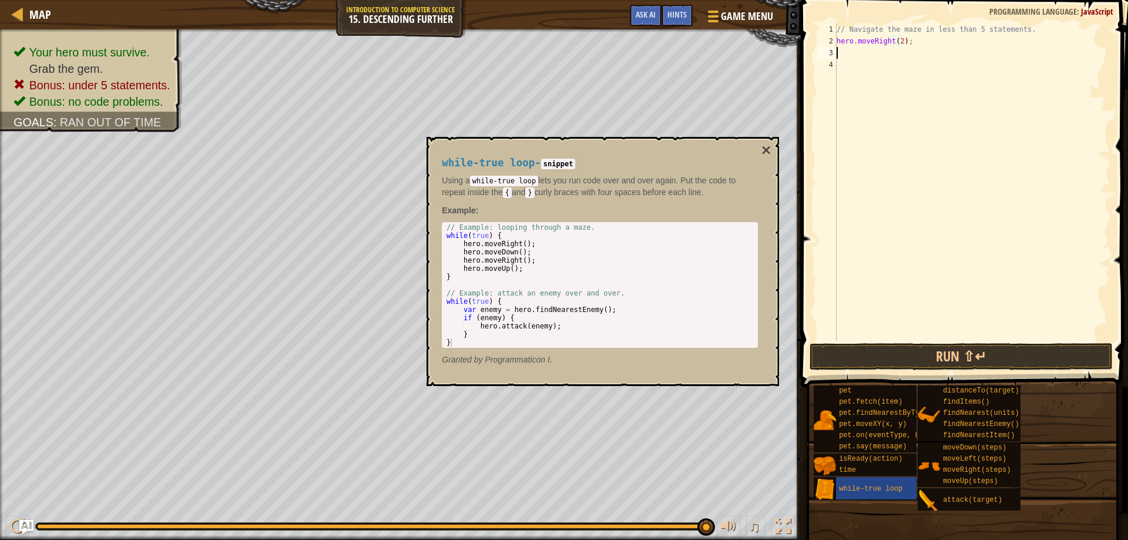
click at [884, 52] on div "// Navigate the maze in less than 5 statements. hero . moveRight ( 2 ) ;" at bounding box center [972, 193] width 276 height 341
type textarea "down"
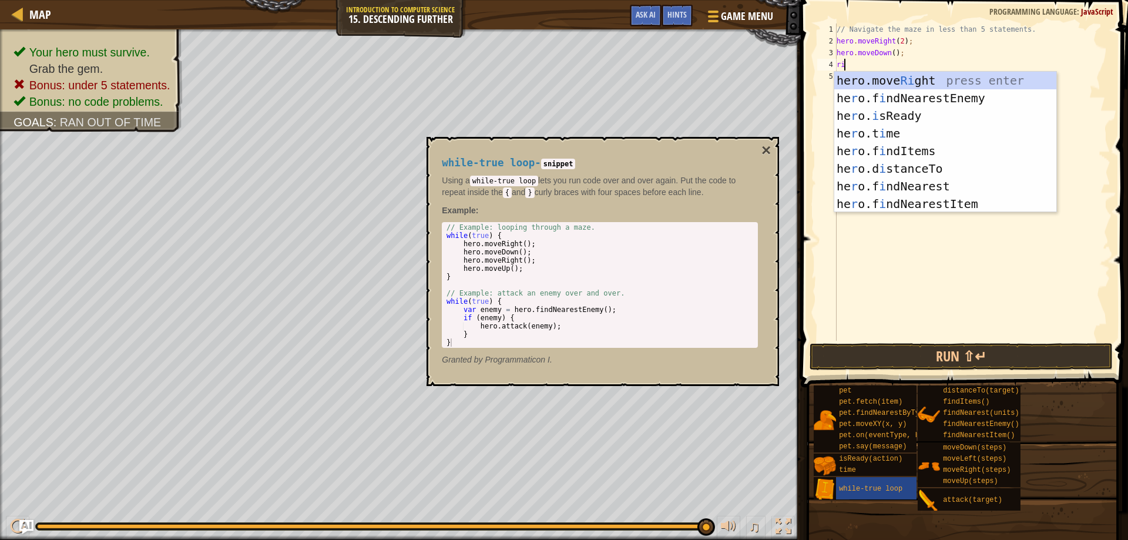
type textarea "right"
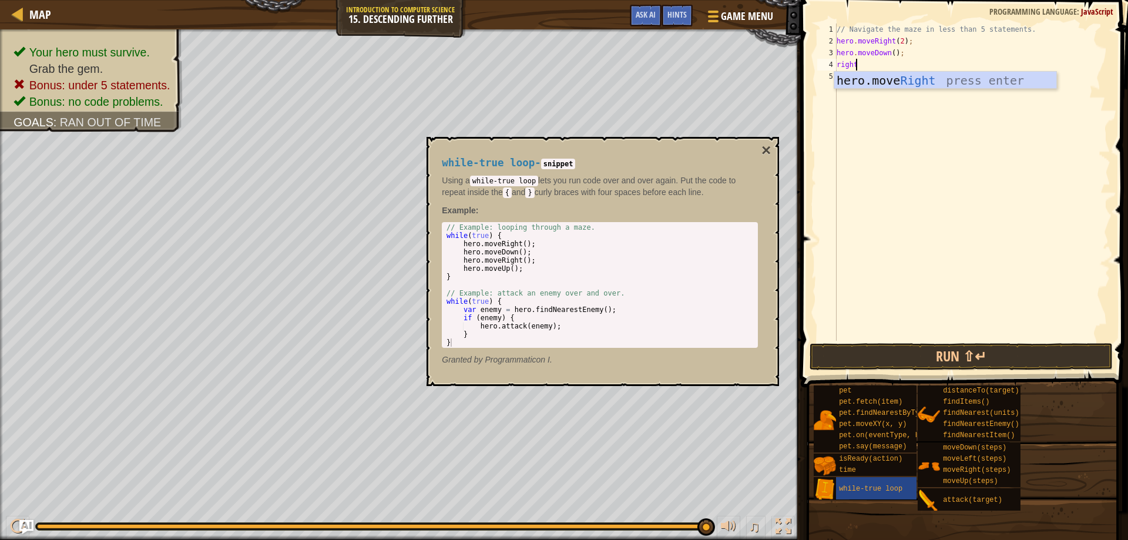
scroll to position [5, 1]
click at [884, 81] on div "hero.move Right press enter" at bounding box center [945, 98] width 222 height 53
click at [897, 65] on div "// Navigate the maze in less than 5 statements. hero . moveRight ( 2 ) ; hero .…" at bounding box center [972, 193] width 276 height 341
click at [895, 66] on div "// Navigate the maze in less than 5 statements. hero . moveRight ( 2 ) ; hero .…" at bounding box center [972, 193] width 276 height 341
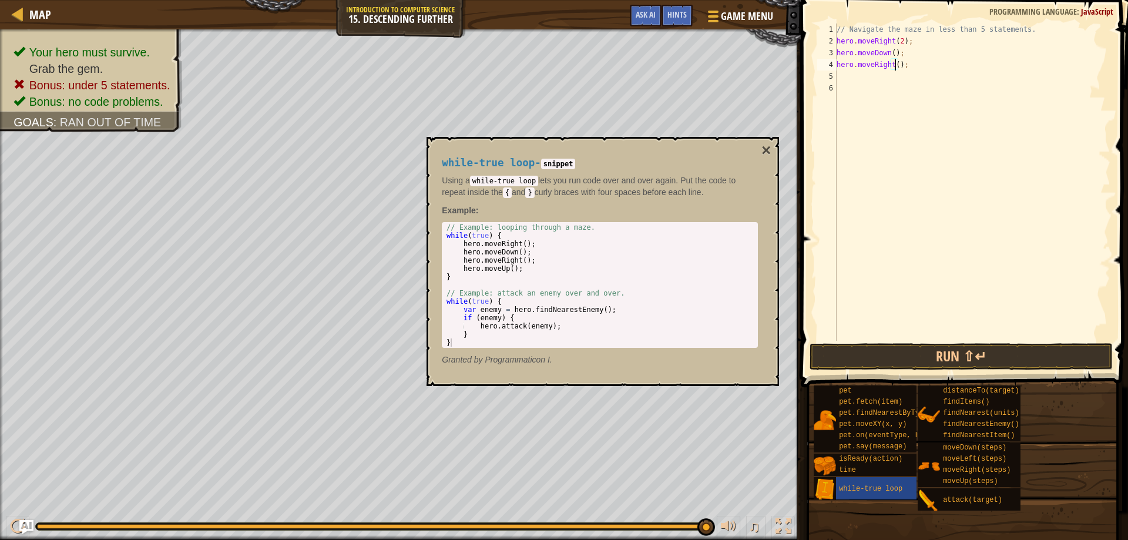
type textarea "hero.moveRight(2);"
click at [862, 82] on div "// Navigate the maze in less than 5 statements. hero . moveRight ( 2 ) ; hero .…" at bounding box center [972, 193] width 276 height 341
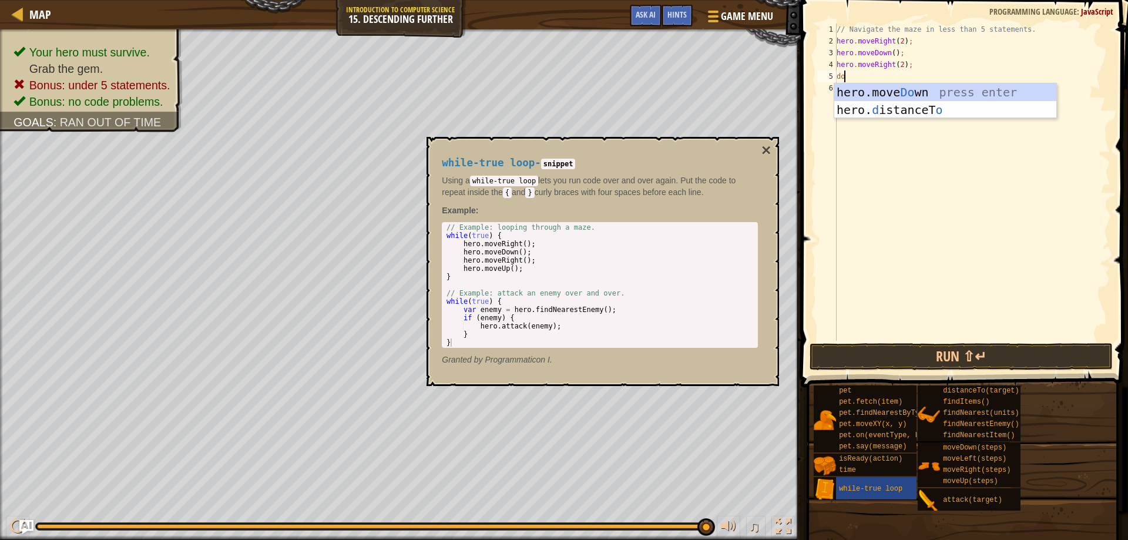
scroll to position [5, 1]
type textarea "down"
type textarea "right"
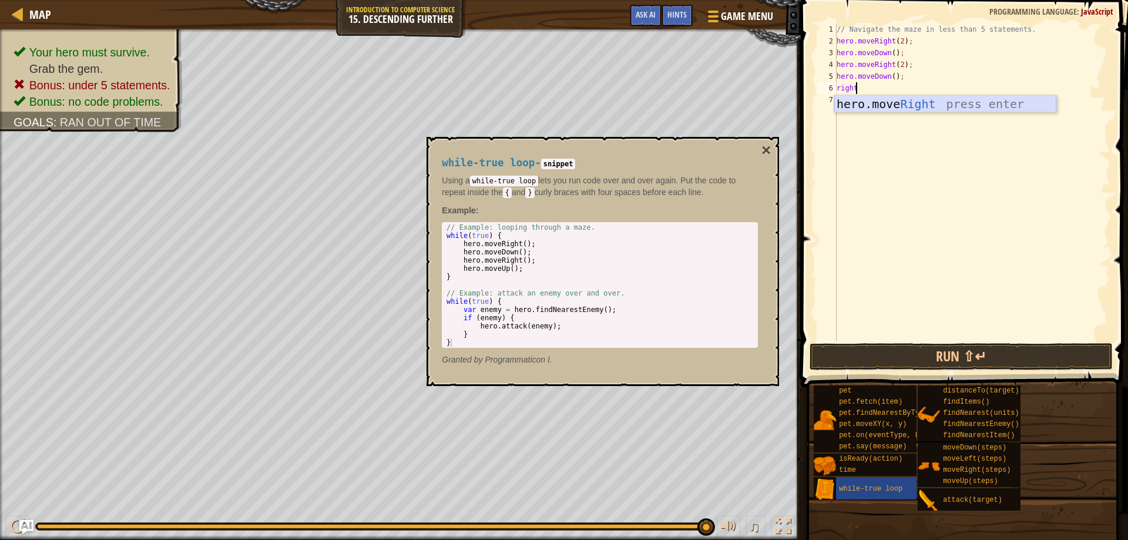
click at [917, 107] on div "hero.move Right press enter" at bounding box center [945, 121] width 222 height 53
click at [893, 89] on div "// Navigate the maze in less than 5 statements. hero . moveRight ( 2 ) ; hero .…" at bounding box center [972, 193] width 276 height 341
type textarea "hero.moveRight(2);"
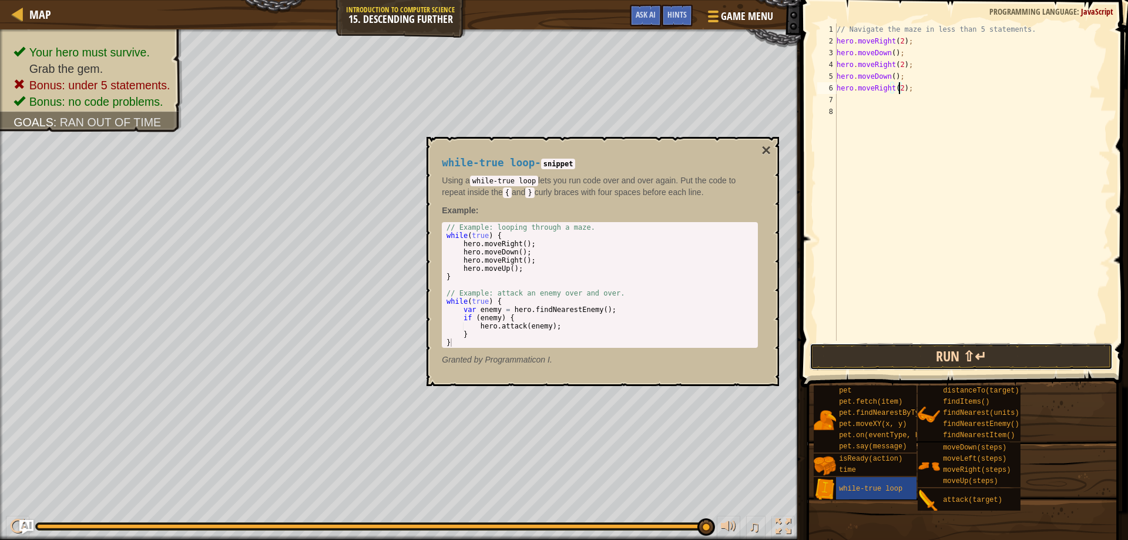
click at [1018, 357] on button "Run ⇧↵" at bounding box center [961, 356] width 304 height 27
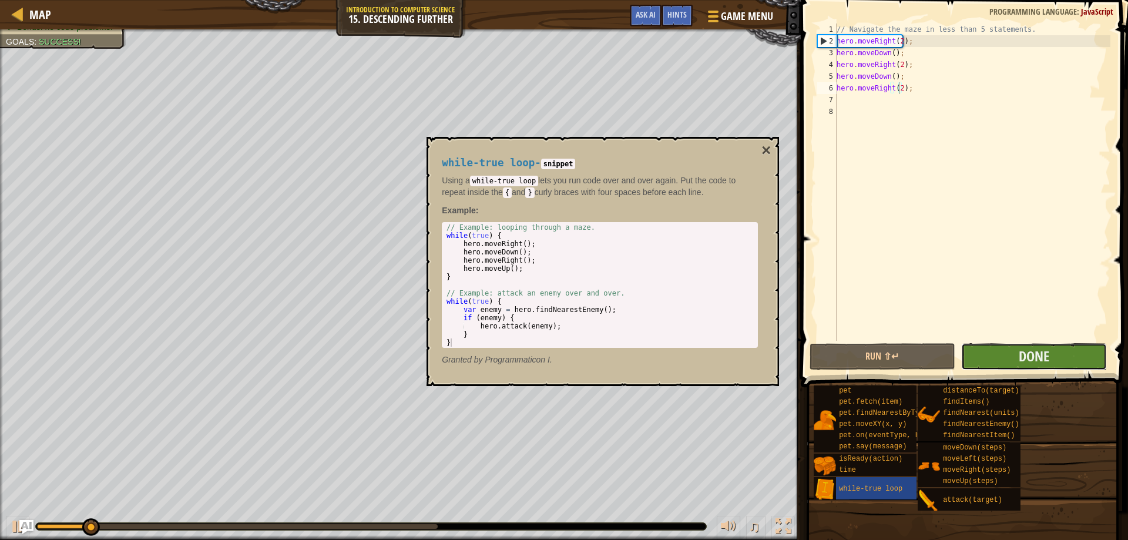
click at [1059, 344] on button "Done" at bounding box center [1034, 356] width 146 height 27
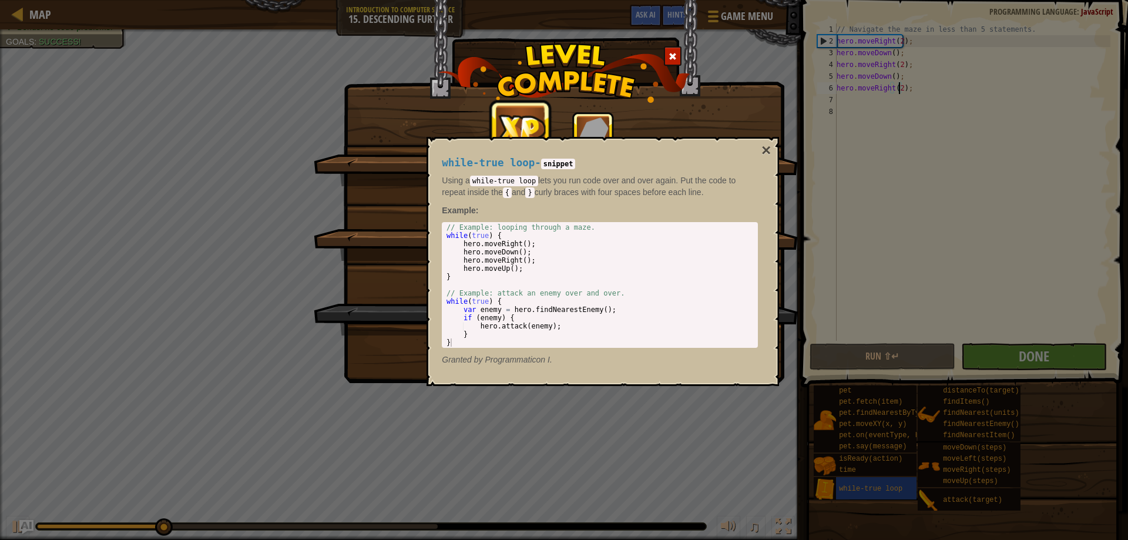
drag, startPoint x: 745, startPoint y: 156, endPoint x: 752, endPoint y: 153, distance: 6.9
click at [746, 155] on div "while-true loop - snippet Using a while-true loop lets you run code over and ov…" at bounding box center [599, 261] width 332 height 230
click at [752, 153] on div "while-true loop - snippet Using a while-true loop lets you run code over and ov…" at bounding box center [599, 261] width 332 height 230
click at [761, 150] on button "×" at bounding box center [765, 150] width 9 height 16
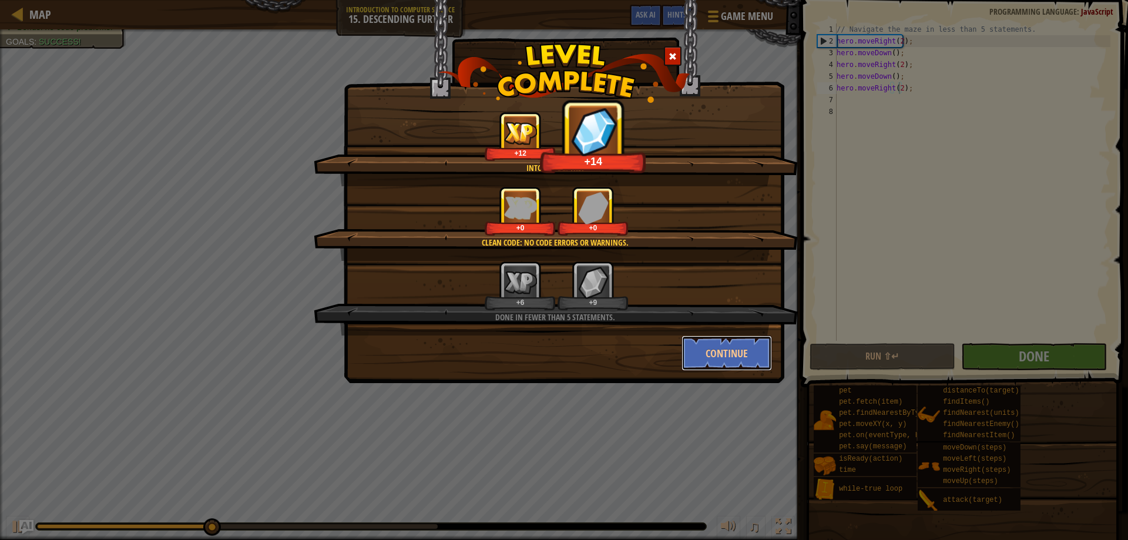
drag, startPoint x: 685, startPoint y: 345, endPoint x: 677, endPoint y: 350, distance: 9.8
click at [686, 344] on button "Continue" at bounding box center [726, 352] width 91 height 35
click at [686, 344] on div "Into the depths! +12 +14 Clean code: no code errors or warnings. +0 +0 Done in …" at bounding box center [564, 270] width 1128 height 540
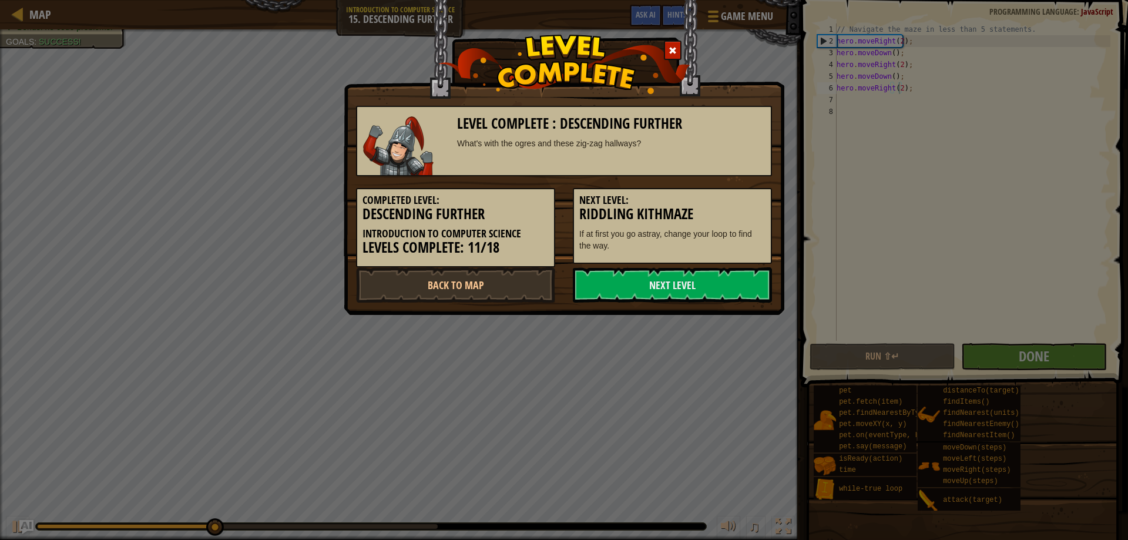
drag, startPoint x: 677, startPoint y: 350, endPoint x: 687, endPoint y: 343, distance: 12.7
click at [677, 349] on div "Level Complete : Descending Further What's with the ogres and these zig-zag hal…" at bounding box center [564, 270] width 1128 height 540
click at [684, 261] on div "Next Level: Riddling Kithmaze If at first you go astray, change your loop to fi…" at bounding box center [672, 226] width 199 height 76
click at [685, 288] on link "Next Level" at bounding box center [672, 284] width 199 height 35
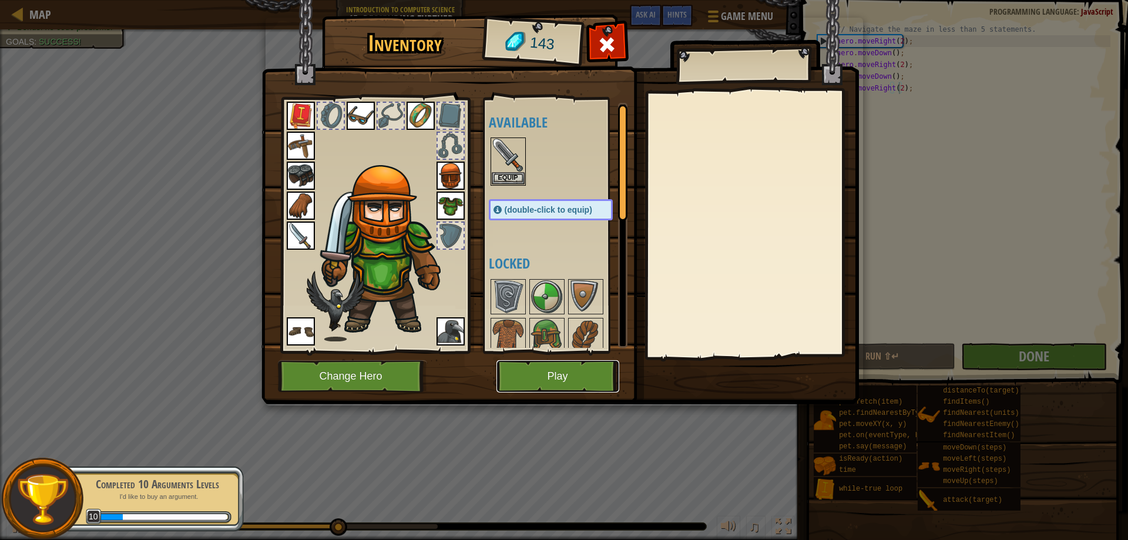
click at [526, 371] on button "Play" at bounding box center [557, 376] width 123 height 32
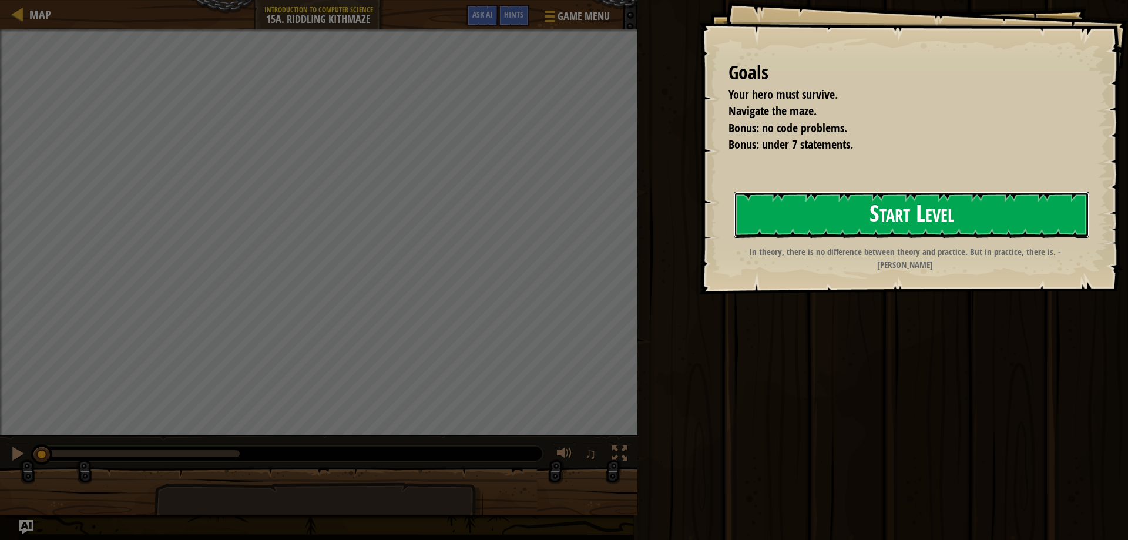
click at [791, 197] on button "Start Level" at bounding box center [910, 214] width 355 height 46
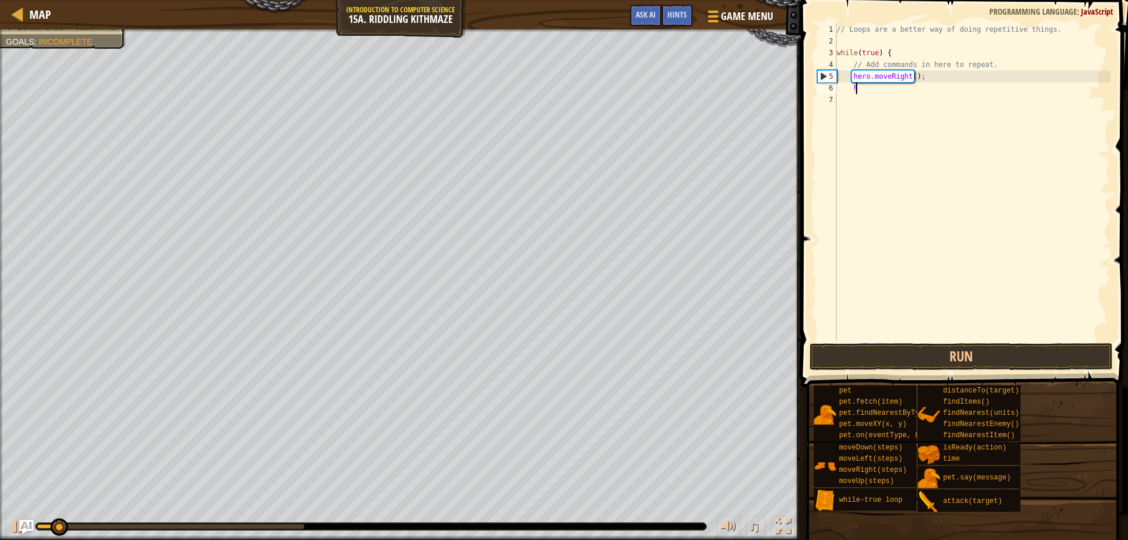
type textarea "h"
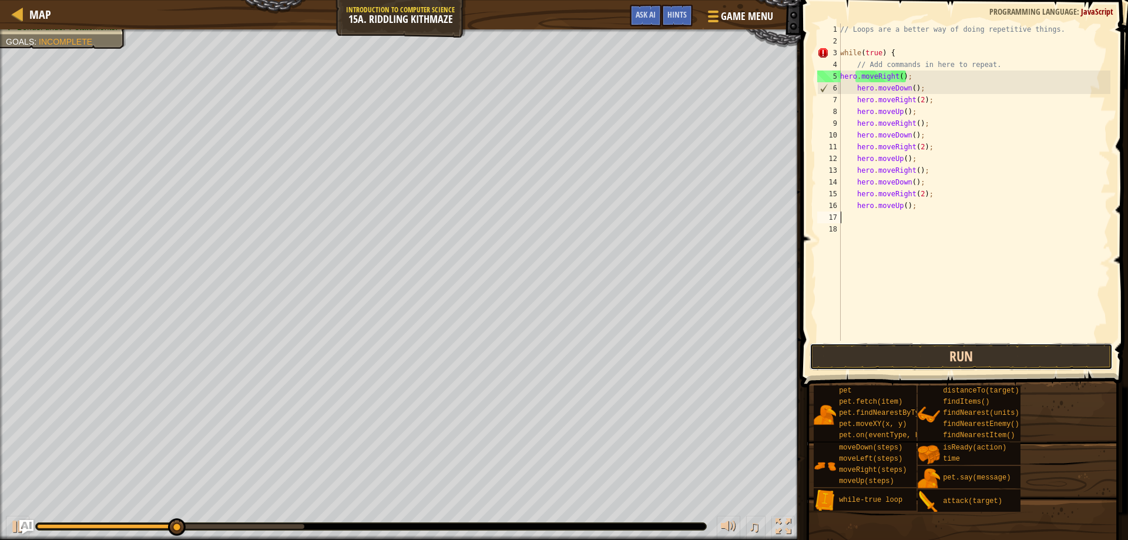
click at [947, 365] on button "Run" at bounding box center [961, 356] width 304 height 27
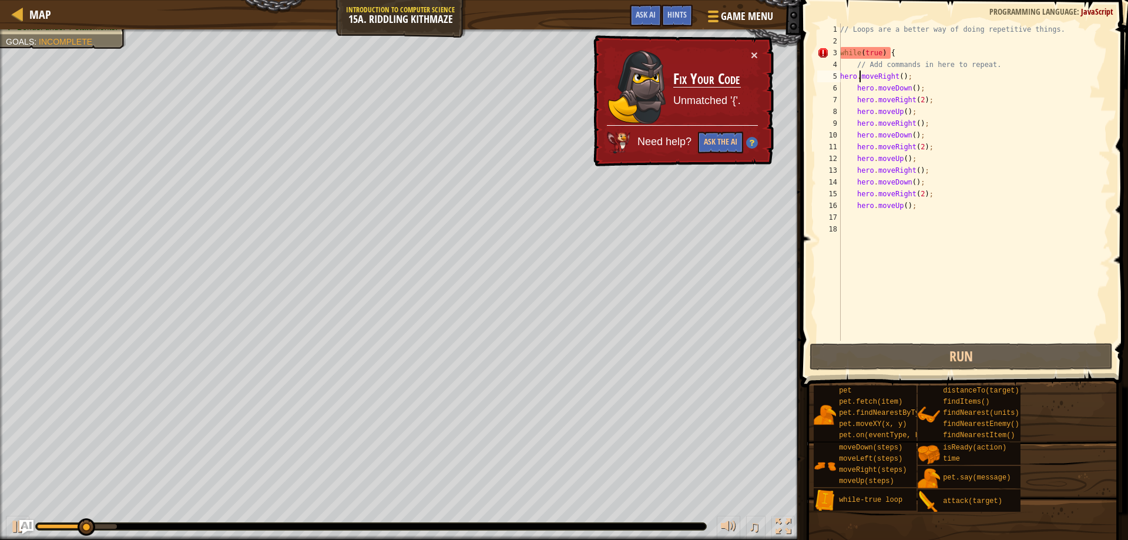
click at [859, 72] on div "// Loops are a better way of doing repetitive things. while ( true ) { // Add c…" at bounding box center [973, 193] width 272 height 341
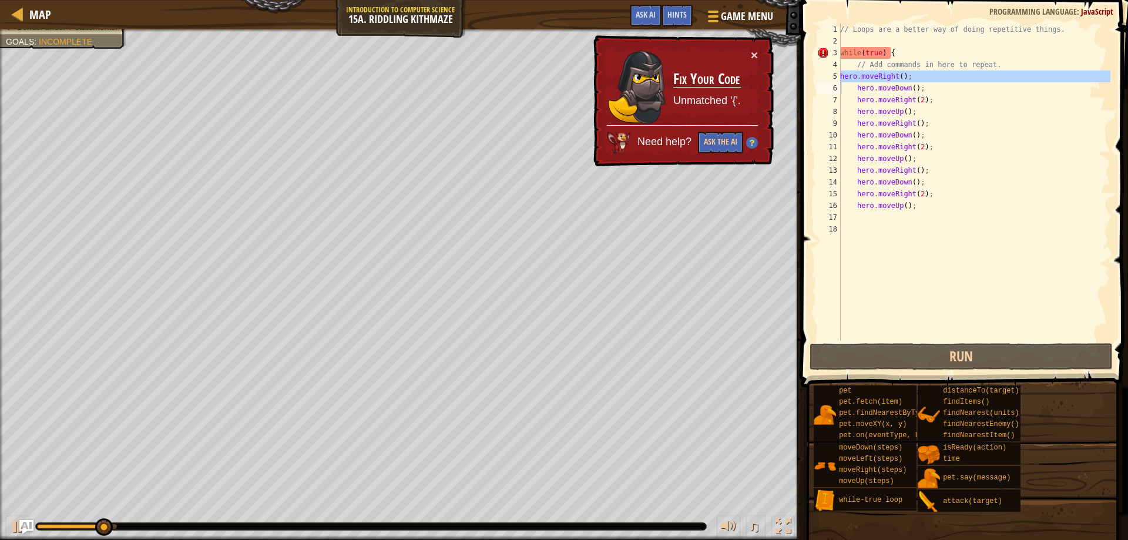
type textarea "hero.moveDown();"
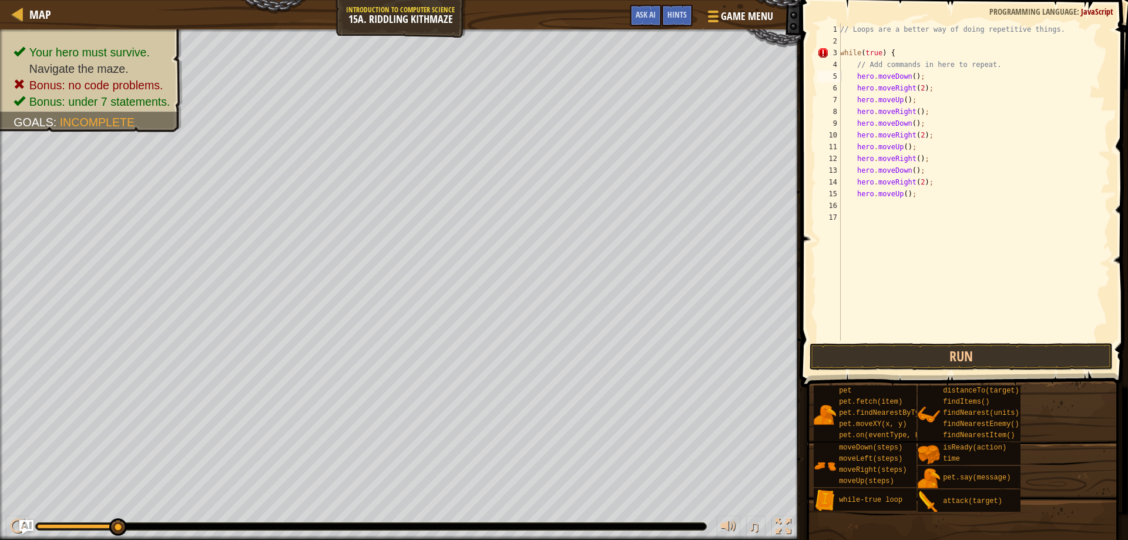
drag, startPoint x: 843, startPoint y: 21, endPoint x: 893, endPoint y: 115, distance: 106.4
click at [897, 173] on div "hero.moveDown(); 1 2 3 4 5 6 7 8 9 10 11 12 13 14 15 16 17 // Loops are a bette…" at bounding box center [962, 217] width 331 height 422
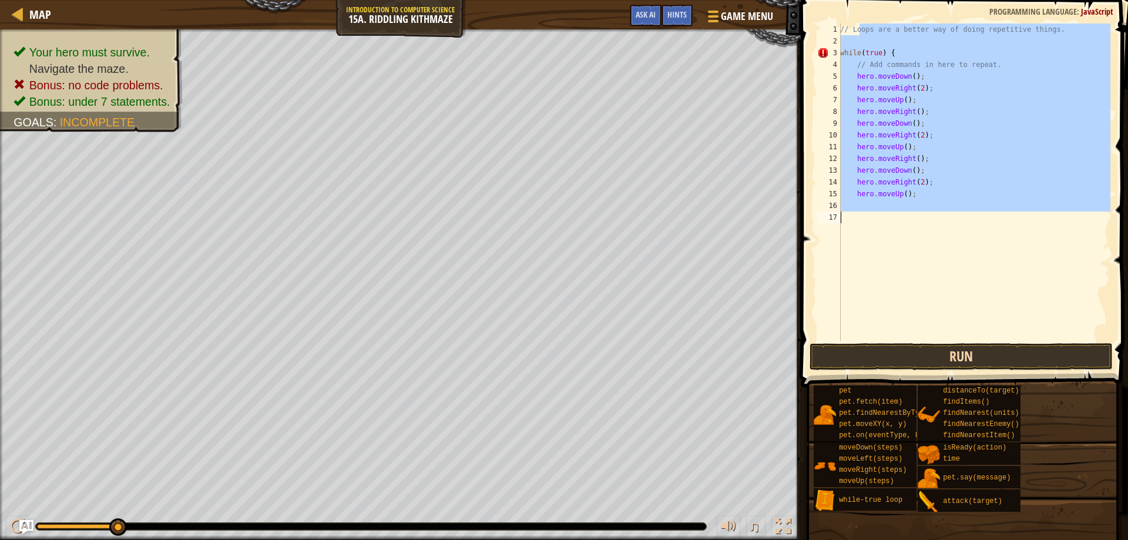
drag, startPoint x: 859, startPoint y: 24, endPoint x: 965, endPoint y: 362, distance: 354.7
click at [965, 362] on div "hero.moveDown(); 1 2 3 4 5 6 7 8 9 10 11 12 13 14 15 16 17 // Loops are a bette…" at bounding box center [962, 217] width 331 height 422
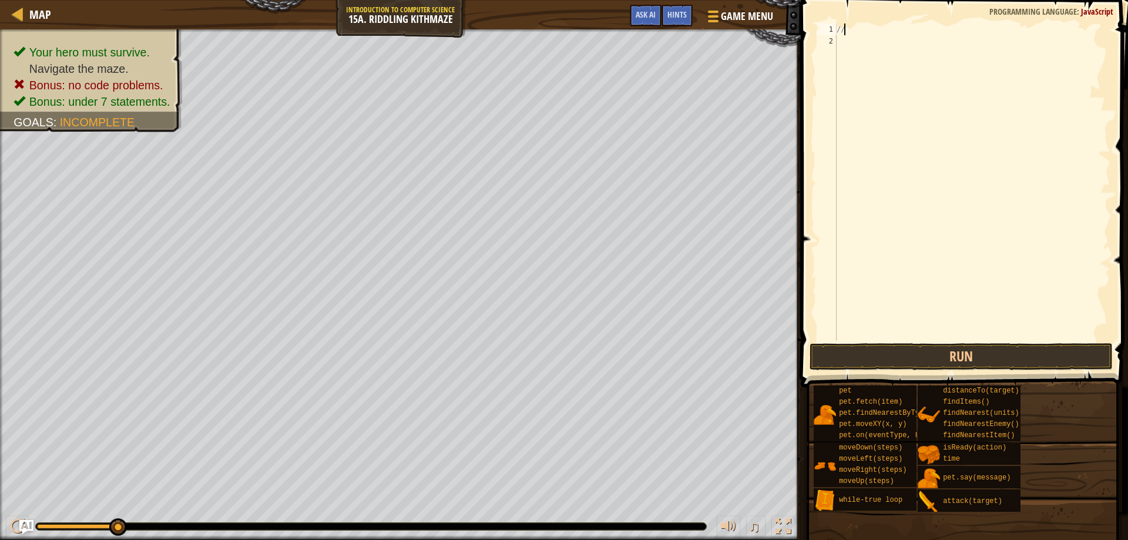
type textarea "/"
click at [857, 46] on div at bounding box center [972, 193] width 276 height 341
paste textarea "hero.moveRight();"
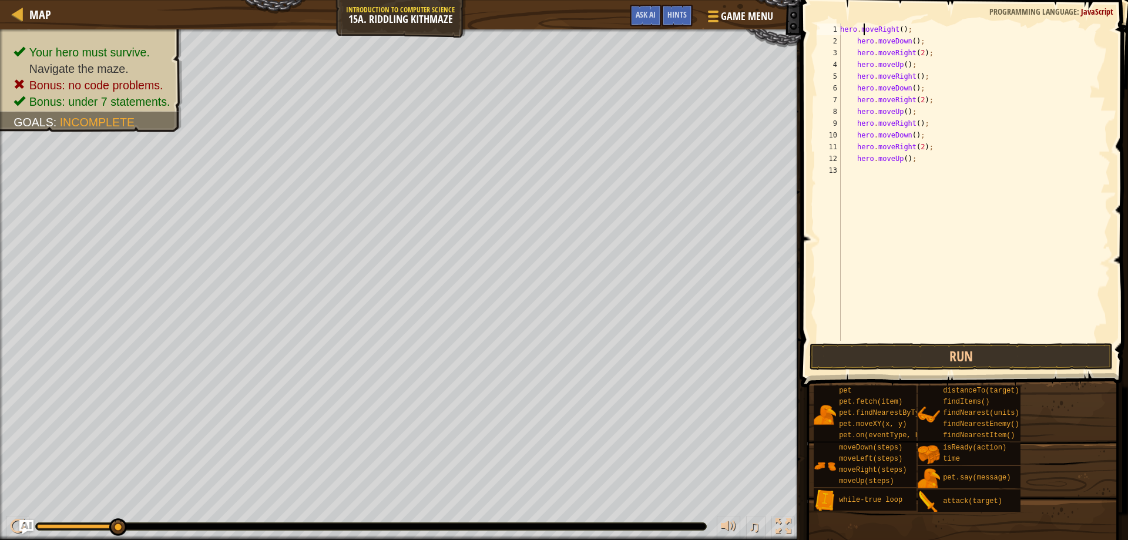
click at [863, 26] on div "hero . moveRight ( ) ; hero . moveDown ( ) ; hero . moveRight ( 2 ) ; hero . mo…" at bounding box center [973, 193] width 272 height 341
type textarea "hero.moveRight();"
click at [843, 29] on div "hero . moveRight ( ) ; hero . moveDown ( ) ; hero . moveRight ( 2 ) ; hero . mo…" at bounding box center [973, 193] width 272 height 341
click at [842, 33] on div "hero . moveRight ( ) ; hero . moveDown ( ) ; hero . moveRight ( 2 ) ; hero . mo…" at bounding box center [973, 193] width 272 height 341
click at [840, 27] on div "hero . moveRight ( ) ; hero . moveDown ( ) ; hero . moveRight ( 2 ) ; hero . mo…" at bounding box center [973, 193] width 272 height 341
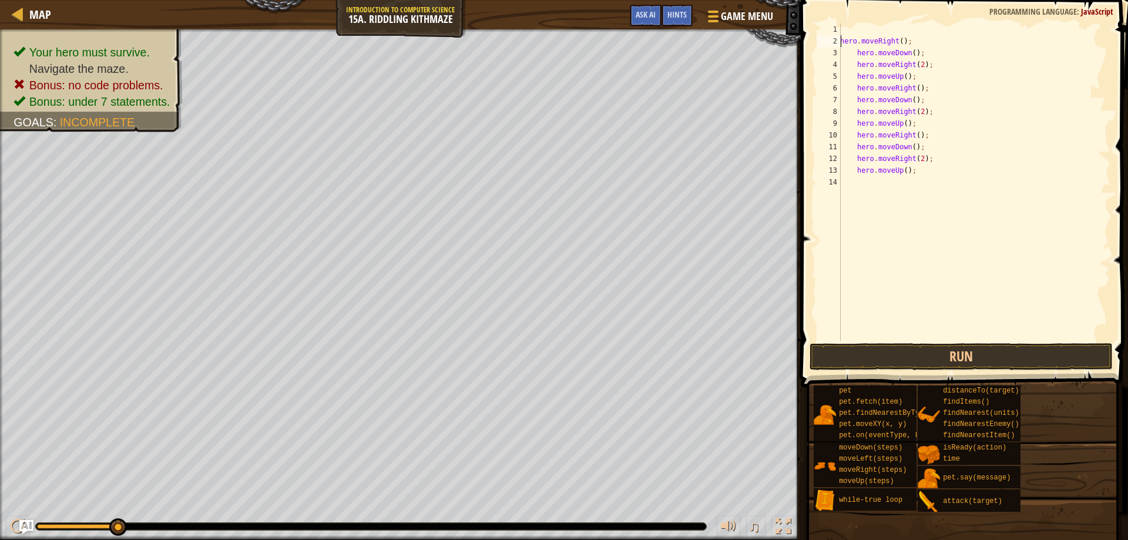
click at [857, 35] on div "hero . moveRight ( ) ; hero . moveDown ( ) ; hero . moveRight ( 2 ) ; hero . mo…" at bounding box center [973, 193] width 272 height 341
click at [874, 28] on div "hero . moveRight ( ) ; hero . moveDown ( ) ; hero . moveRight ( 2 ) ; hero . mo…" at bounding box center [973, 193] width 272 height 341
type textarea "l"
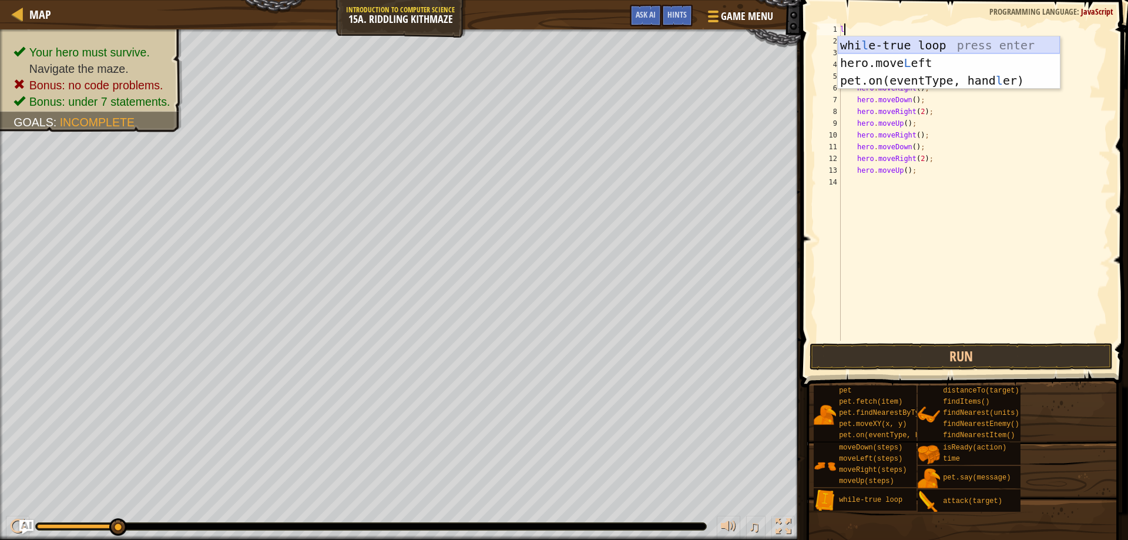
click at [897, 42] on div "whi l e-true loop press enter hero.move L eft press enter pet.on(eventType, han…" at bounding box center [948, 80] width 222 height 88
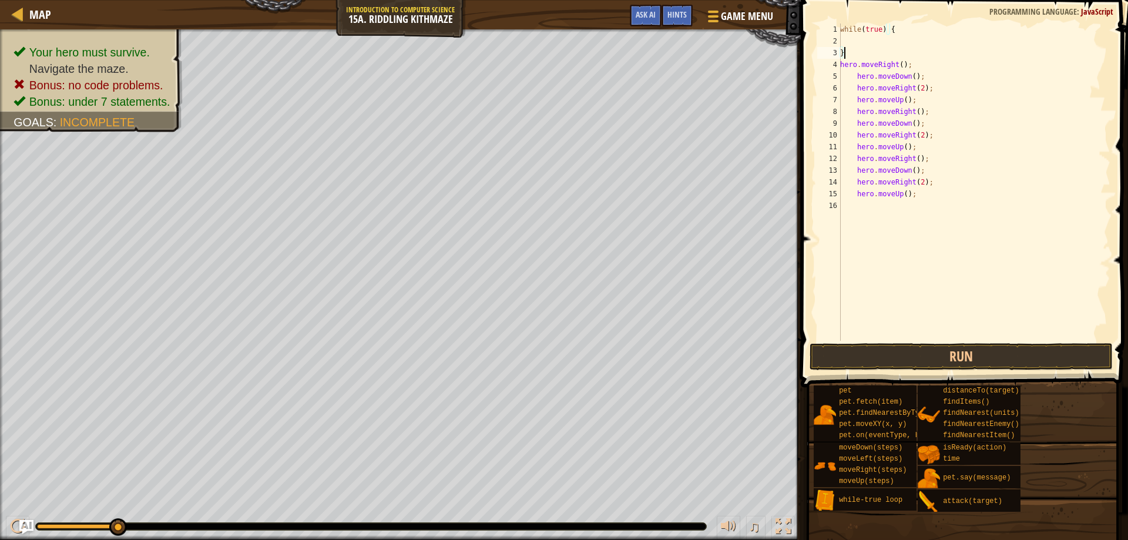
click at [869, 56] on div "while ( true ) { } hero . moveRight ( ) ; hero . moveDown ( ) ; hero . moveRigh…" at bounding box center [973, 193] width 272 height 341
type textarea "}"
click at [887, 200] on div "while ( true ) { hero . moveRight ( ) ; hero . moveDown ( ) ; hero . moveRight …" at bounding box center [973, 193] width 272 height 341
type textarea "}"
click at [941, 350] on button "Run" at bounding box center [961, 356] width 304 height 27
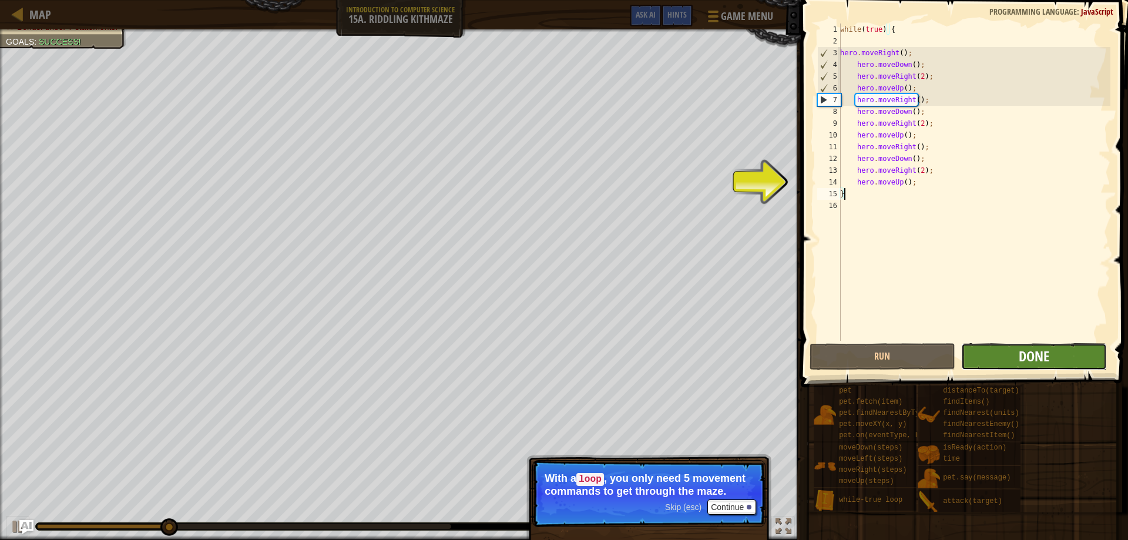
click at [1038, 348] on span "Done" at bounding box center [1033, 355] width 31 height 19
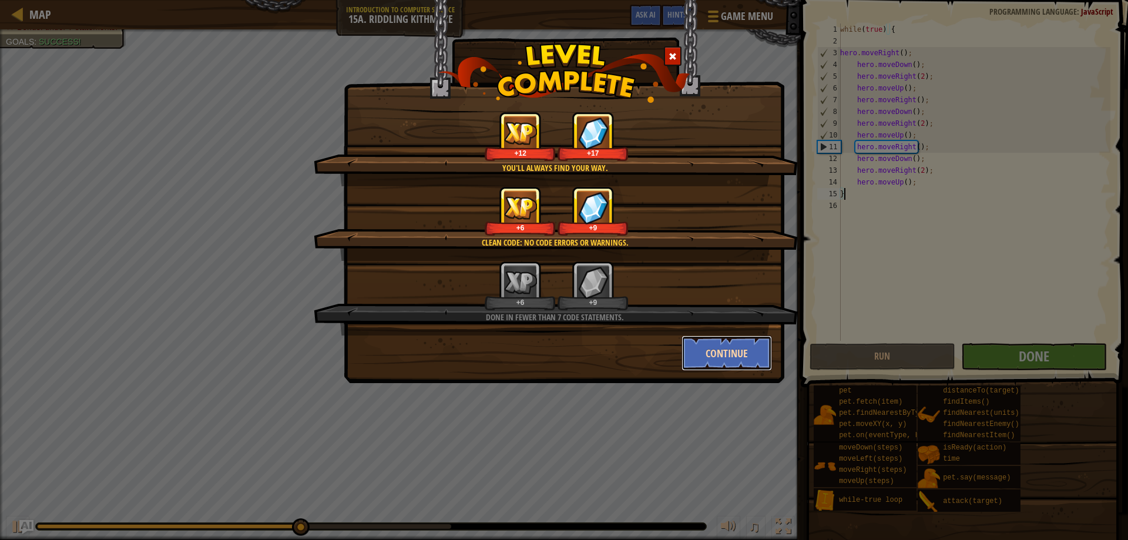
click at [732, 341] on button "Continue" at bounding box center [726, 352] width 91 height 35
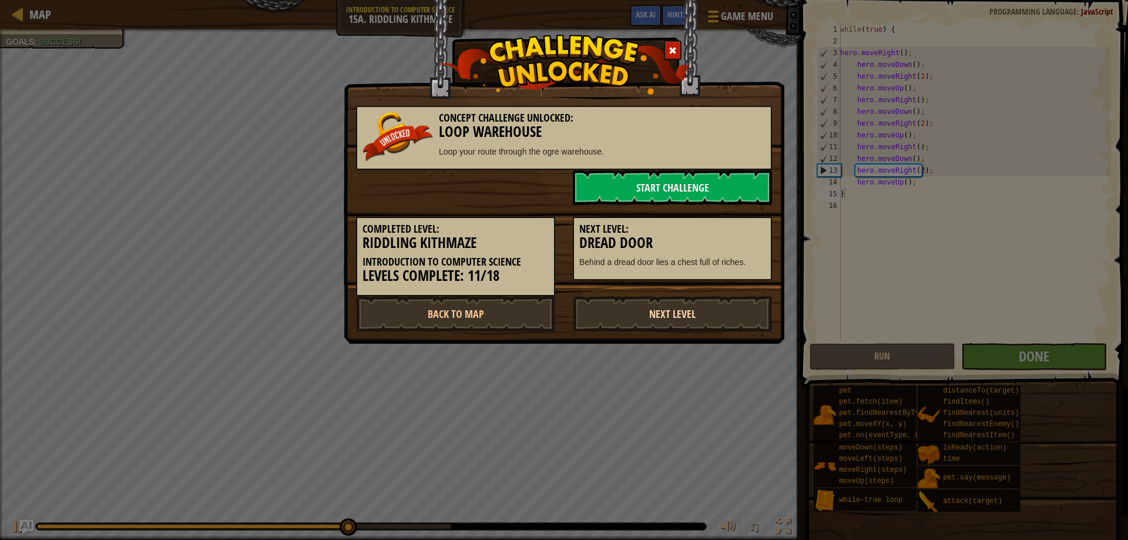
click at [635, 318] on link "Next Level" at bounding box center [672, 313] width 199 height 35
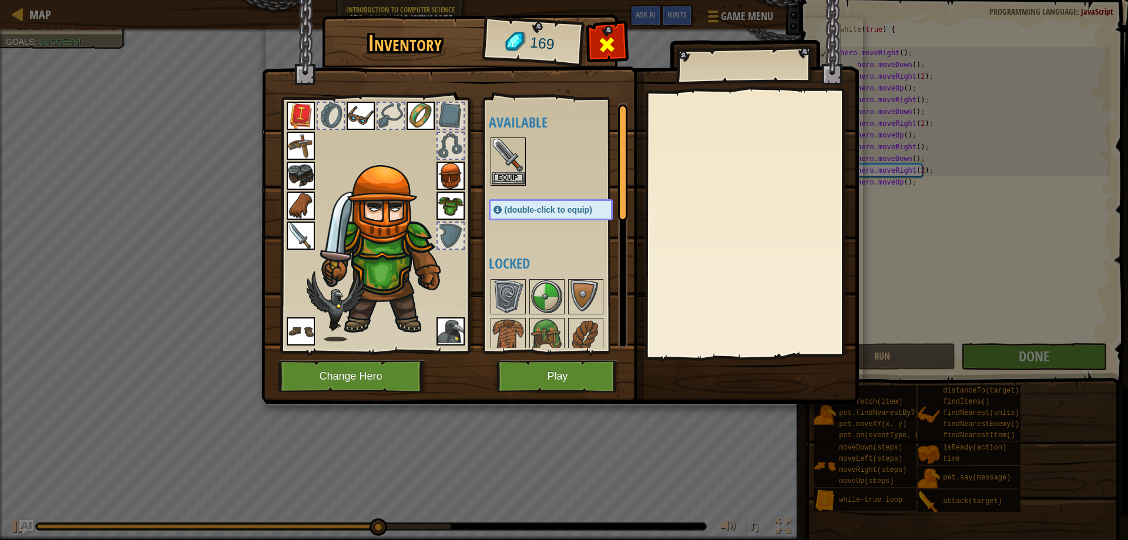
click at [598, 35] on span at bounding box center [606, 44] width 19 height 19
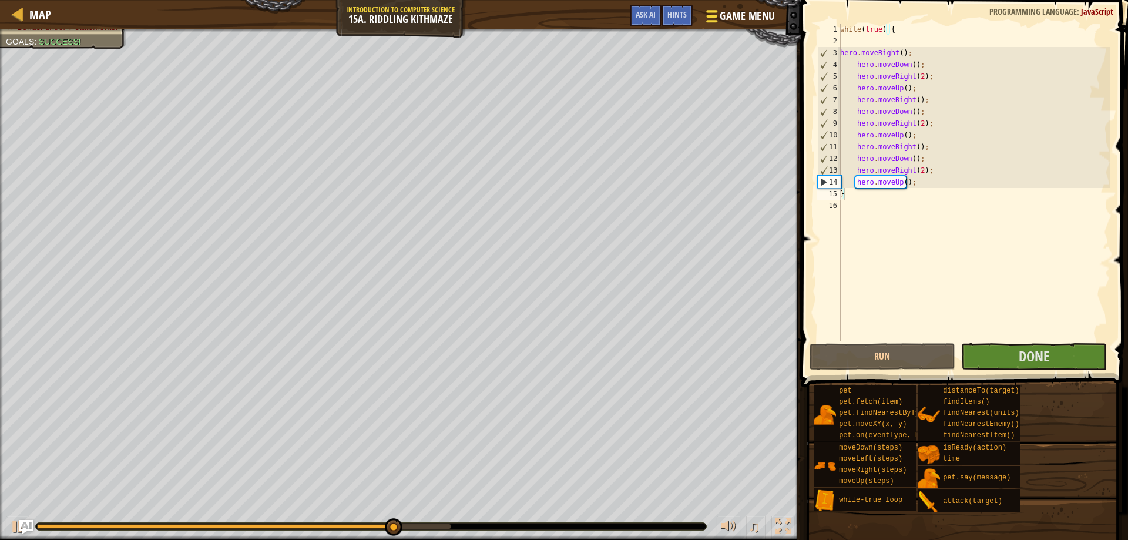
click at [751, 17] on span "Game Menu" at bounding box center [747, 16] width 55 height 16
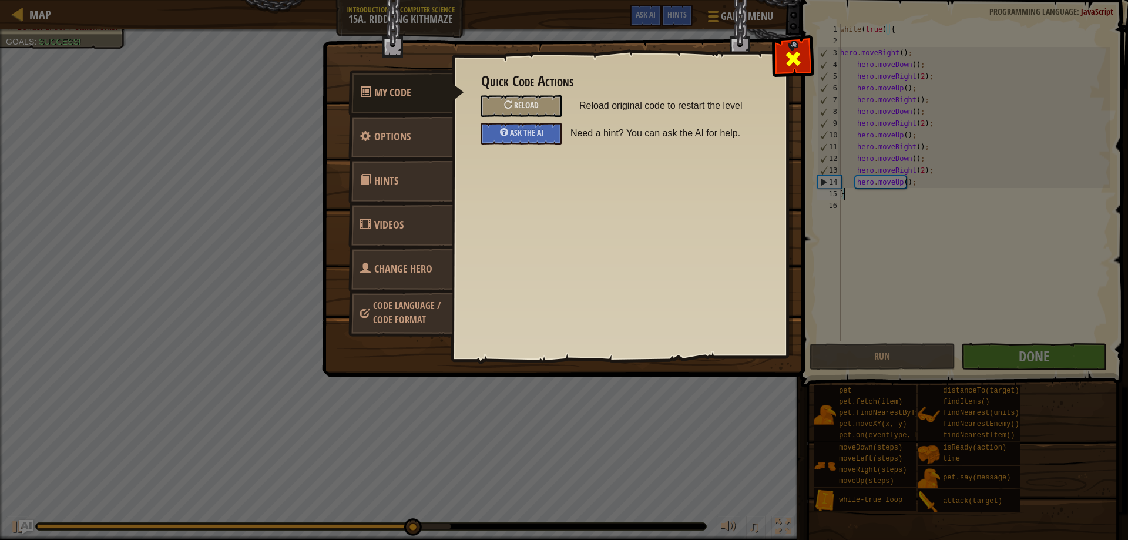
click at [779, 55] on div at bounding box center [792, 56] width 37 height 37
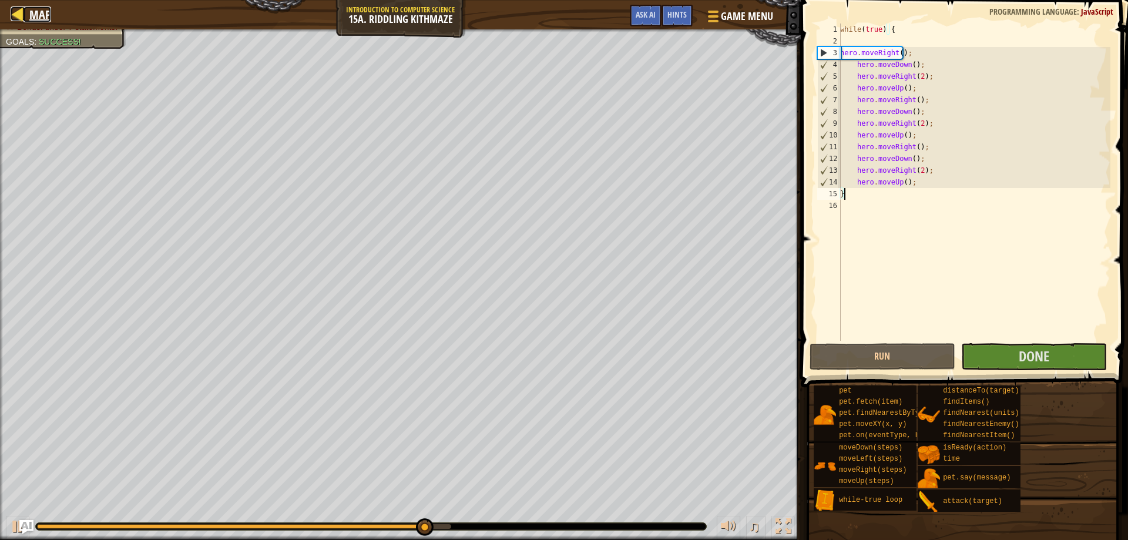
click at [29, 12] on link "Map" at bounding box center [37, 14] width 28 height 16
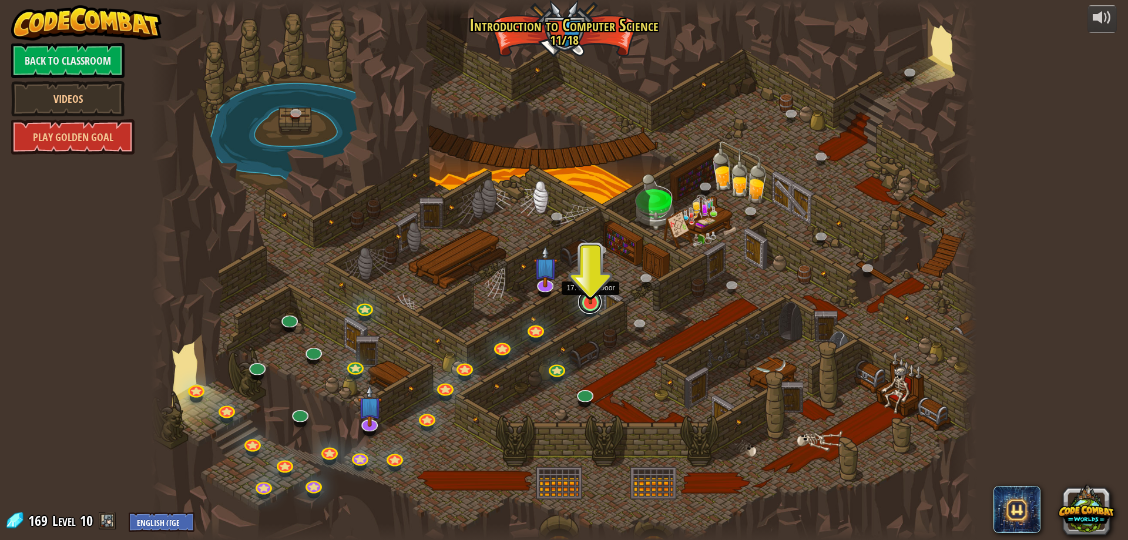
click at [595, 308] on link at bounding box center [589, 301] width 23 height 23
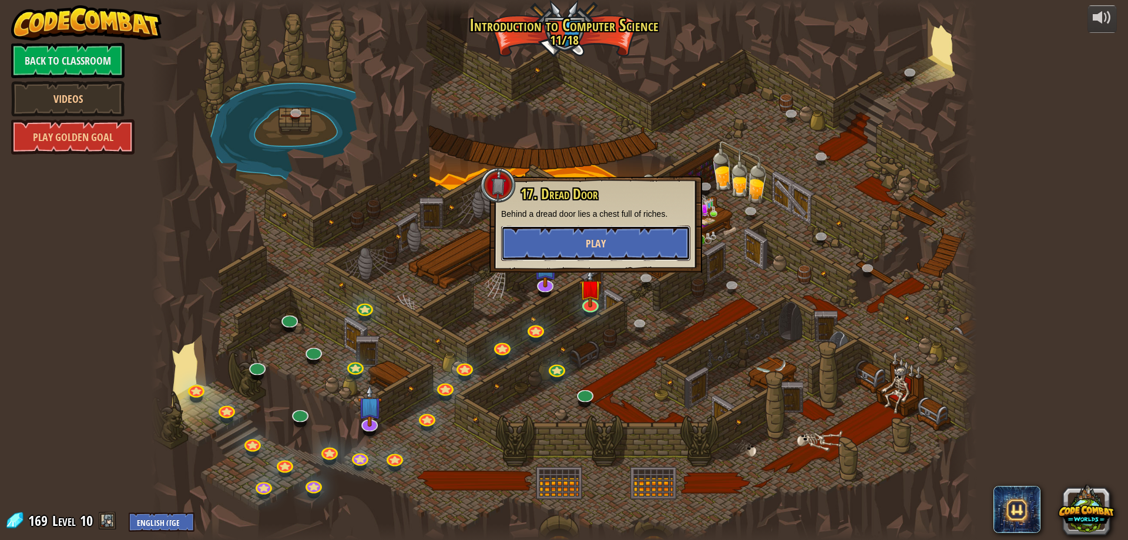
click at [603, 231] on button "Play" at bounding box center [595, 243] width 189 height 35
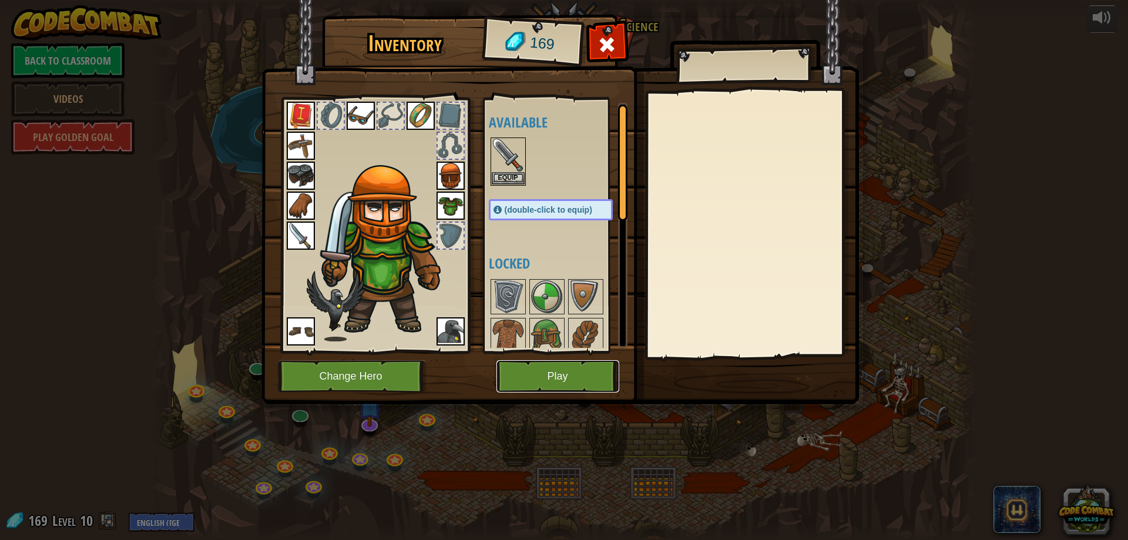
drag, startPoint x: 571, startPoint y: 369, endPoint x: 573, endPoint y: 222, distance: 147.4
click at [573, 222] on div "Inventory 169 Available Equip Equip Equip Equip Equip Equip Equip Equip Equip E…" at bounding box center [563, 212] width 597 height 388
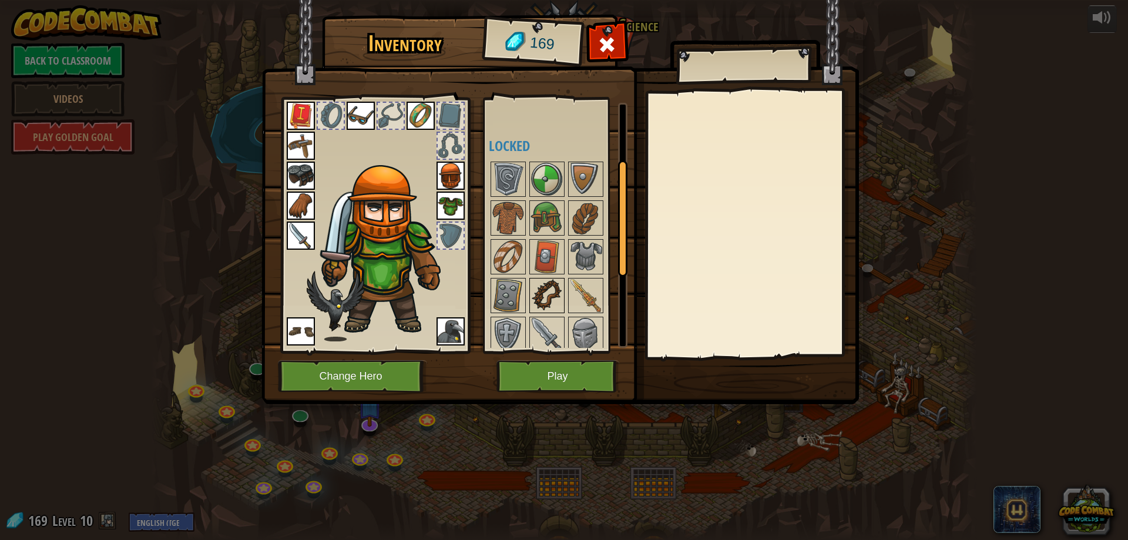
click at [549, 302] on img at bounding box center [546, 295] width 33 height 33
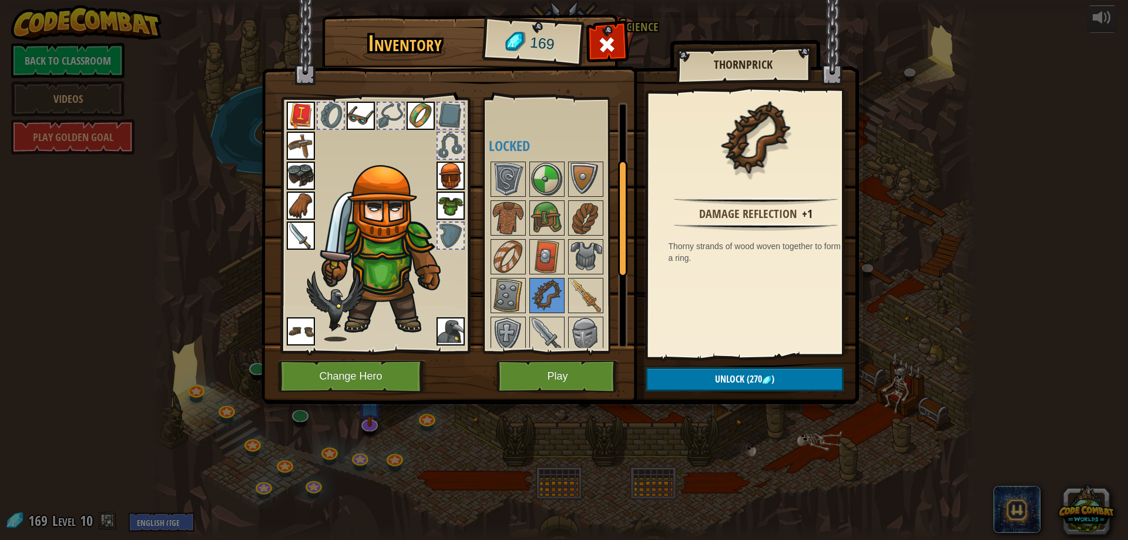
click at [469, 166] on div at bounding box center [375, 222] width 194 height 264
click at [510, 176] on img at bounding box center [508, 179] width 33 height 33
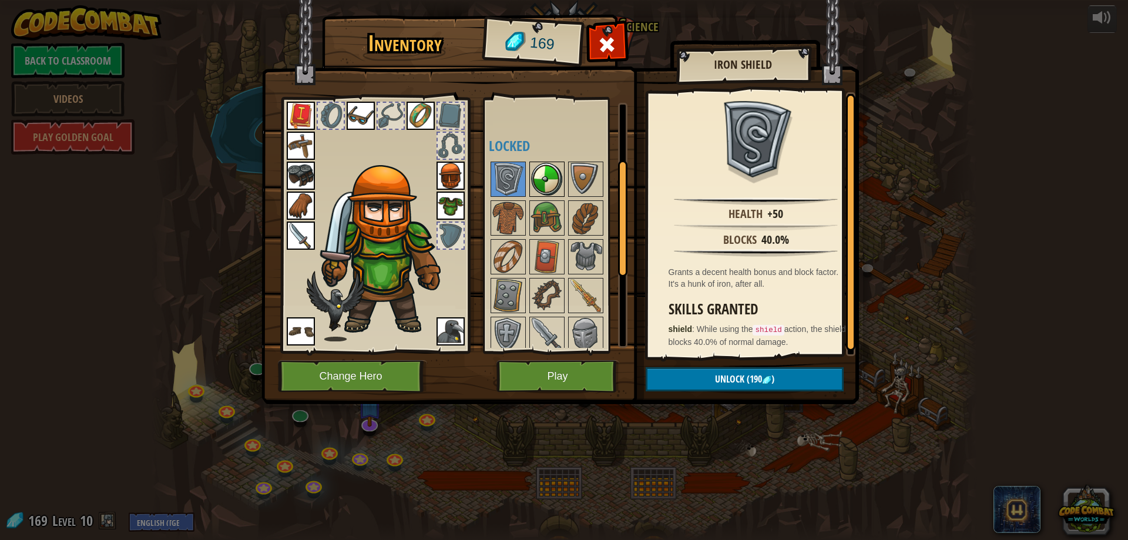
click at [555, 183] on img at bounding box center [546, 179] width 33 height 33
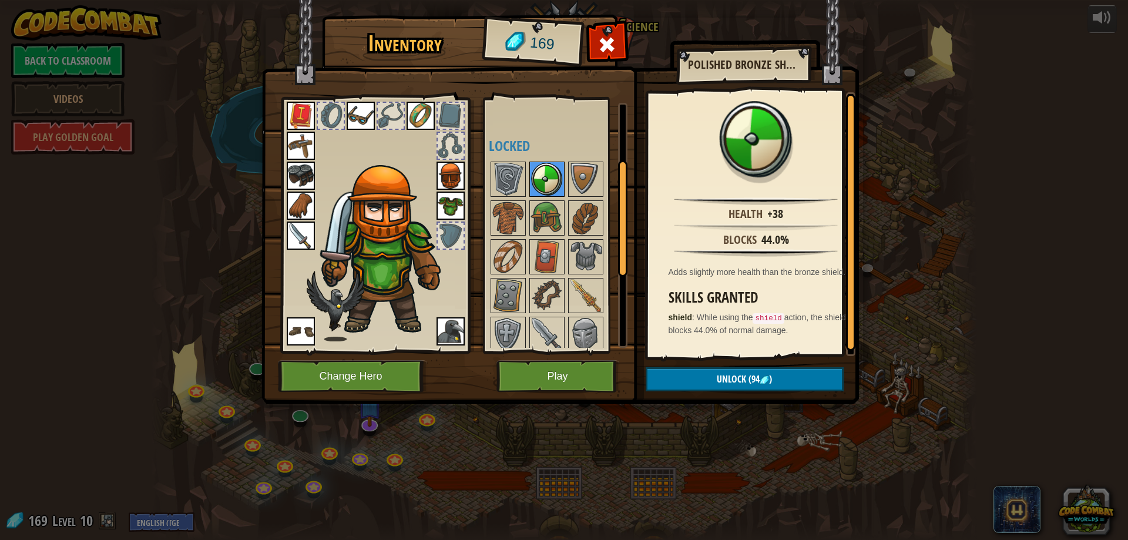
click at [560, 184] on img at bounding box center [546, 179] width 33 height 33
click at [576, 180] on img at bounding box center [585, 179] width 33 height 33
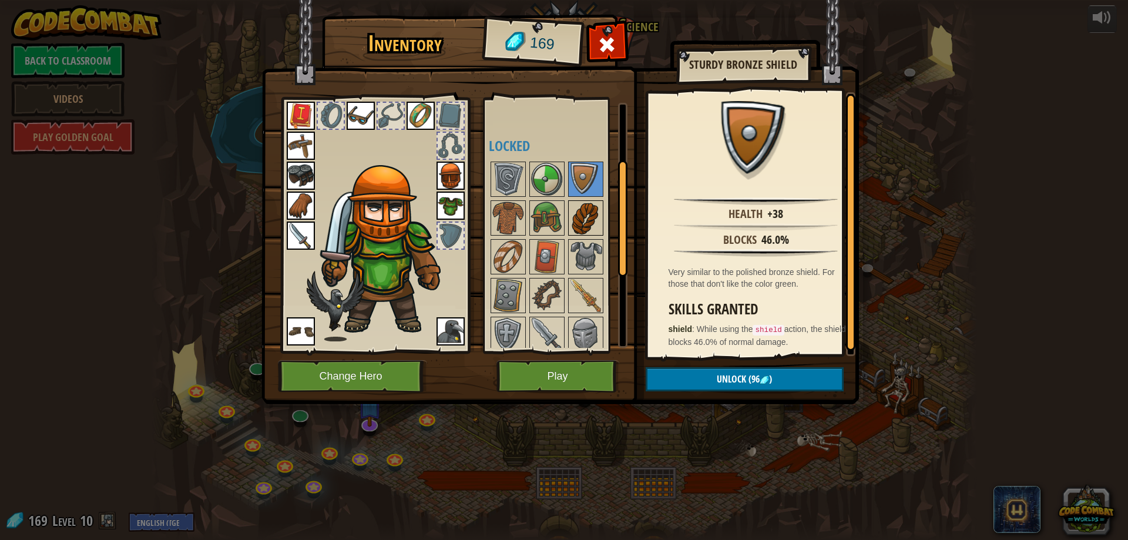
click at [568, 213] on div at bounding box center [585, 217] width 35 height 35
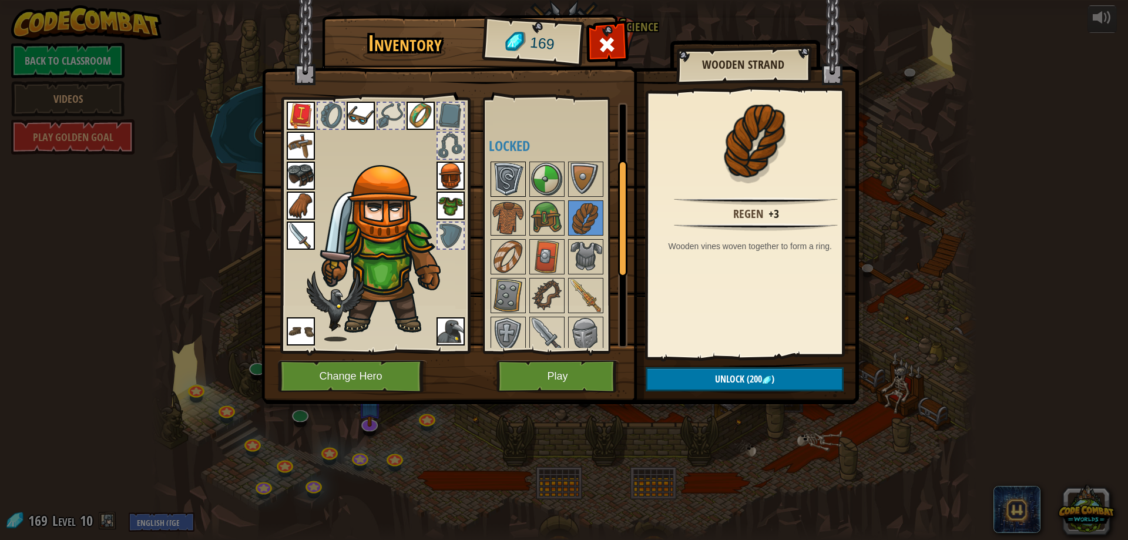
click at [517, 182] on img at bounding box center [508, 179] width 33 height 33
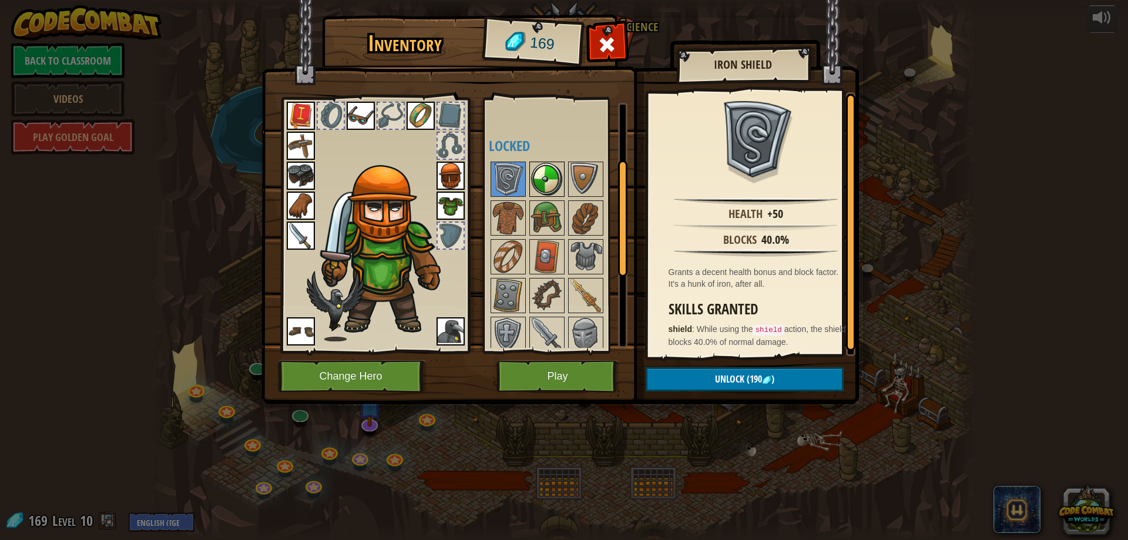
click at [554, 186] on img at bounding box center [546, 179] width 33 height 33
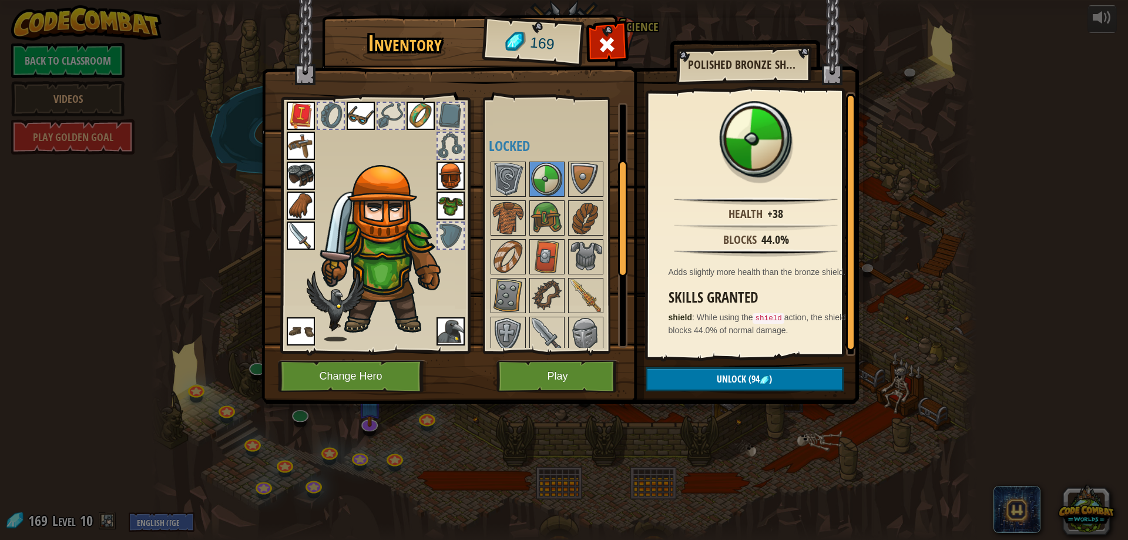
scroll to position [278, 0]
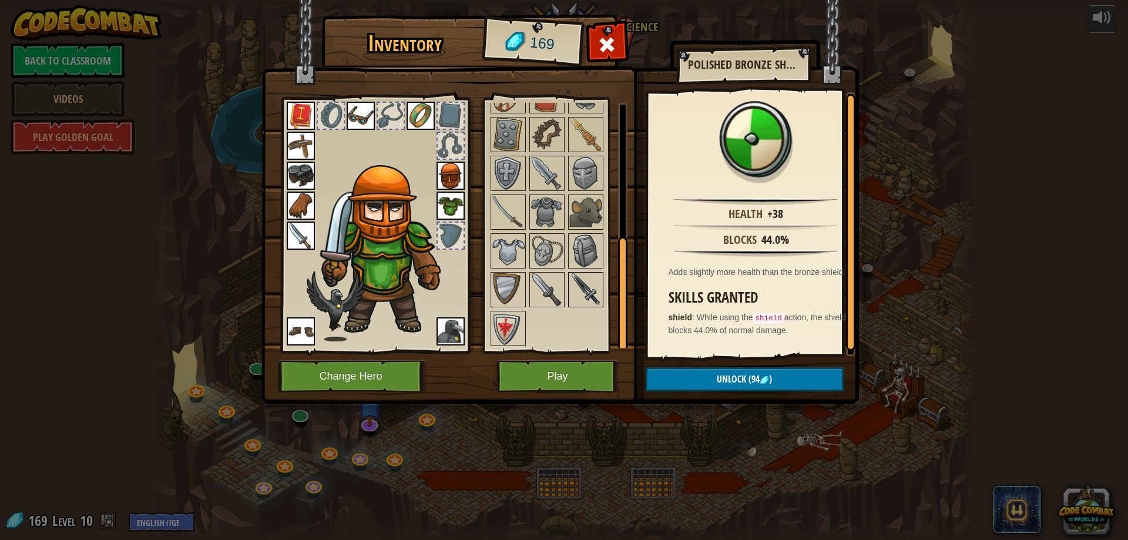
click at [590, 287] on img at bounding box center [585, 289] width 33 height 33
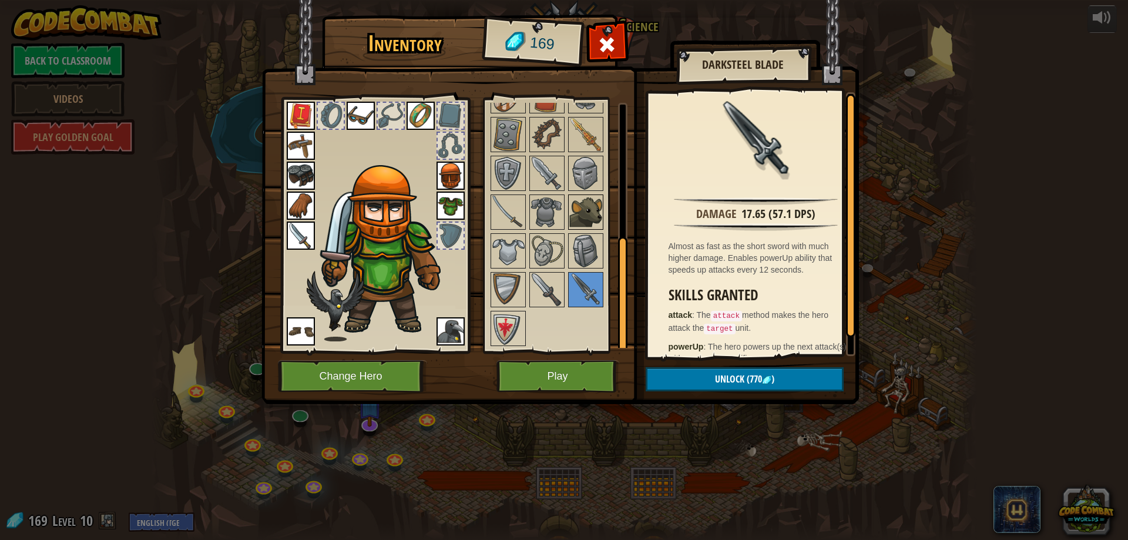
click at [594, 214] on img at bounding box center [585, 212] width 33 height 33
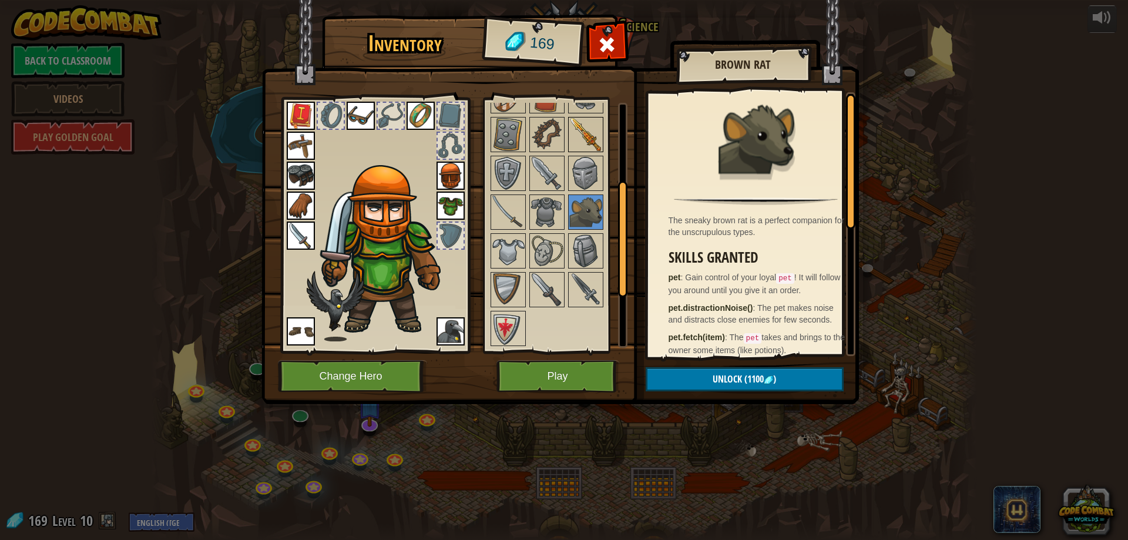
scroll to position [161, 0]
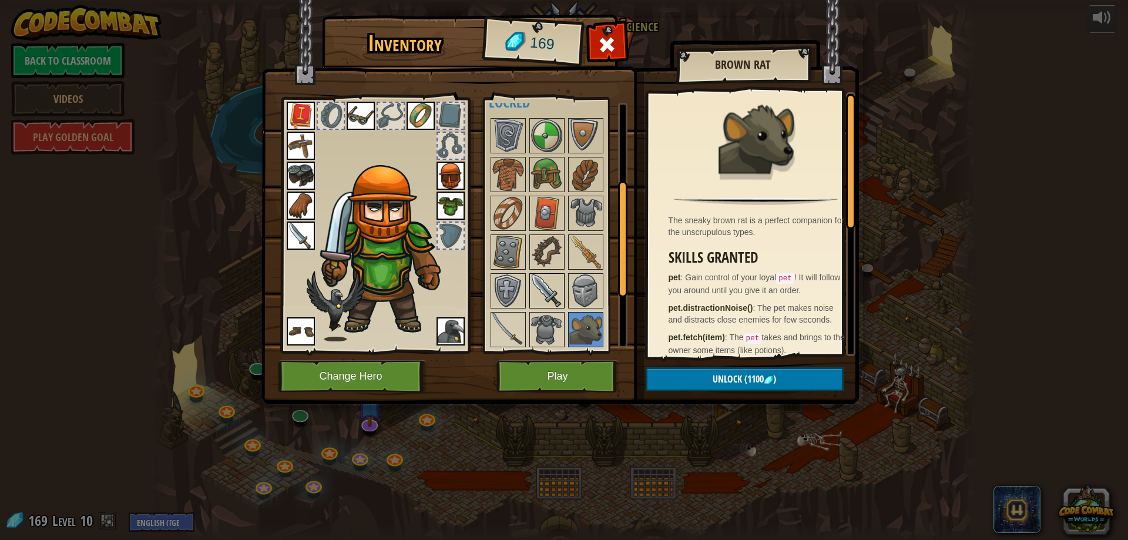
click at [556, 284] on img at bounding box center [546, 290] width 33 height 33
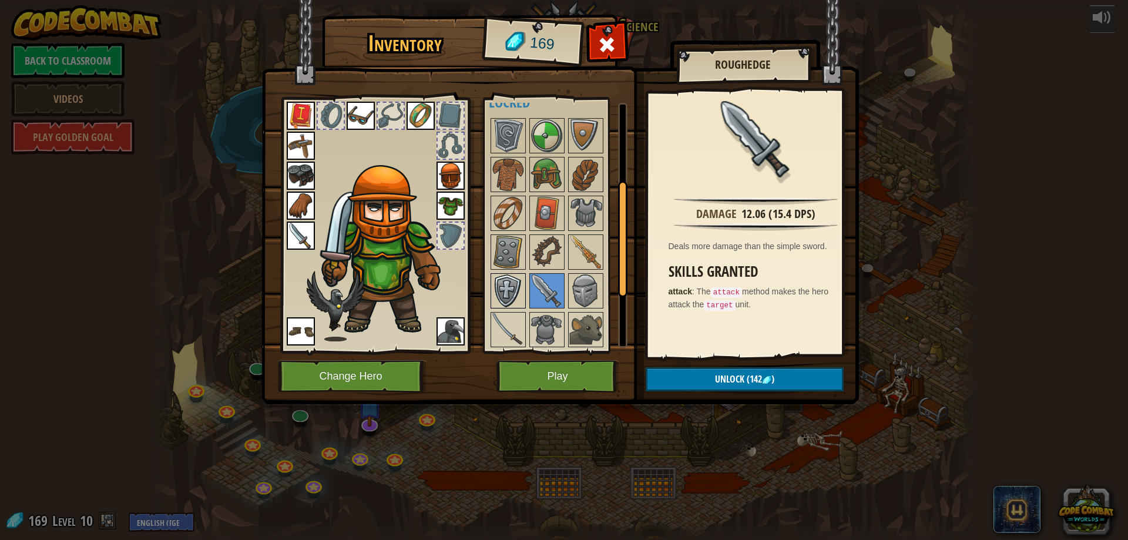
click at [504, 291] on img at bounding box center [508, 290] width 33 height 33
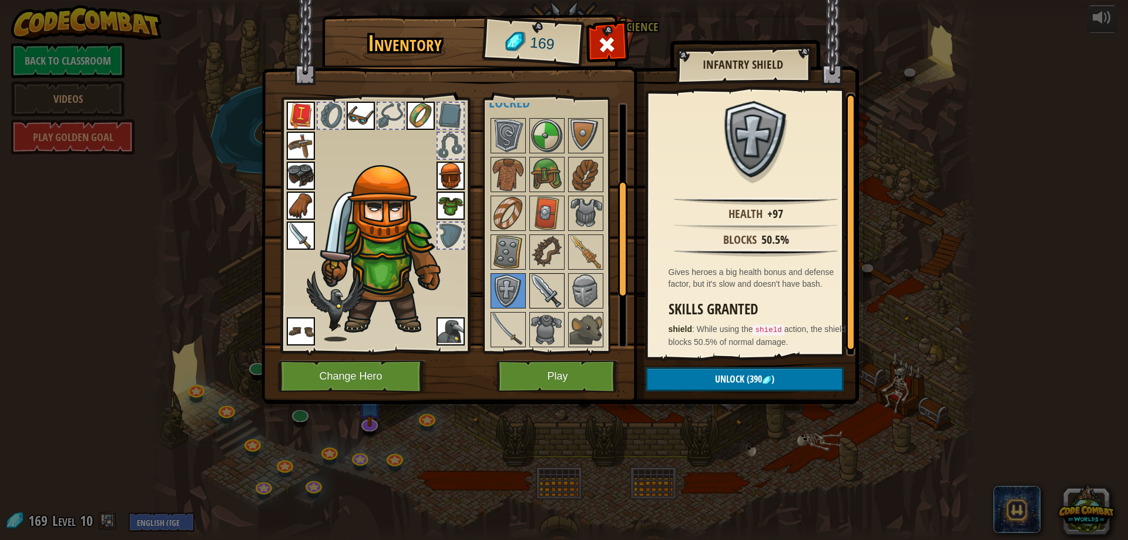
click at [541, 284] on img at bounding box center [546, 290] width 33 height 33
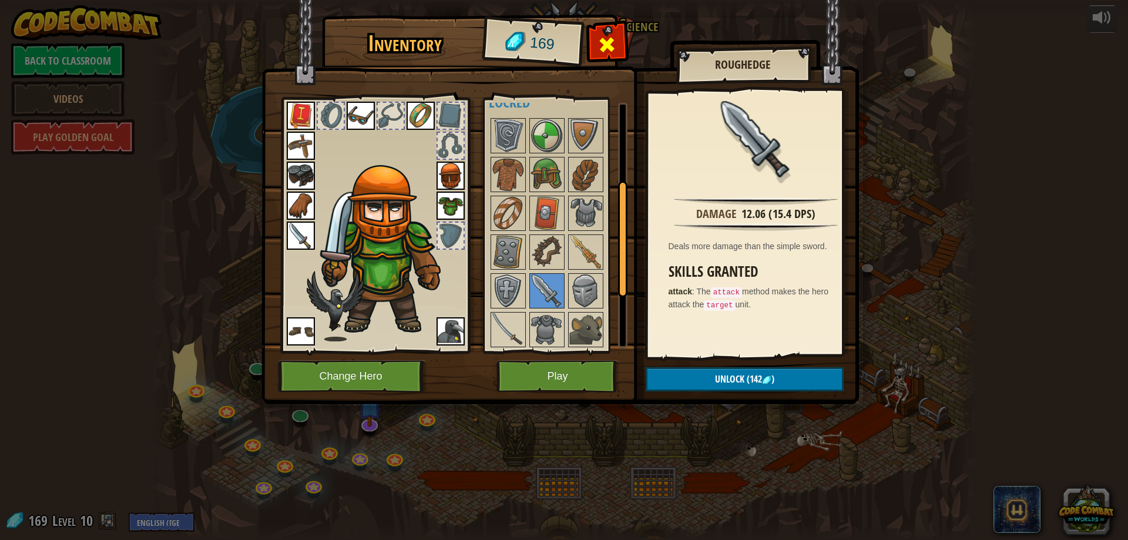
click at [615, 47] on span at bounding box center [606, 44] width 19 height 19
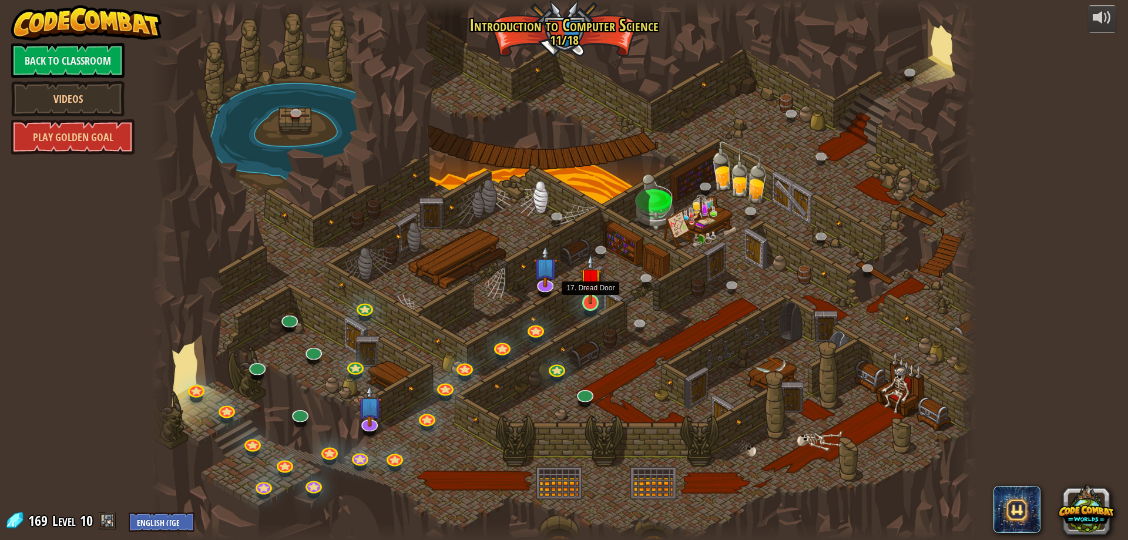
click at [593, 297] on img at bounding box center [591, 279] width 22 height 51
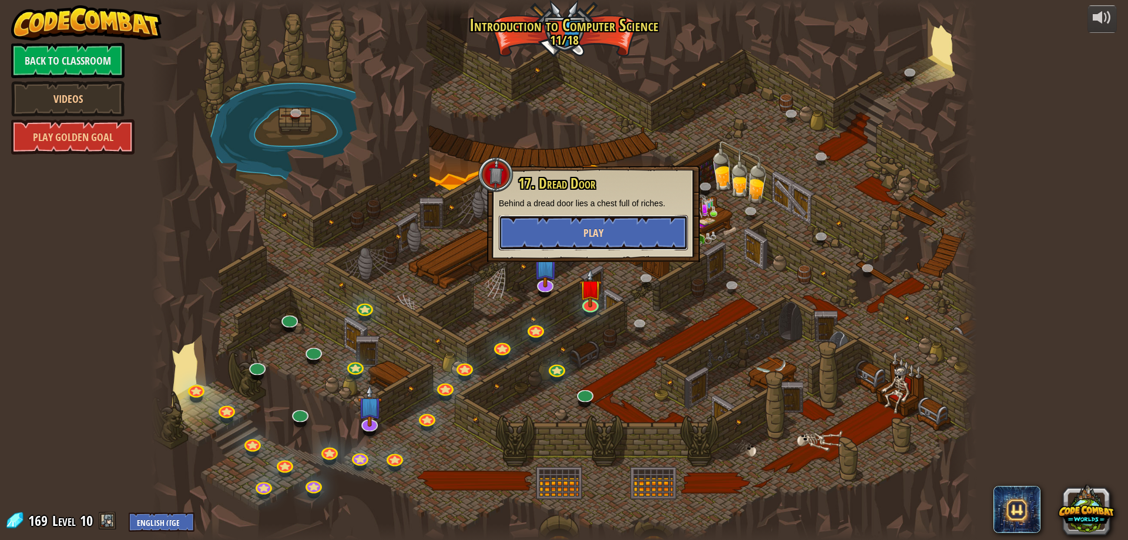
click at [612, 231] on button "Play" at bounding box center [593, 232] width 189 height 35
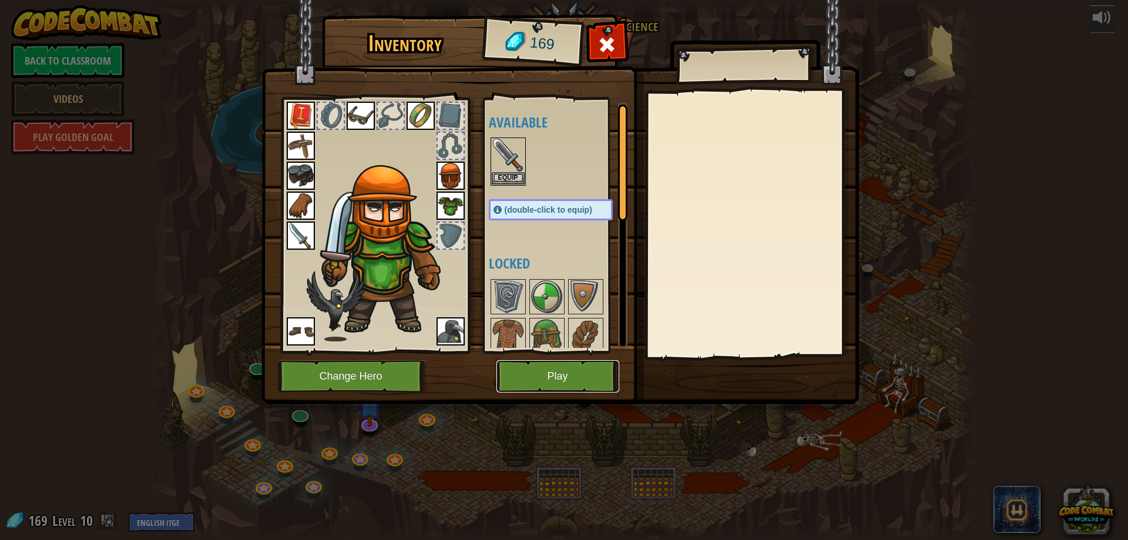
click at [580, 367] on button "Play" at bounding box center [557, 376] width 123 height 32
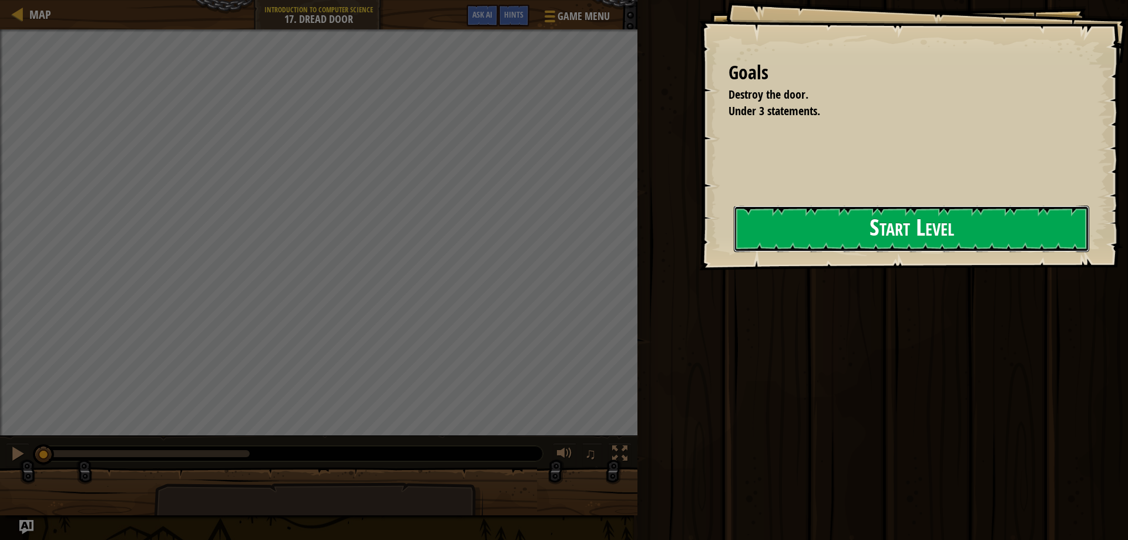
click at [626, 261] on div "Goals Destroy the door. Under 3 statements. Start Level Error loading from serv…" at bounding box center [564, 270] width 1128 height 540
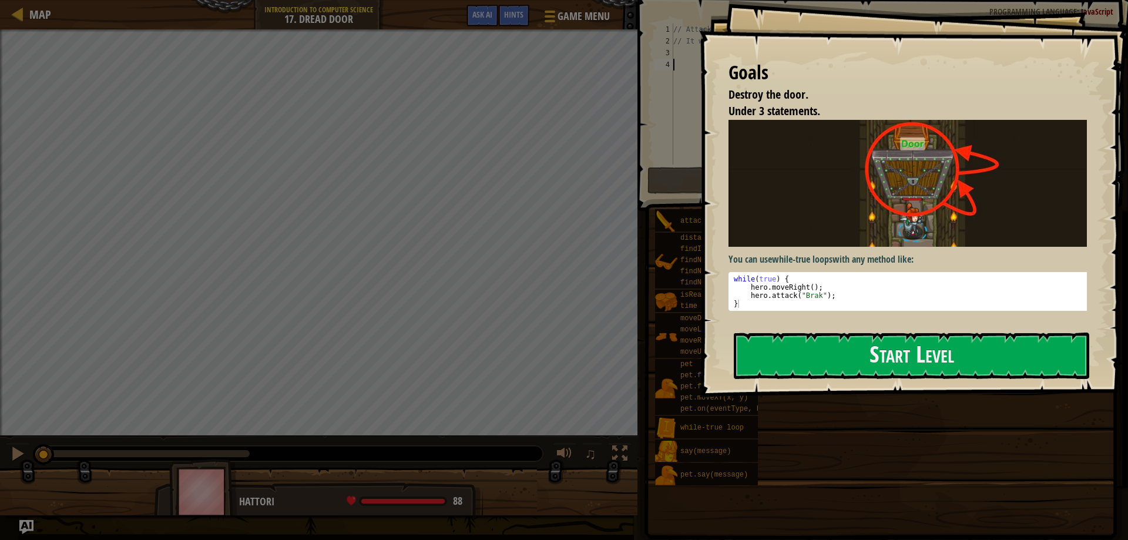
click at [704, 264] on div "Goals Destroy the door. Under 3 statements. You can use while-true loops with a…" at bounding box center [913, 198] width 429 height 397
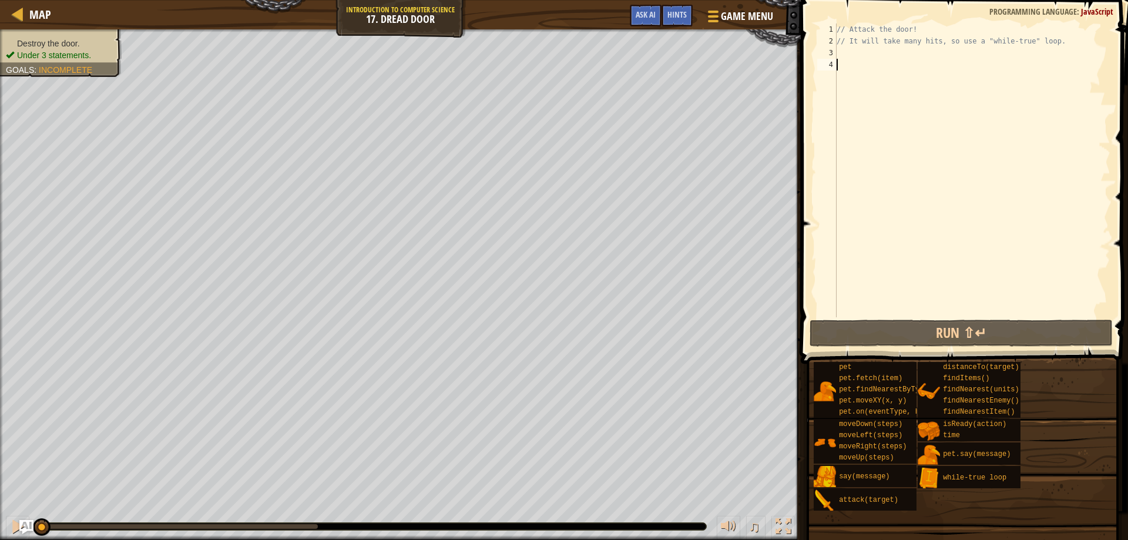
click at [860, 61] on div "// Attack the door! // It will take many hits, so use a "while-true" loop." at bounding box center [972, 181] width 276 height 317
click at [859, 58] on div "// Attack the door! // It will take many hits, so use a "while-true" loop." at bounding box center [972, 181] width 276 height 317
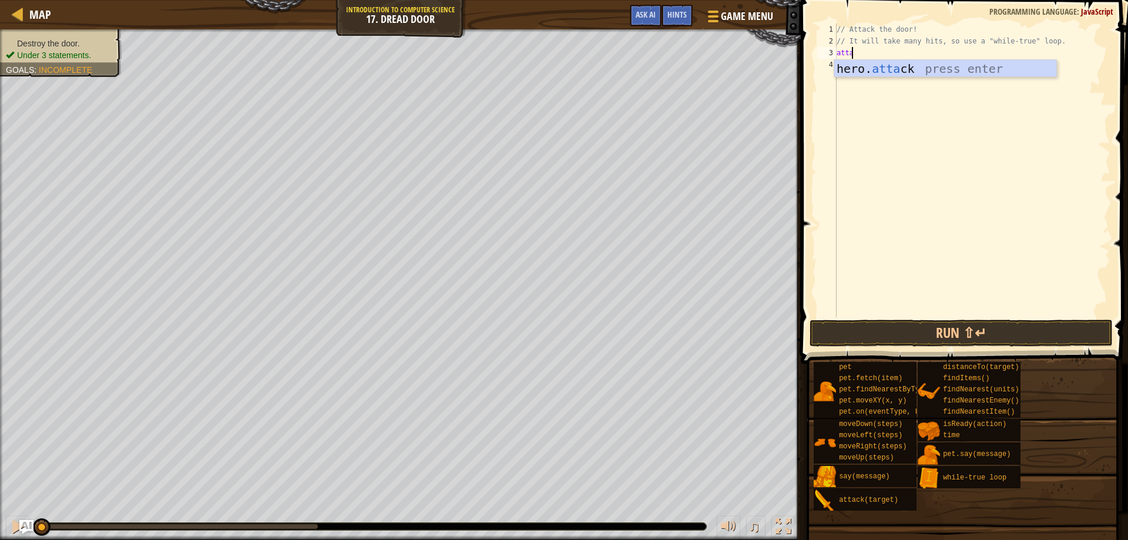
scroll to position [5, 1]
type textarea "attack"
click at [911, 77] on div "// Attack the door! // It will take many hits, so use a "while-true" loop. atta…" at bounding box center [972, 181] width 276 height 317
click at [864, 52] on div "// Attack the door! // It will take many hits, so use a "while-true" loop. atta…" at bounding box center [972, 181] width 276 height 317
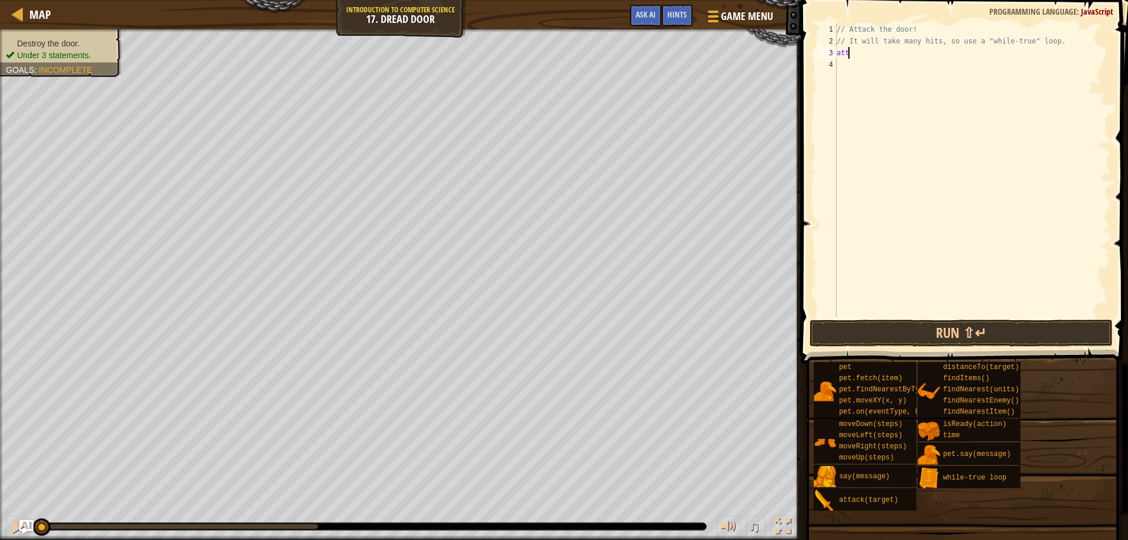
type textarea "a"
type textarea "hero.attack("Door");"
click at [971, 331] on button "Run ⇧↵" at bounding box center [961, 332] width 304 height 27
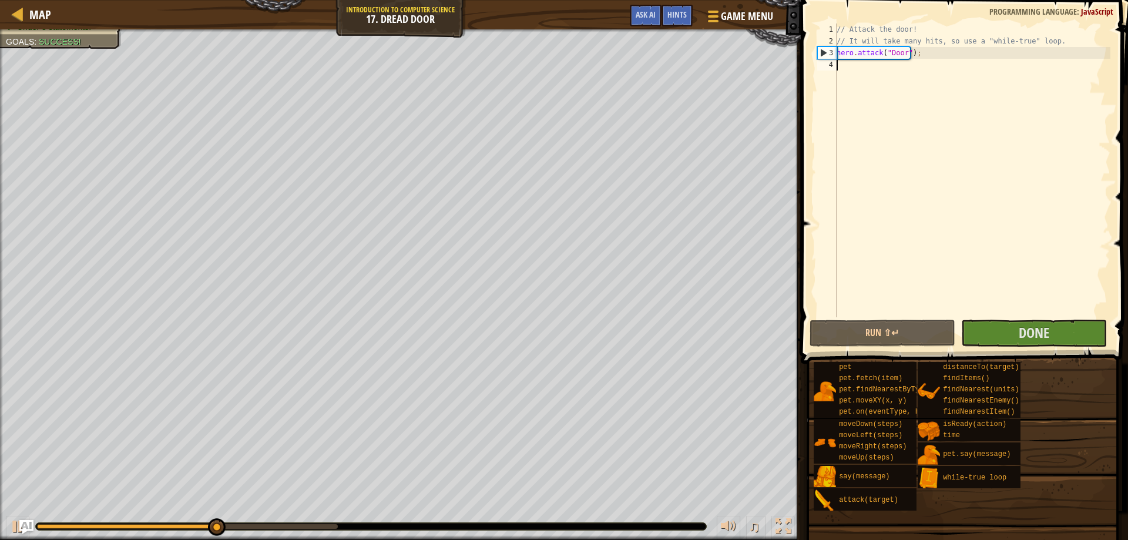
click at [979, 298] on div "// Attack the door! // It will take many hits, so use a "while-true" loop. hero…" at bounding box center [972, 181] width 276 height 317
click at [1061, 347] on span at bounding box center [965, 165] width 336 height 398
click at [1055, 325] on button "Done" at bounding box center [1034, 332] width 146 height 27
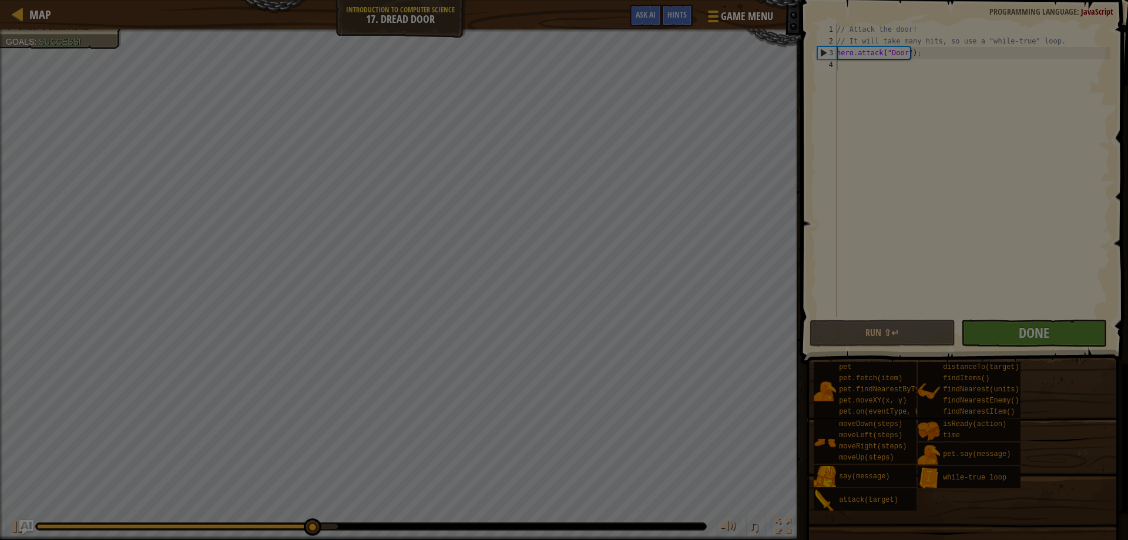
click at [1055, 1] on body "Map Introduction to Computer Science 17. Dread Door Game Menu Done Hints Ask AI…" at bounding box center [564, 0] width 1128 height 1
click at [0, 0] on div "Loading..." at bounding box center [0, 0] width 0 height 0
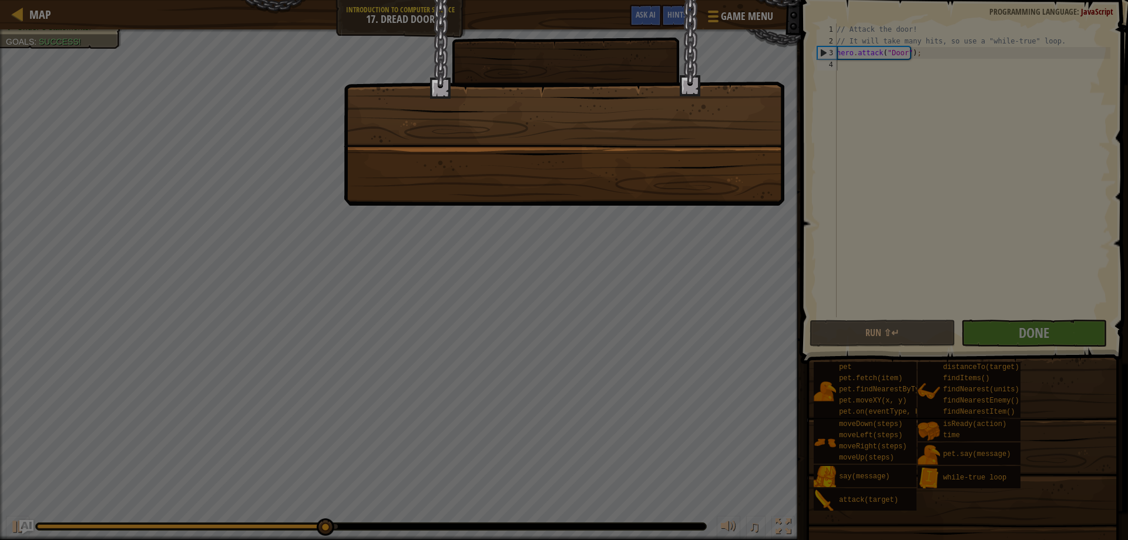
click at [1051, 327] on div at bounding box center [564, 270] width 1128 height 540
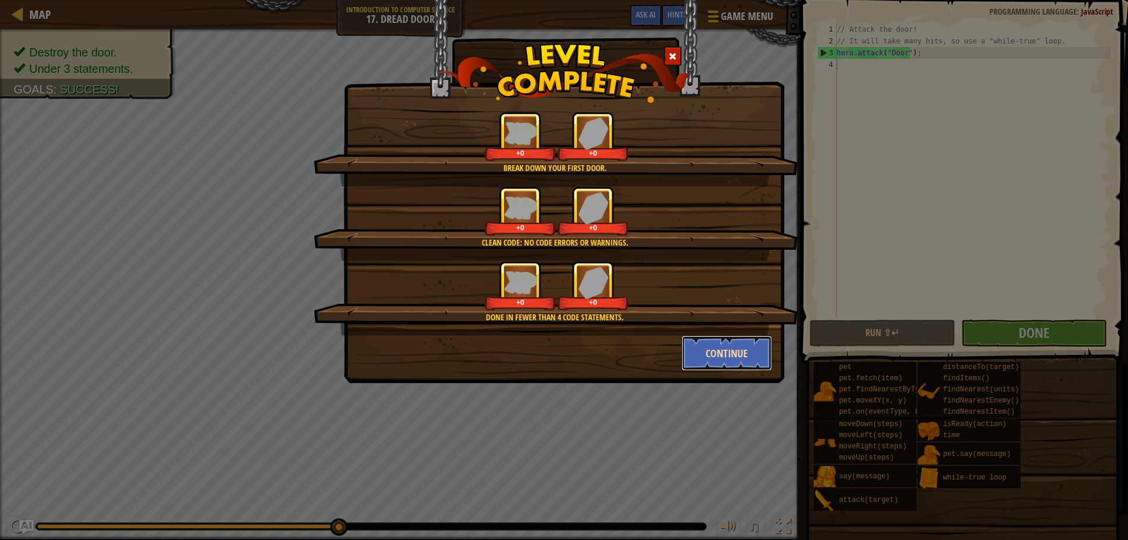
click at [765, 356] on button "Continue" at bounding box center [726, 352] width 91 height 35
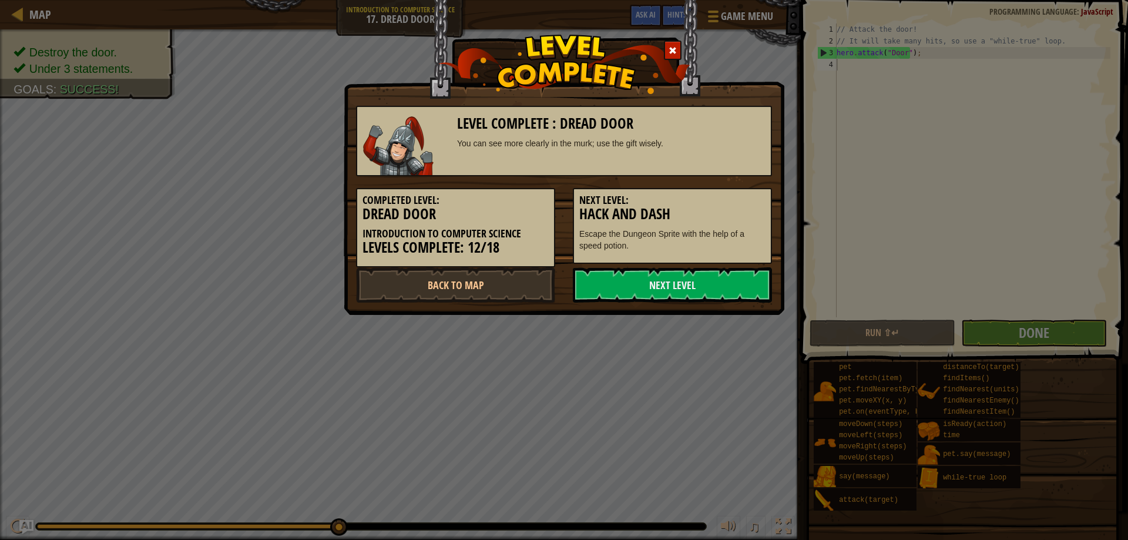
click at [755, 355] on div "Level Complete : Dread Door You can see more clearly in the murk; use the gift …" at bounding box center [564, 270] width 1128 height 540
click at [709, 284] on link "Next Level" at bounding box center [672, 284] width 199 height 35
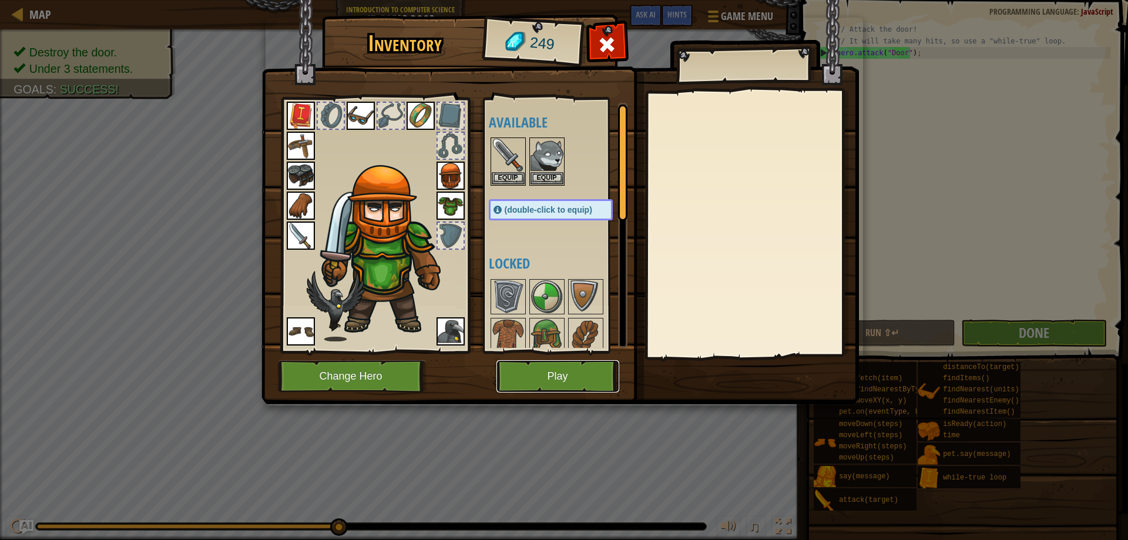
click at [579, 372] on button "Play" at bounding box center [557, 376] width 123 height 32
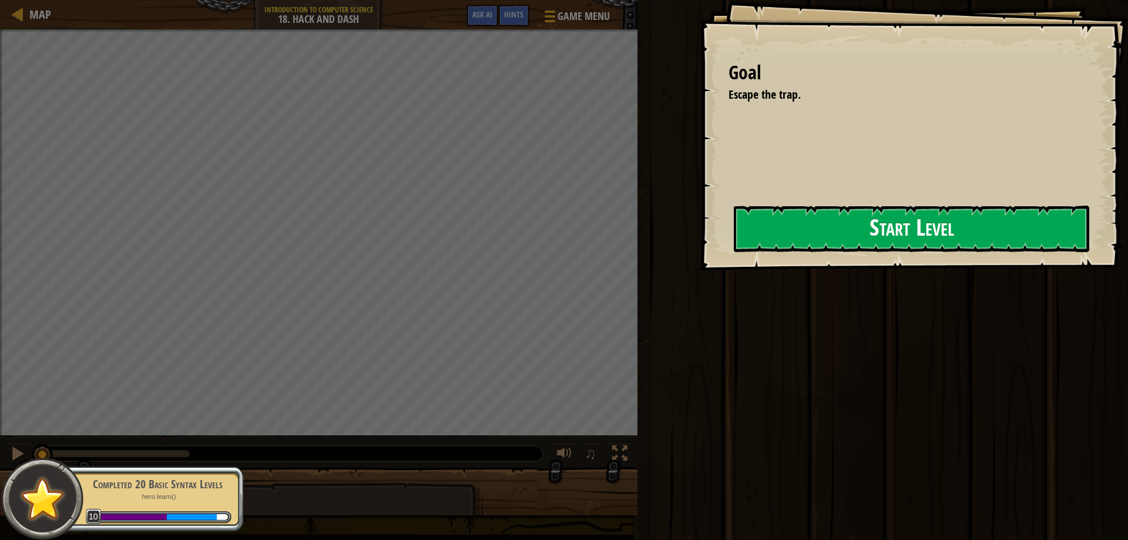
click at [807, 243] on button "Start Level" at bounding box center [910, 229] width 355 height 46
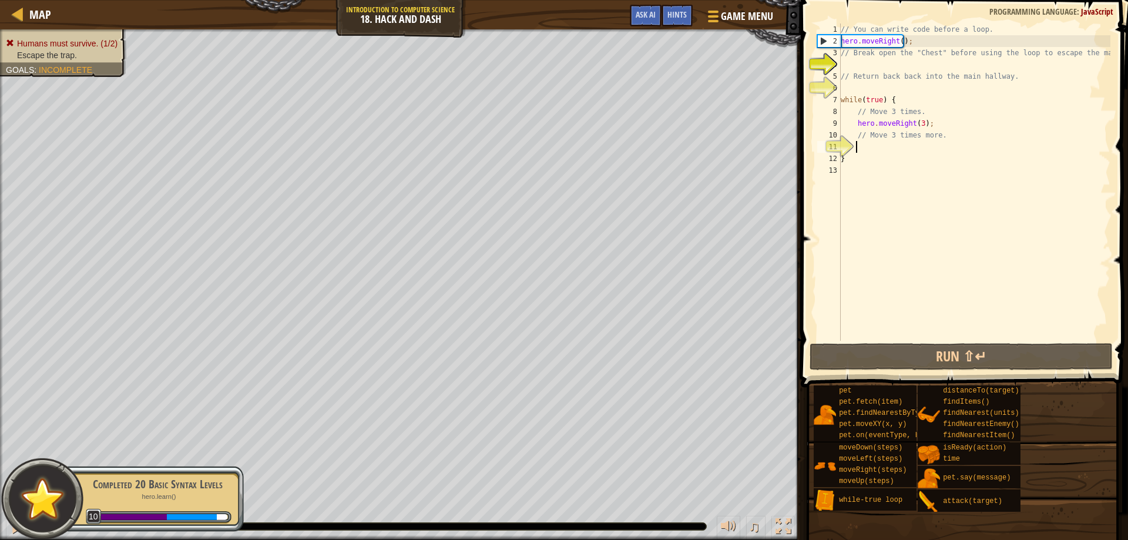
click at [893, 150] on div "// You can write code before a loop. hero . moveRight ( ) ; // Break open the "…" at bounding box center [974, 193] width 272 height 341
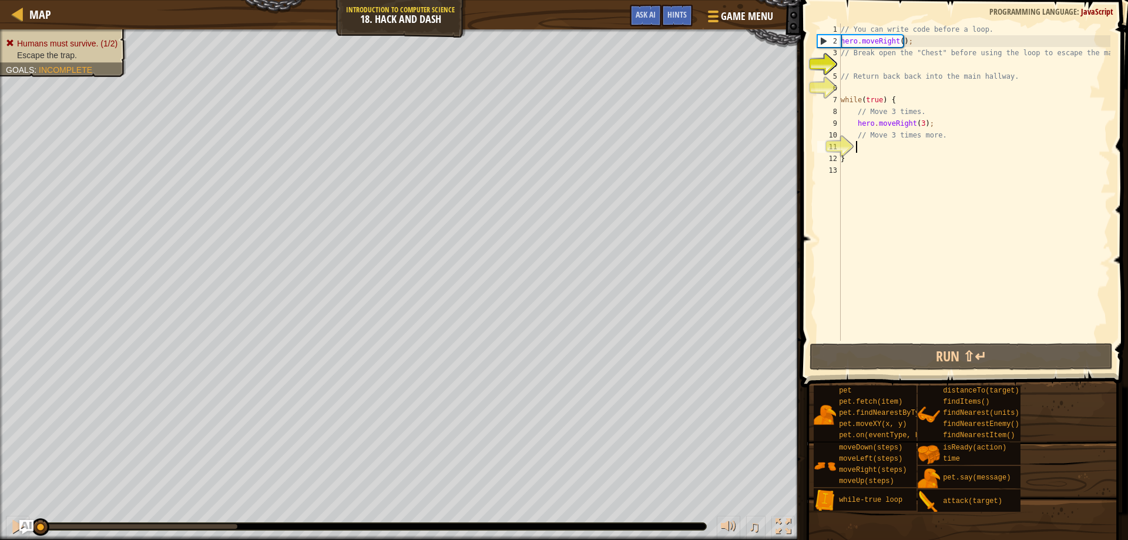
click at [866, 149] on div "// You can write code before a loop. hero . moveRight ( ) ; // Break open the "…" at bounding box center [974, 193] width 272 height 341
click at [933, 180] on div "// You can write code before a loop. hero . moveRight ( ) ; // Break open the "…" at bounding box center [974, 193] width 272 height 341
type textarea "}"
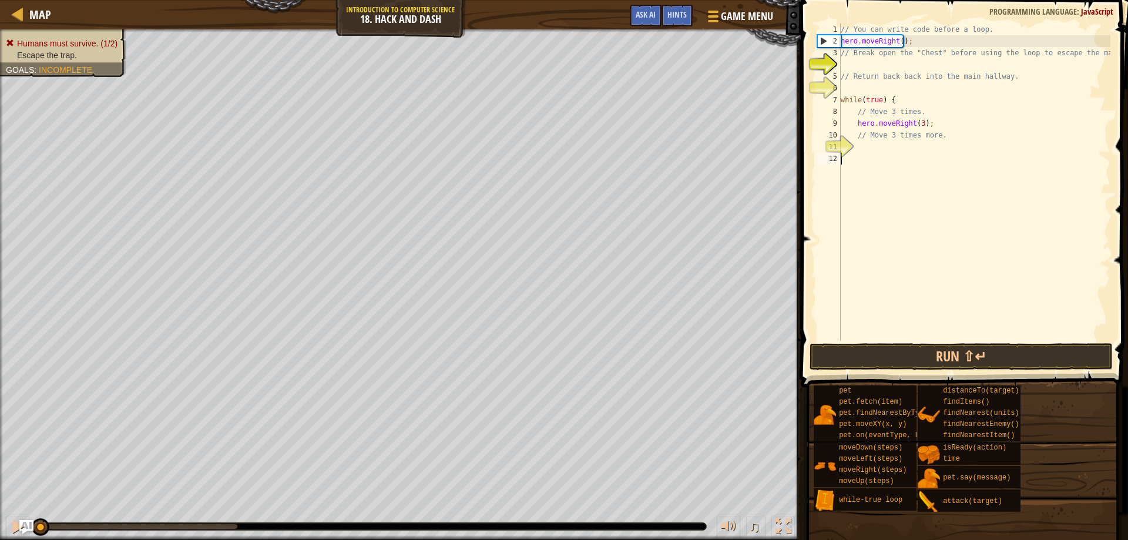
click at [896, 166] on div "// You can write code before a loop. hero . moveRight ( ) ; // Break open the "…" at bounding box center [974, 193] width 272 height 341
type textarea "/"
type textarea "h"
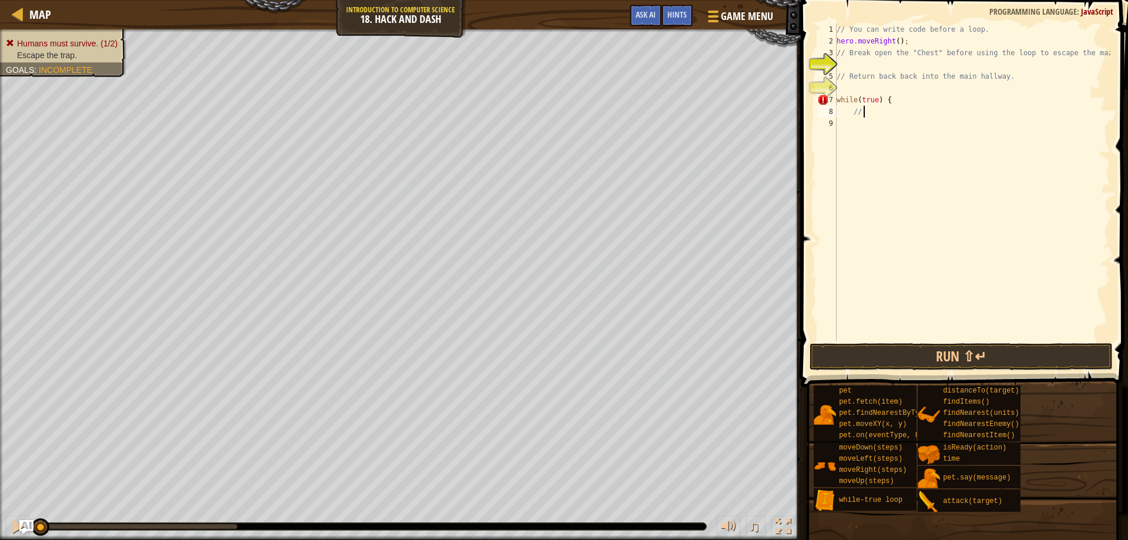
type textarea "/"
type textarea "w"
drag, startPoint x: 839, startPoint y: 31, endPoint x: 889, endPoint y: 140, distance: 119.8
click at [899, 173] on div "/ You can write code before a loop . hero . moveRight ( ) ; // Break open the "…" at bounding box center [972, 193] width 276 height 341
click at [838, 21] on span at bounding box center [965, 177] width 336 height 422
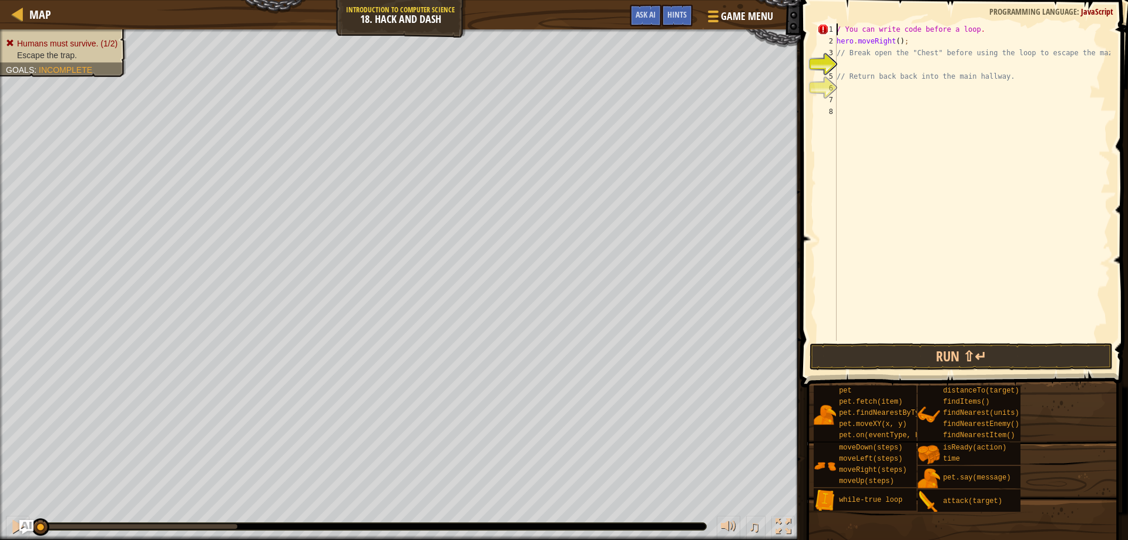
click at [847, 37] on div "/ You can write code before a loop . hero . moveRight ( ) ; // Break open the "…" at bounding box center [972, 193] width 276 height 341
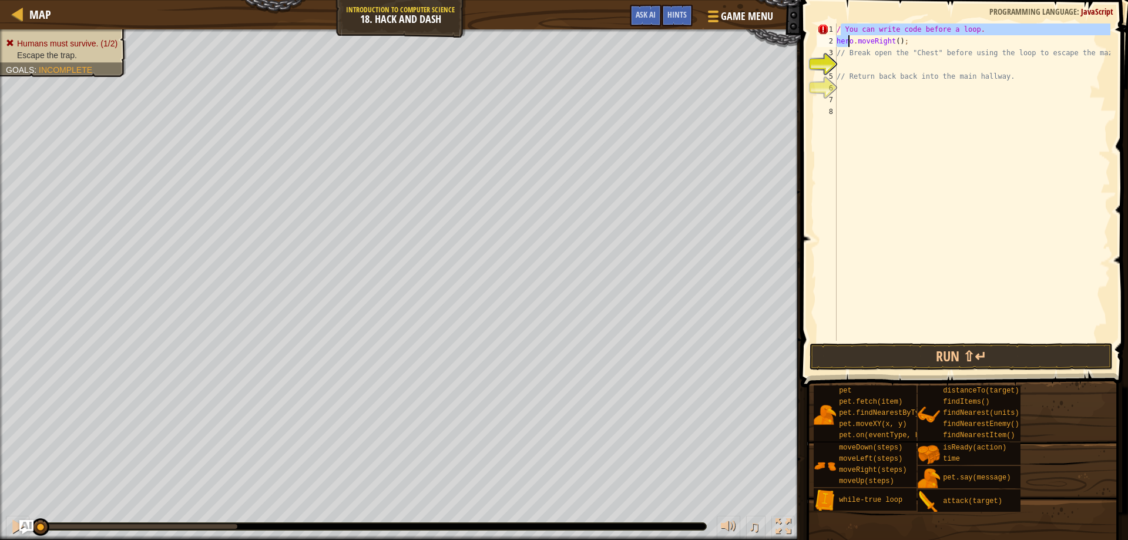
click at [847, 38] on div "/ You can write code before a loop . hero . moveRight ( ) ; // Break open the "…" at bounding box center [972, 181] width 276 height 317
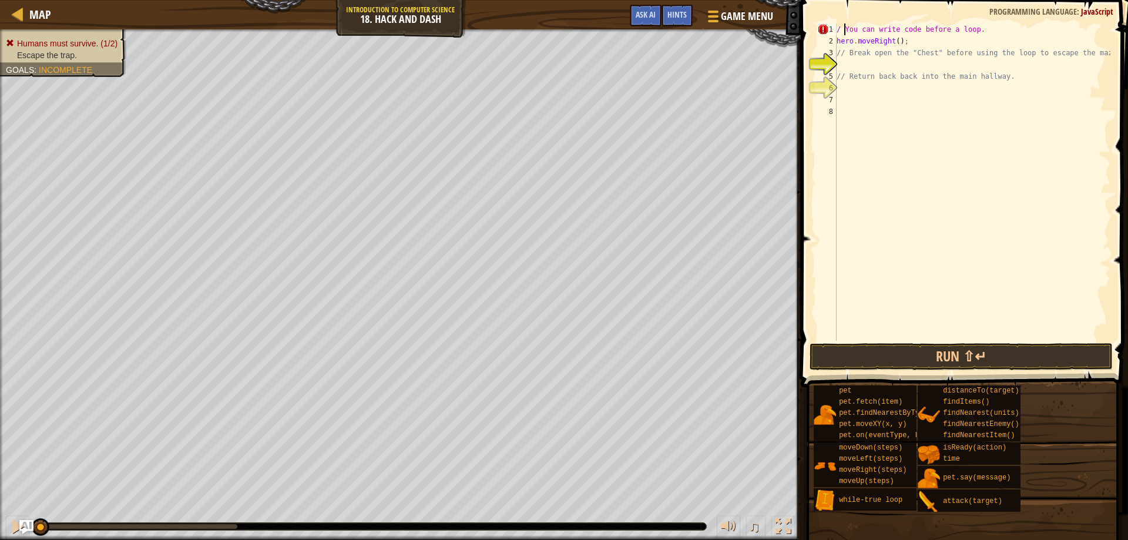
click at [843, 32] on div "/ You can write code before a loop . hero . moveRight ( ) ; // Break open the "…" at bounding box center [972, 193] width 276 height 341
type textarea "/ You can write code before a loop."
click at [843, 32] on div "/ You can write code before a loop . hero . moveRight ( ) ; // Break open the "…" at bounding box center [972, 193] width 276 height 341
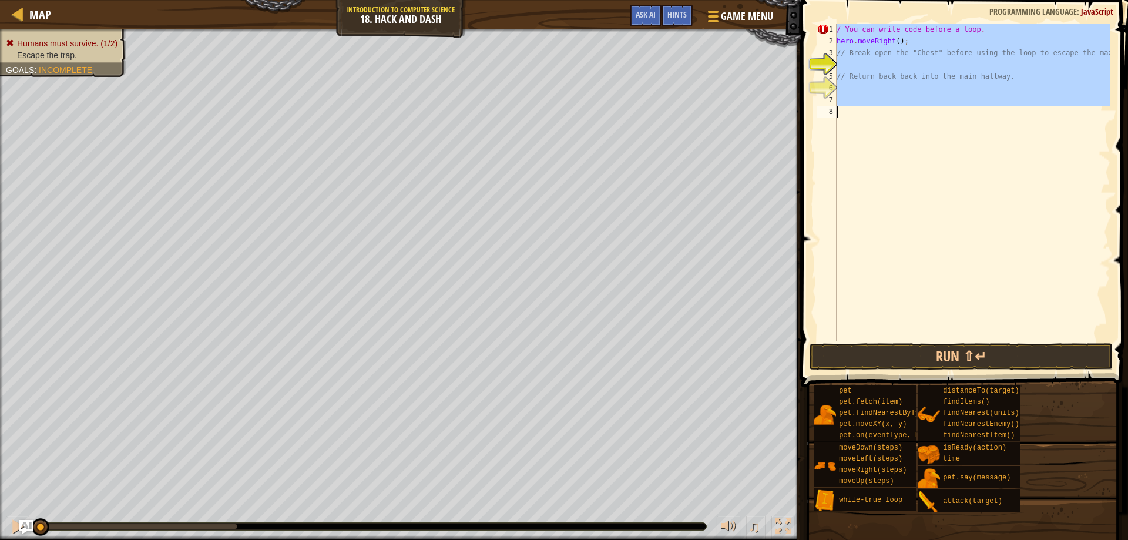
drag, startPoint x: 833, startPoint y: 31, endPoint x: 1086, endPoint y: 200, distance: 304.7
click at [1086, 200] on div "/ You can write code before a loop. 1 2 3 4 5 6 7 8 / You can write code before…" at bounding box center [962, 181] width 295 height 317
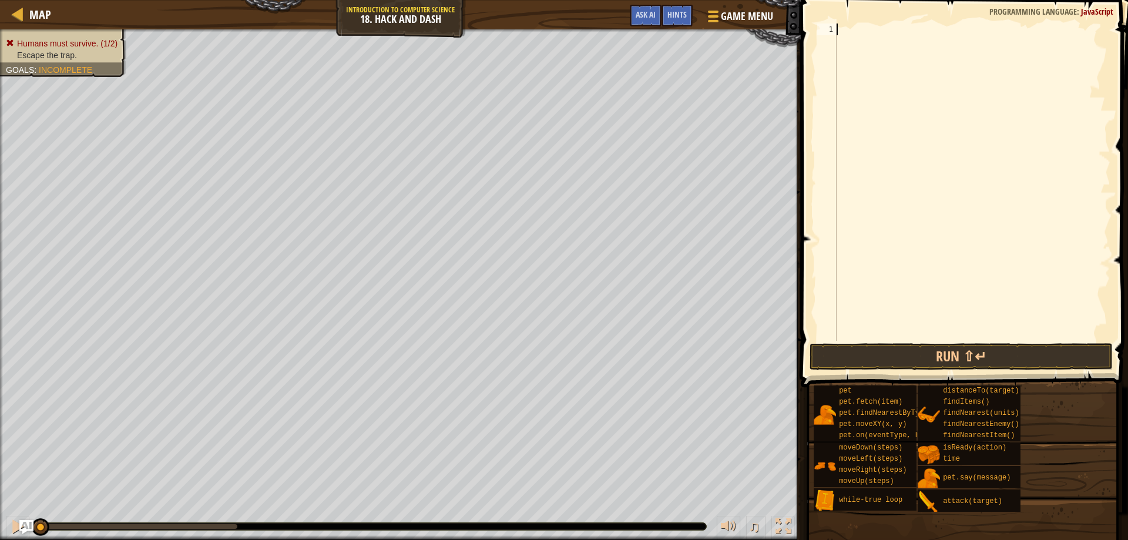
paste textarea "// Move 3 times more."
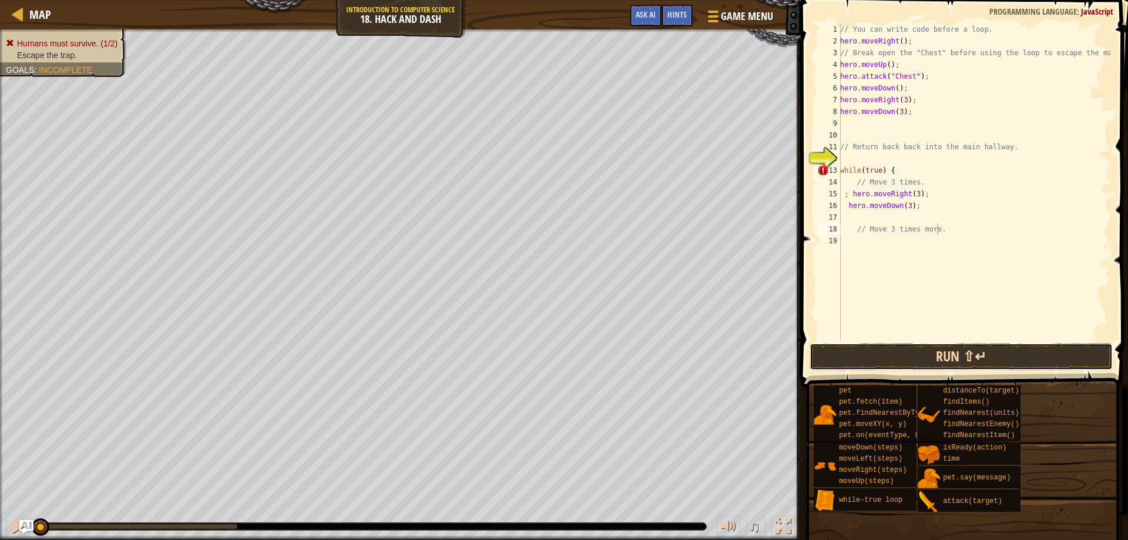
click at [1048, 360] on button "Run ⇧↵" at bounding box center [961, 356] width 304 height 27
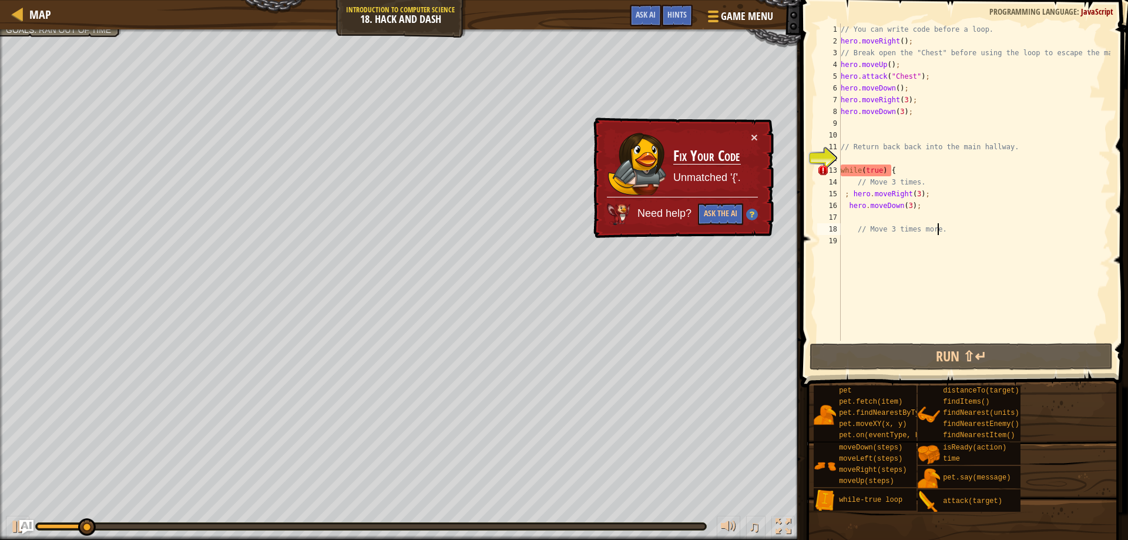
drag, startPoint x: 940, startPoint y: 183, endPoint x: 935, endPoint y: 203, distance: 19.9
click at [940, 187] on div "// You can write code before a loop. hero . moveRight ( ) ; // Break open the "…" at bounding box center [974, 193] width 272 height 341
click at [931, 226] on div "// You can write code before a loop. hero . moveRight ( ) ; // Break open the "…" at bounding box center [974, 193] width 272 height 341
click at [942, 209] on div "// You can write code before a loop. hero . moveRight ( ) ; // Break open the "…" at bounding box center [974, 193] width 272 height 341
click at [935, 224] on div "// You can write code before a loop. hero . moveRight ( ) ; // Break open the "…" at bounding box center [974, 193] width 272 height 341
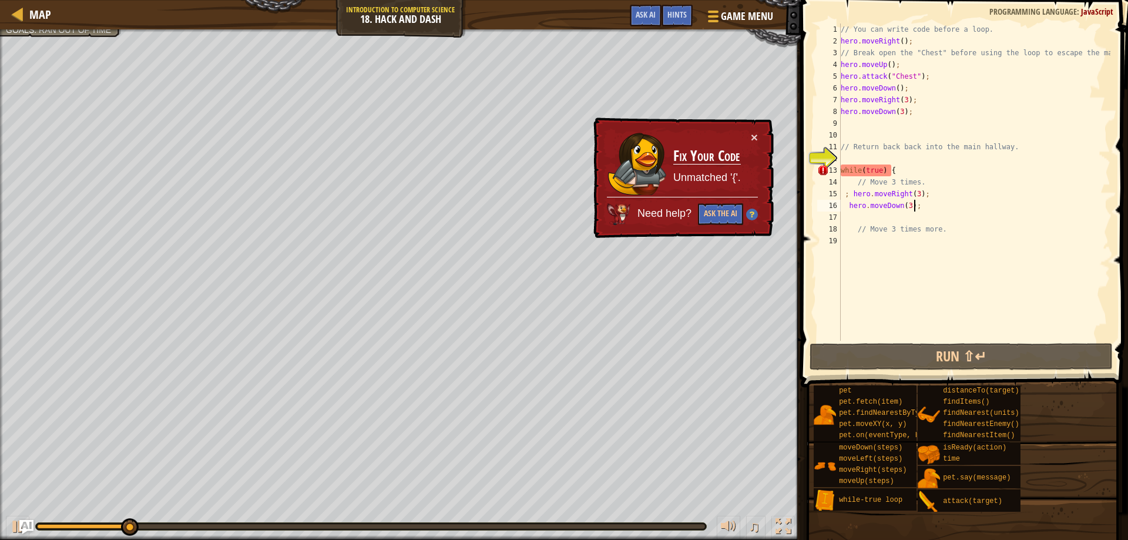
type textarea "// Move 3 times more."
click at [931, 218] on div "// You can write code before a loop. hero . moveRight ( ) ; // Break open the "…" at bounding box center [974, 193] width 272 height 341
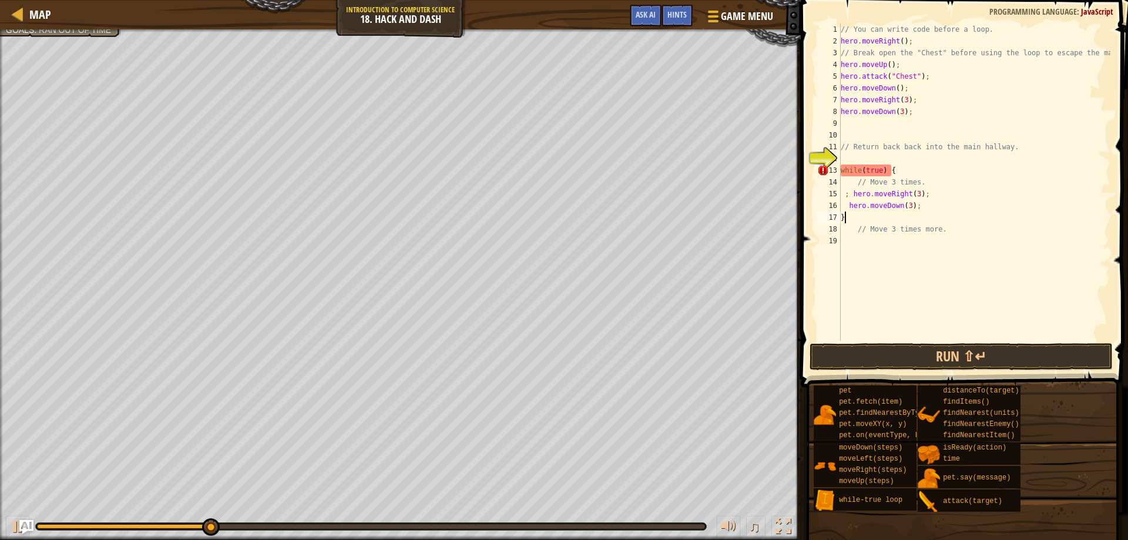
scroll to position [5, 0]
click at [1015, 358] on button "Run ⇧↵" at bounding box center [961, 356] width 304 height 27
type textarea "}"
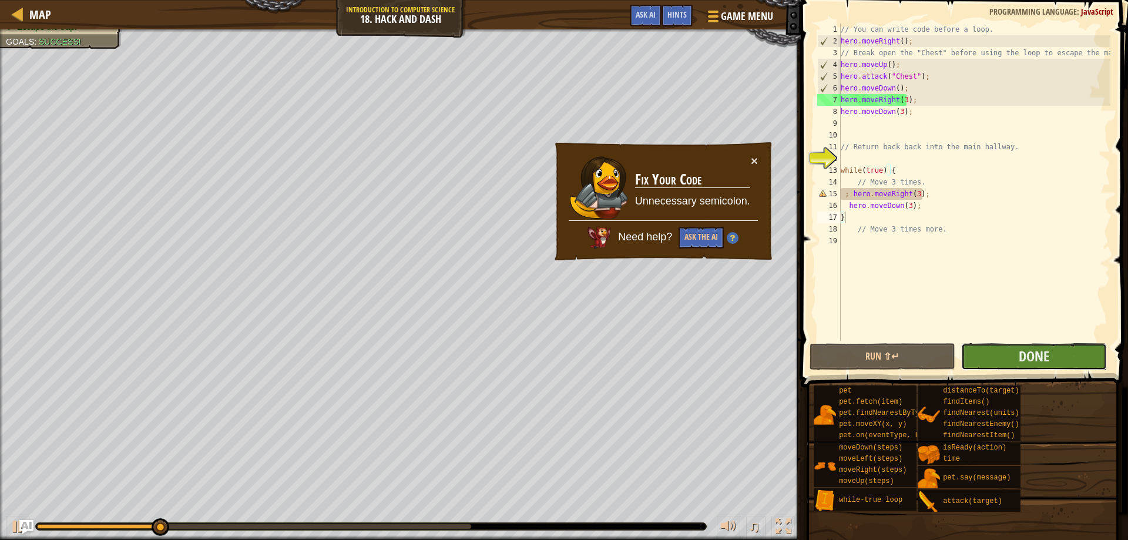
click at [1009, 361] on button "Done" at bounding box center [1034, 356] width 146 height 27
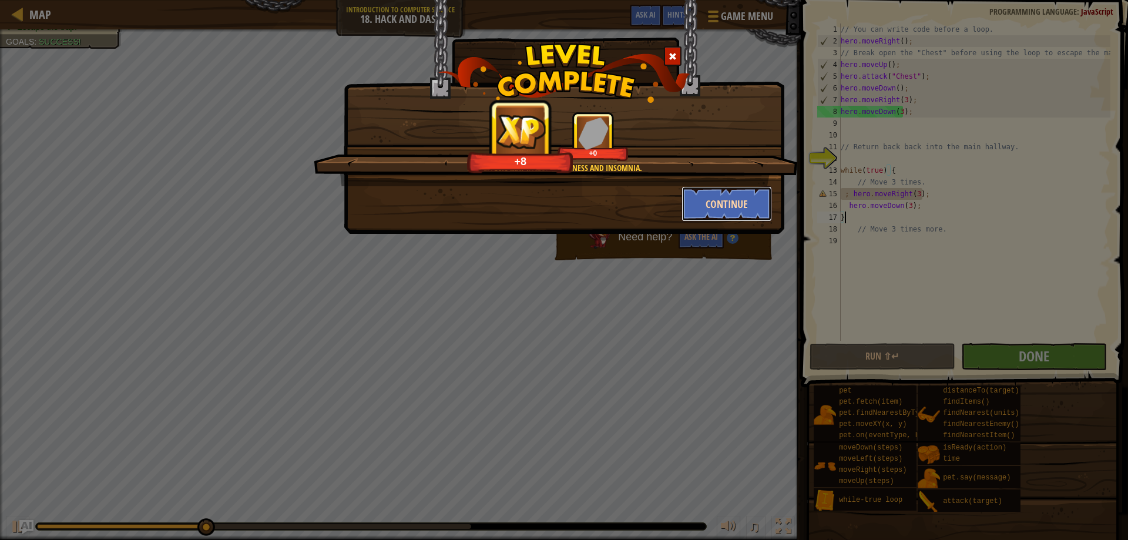
click at [712, 204] on button "Continue" at bounding box center [726, 203] width 91 height 35
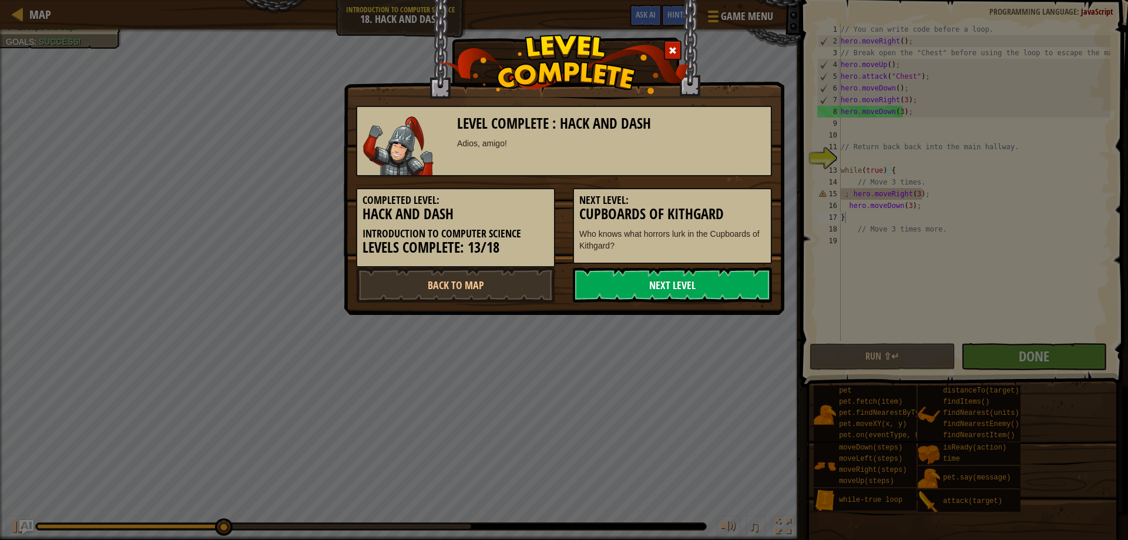
click at [628, 284] on link "Next Level" at bounding box center [672, 284] width 199 height 35
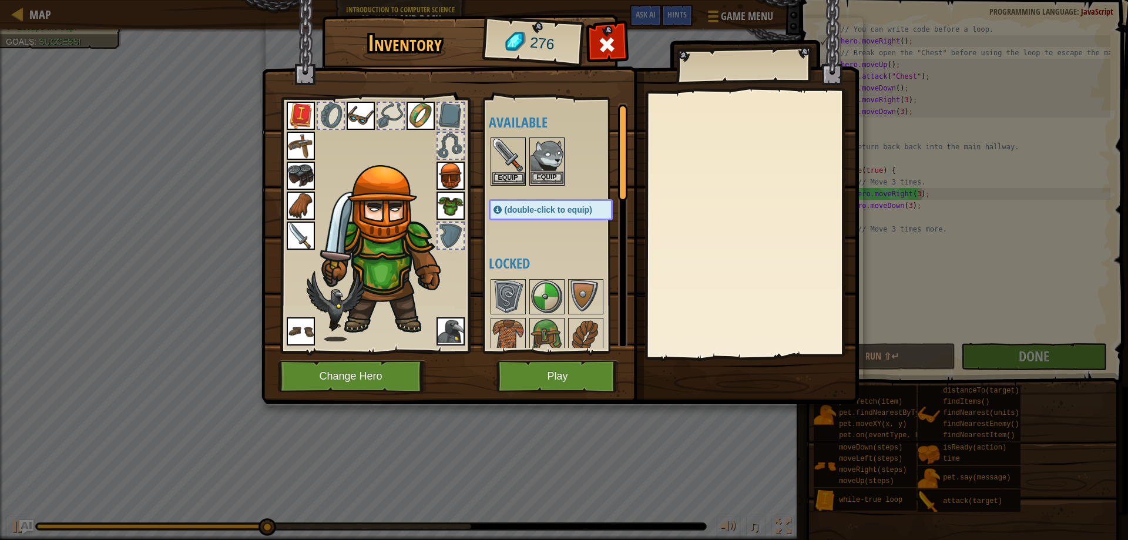
click at [555, 157] on img at bounding box center [546, 155] width 33 height 33
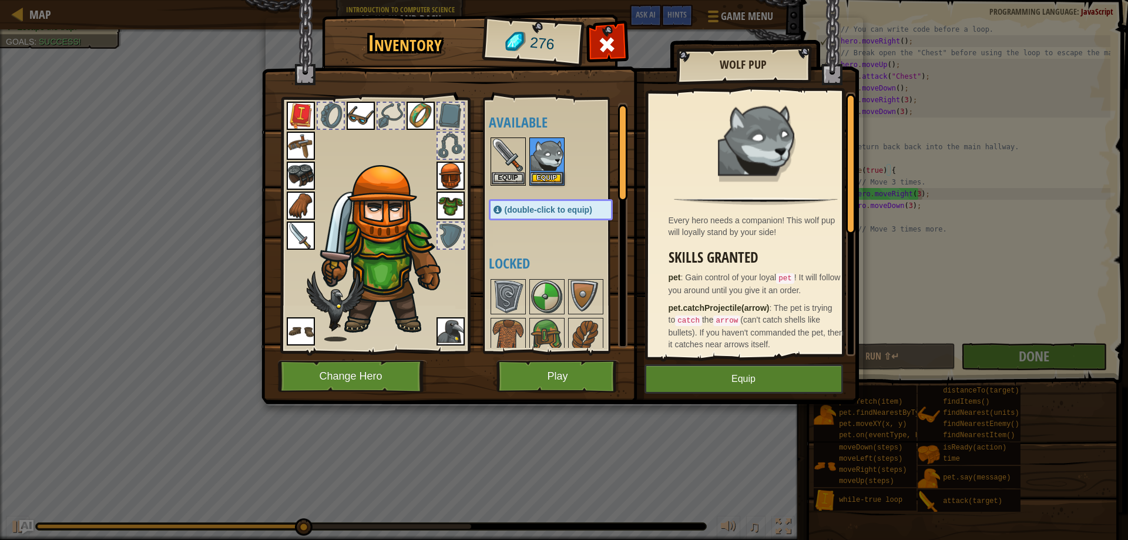
scroll to position [117, 0]
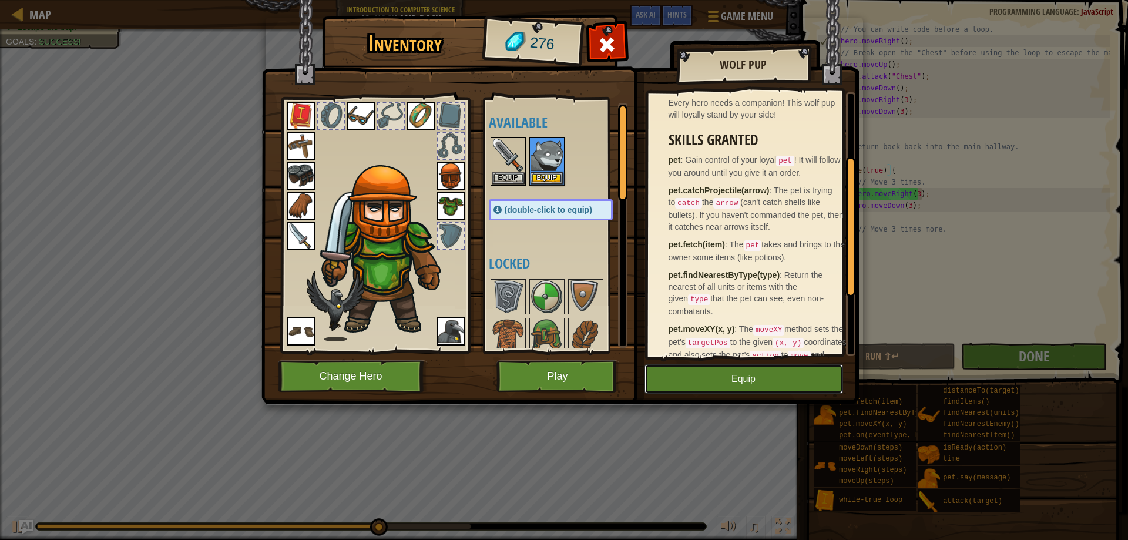
click at [773, 372] on button "Equip" at bounding box center [743, 378] width 198 height 29
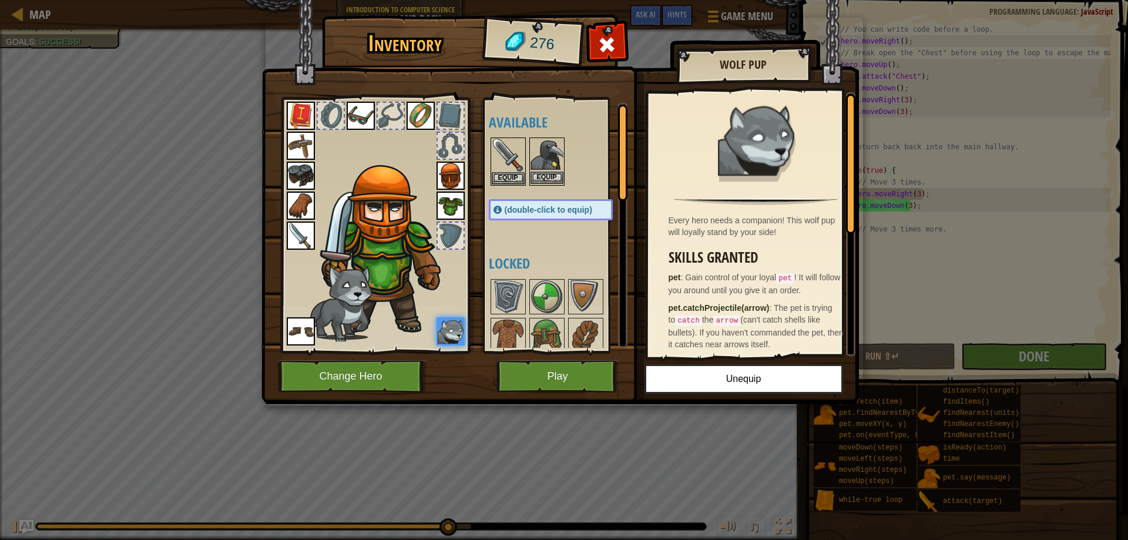
click at [546, 155] on img at bounding box center [546, 155] width 33 height 33
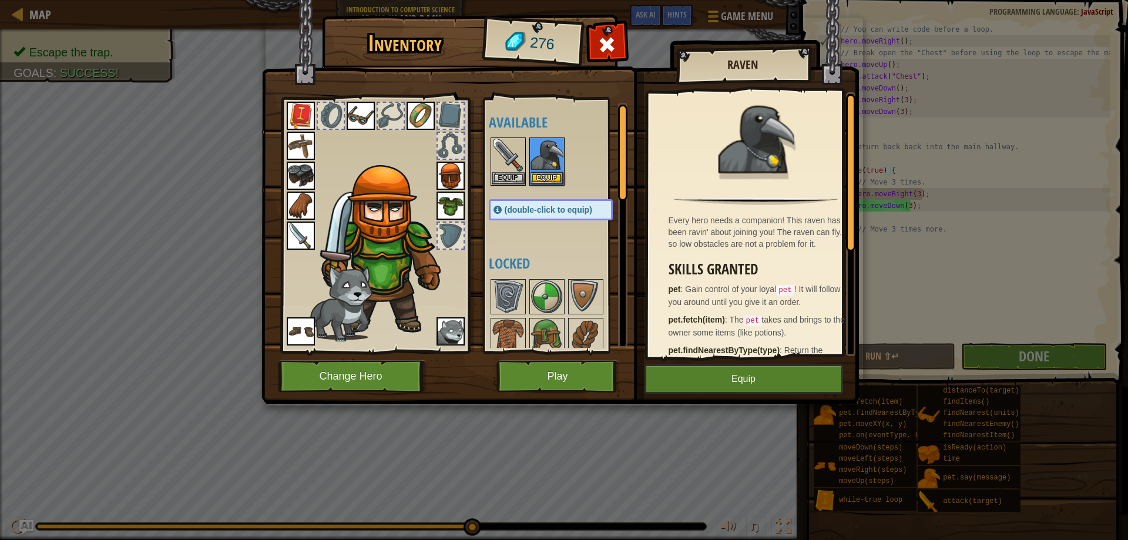
scroll to position [180, 0]
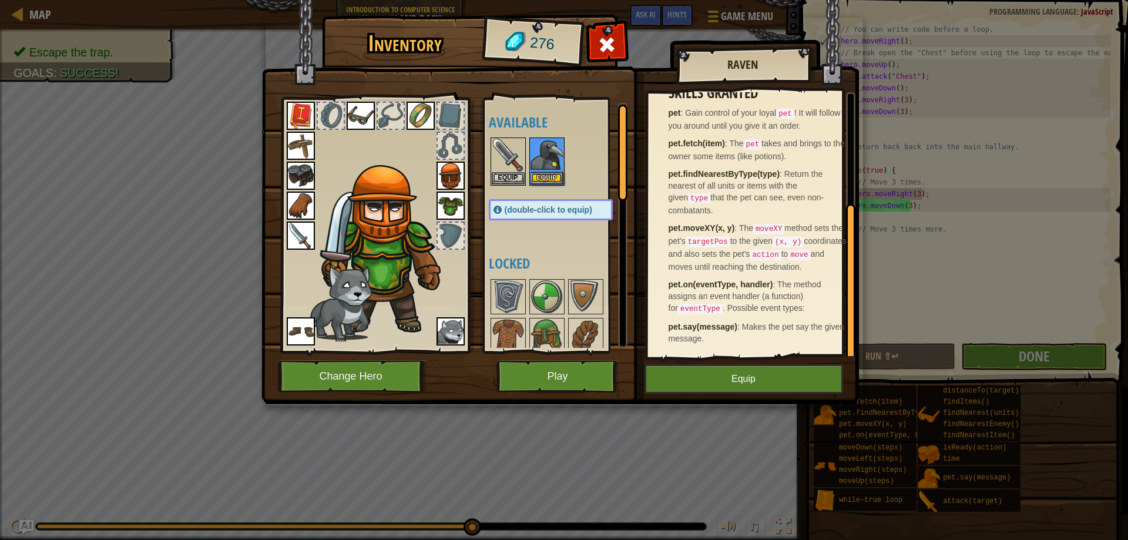
click at [447, 334] on img at bounding box center [450, 331] width 28 height 28
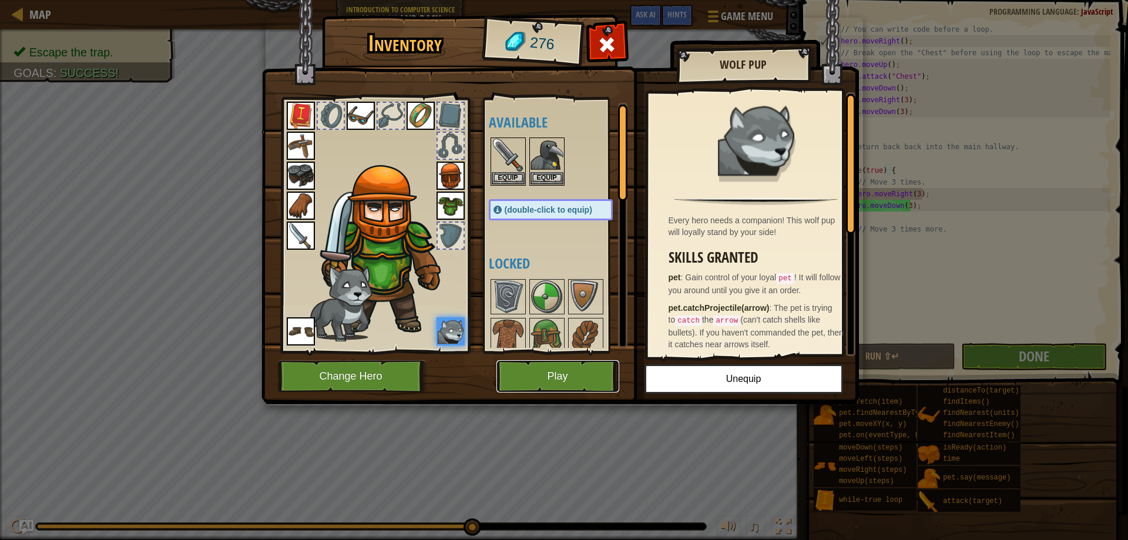
click at [595, 386] on button "Play" at bounding box center [557, 376] width 123 height 32
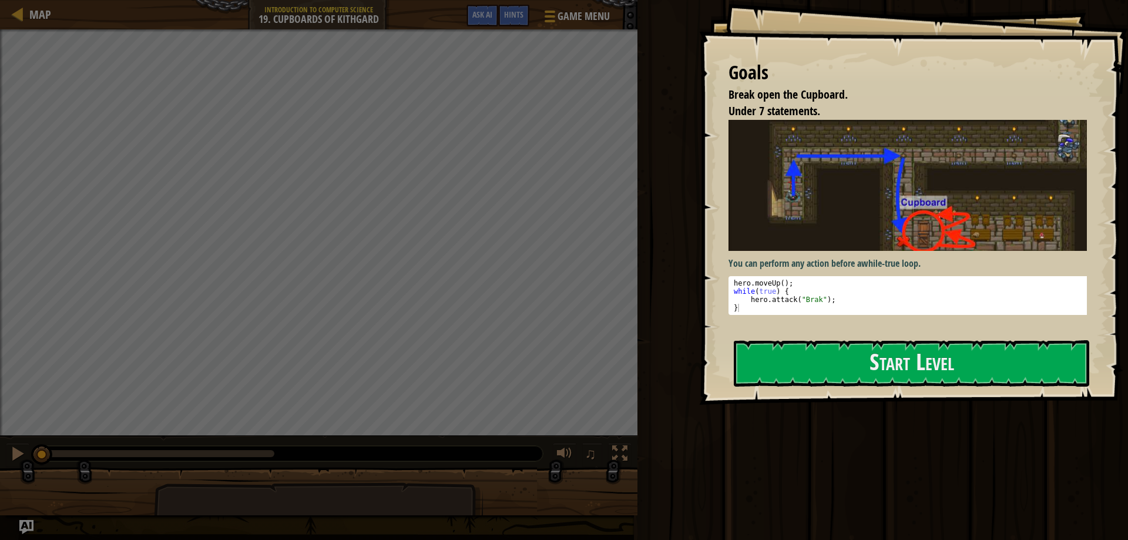
click at [927, 334] on div "Goals Break open the Cupboard. Under 7 statements. You can perform any action b…" at bounding box center [913, 202] width 429 height 405
click at [917, 342] on button "Start Level" at bounding box center [910, 363] width 355 height 46
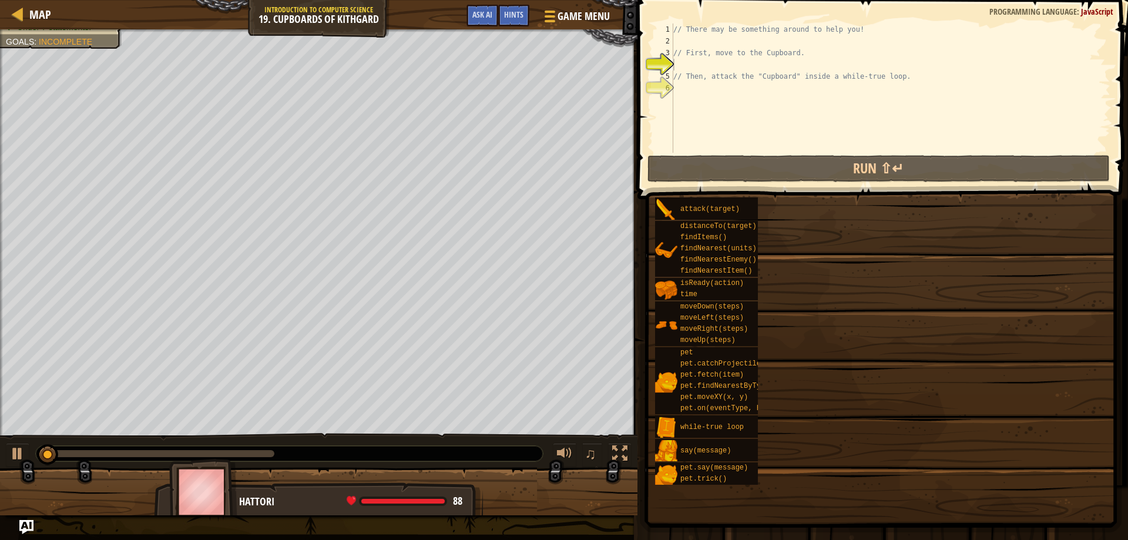
click at [903, 338] on div "Goals Break open the Cupboard. Under 7 statements. You can perform any action b…" at bounding box center [564, 270] width 1128 height 540
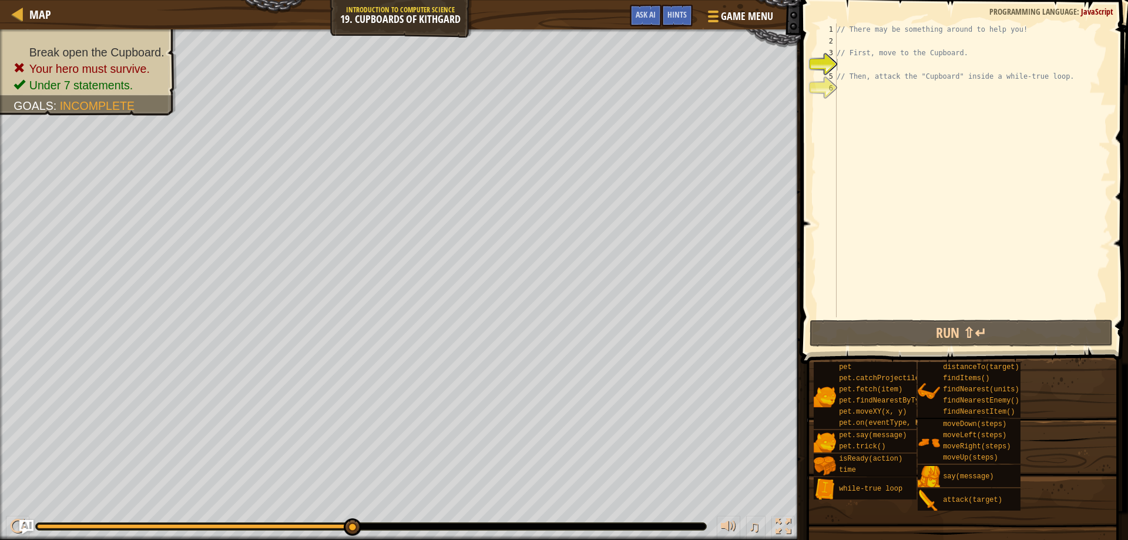
click at [922, 99] on div "// There may be something around to help you! // First, move to the Cupboard. /…" at bounding box center [972, 181] width 276 height 317
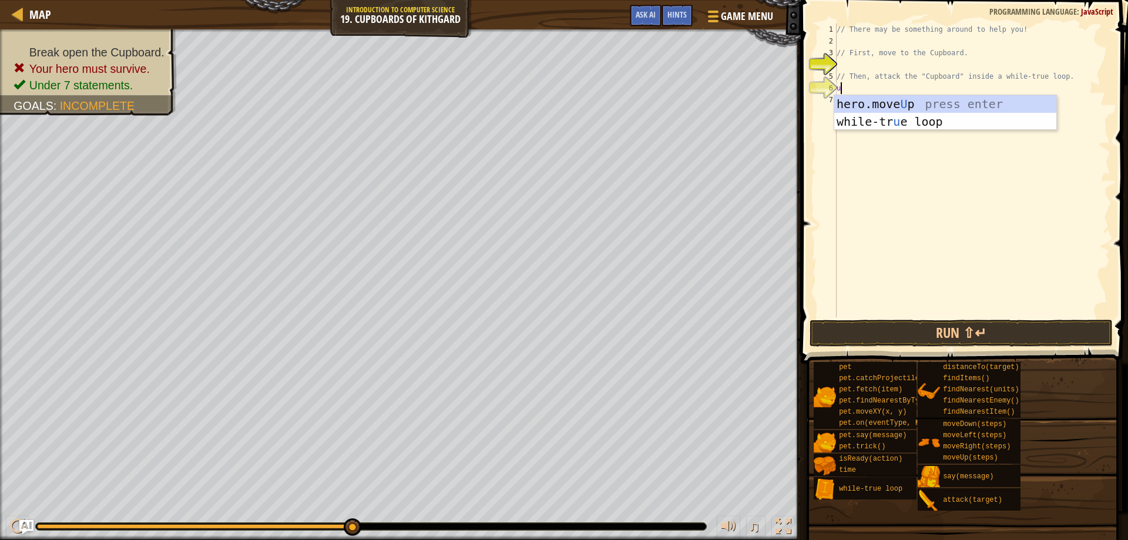
scroll to position [5, 0]
type textarea "up"
click at [920, 104] on div "hero.move Up press enter while-tr u e loo p press enter" at bounding box center [945, 130] width 222 height 70
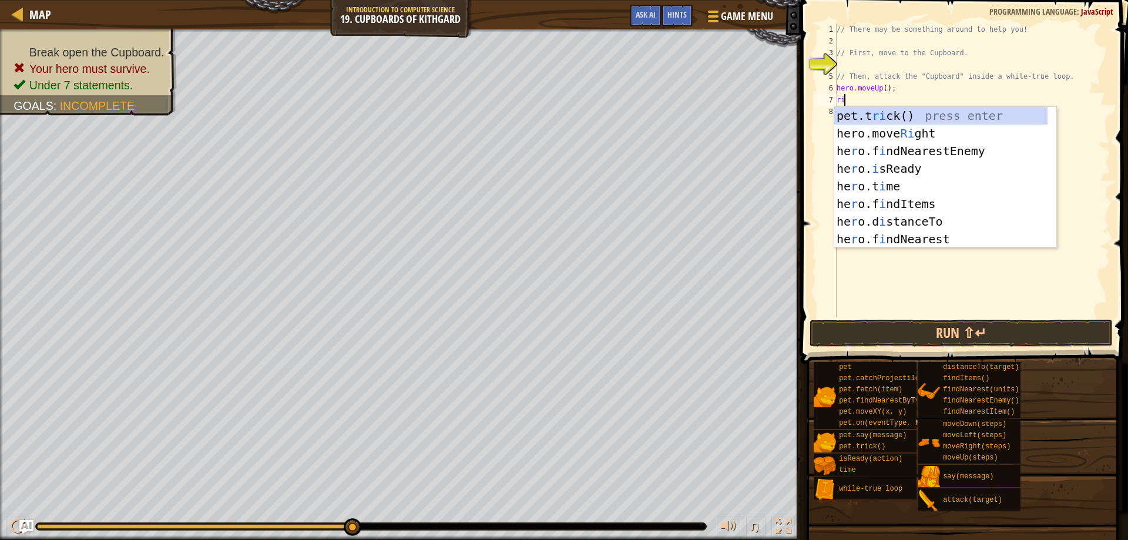
type textarea "right"
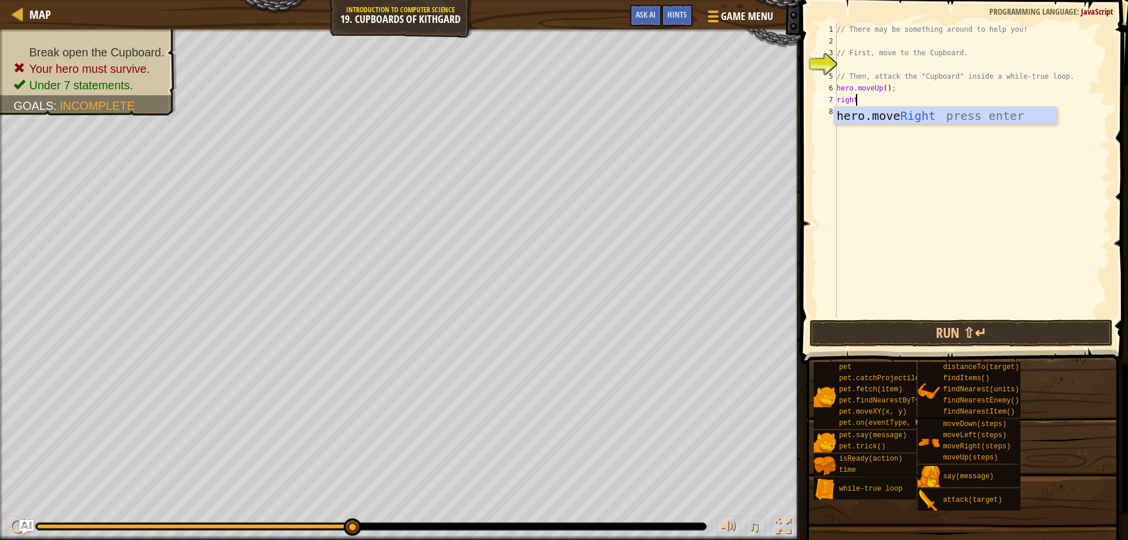
scroll to position [5, 1]
click at [923, 115] on div "hero.move Right press enter" at bounding box center [945, 133] width 222 height 53
click at [893, 100] on div "// There may be something around to help you! // First, move to the Cupboard. /…" at bounding box center [972, 181] width 276 height 317
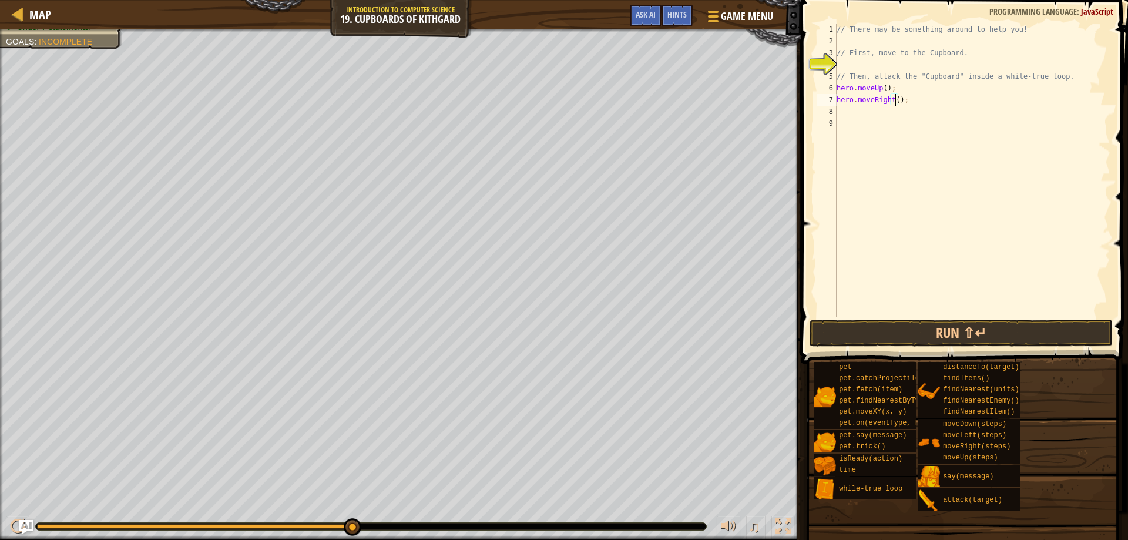
type textarea "hero.moveRight(2);"
click at [896, 117] on div "// There may be something around to help you! // First, move to the Cupboard. /…" at bounding box center [972, 181] width 276 height 317
type textarea "down'"
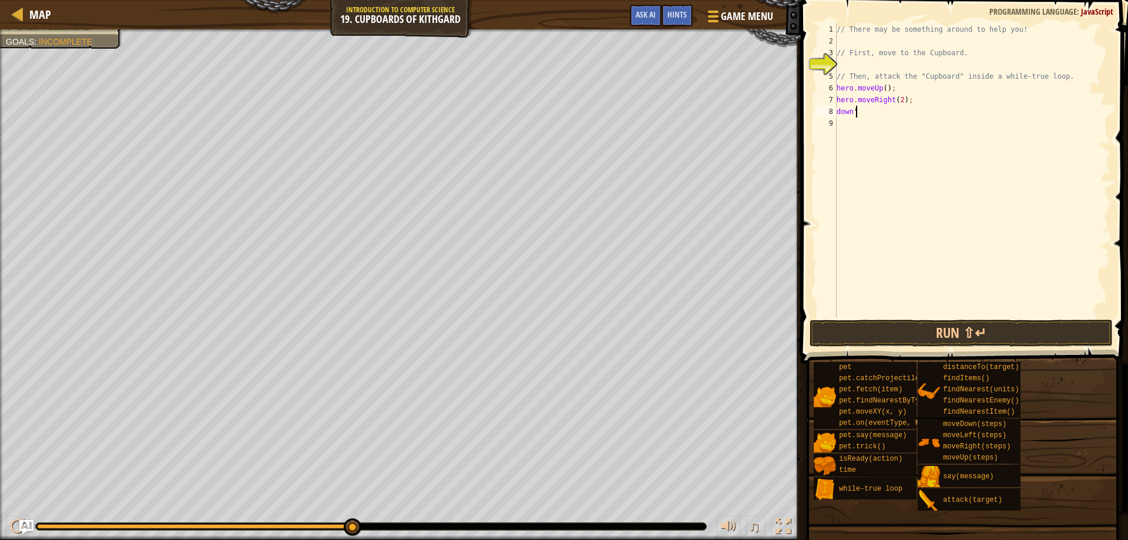
scroll to position [5, 1]
click at [883, 120] on div "// There may be something around to help you! // First, move to the Cupboard. /…" at bounding box center [972, 181] width 276 height 317
click at [875, 109] on div "// There may be something around to help you! // First, move to the Cupboard. /…" at bounding box center [972, 181] width 276 height 317
type textarea "d"
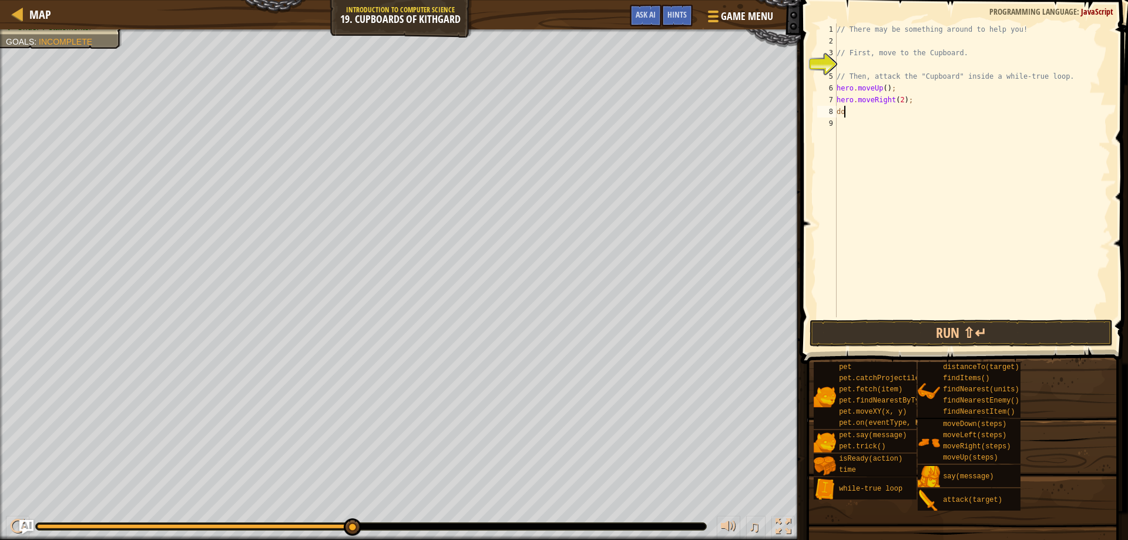
type textarea "d"
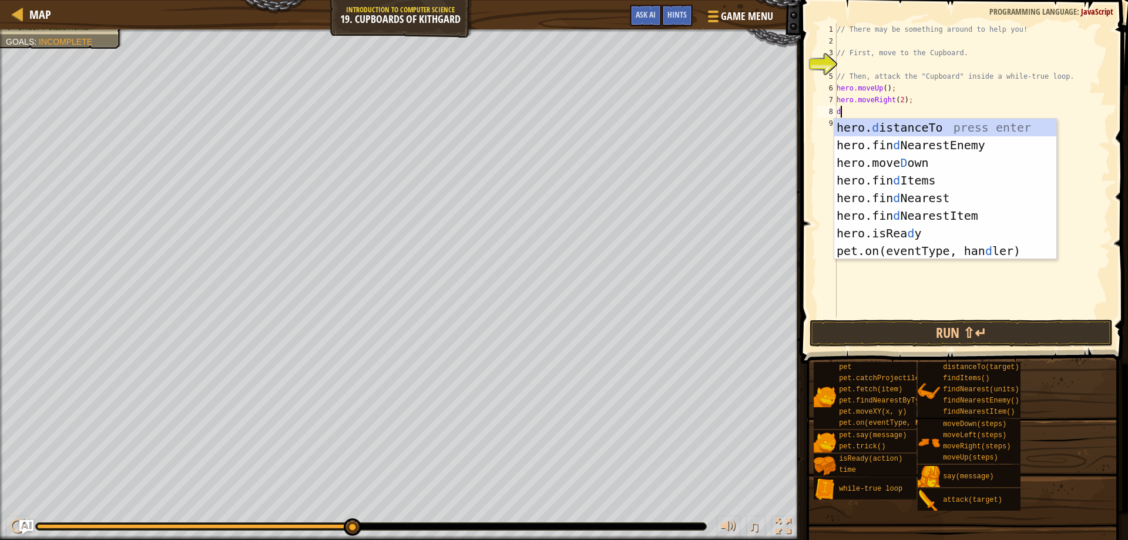
scroll to position [5, 1]
type textarea "down"
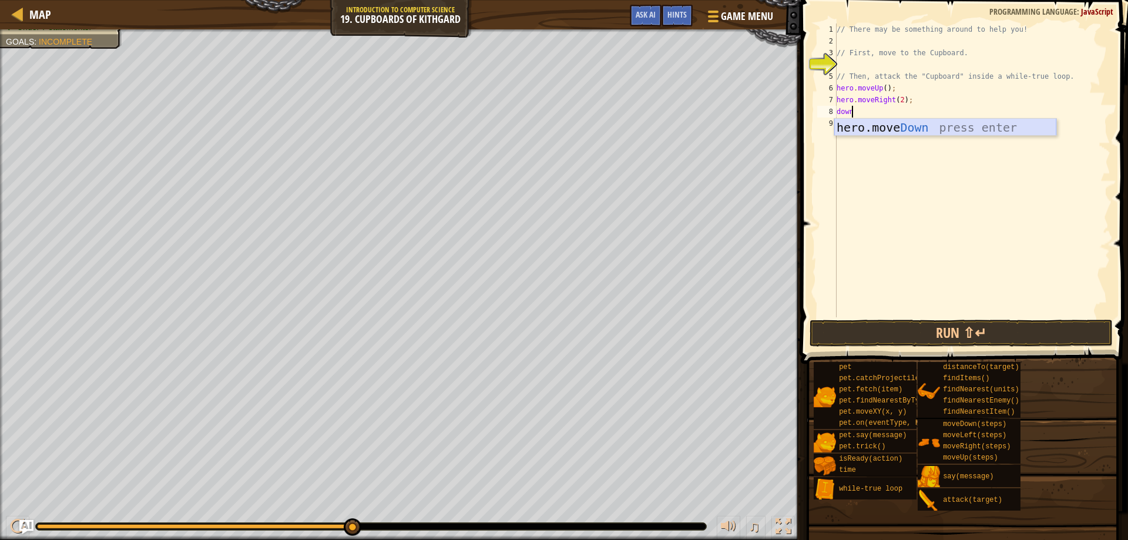
click at [888, 124] on div "hero.move Down press enter" at bounding box center [945, 145] width 222 height 53
click at [894, 114] on div "// There may be something around to help you! // First, move to the Cupboard. /…" at bounding box center [973, 181] width 272 height 317
type textarea "hero.moveDown(2);"
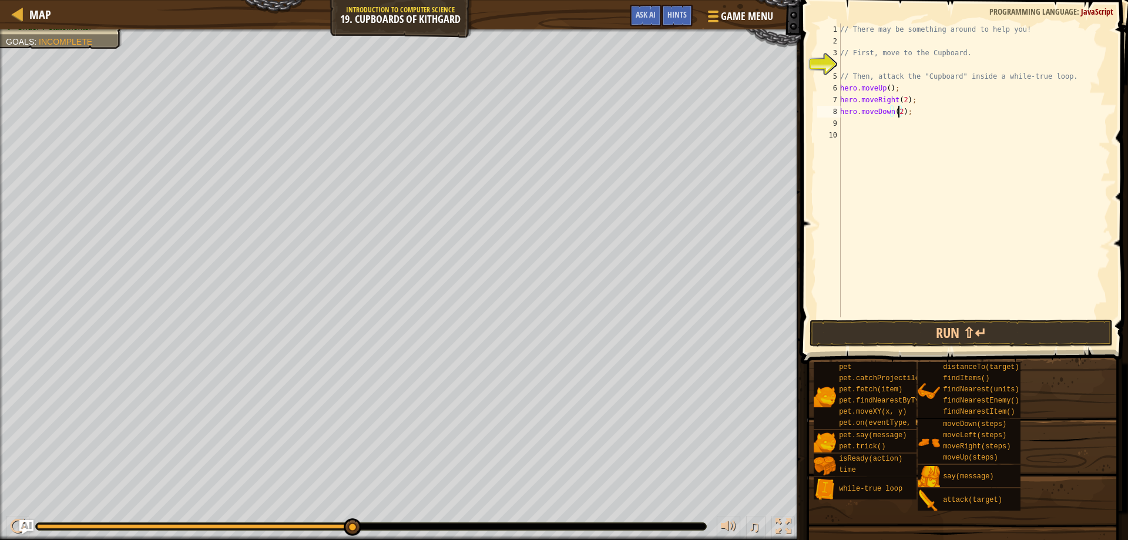
click at [890, 127] on div "// There may be something around to help you! // First, move to the Cupboard. /…" at bounding box center [973, 181] width 272 height 317
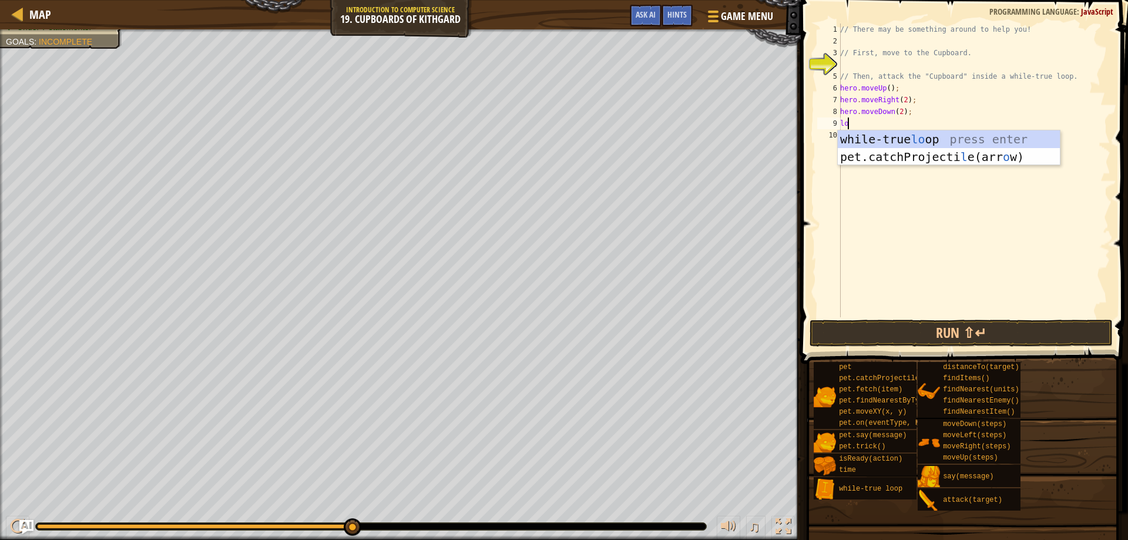
scroll to position [5, 1]
type textarea "loop"
click at [999, 146] on div "hero. attack press enter" at bounding box center [964, 168] width 222 height 53
type textarea "hero.attack(enemy);"
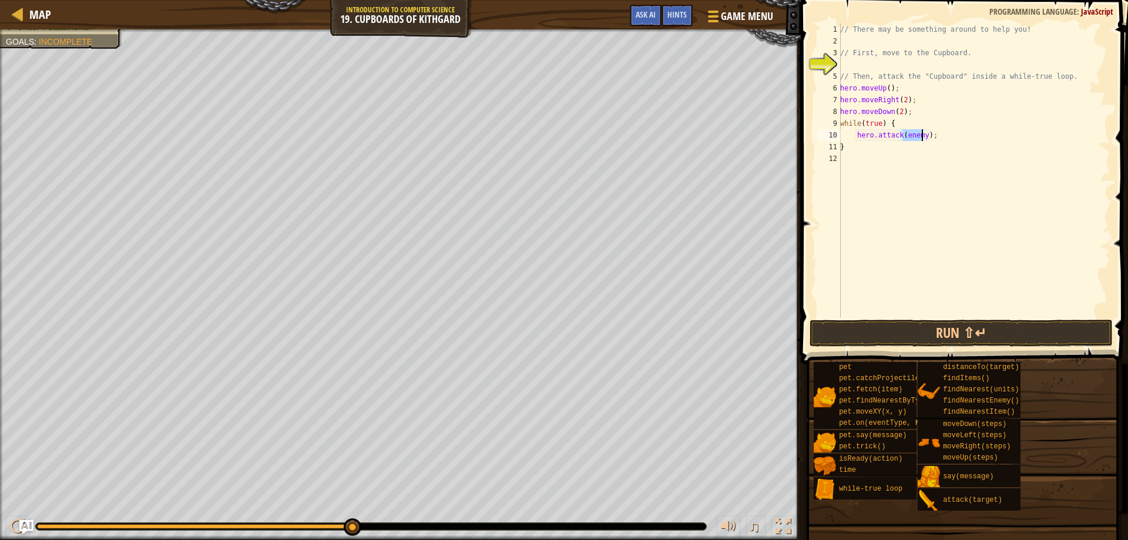
click at [893, 153] on div "// There may be something around to help you! // First, move to the Cupboard. /…" at bounding box center [973, 181] width 272 height 317
click at [918, 136] on div "// There may be something around to help you! // First, move to the Cupboard. /…" at bounding box center [973, 181] width 272 height 317
click at [920, 136] on div "// There may be something around to help you! // First, move to the Cupboard. /…" at bounding box center [973, 181] width 272 height 317
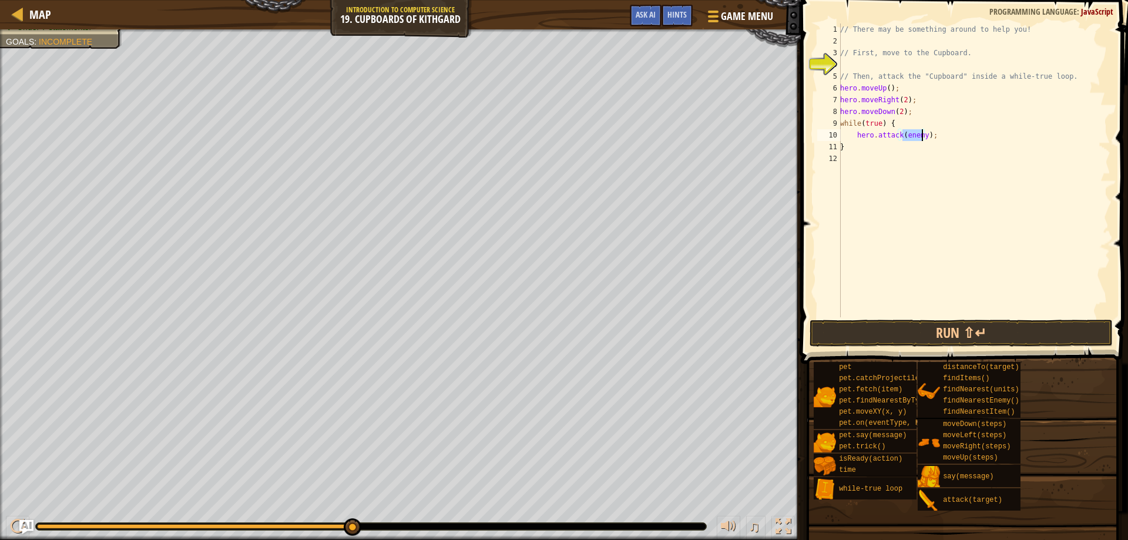
click at [920, 136] on div "// There may be something around to help you! // First, move to the Cupboard. /…" at bounding box center [973, 181] width 272 height 317
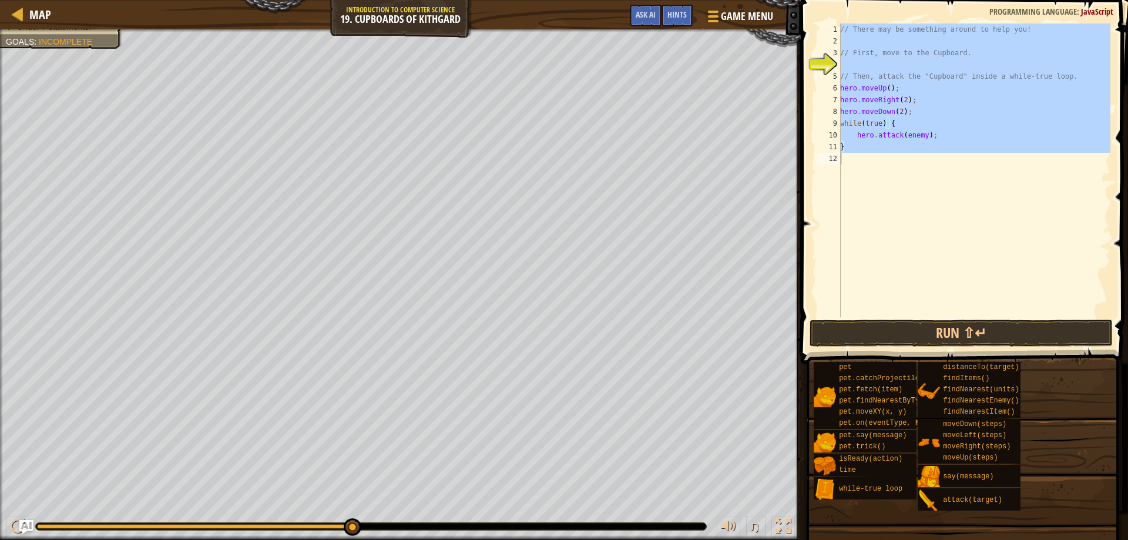
click at [920, 136] on div "// There may be something around to help you! // First, move to the Cupboard. /…" at bounding box center [973, 181] width 272 height 317
click at [908, 135] on div "// There may be something around to help you! // First, move to the Cupboard. /…" at bounding box center [973, 170] width 272 height 294
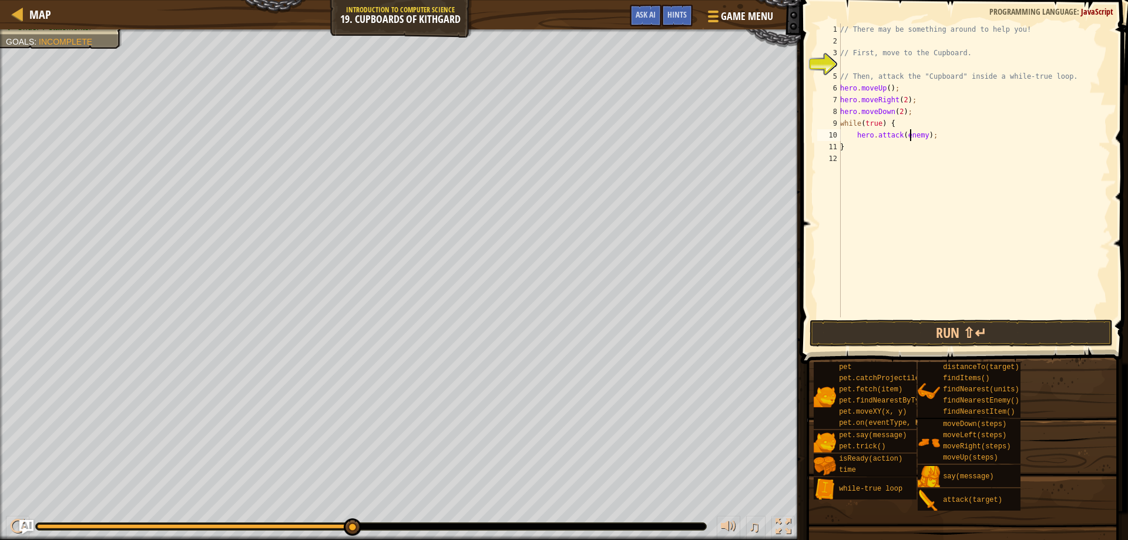
click at [908, 135] on div "// There may be something around to help you! // First, move to the Cupboard. /…" at bounding box center [973, 181] width 272 height 317
type textarea "hero.attack("Cupboard");"
click at [985, 346] on button "Run ⇧↵" at bounding box center [961, 332] width 304 height 27
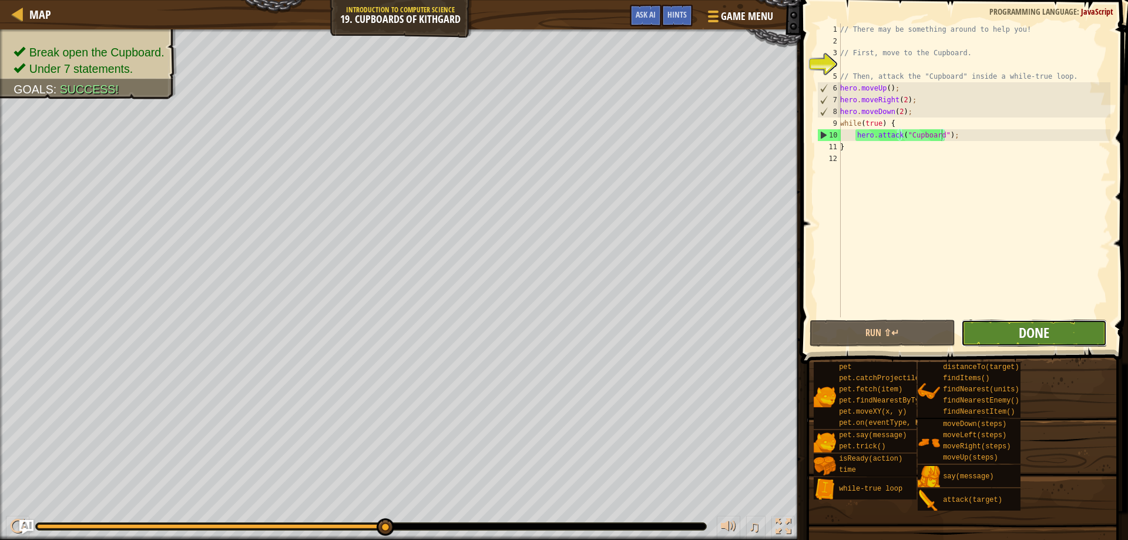
click at [1037, 327] on span "Done" at bounding box center [1033, 332] width 31 height 19
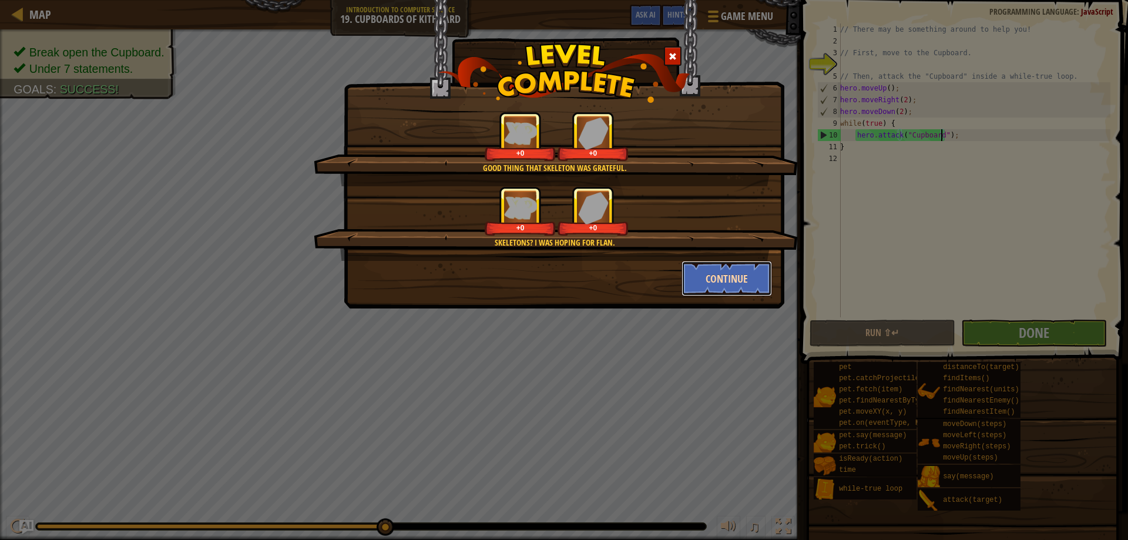
click at [706, 264] on button "Continue" at bounding box center [726, 278] width 91 height 35
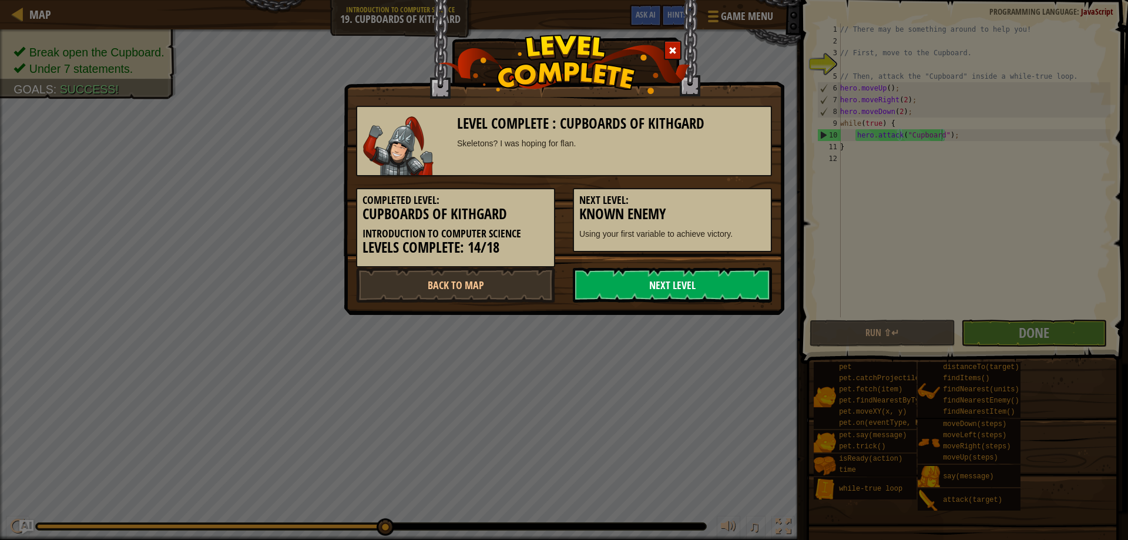
click at [690, 280] on link "Next Level" at bounding box center [672, 284] width 199 height 35
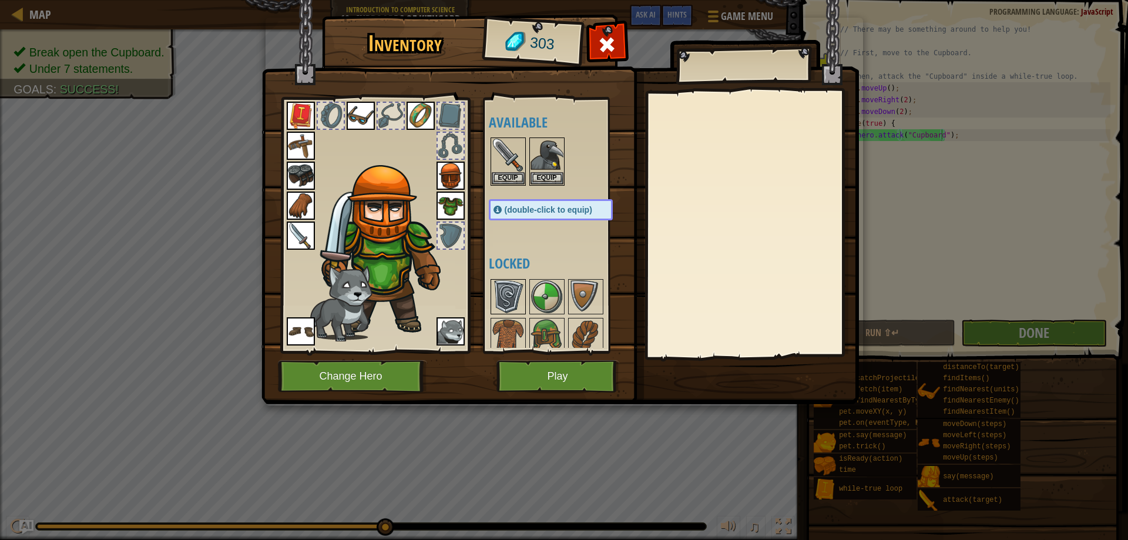
drag, startPoint x: 514, startPoint y: 307, endPoint x: 515, endPoint y: 294, distance: 12.3
click at [514, 305] on img at bounding box center [508, 296] width 33 height 33
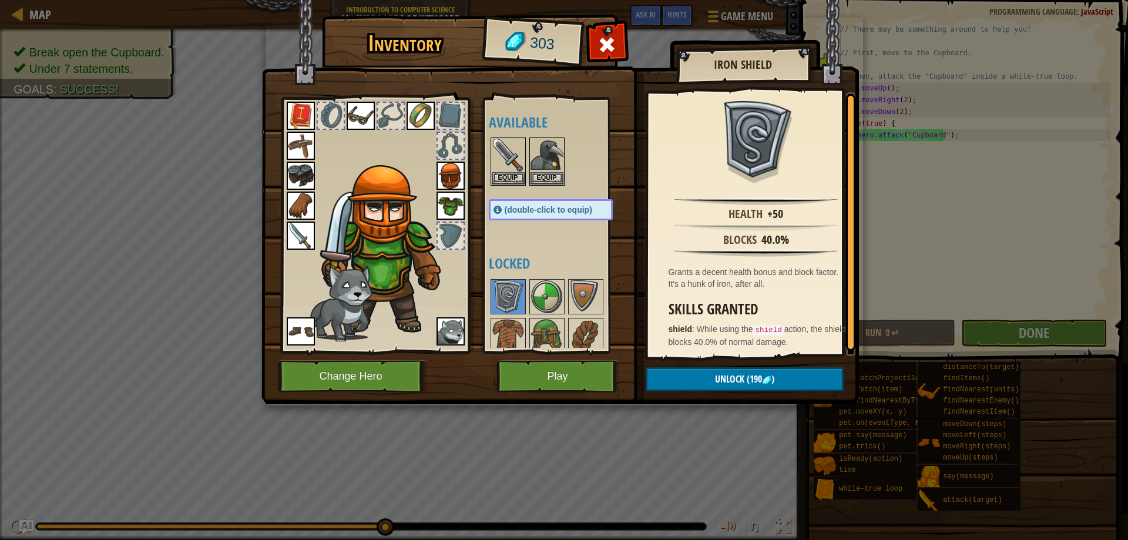
click at [529, 309] on div "Available Equip Equip Equip Equip Equip Equip Equip Equip Equip Equip Equip Equ…" at bounding box center [562, 225] width 147 height 245
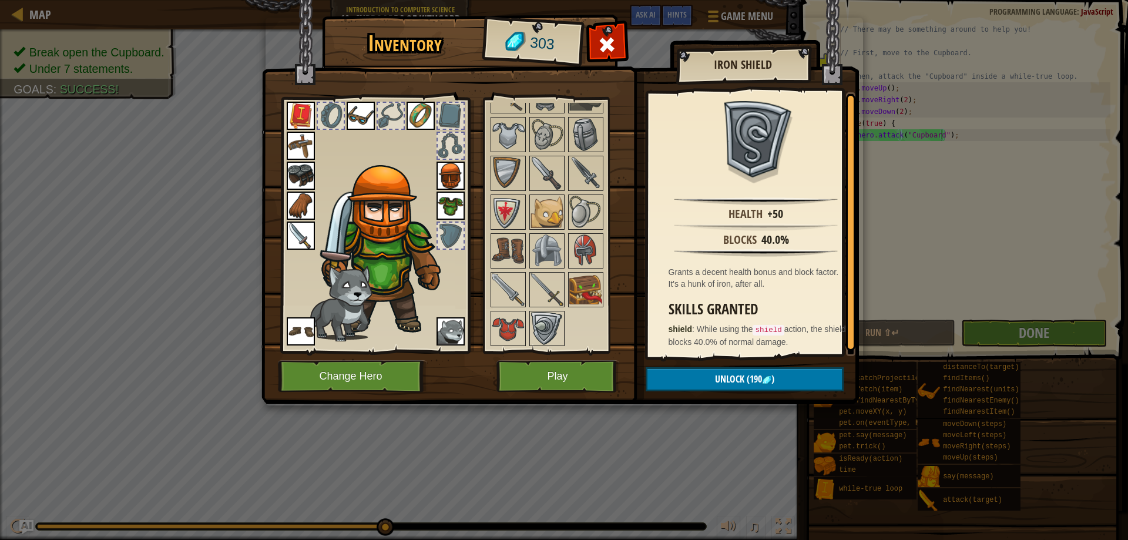
scroll to position [160, 0]
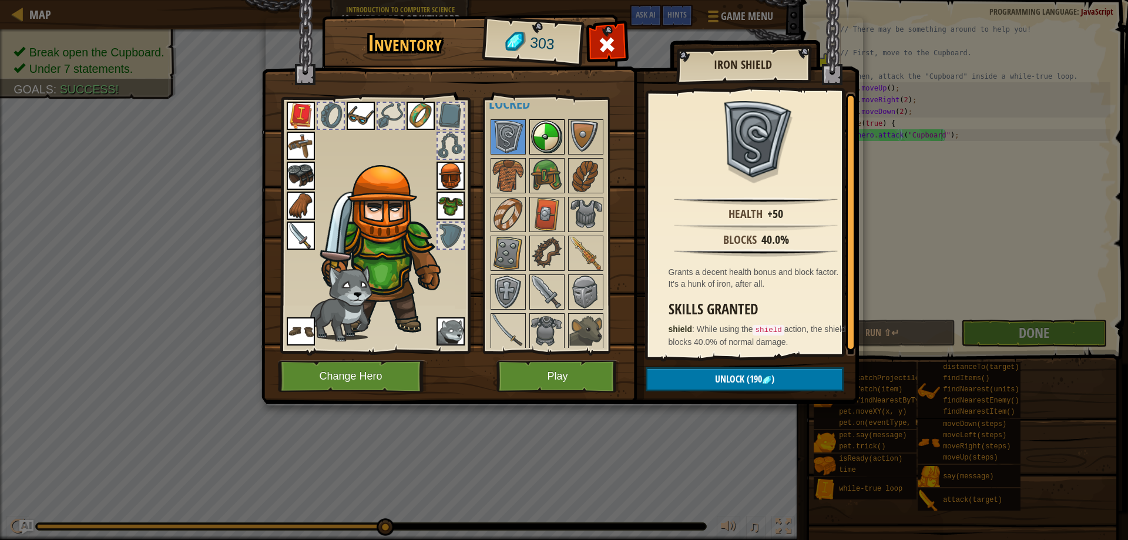
click at [560, 146] on img at bounding box center [546, 136] width 33 height 33
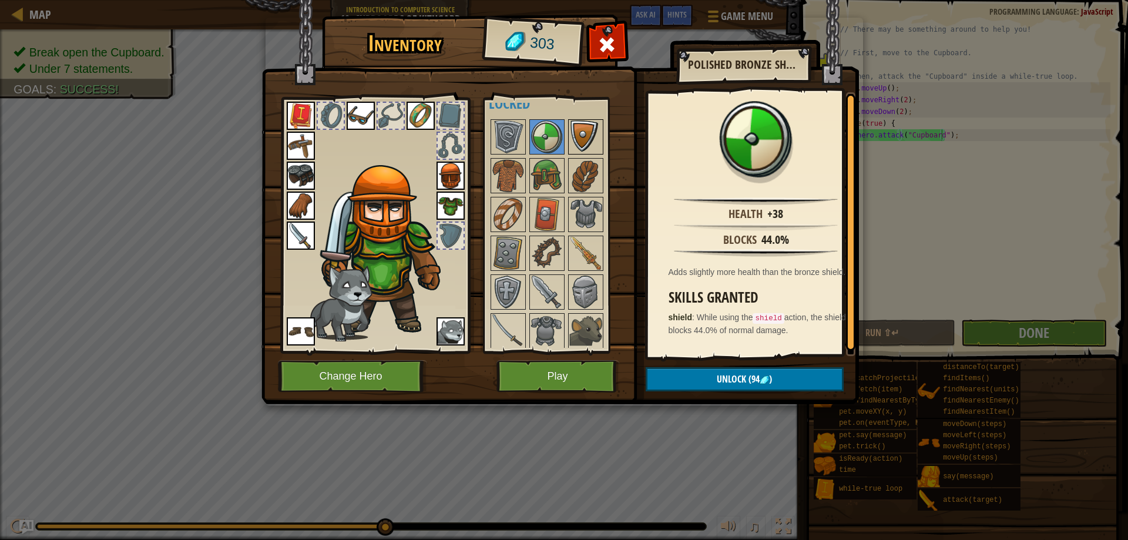
click at [590, 139] on img at bounding box center [585, 136] width 33 height 33
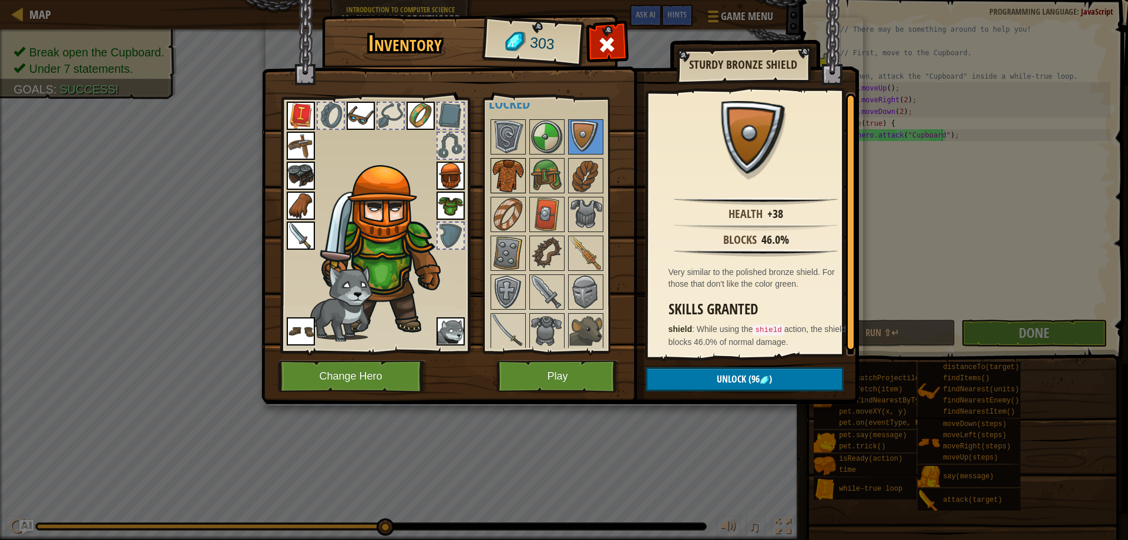
click at [500, 175] on img at bounding box center [508, 175] width 33 height 33
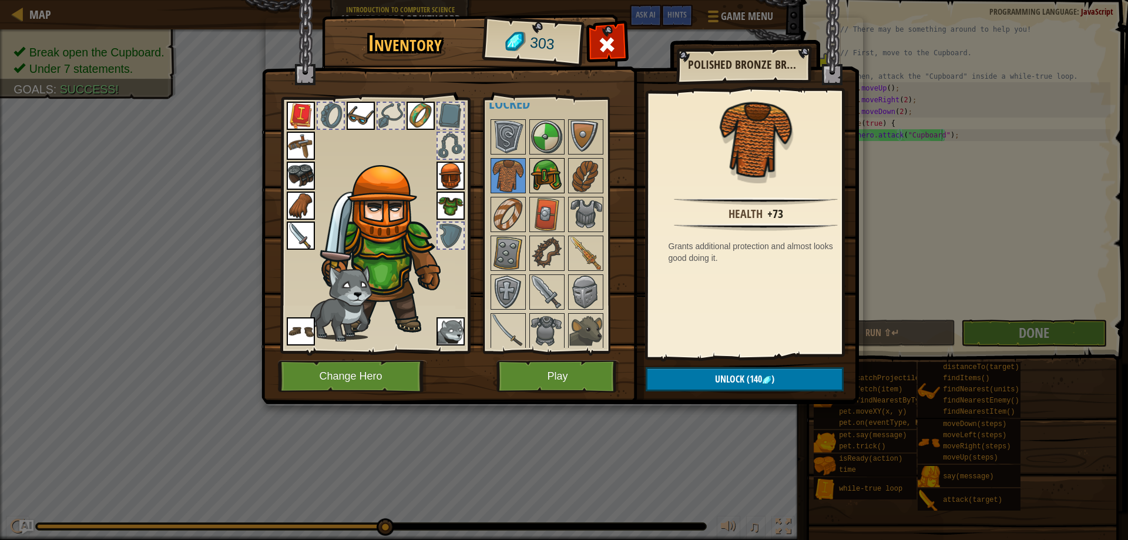
click at [534, 177] on img at bounding box center [546, 175] width 33 height 33
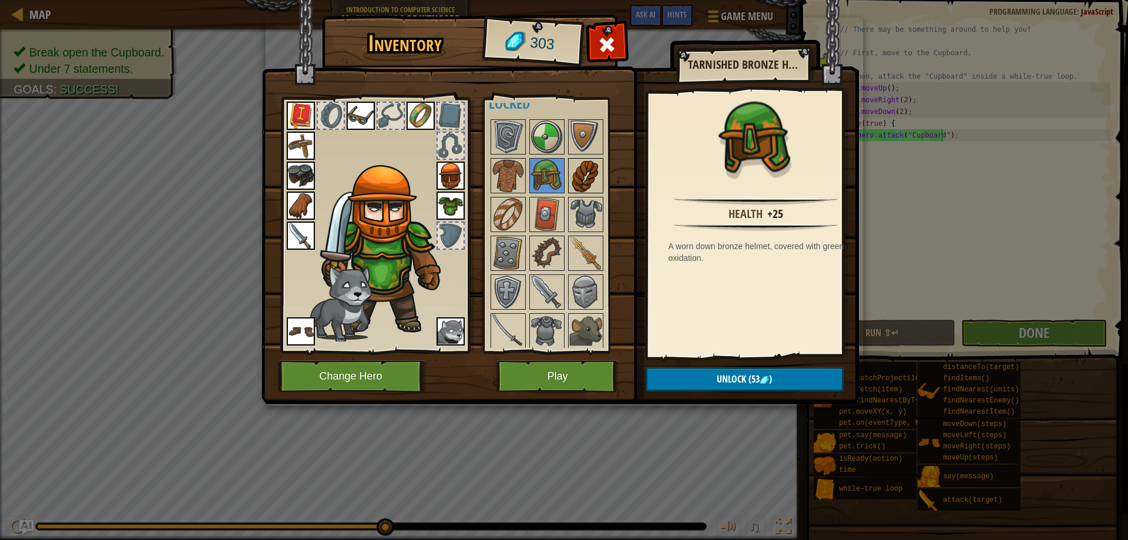
click at [578, 174] on img at bounding box center [585, 175] width 33 height 33
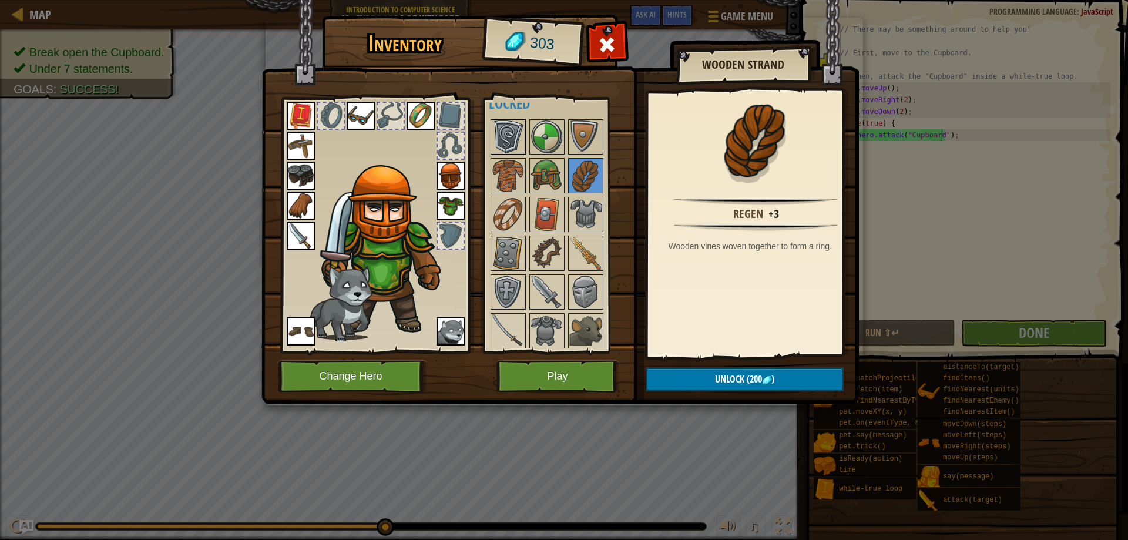
click at [513, 143] on img at bounding box center [508, 136] width 33 height 33
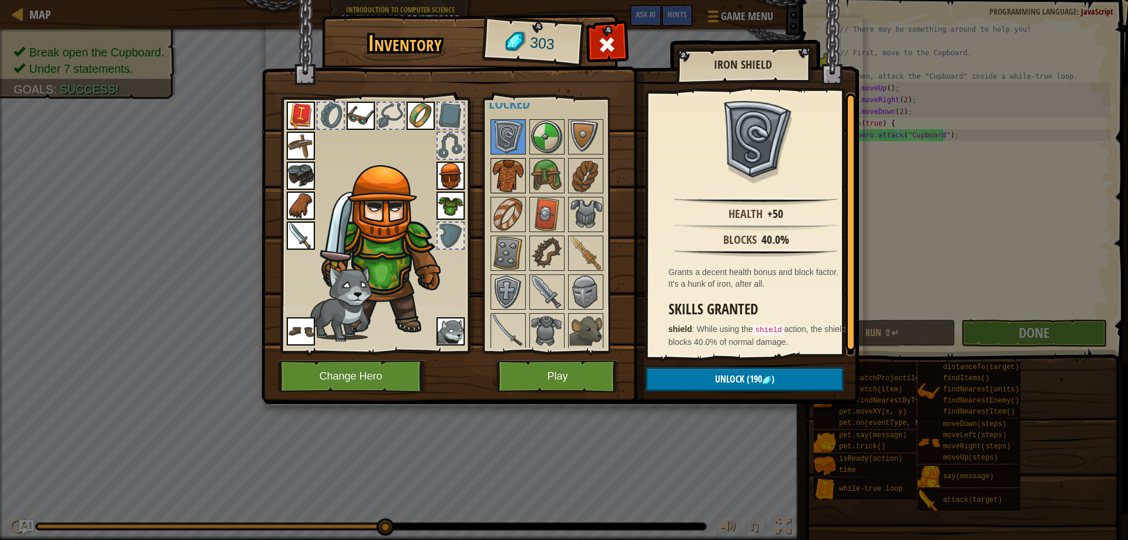
click at [517, 177] on img at bounding box center [508, 175] width 33 height 33
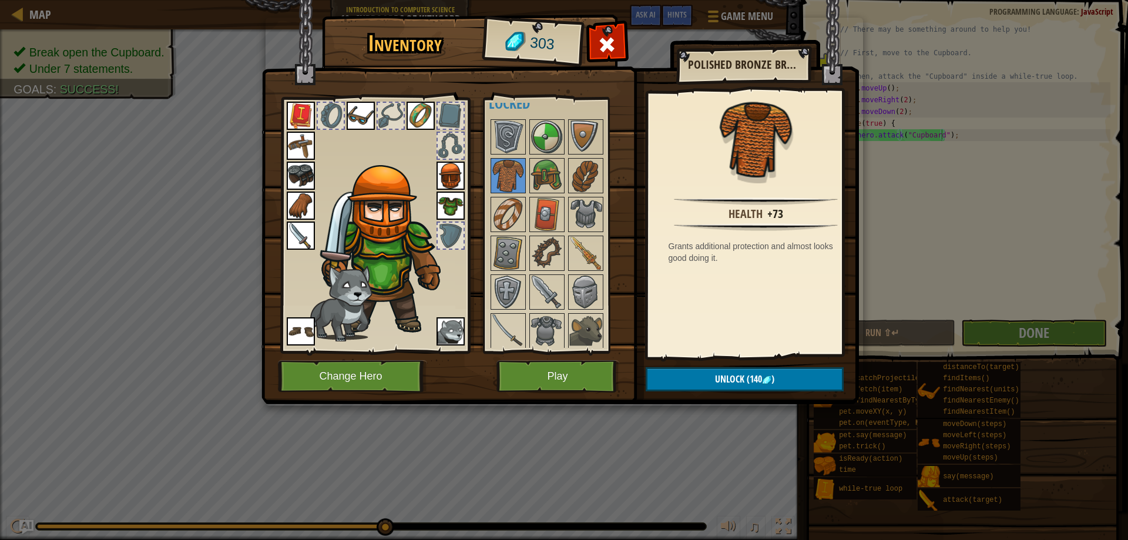
click at [446, 201] on img at bounding box center [450, 205] width 28 height 28
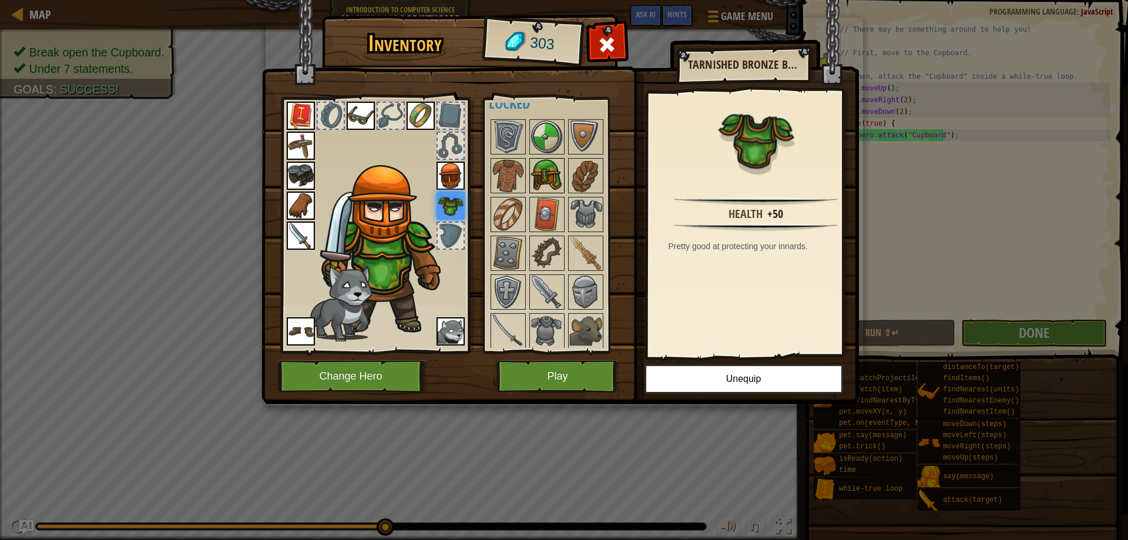
click at [532, 178] on img at bounding box center [546, 175] width 33 height 33
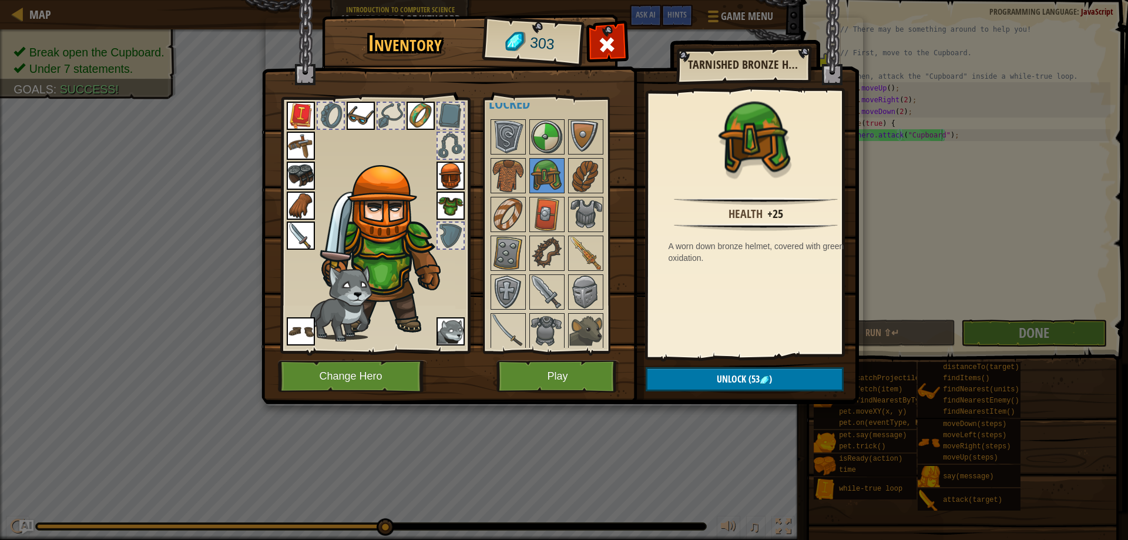
click at [446, 178] on img at bounding box center [450, 175] width 28 height 28
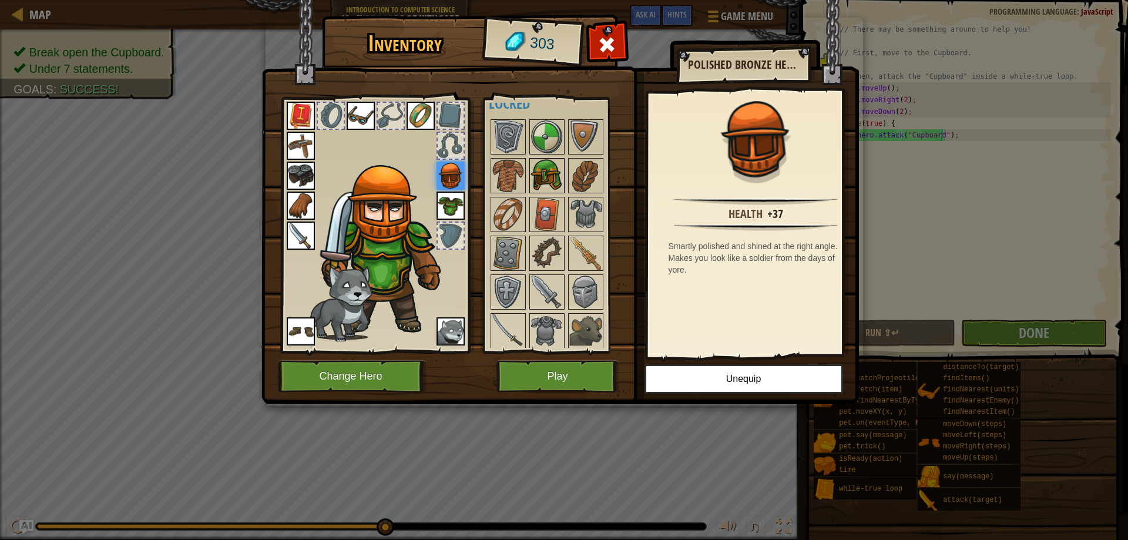
click at [551, 183] on img at bounding box center [546, 175] width 33 height 33
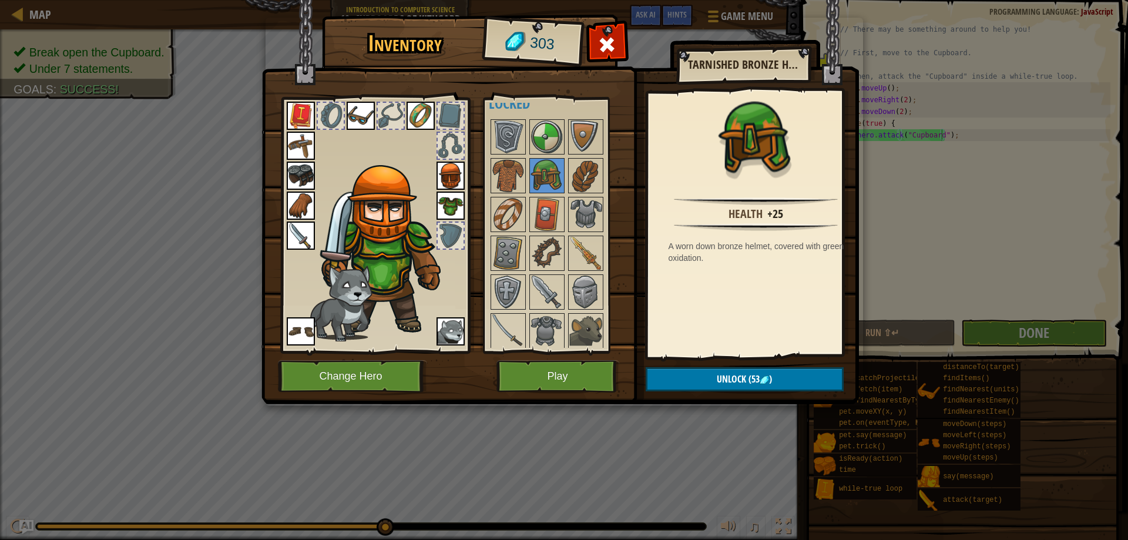
click at [457, 177] on img at bounding box center [450, 175] width 28 height 28
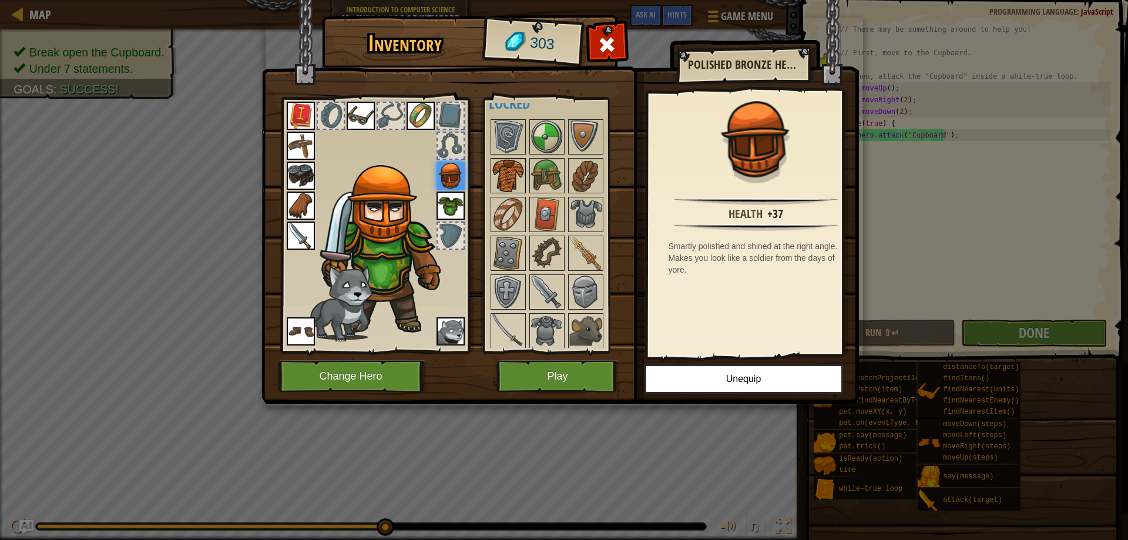
click at [507, 174] on img at bounding box center [508, 175] width 33 height 33
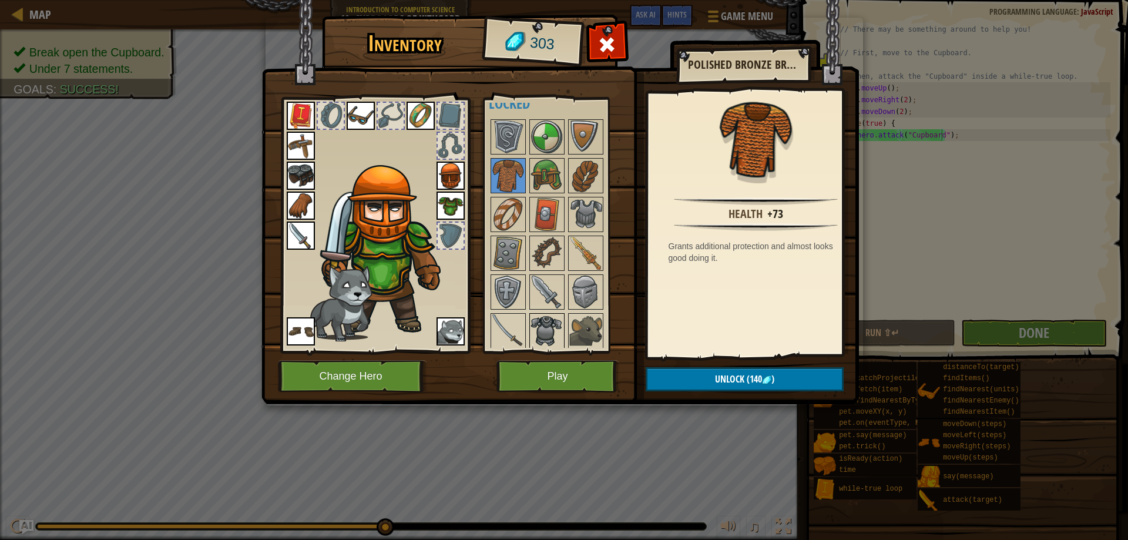
click at [554, 334] on img at bounding box center [546, 330] width 33 height 33
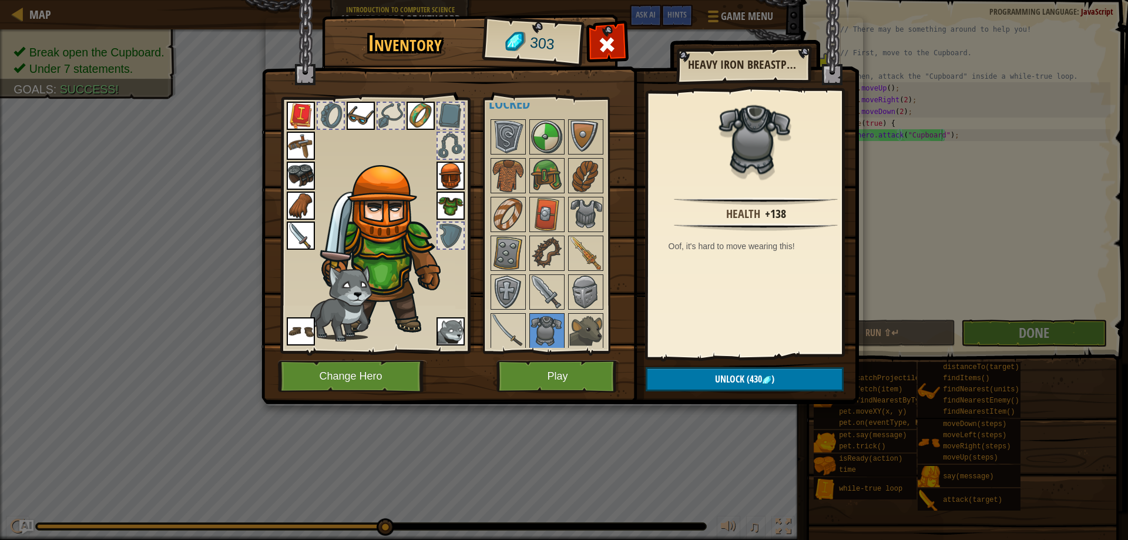
click at [574, 272] on div at bounding box center [562, 349] width 147 height 465
click at [581, 280] on img at bounding box center [585, 291] width 33 height 33
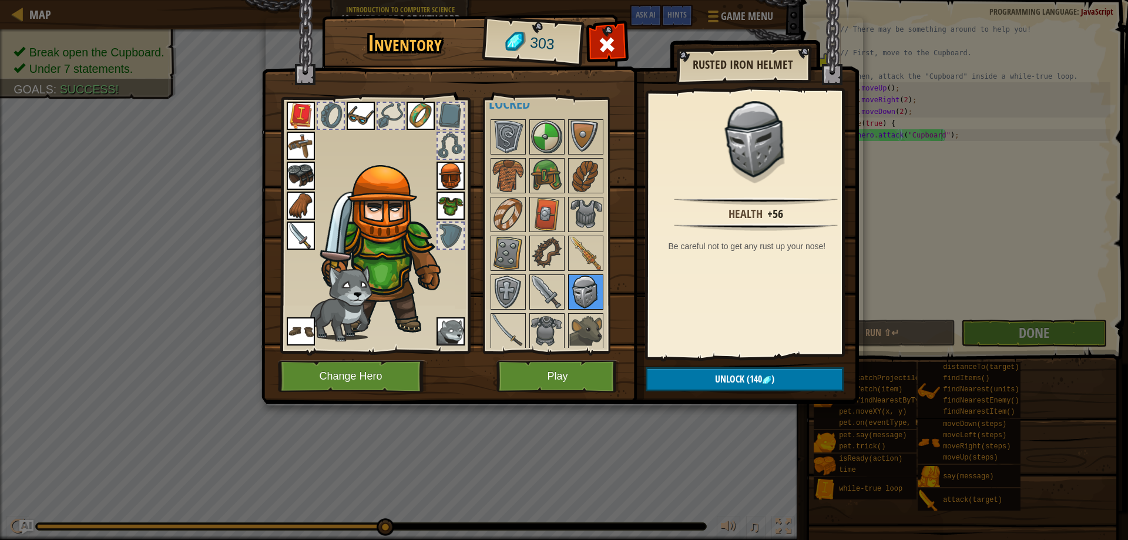
scroll to position [395, 0]
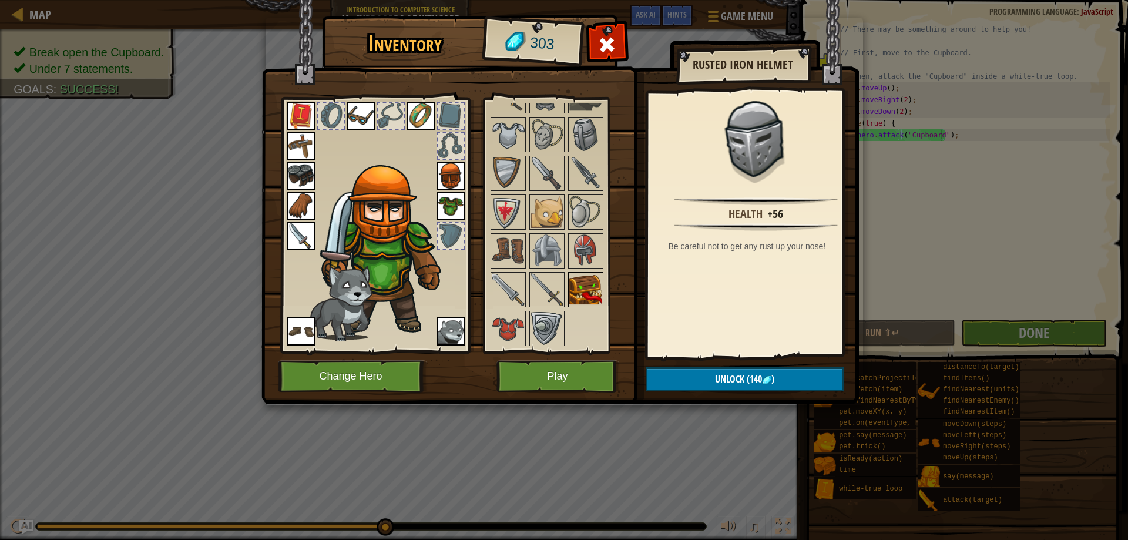
click at [575, 298] on img at bounding box center [585, 289] width 33 height 33
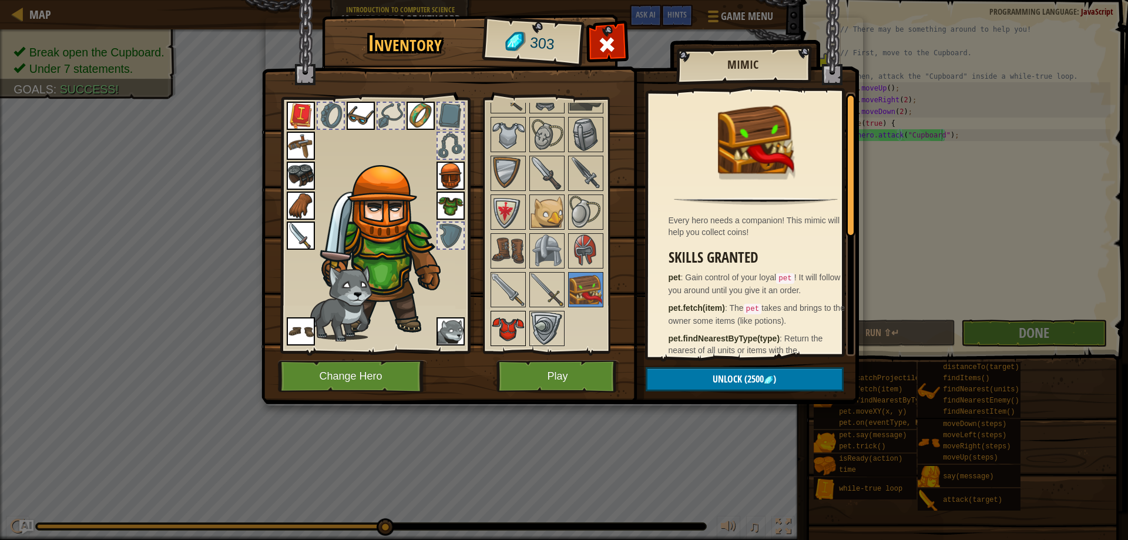
click at [497, 322] on img at bounding box center [508, 328] width 33 height 33
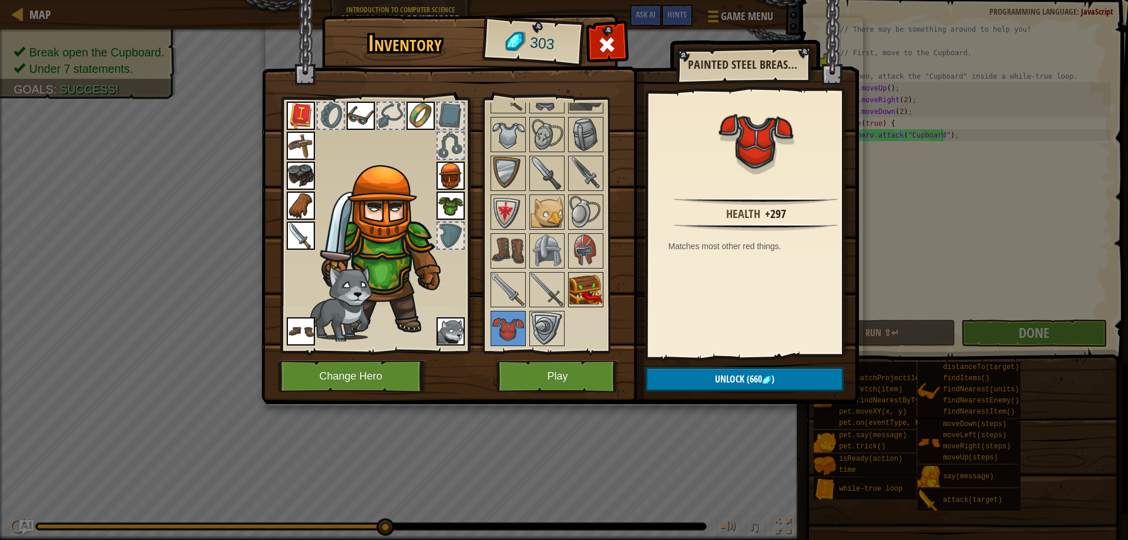
drag, startPoint x: 599, startPoint y: 281, endPoint x: 594, endPoint y: 286, distance: 7.5
click at [598, 281] on img at bounding box center [585, 289] width 33 height 33
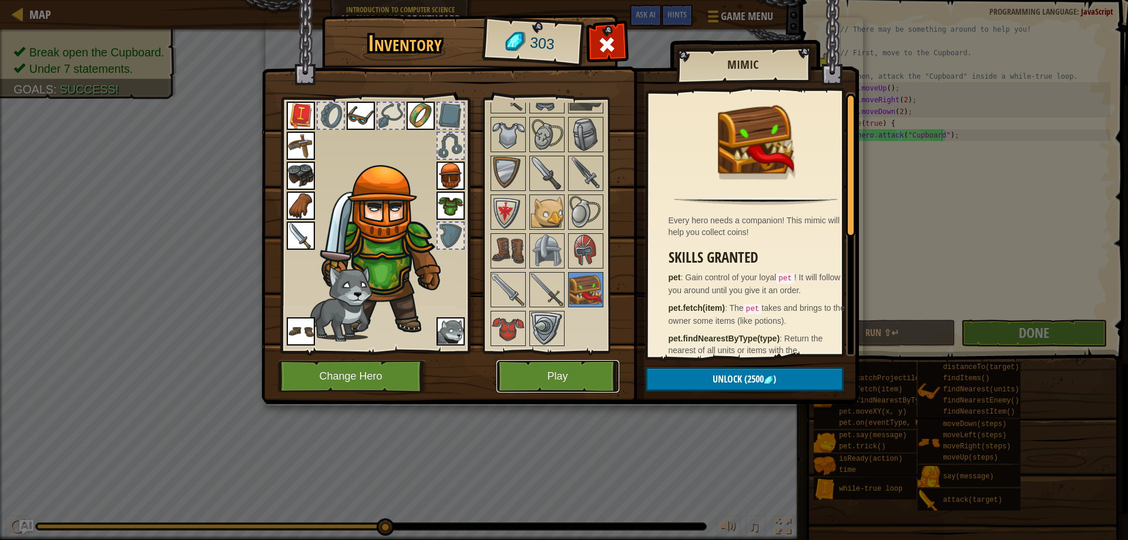
click at [581, 379] on button "Play" at bounding box center [557, 376] width 123 height 32
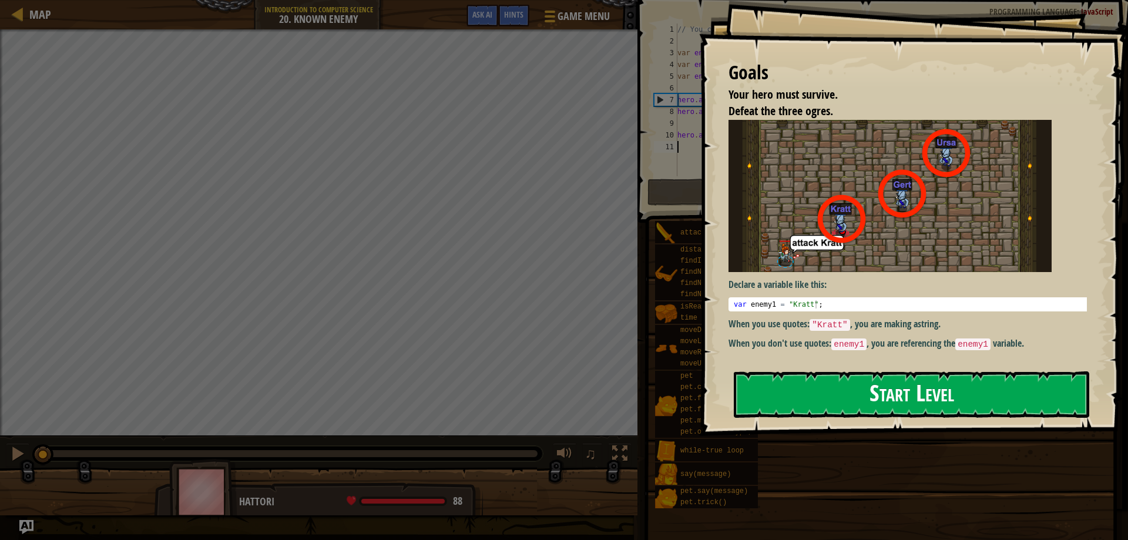
drag, startPoint x: 842, startPoint y: 393, endPoint x: 842, endPoint y: 373, distance: 20.0
click at [842, 391] on button "Start Level" at bounding box center [910, 394] width 355 height 46
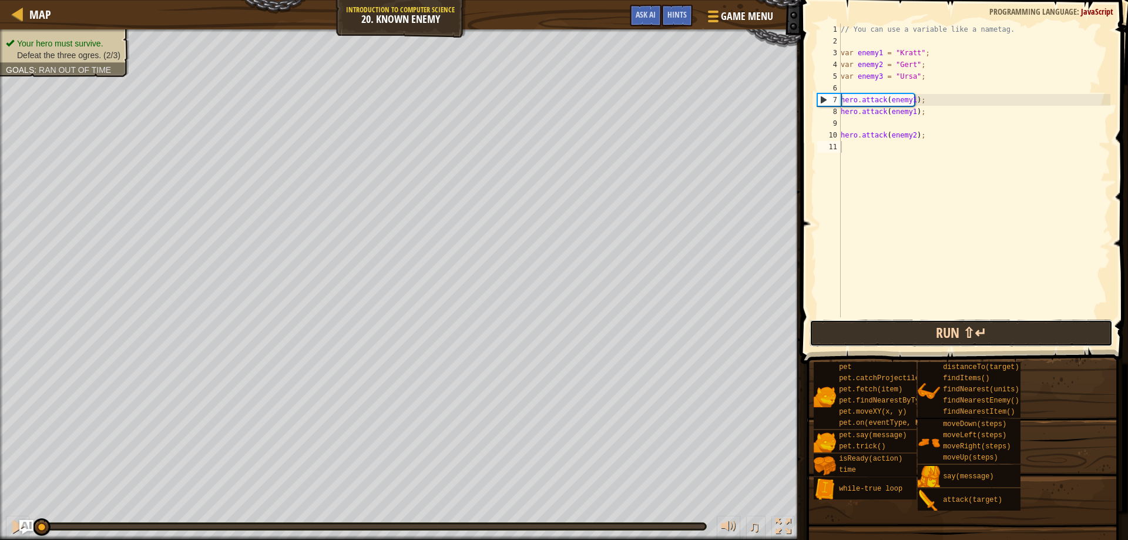
click at [988, 336] on button "Run ⇧↵" at bounding box center [961, 332] width 304 height 27
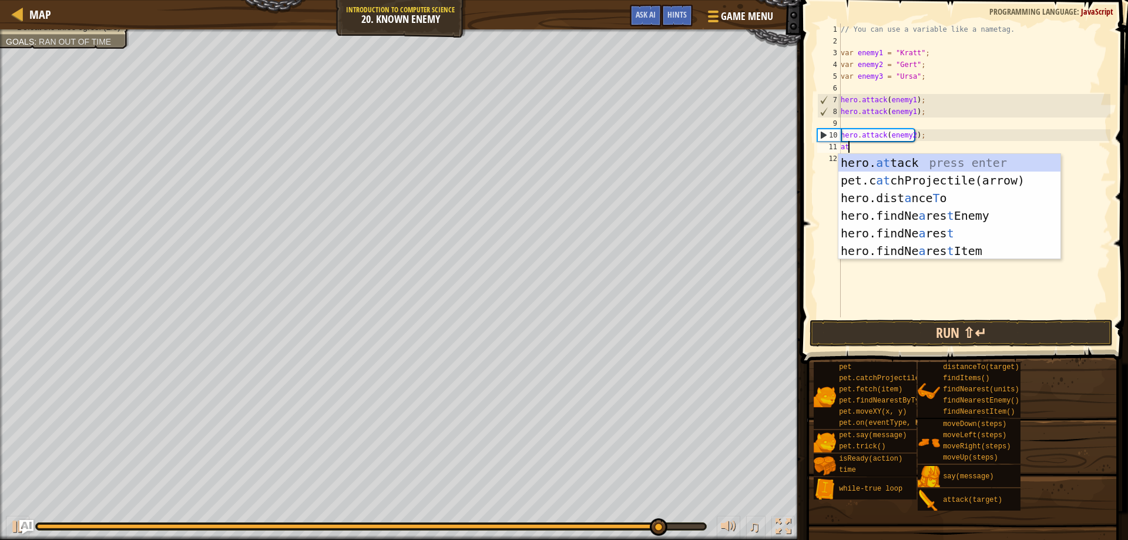
scroll to position [5, 1]
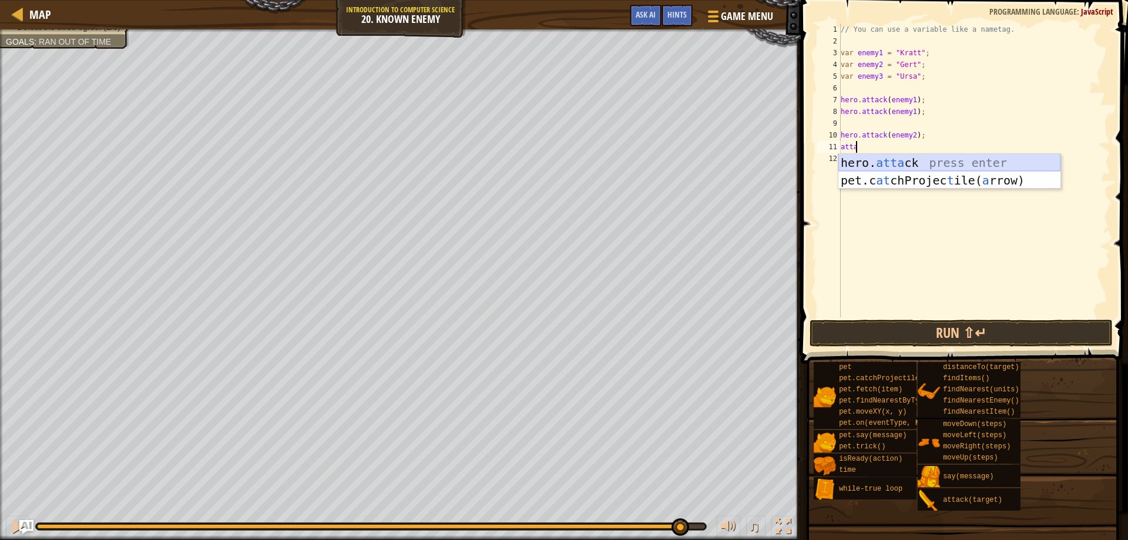
click at [1006, 165] on div "hero. [PERSON_NAME] press enter pet.c at chProjec t ile( a rrow) press enter" at bounding box center [949, 189] width 222 height 70
type textarea "hero.attack(enemy);"
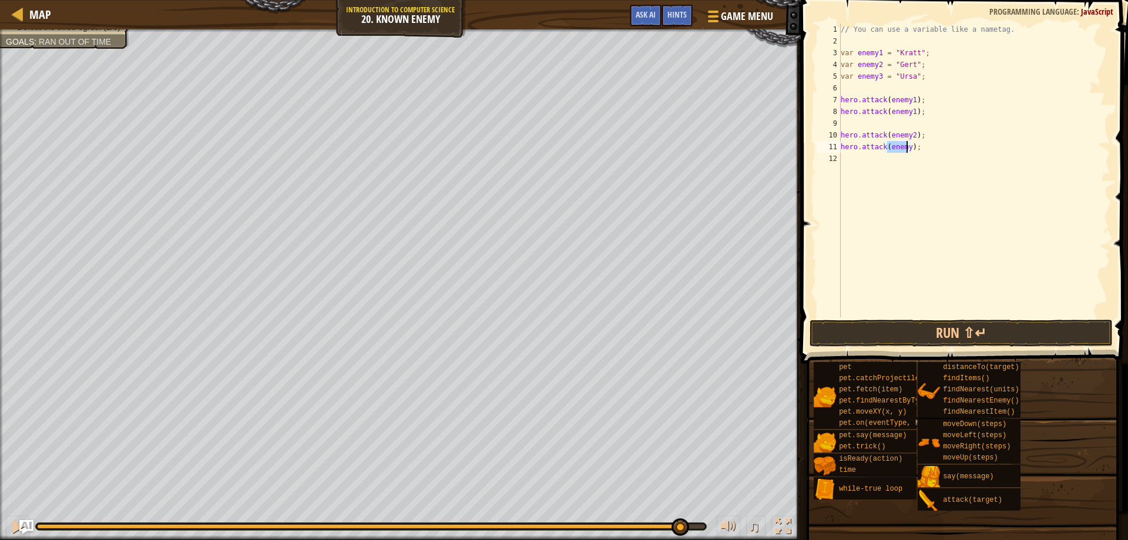
click at [917, 181] on div "// You can use a variable like a nametag. var enemy1 = "[PERSON_NAME]" ; var en…" at bounding box center [974, 181] width 272 height 317
click at [907, 144] on div "// You can use a variable like a nametag. var enemy1 = "[PERSON_NAME]" ; var en…" at bounding box center [974, 181] width 272 height 317
type textarea "hero.attack(enemy3);"
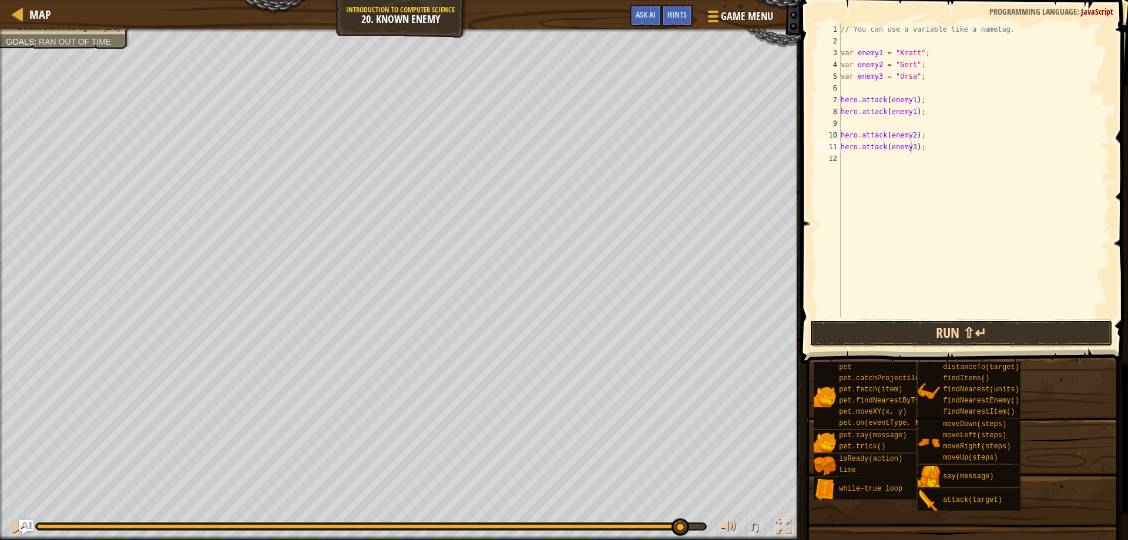
click at [917, 329] on button "Run ⇧↵" at bounding box center [961, 332] width 304 height 27
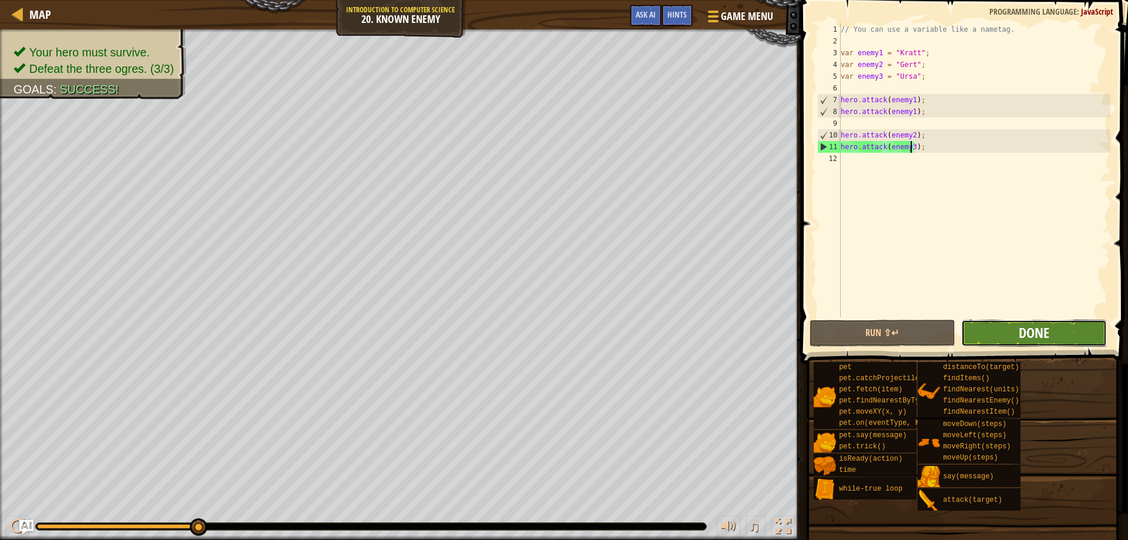
click at [1022, 336] on span "Done" at bounding box center [1033, 332] width 31 height 19
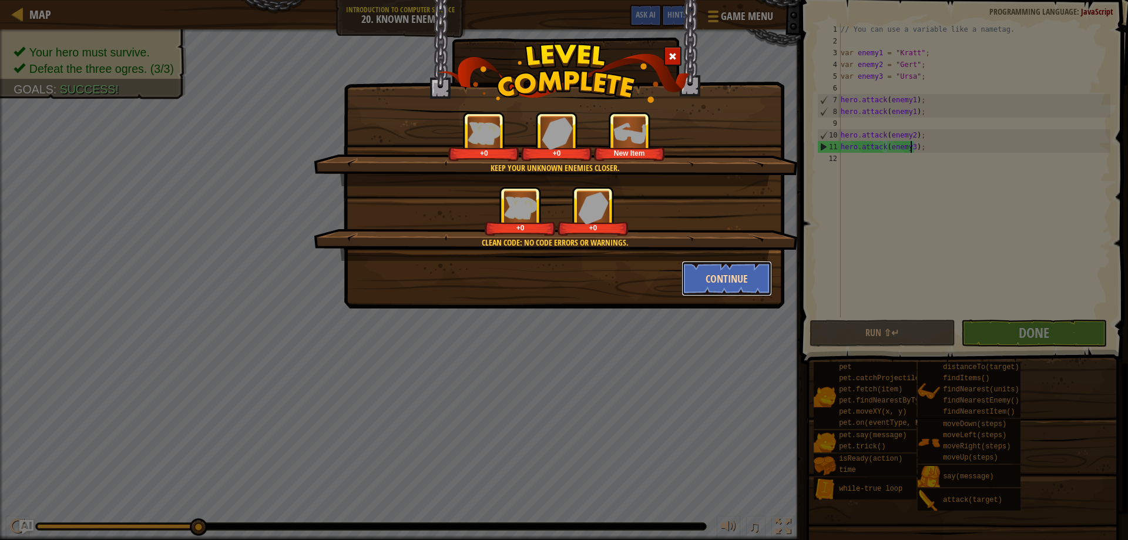
drag, startPoint x: 754, startPoint y: 272, endPoint x: 760, endPoint y: 270, distance: 6.9
click at [760, 270] on button "Continue" at bounding box center [726, 278] width 91 height 35
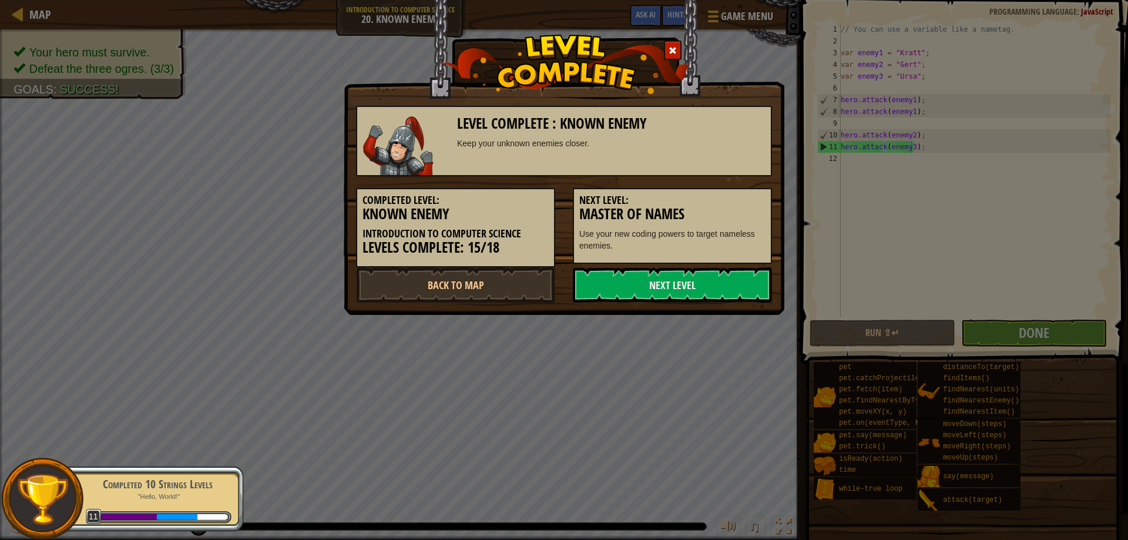
click at [692, 306] on div "Level Complete : Known Enemy Keep your unknown enemies closer. Completed Level:…" at bounding box center [564, 157] width 440 height 315
click at [682, 297] on link "Next Level" at bounding box center [672, 284] width 199 height 35
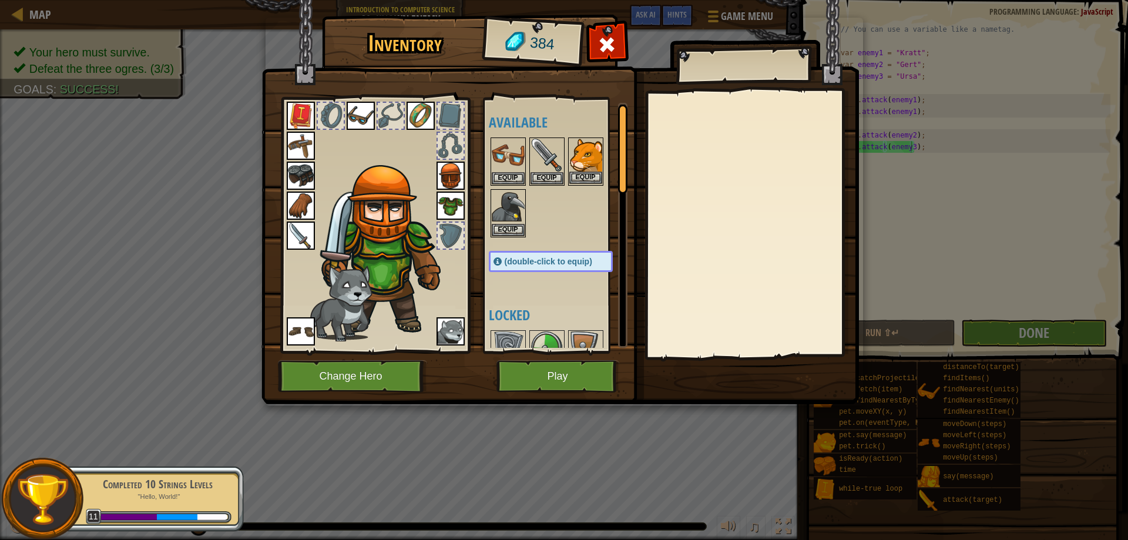
click at [595, 164] on img at bounding box center [585, 155] width 33 height 33
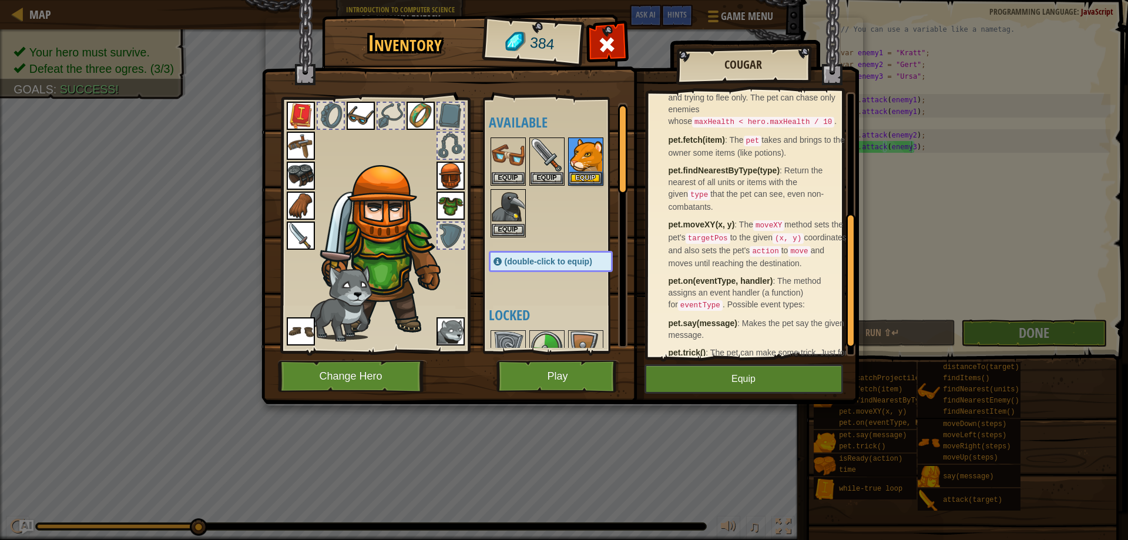
scroll to position [262, 0]
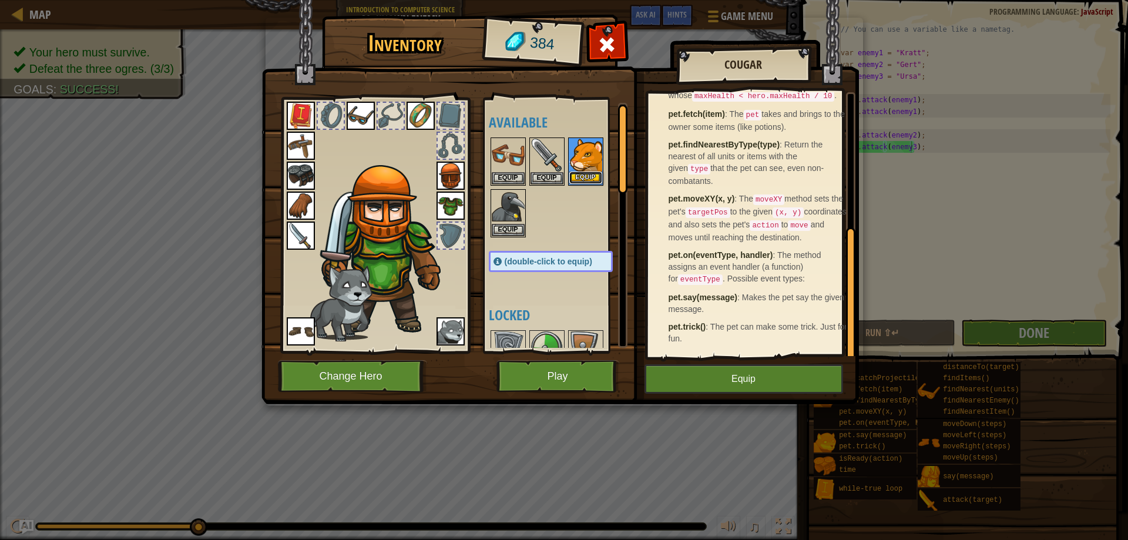
click at [578, 180] on button "Equip" at bounding box center [585, 177] width 33 height 12
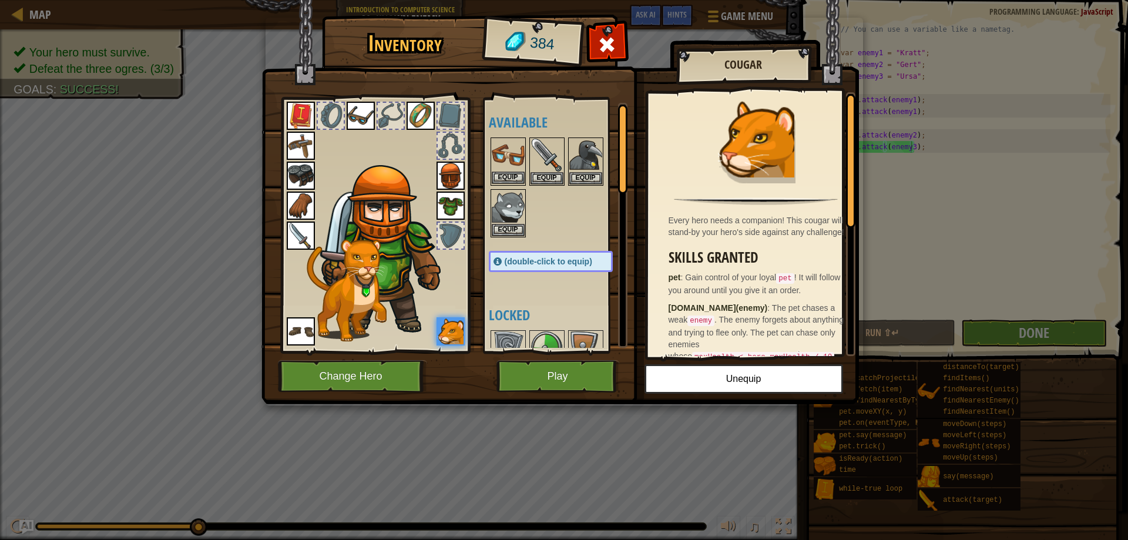
click at [511, 148] on img at bounding box center [508, 155] width 33 height 33
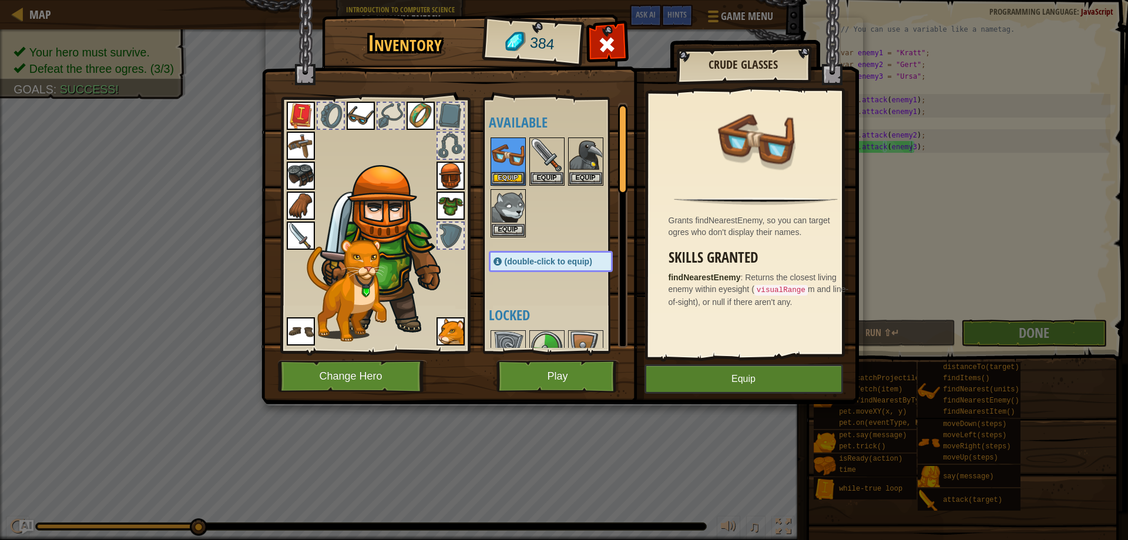
click at [361, 115] on img at bounding box center [360, 116] width 28 height 28
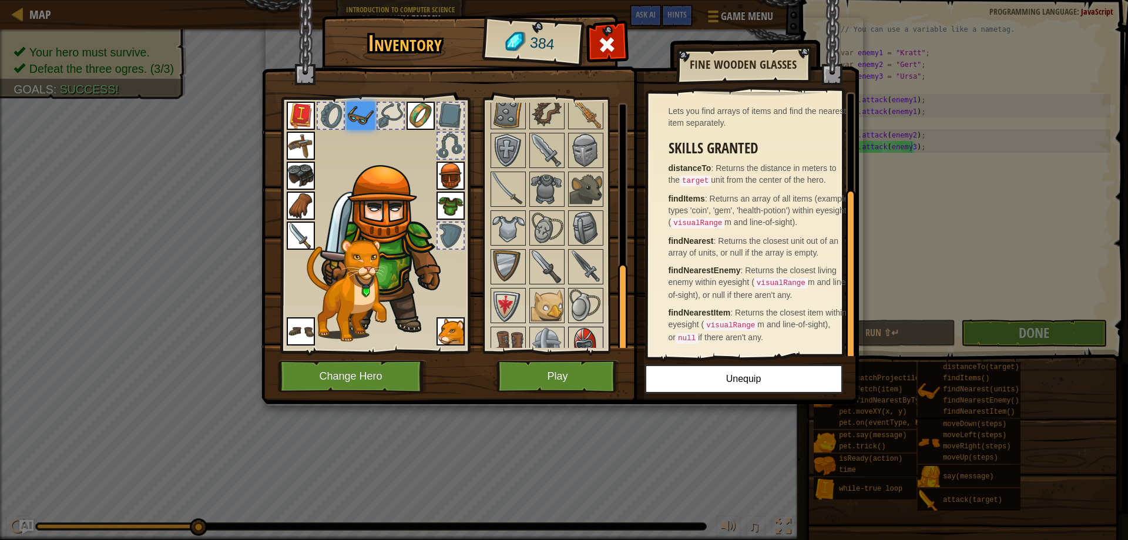
scroll to position [446, 0]
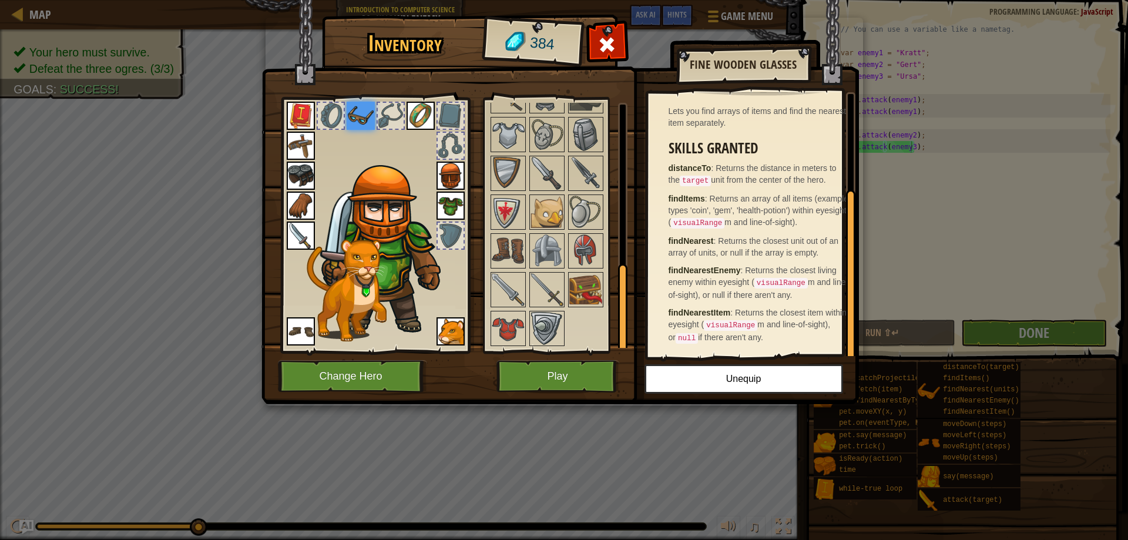
click at [555, 309] on div at bounding box center [562, 115] width 147 height 465
click at [538, 319] on img at bounding box center [546, 328] width 33 height 33
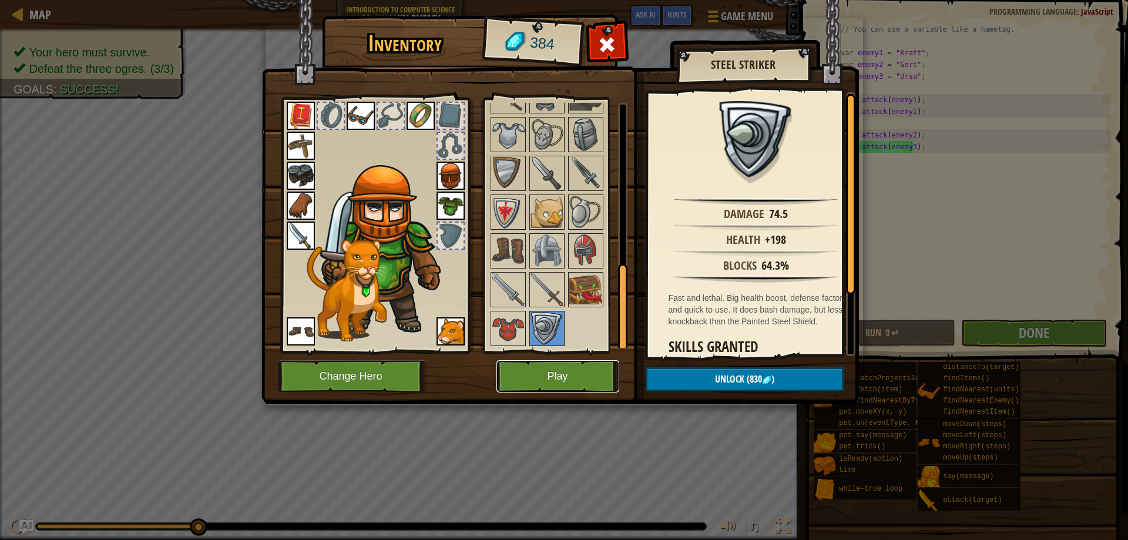
click at [547, 378] on button "Play" at bounding box center [557, 376] width 123 height 32
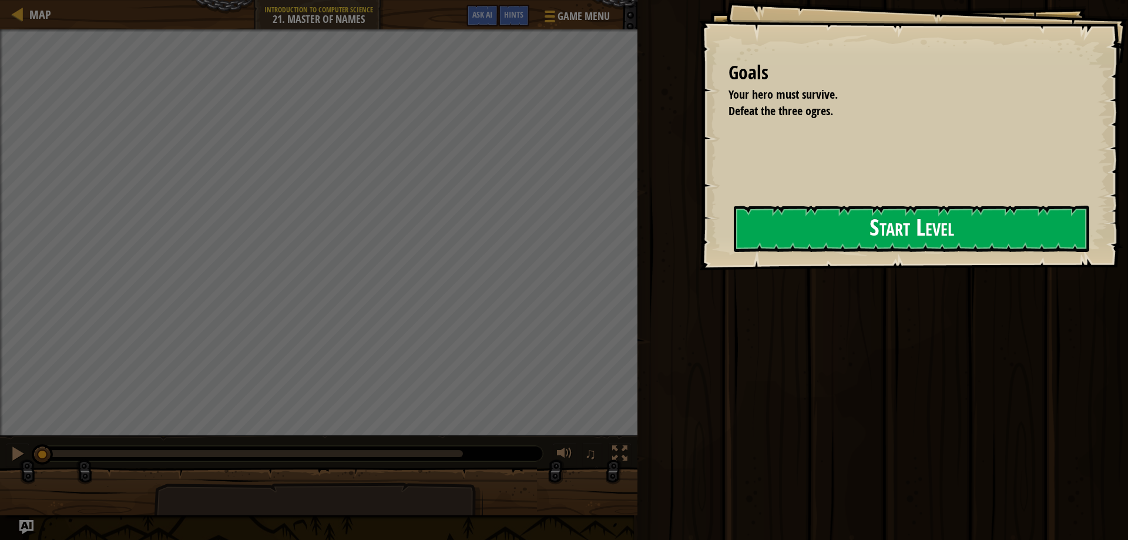
click at [809, 245] on button "Start Level" at bounding box center [910, 229] width 355 height 46
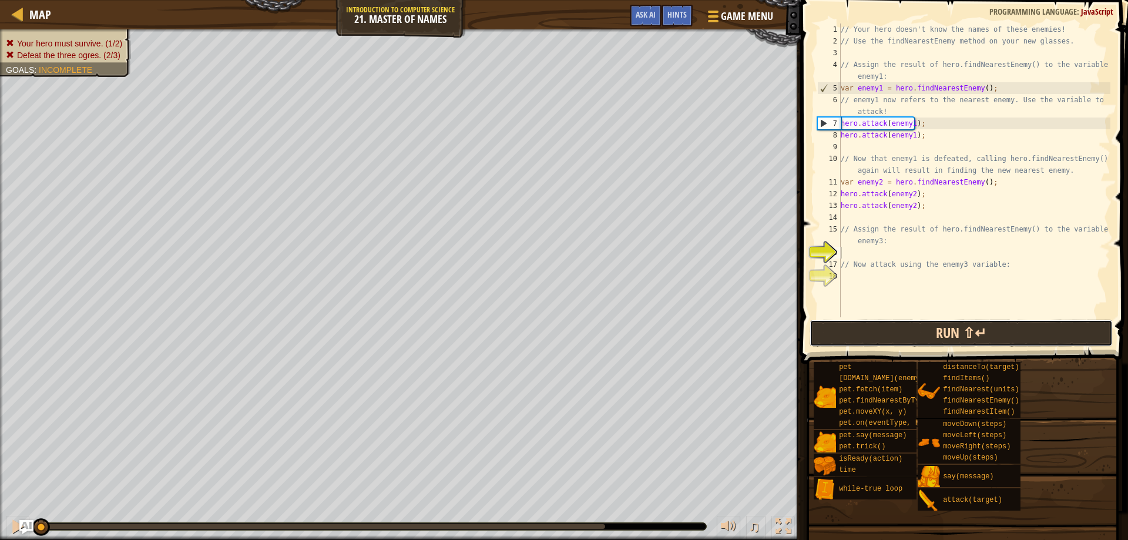
click at [916, 344] on button "Run ⇧↵" at bounding box center [961, 332] width 304 height 27
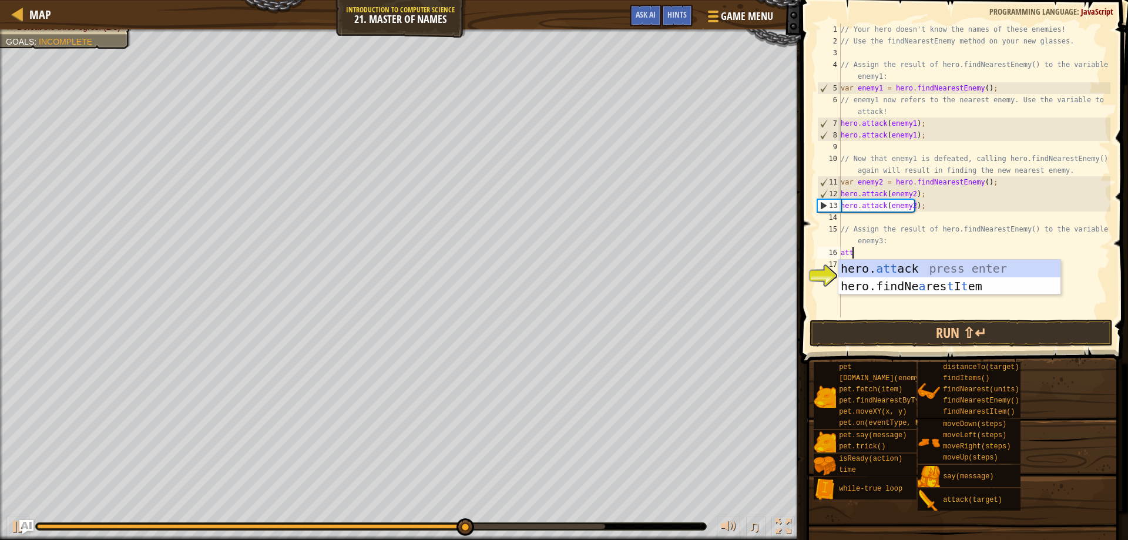
scroll to position [5, 1]
click at [910, 272] on div "hero. [PERSON_NAME] press enter" at bounding box center [949, 286] width 222 height 53
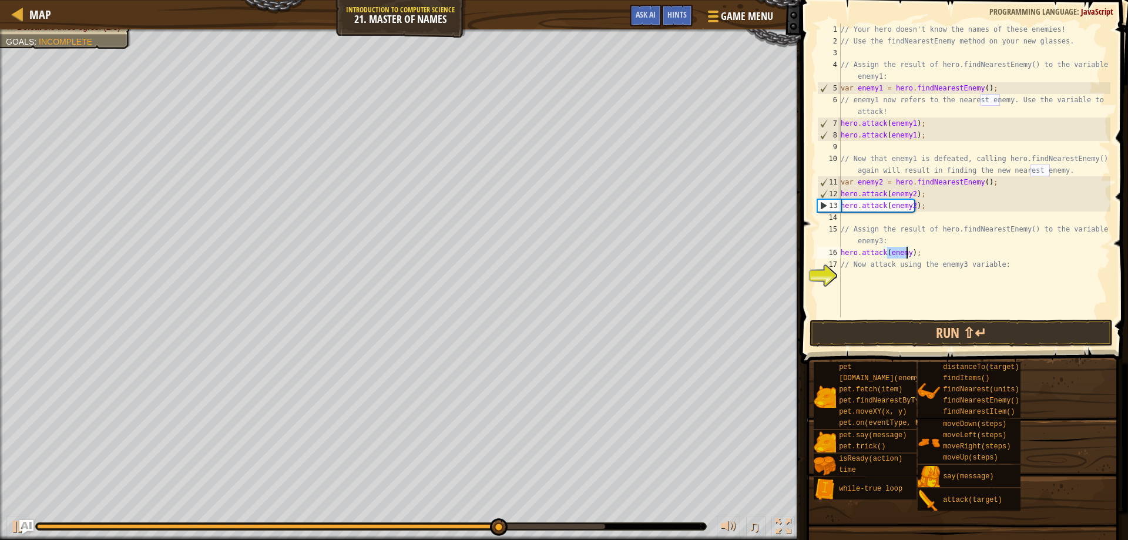
click at [898, 261] on div "// Your hero doesn't know the names of these enemies! // Use the findNearestEne…" at bounding box center [974, 181] width 272 height 317
click at [908, 255] on div "// Your hero doesn't know the names of these enemies! // Use the findNearestEne…" at bounding box center [974, 181] width 272 height 317
click at [905, 255] on div "// Your hero doesn't know the names of these enemies! // Use the findNearestEne…" at bounding box center [974, 181] width 272 height 317
type textarea "hero.attack(enemy3);"
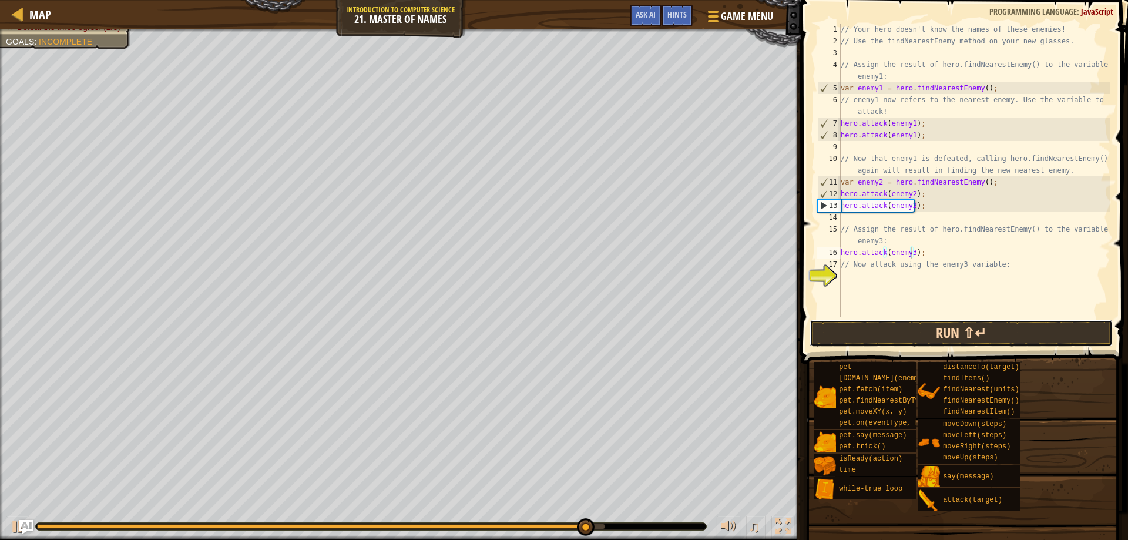
click at [909, 334] on button "Run ⇧↵" at bounding box center [961, 332] width 304 height 27
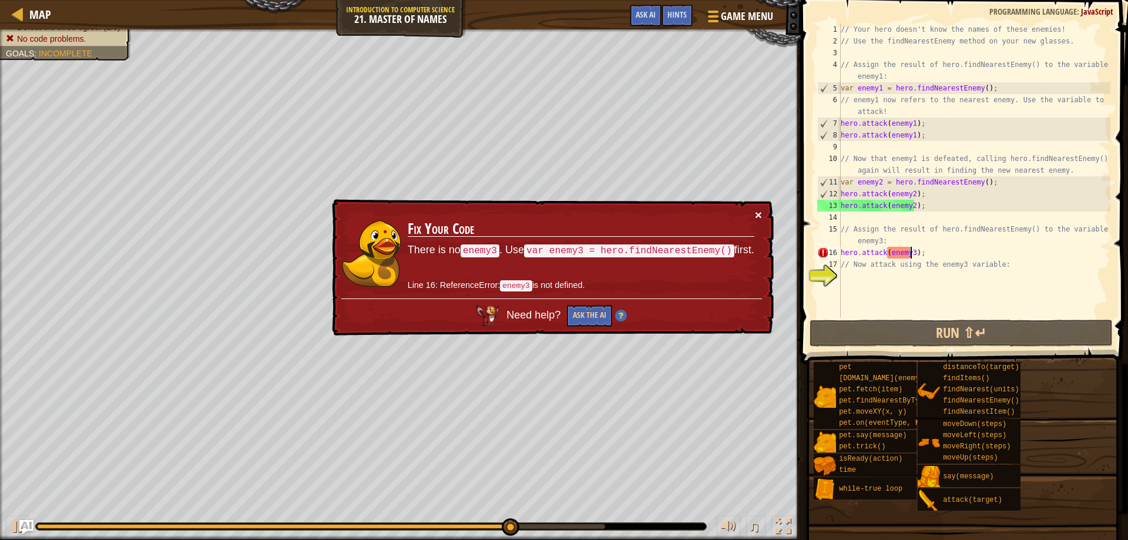
click at [756, 213] on button "×" at bounding box center [758, 214] width 7 height 12
